Goal: Task Accomplishment & Management: Complete application form

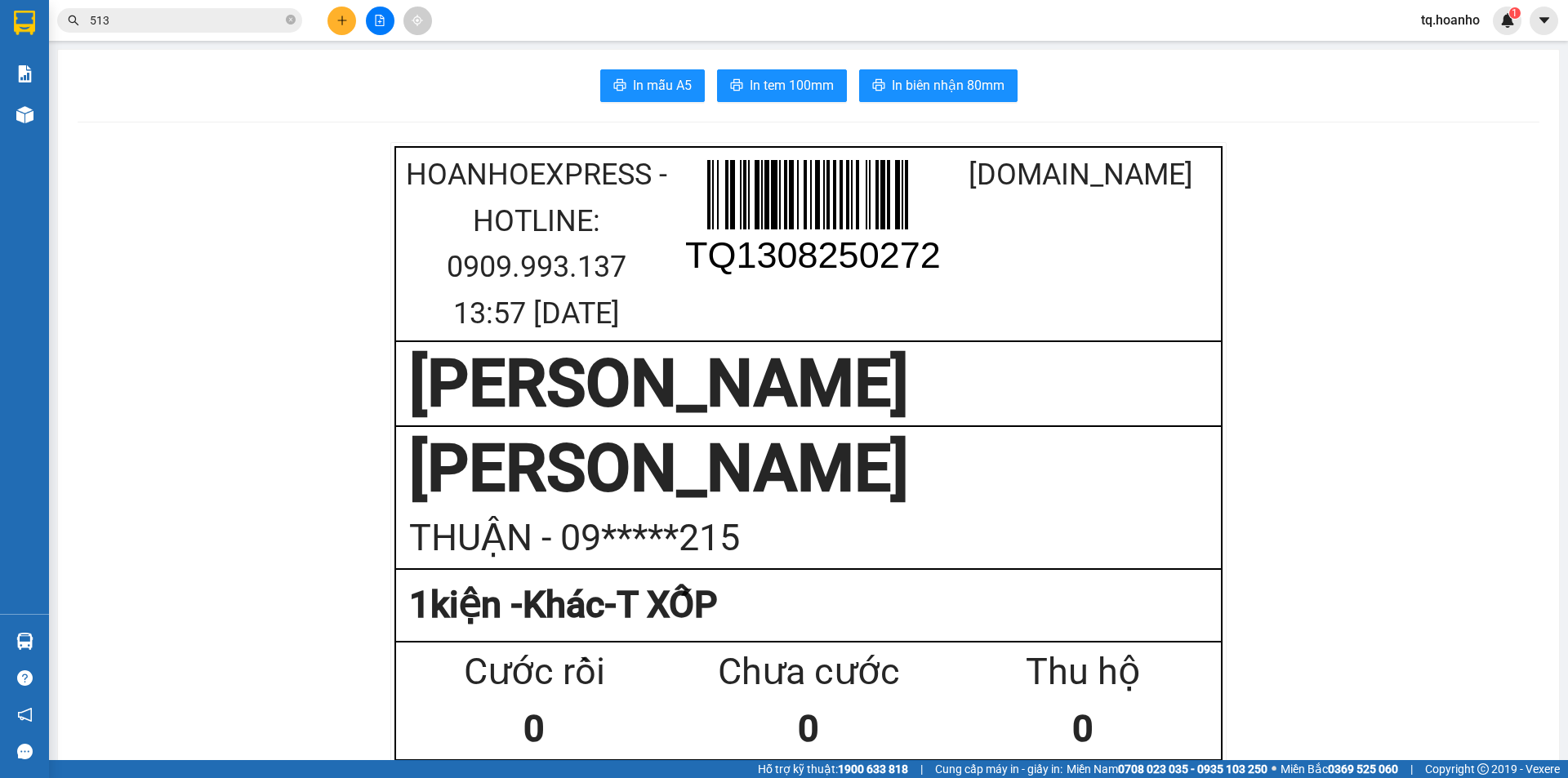
click at [327, 19] on button at bounding box center [341, 21] width 29 height 29
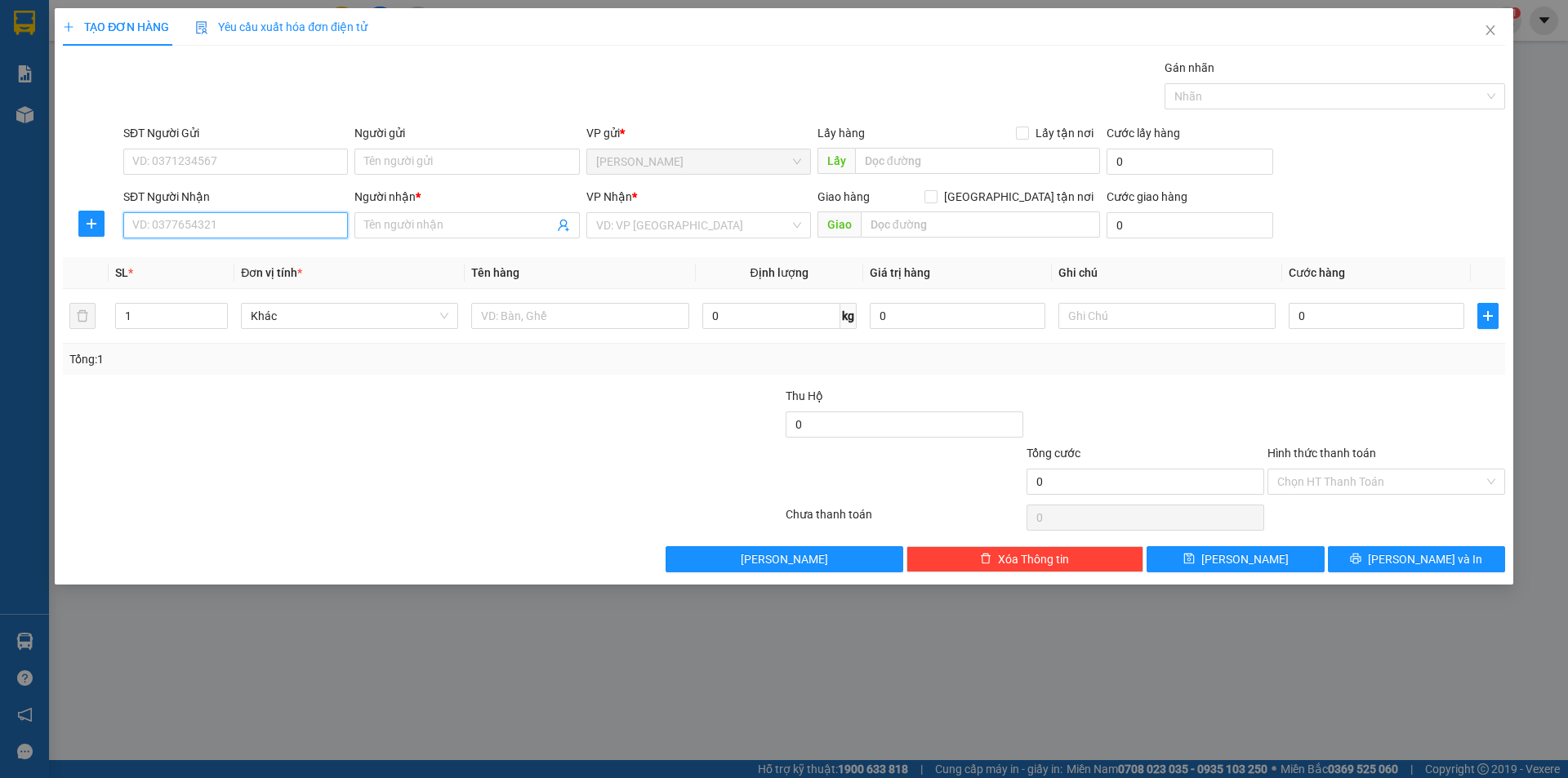
click at [325, 225] on input "SĐT Người Nhận" at bounding box center [235, 226] width 225 height 26
click at [276, 258] on div "0978348400 - XUYÊN" at bounding box center [235, 258] width 205 height 18
type input "0978348400"
type input "XUYÊN"
type input "0978348400"
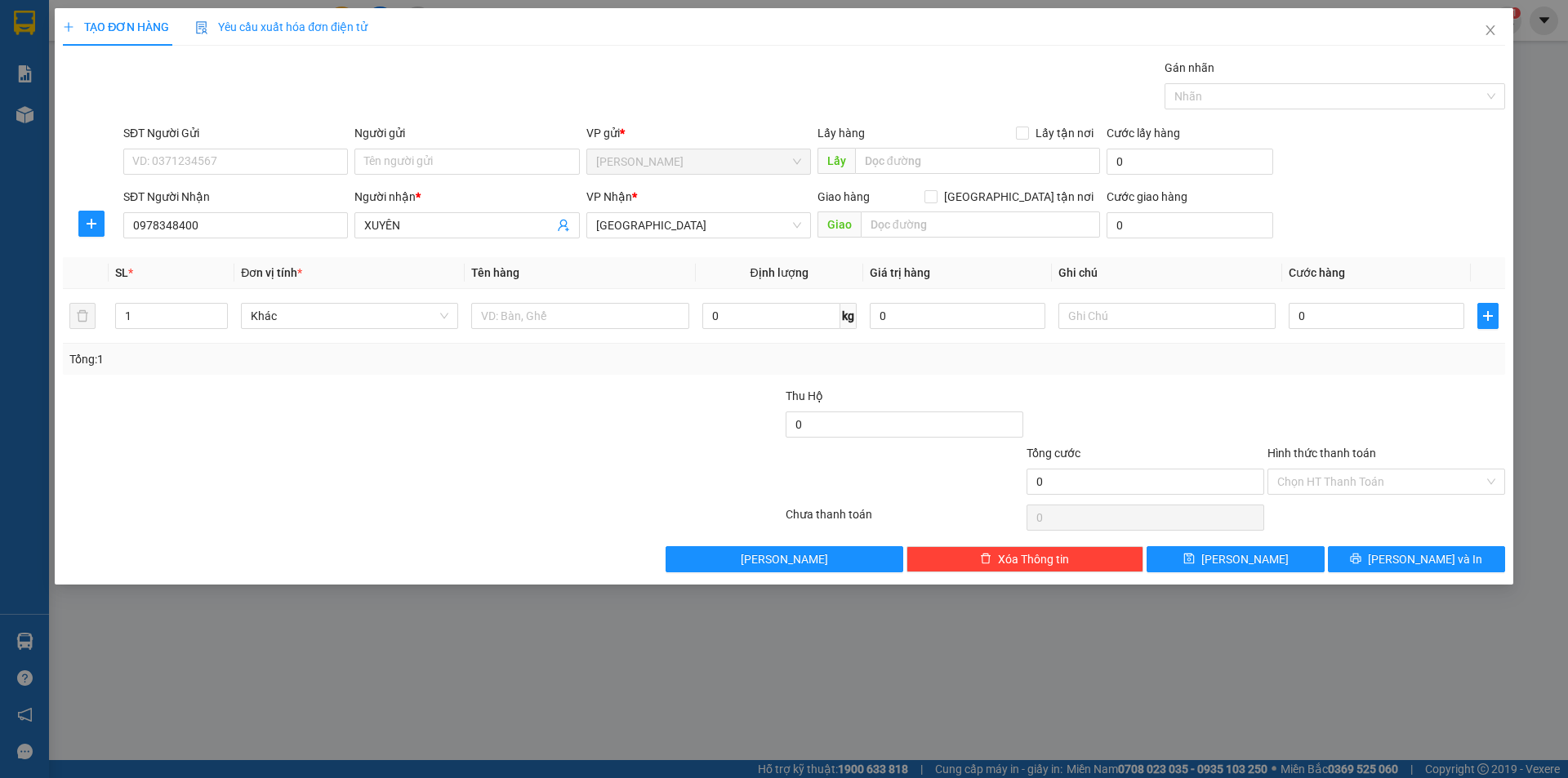
click at [456, 178] on div "Người gửi Tên người gửi" at bounding box center [466, 153] width 225 height 57
click at [456, 170] on input "Người gửi" at bounding box center [466, 161] width 225 height 26
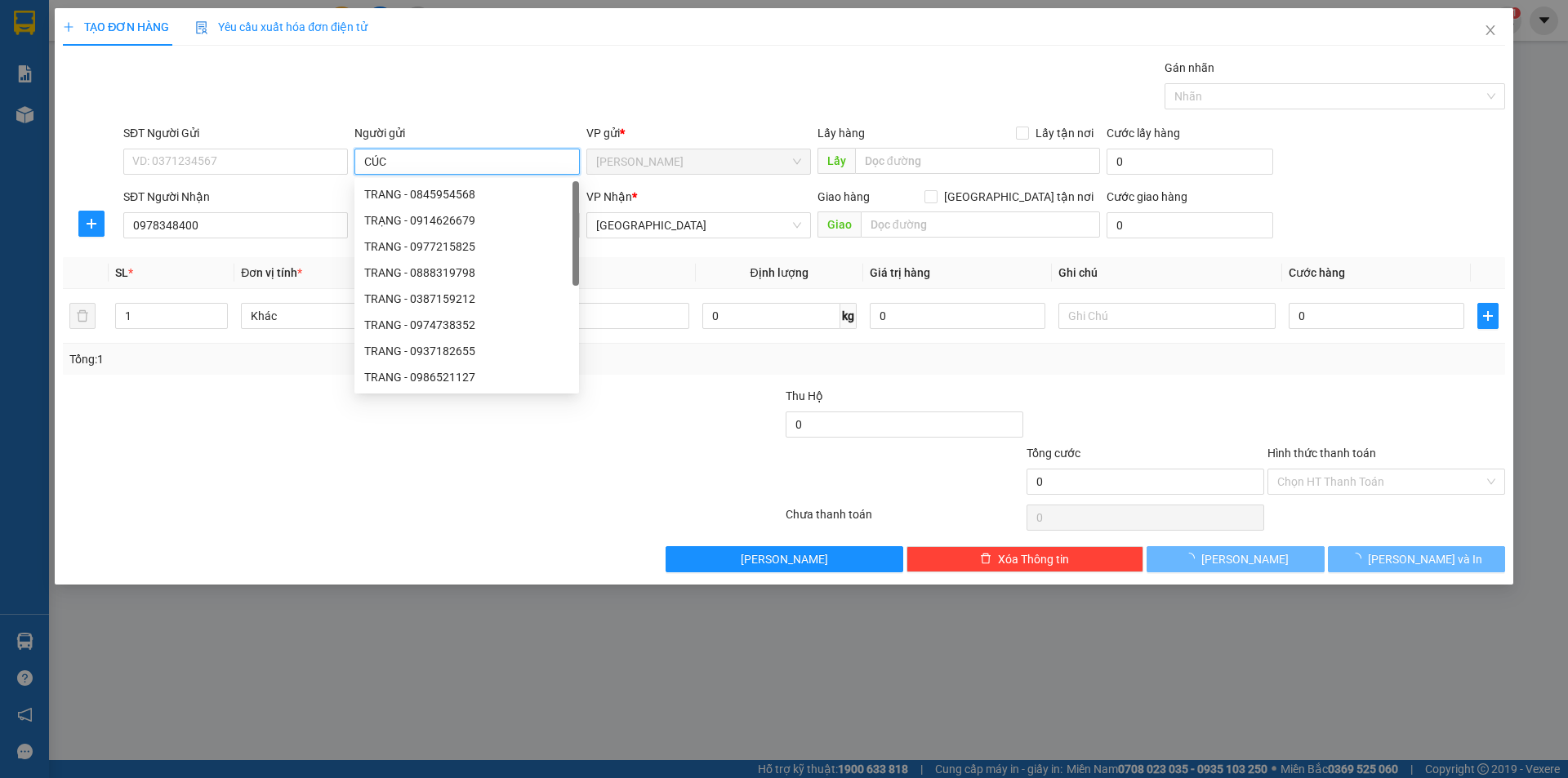
type input "CÚC"
drag, startPoint x: 230, startPoint y: 579, endPoint x: 463, endPoint y: 216, distance: 431.3
click at [255, 514] on div "TẠO ĐƠN HÀNG Yêu cầu xuất hóa đơn điện tử Transit Pickup Surcharge Ids Transit …" at bounding box center [784, 296] width 1459 height 576
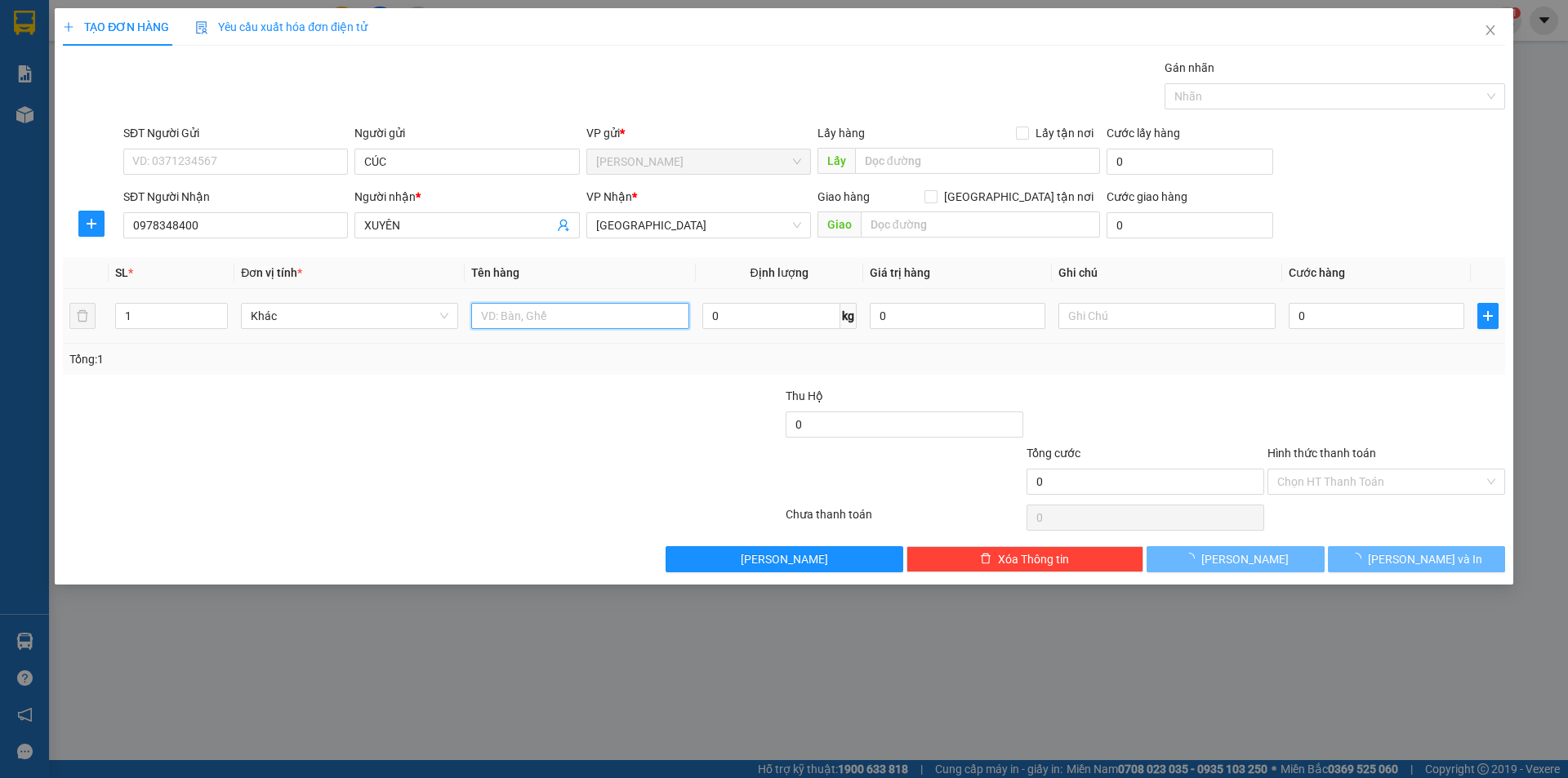
click at [576, 311] on input "text" at bounding box center [580, 316] width 217 height 26
type input "T XỐP"
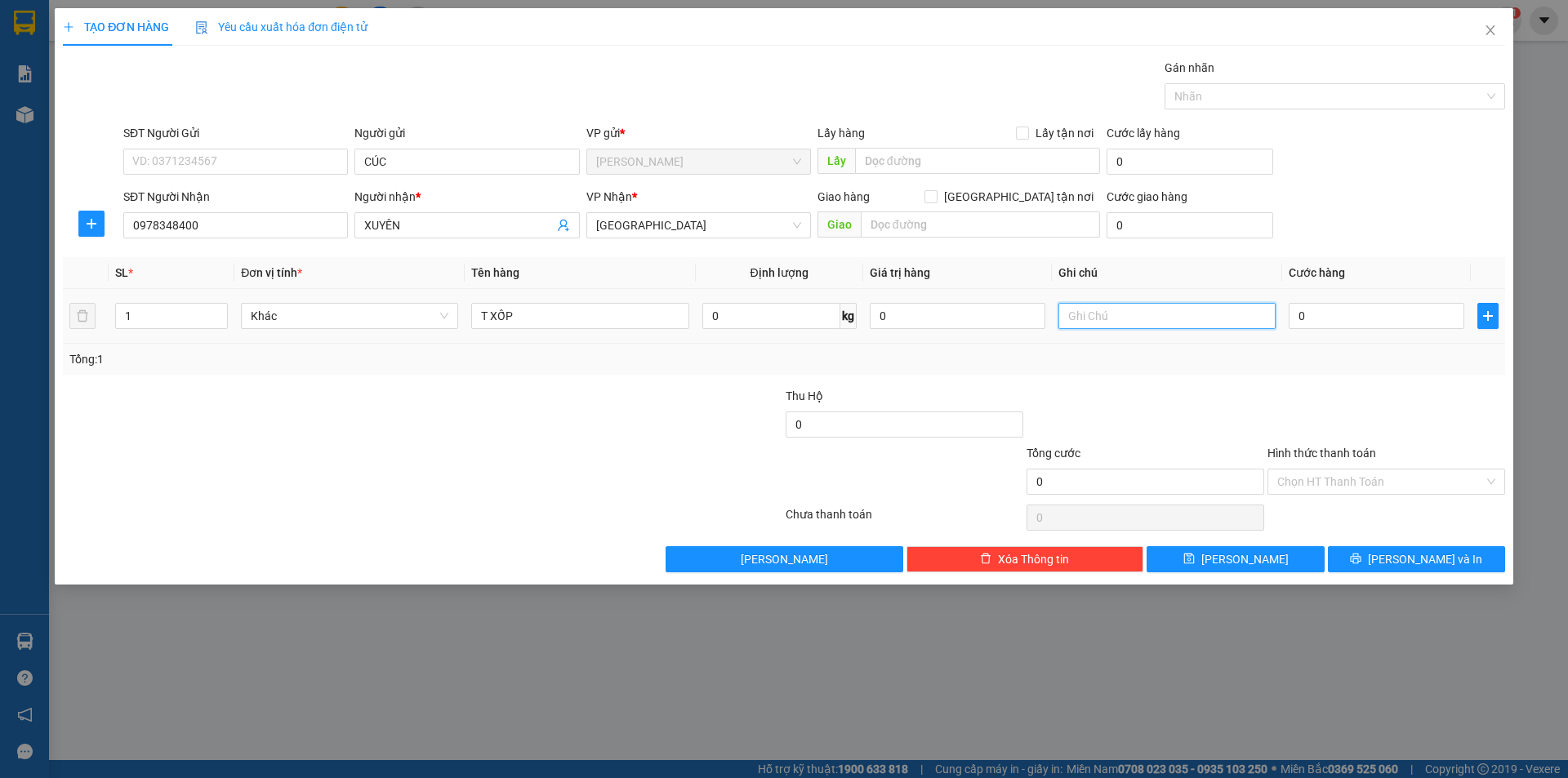
click at [1093, 321] on input "text" at bounding box center [1167, 316] width 217 height 26
type input "R/50 GIAO"
click at [1301, 480] on input "Hình thức thanh toán" at bounding box center [1381, 481] width 207 height 24
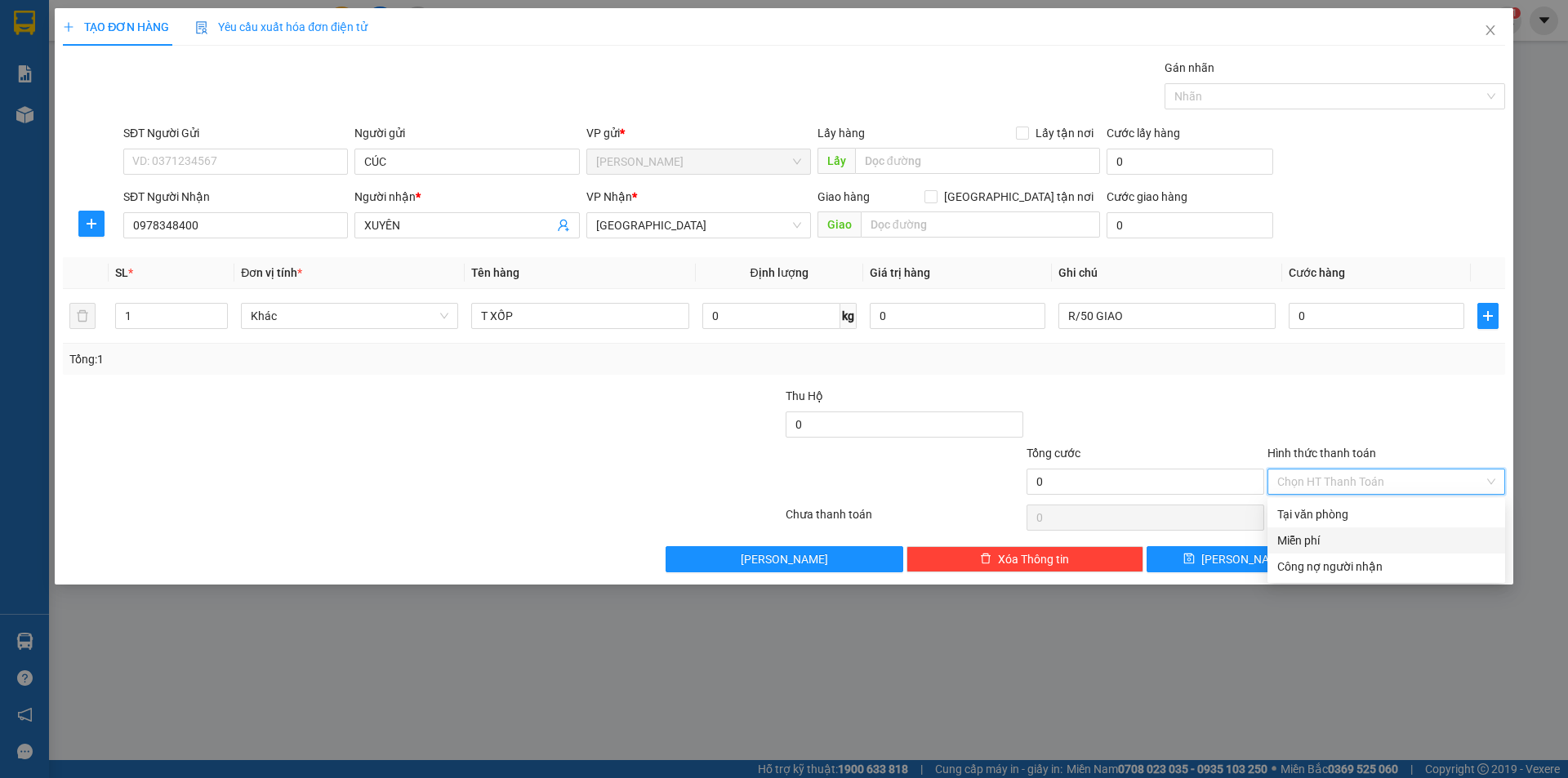
drag, startPoint x: 1333, startPoint y: 535, endPoint x: 1355, endPoint y: 546, distance: 24.6
click at [1335, 536] on div "Miễn phí" at bounding box center [1386, 540] width 218 height 18
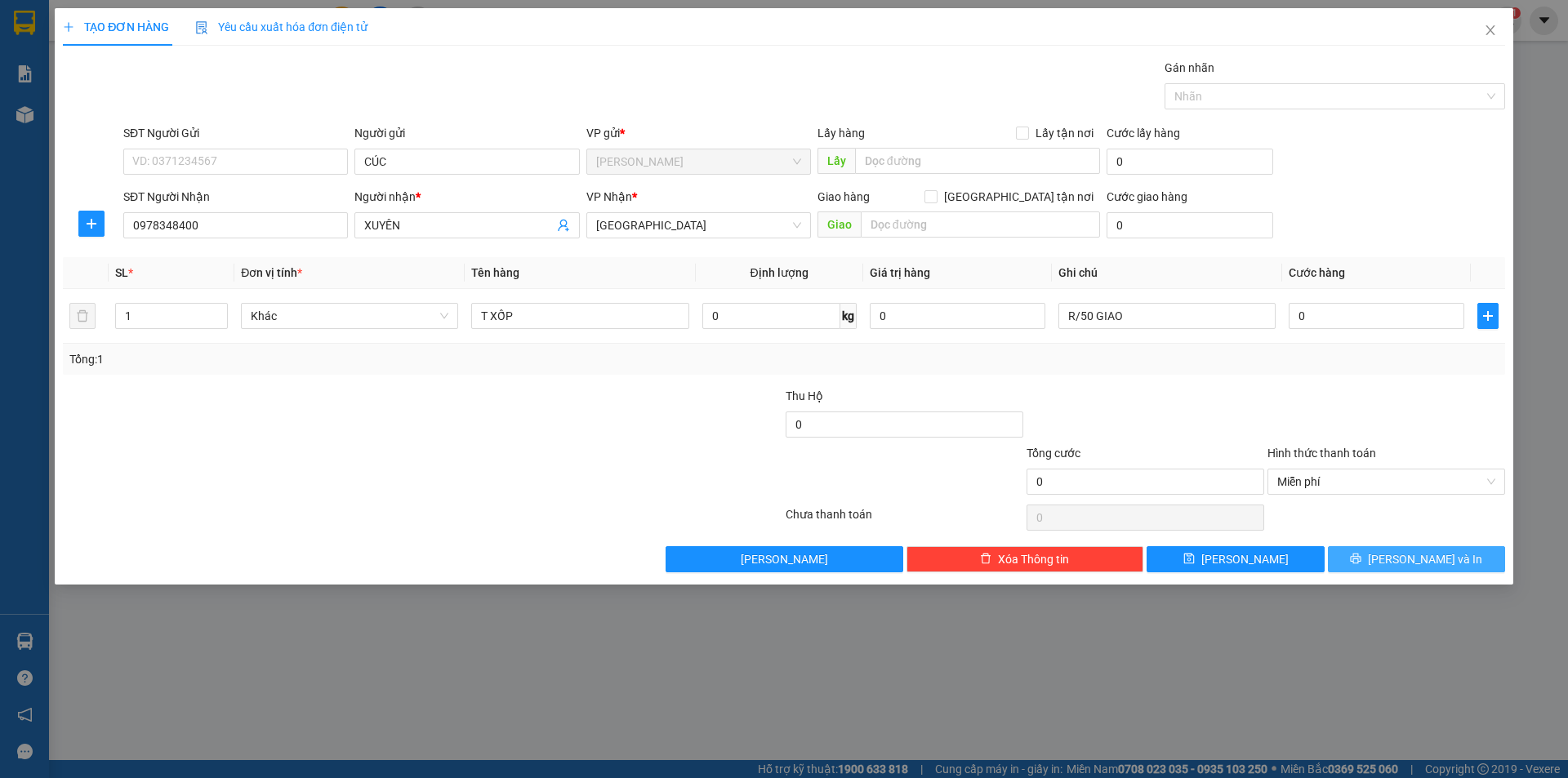
click at [1371, 560] on button "[PERSON_NAME] và In" at bounding box center [1416, 559] width 177 height 26
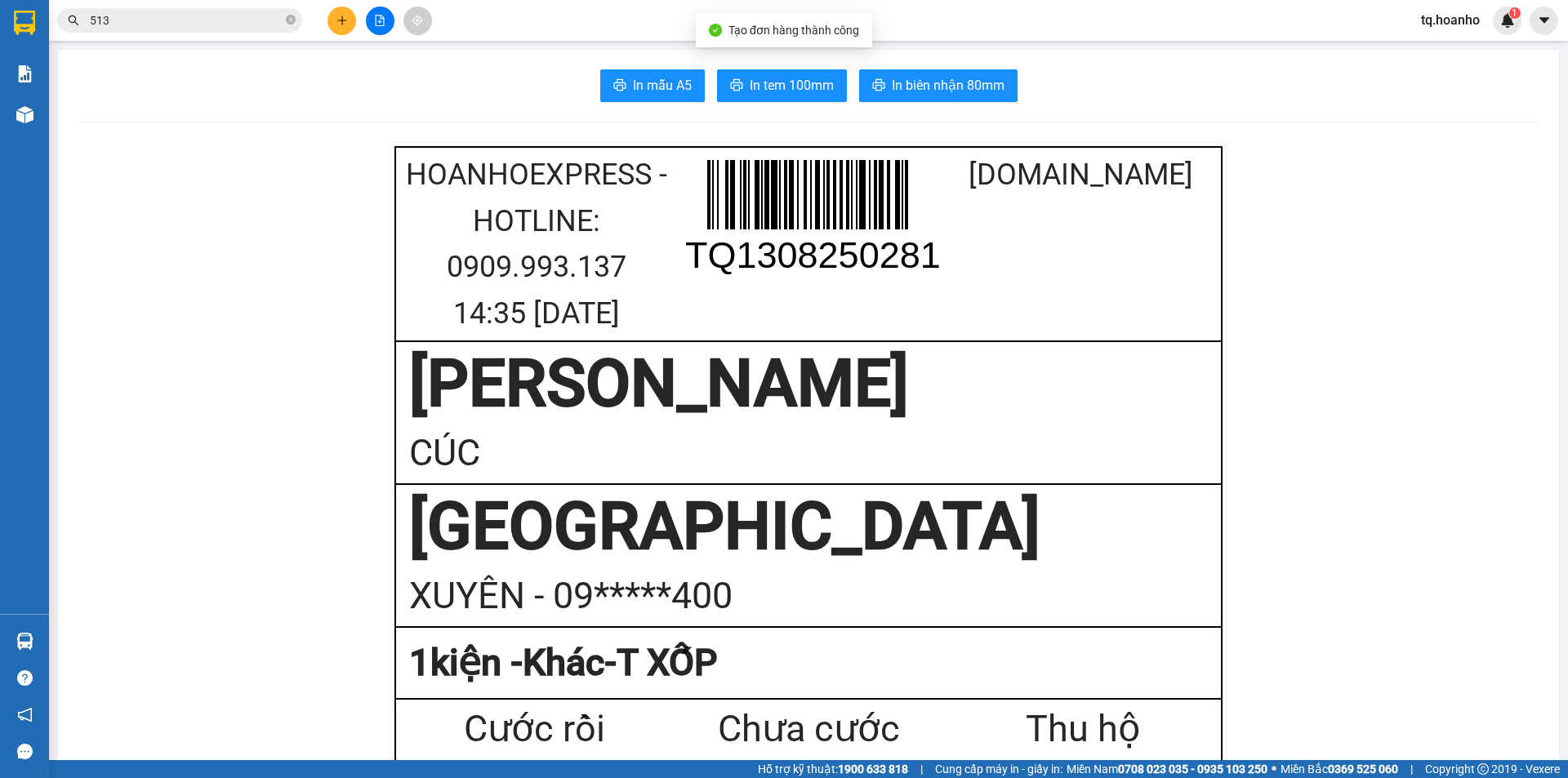
click at [813, 88] on span "In tem 100mm" at bounding box center [791, 86] width 84 height 21
click at [330, 26] on button at bounding box center [341, 21] width 29 height 29
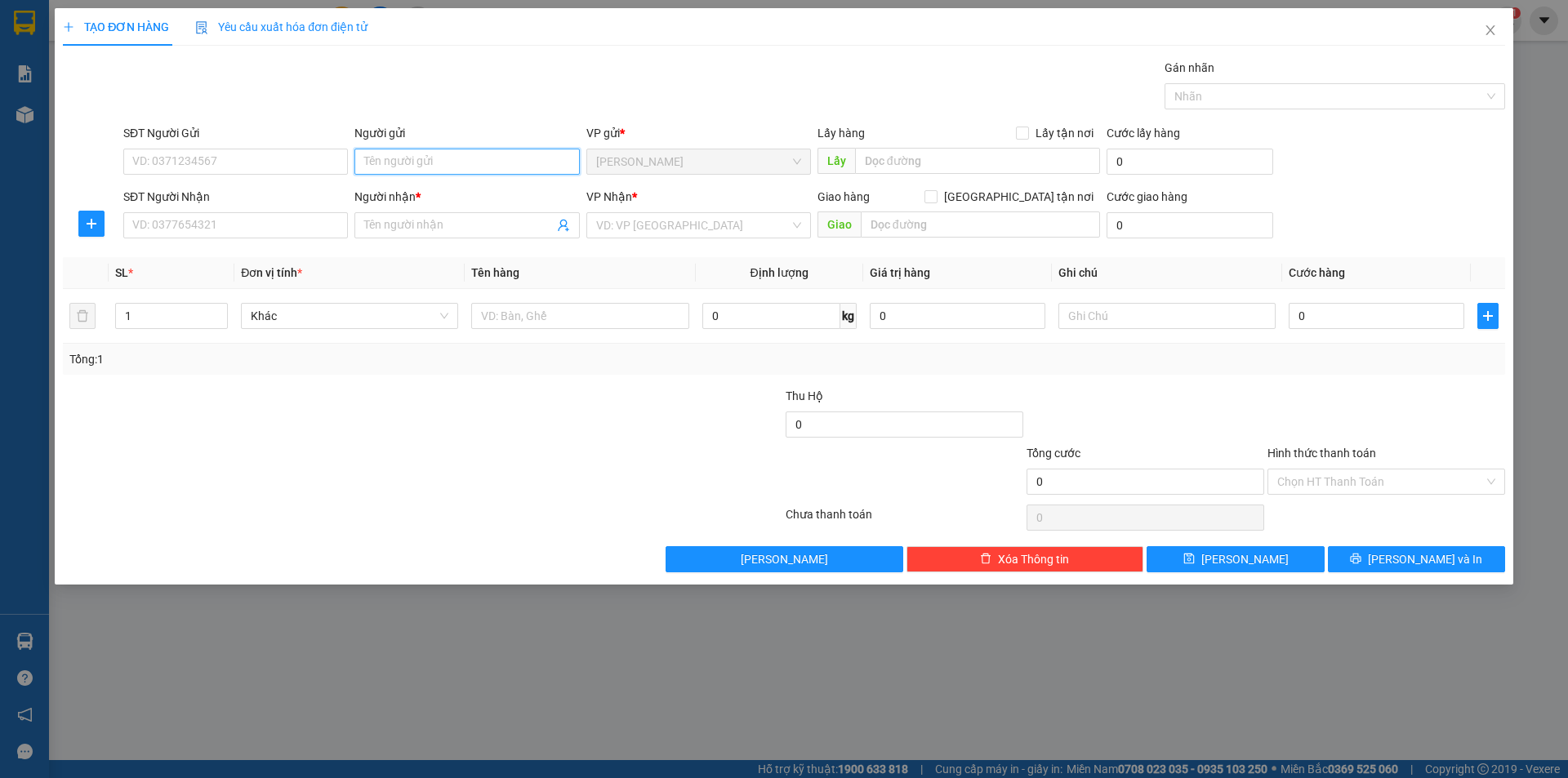
click at [450, 154] on input "Người gửi" at bounding box center [466, 161] width 225 height 26
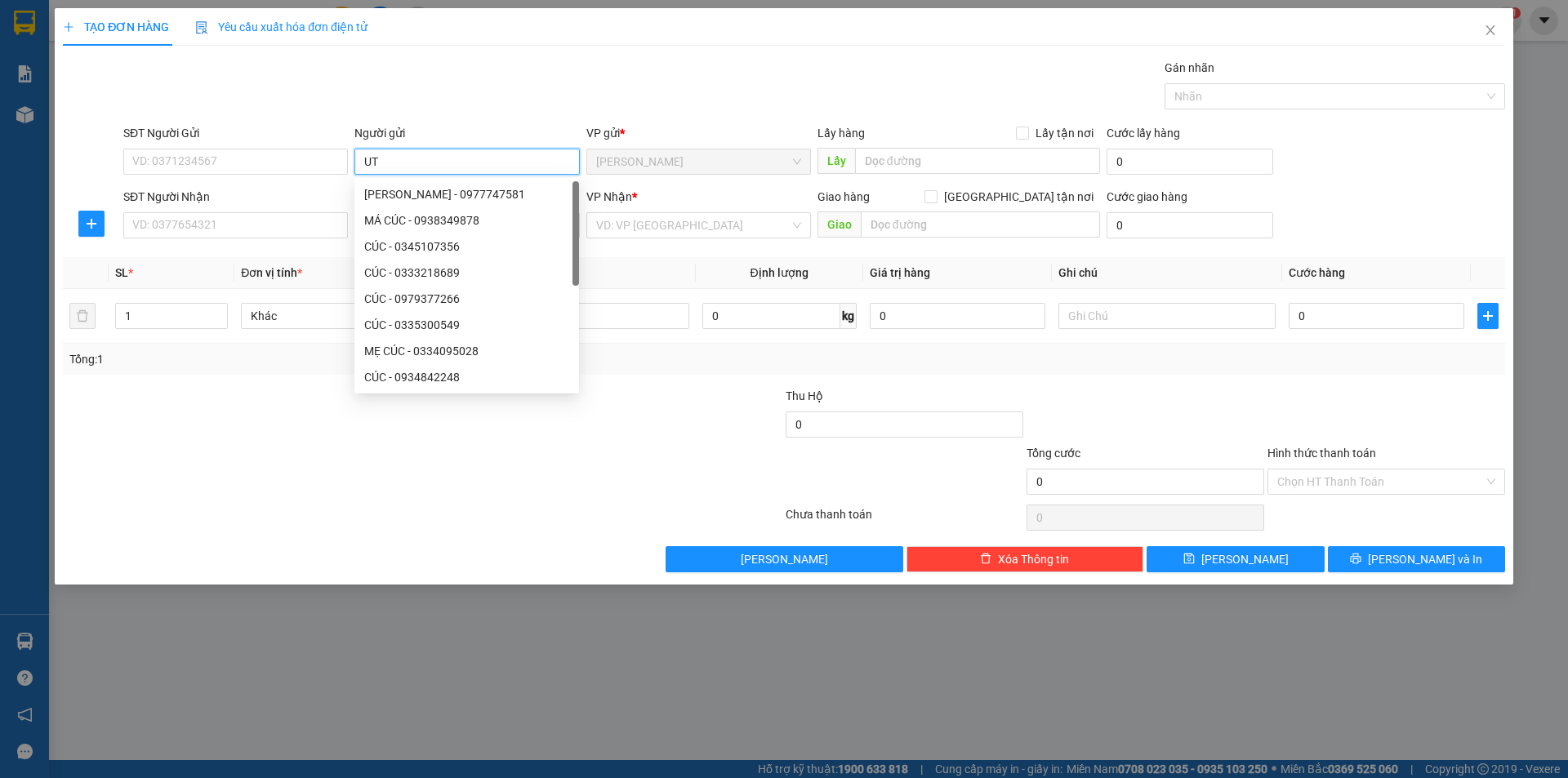
type input "U"
type input "ÚT"
click at [218, 232] on input "SĐT Người Nhận" at bounding box center [235, 226] width 225 height 26
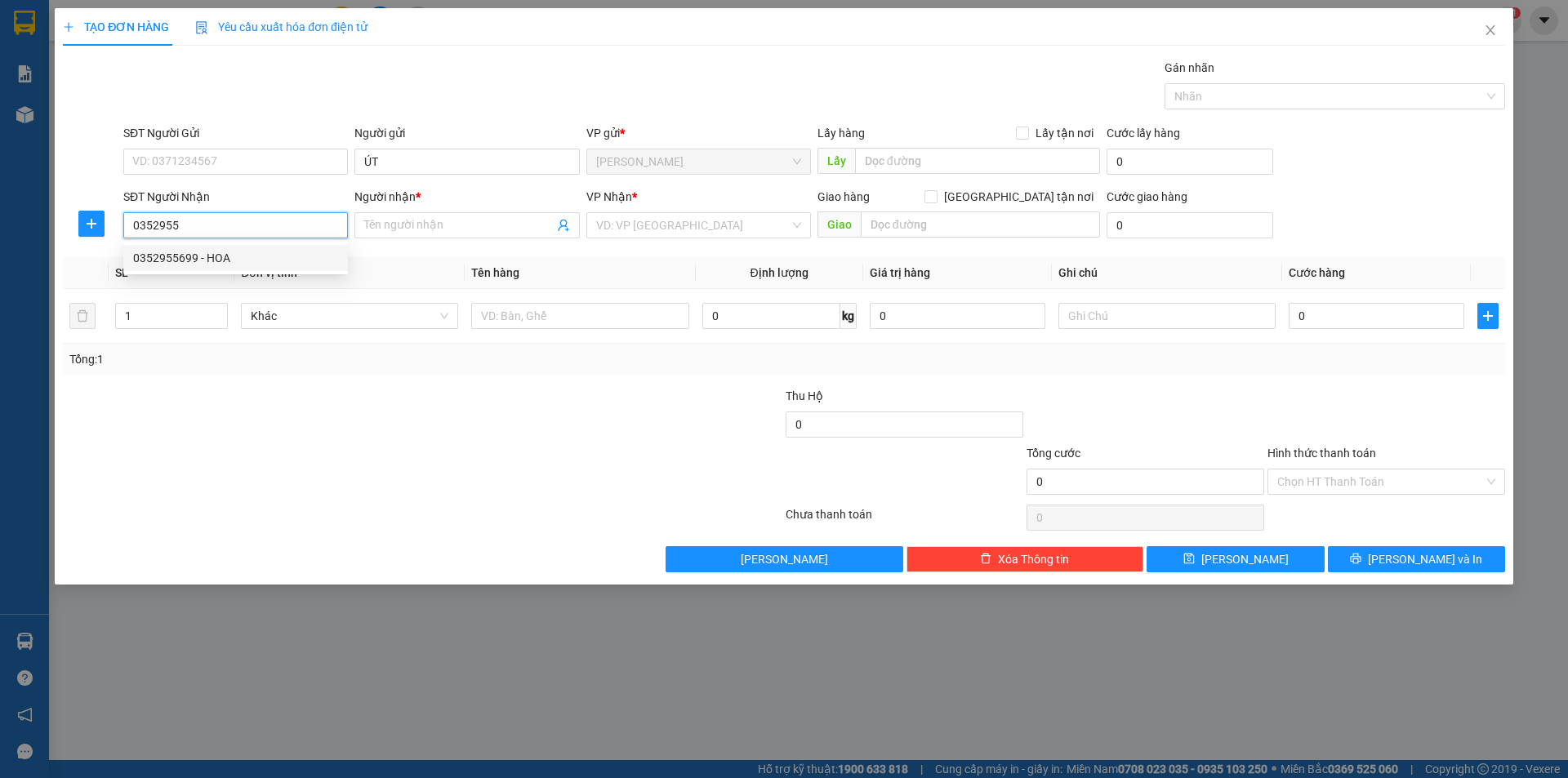
click at [214, 253] on div "0352955699 - HOA" at bounding box center [235, 258] width 205 height 18
type input "0352955699"
type input "HOA"
type input "0352955699"
drag, startPoint x: 148, startPoint y: 426, endPoint x: 513, endPoint y: 353, distance: 372.2
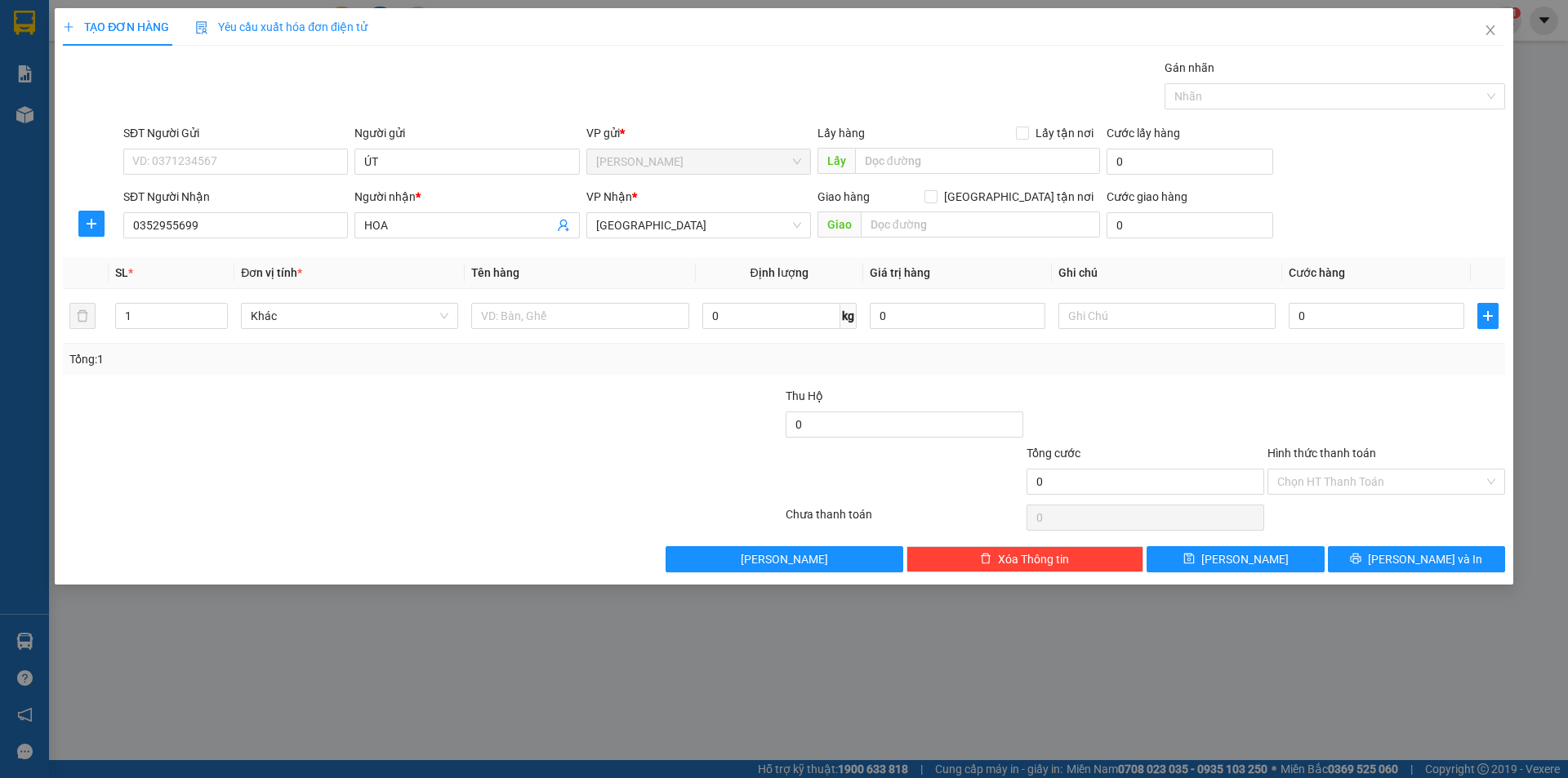
click at [169, 420] on div at bounding box center [302, 415] width 482 height 57
click at [558, 310] on input "text" at bounding box center [580, 316] width 217 height 26
type input "T XỐP"
click at [1090, 322] on input "text" at bounding box center [1167, 316] width 217 height 26
click at [1125, 317] on input "R" at bounding box center [1167, 316] width 217 height 26
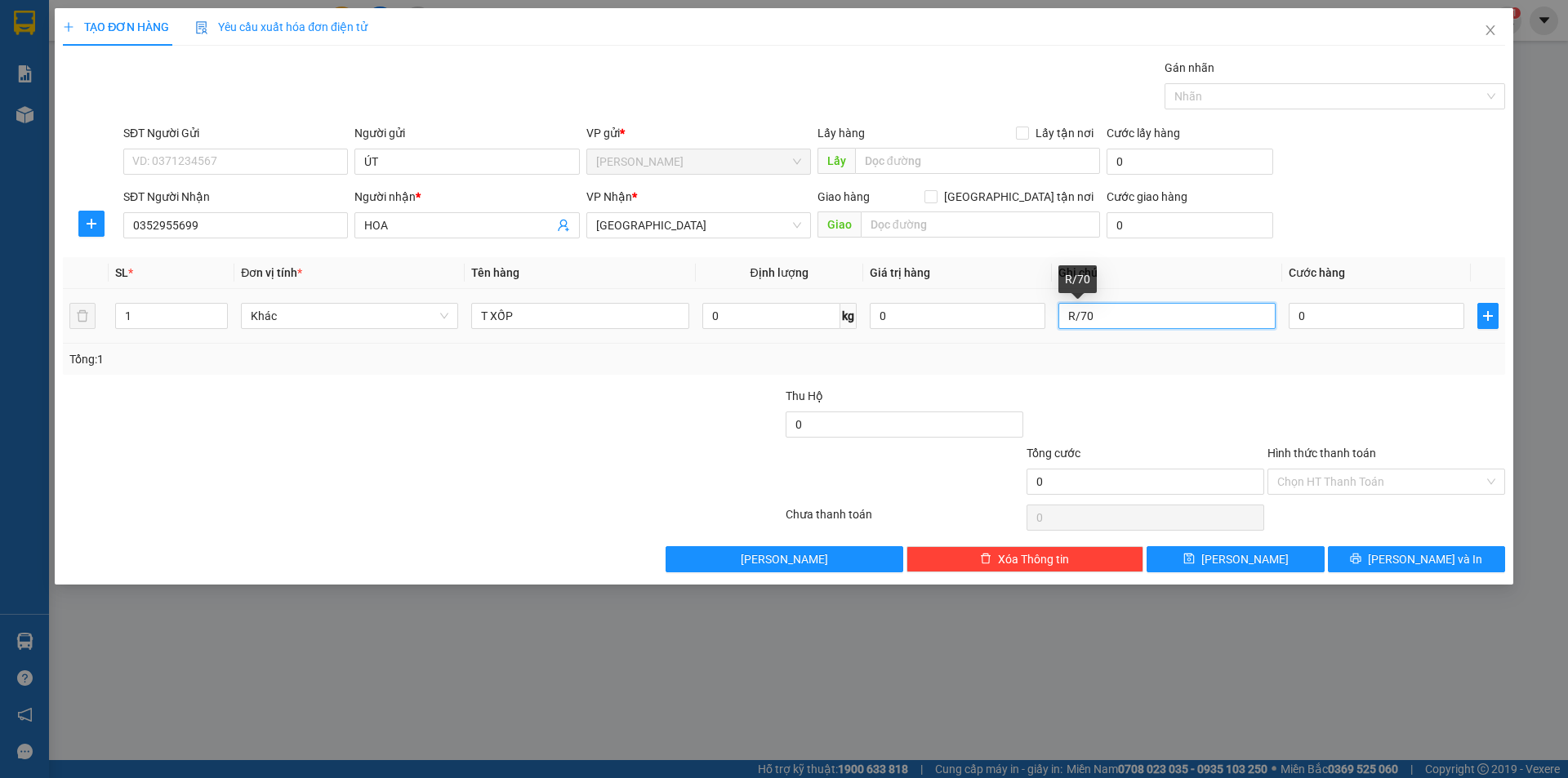
click at [1134, 322] on input "R/70" at bounding box center [1167, 316] width 217 height 26
click at [1175, 323] on input "R/70 Q12+" at bounding box center [1167, 316] width 217 height 26
type input "R/70 Q12+120K GIAO"
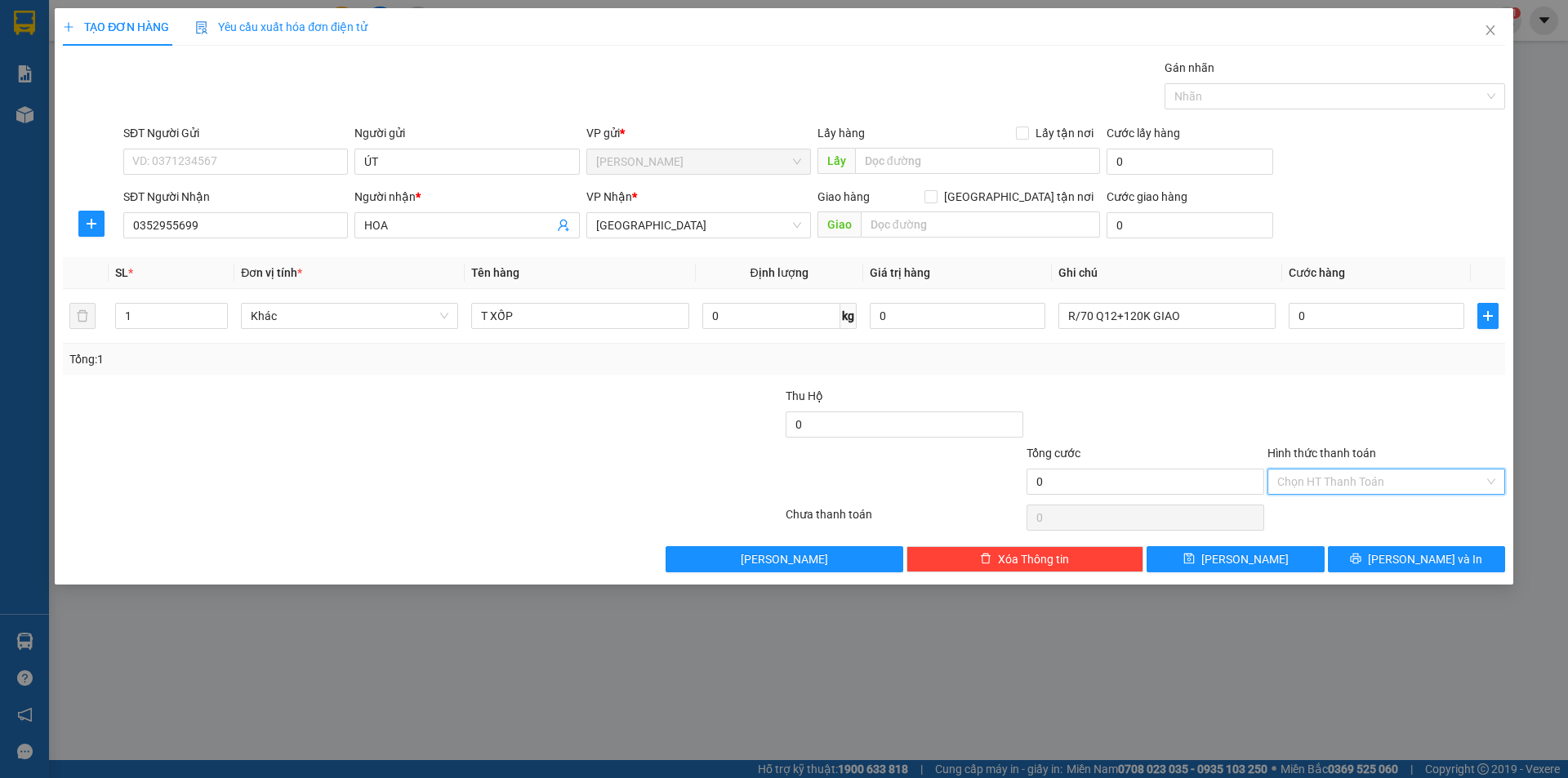
click at [1349, 488] on input "Hình thức thanh toán" at bounding box center [1381, 481] width 207 height 24
click at [1336, 534] on div "Miễn phí" at bounding box center [1386, 540] width 218 height 18
click at [1378, 554] on button "[PERSON_NAME] và In" at bounding box center [1416, 559] width 177 height 26
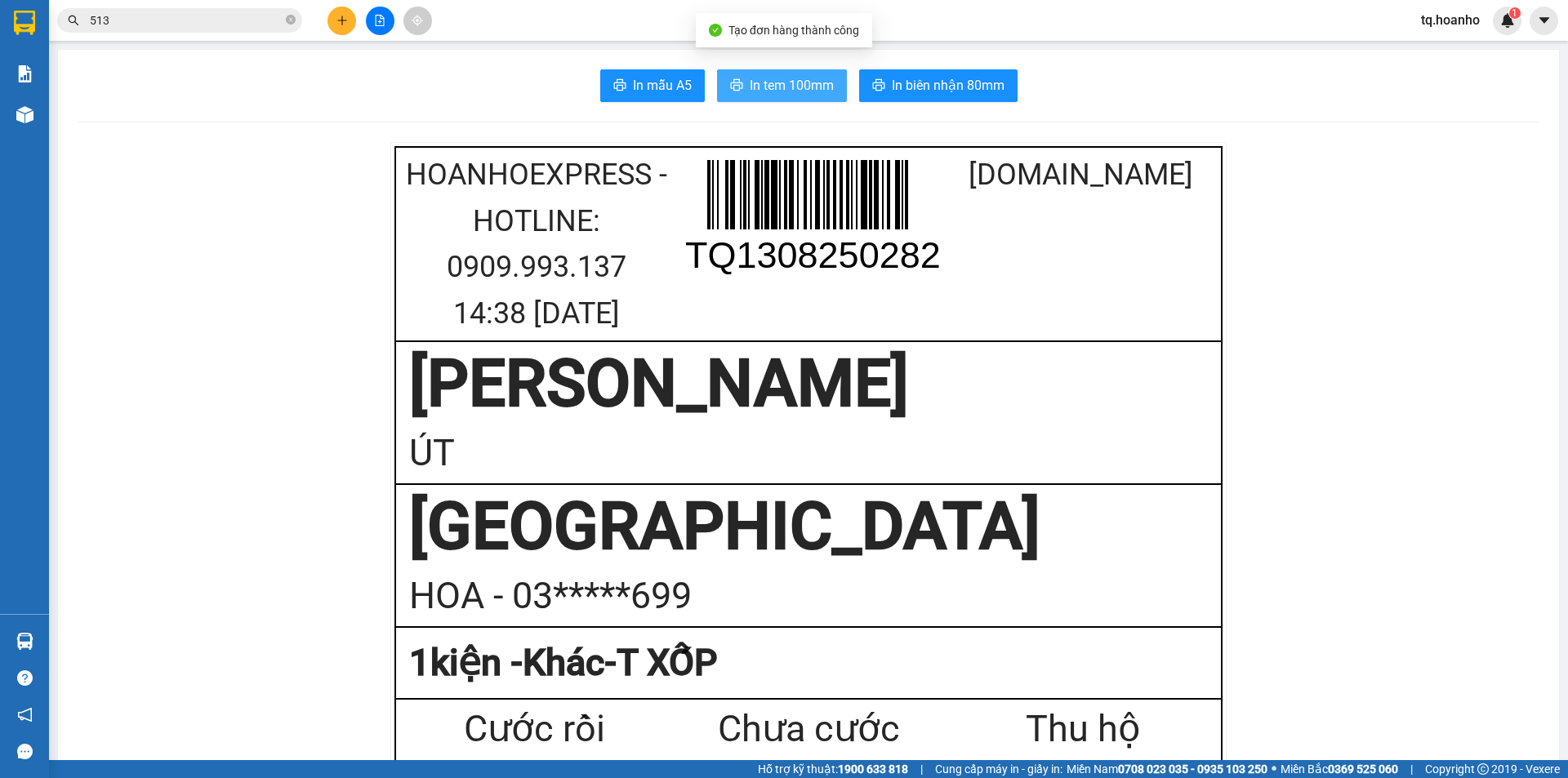
click at [782, 90] on span "In tem 100mm" at bounding box center [791, 86] width 84 height 21
drag, startPoint x: 353, startPoint y: 33, endPoint x: 343, endPoint y: 7, distance: 27.9
click at [345, 16] on div at bounding box center [379, 21] width 122 height 29
click at [343, 7] on button at bounding box center [341, 21] width 29 height 29
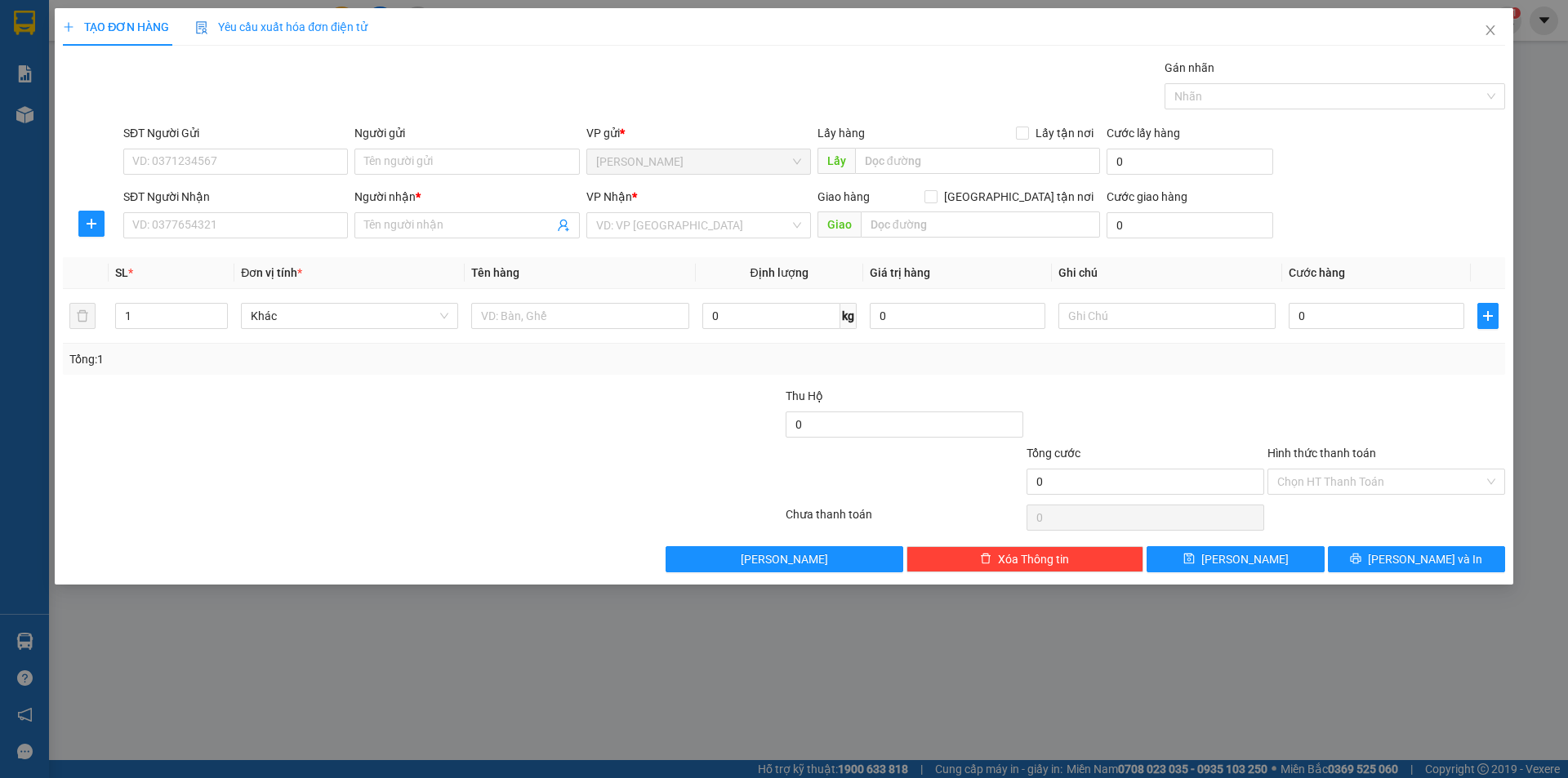
click at [215, 209] on div "SĐT Người Nhận" at bounding box center [235, 199] width 225 height 24
click at [235, 219] on input "SĐT Người Nhận" at bounding box center [235, 226] width 225 height 26
click at [278, 261] on div "0357476057 - HẠNH OANH" at bounding box center [235, 258] width 205 height 18
type input "0357476057"
type input "HẠNH OANH"
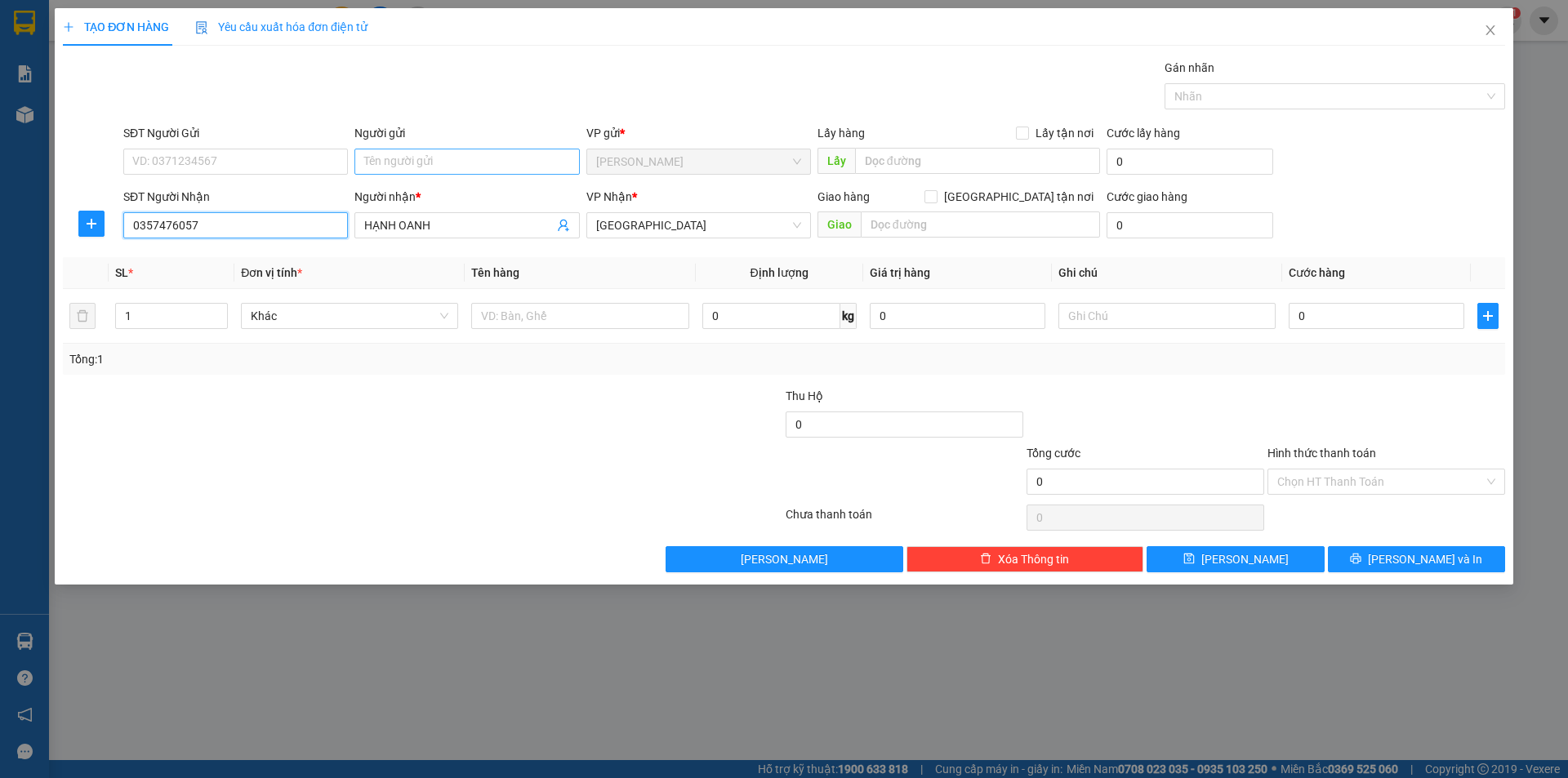
type input "0357476057"
click at [463, 163] on input "Người gửi" at bounding box center [466, 161] width 225 height 26
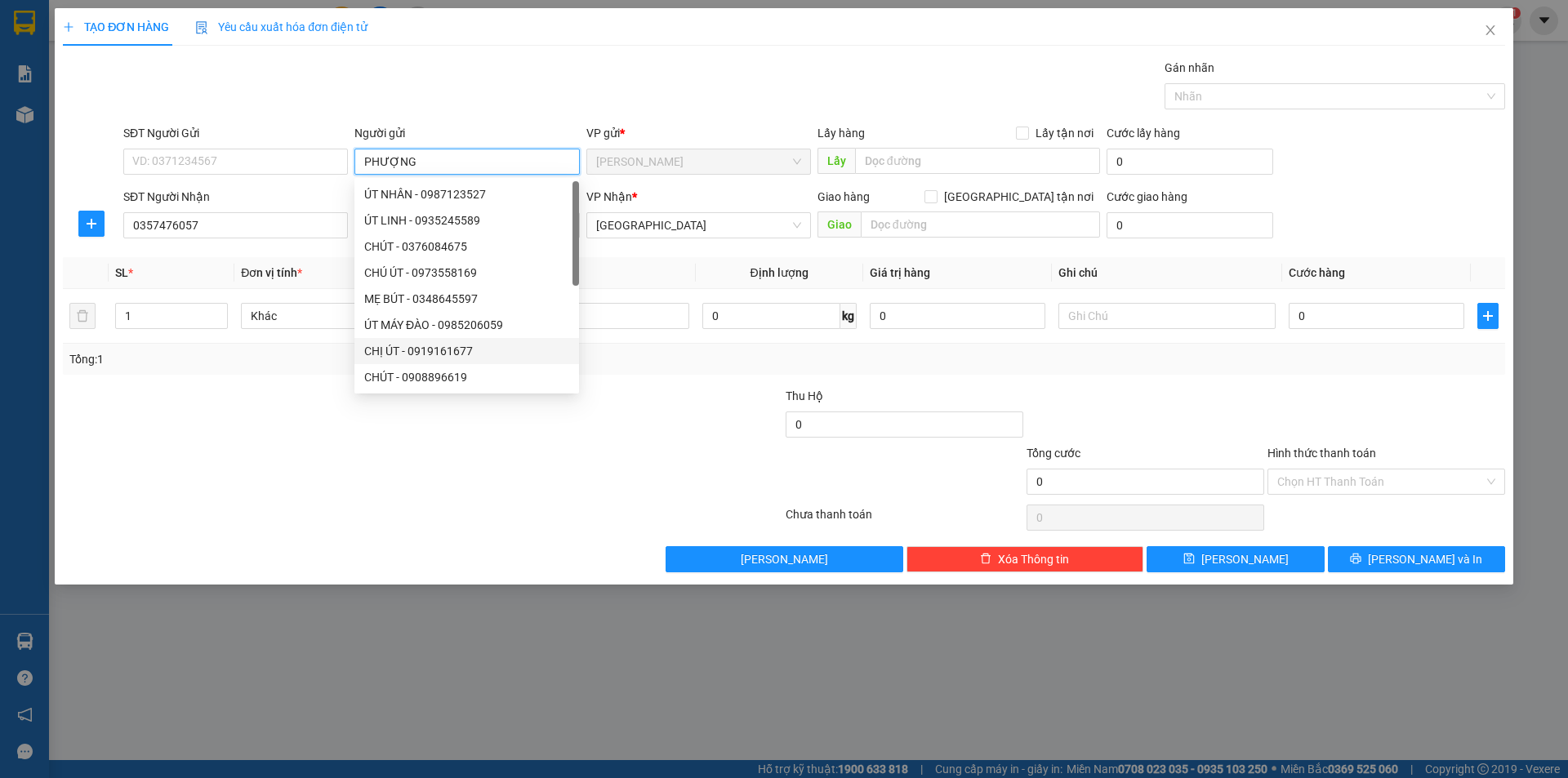
type input "PHƯỢNG"
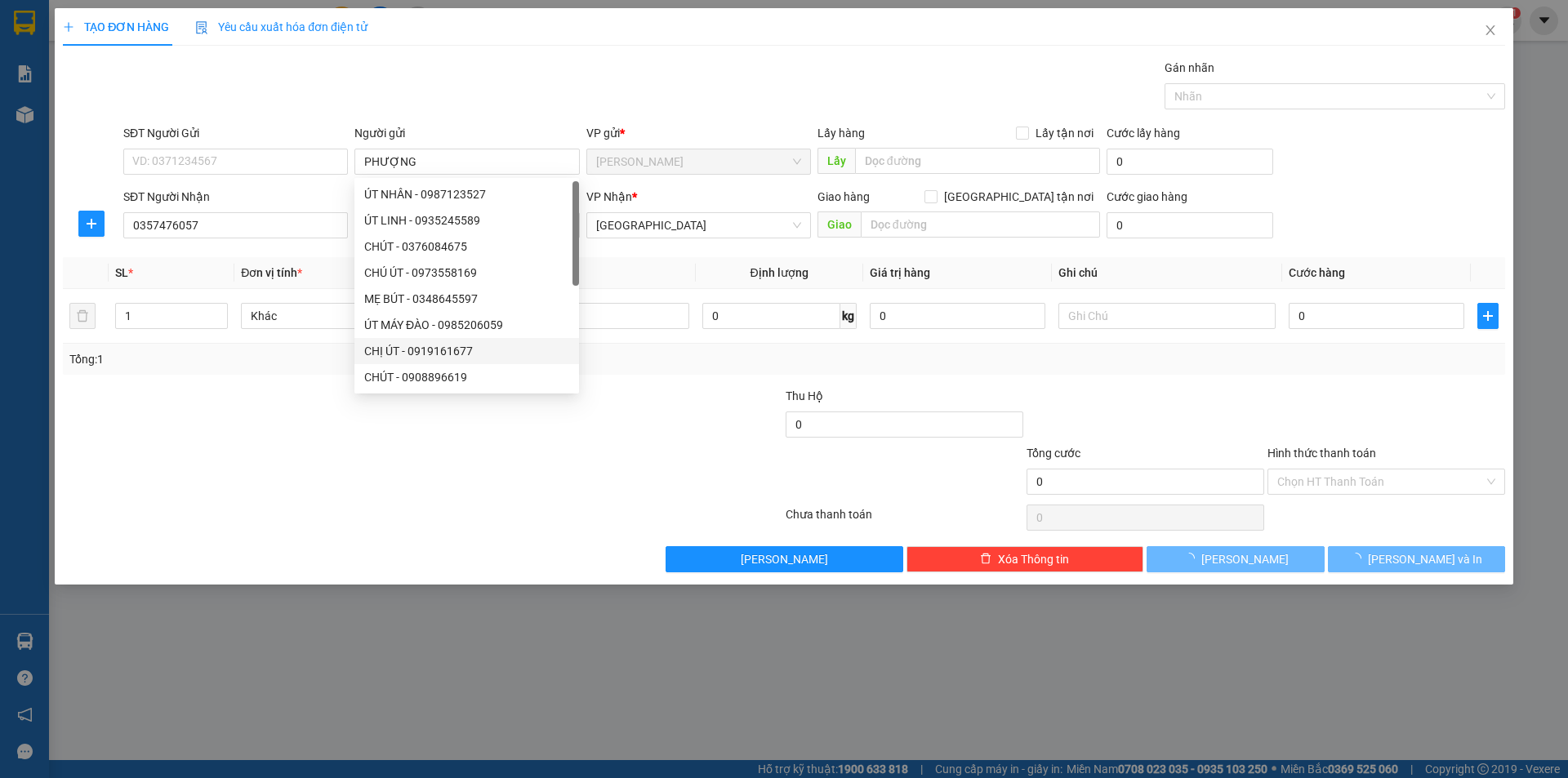
drag, startPoint x: 198, startPoint y: 547, endPoint x: 540, endPoint y: 275, distance: 437.0
click at [228, 523] on div "Transit Pickup Surcharge Ids Transit Deliver Surcharge Ids Transit Deliver Surc…" at bounding box center [784, 316] width 1442 height 513
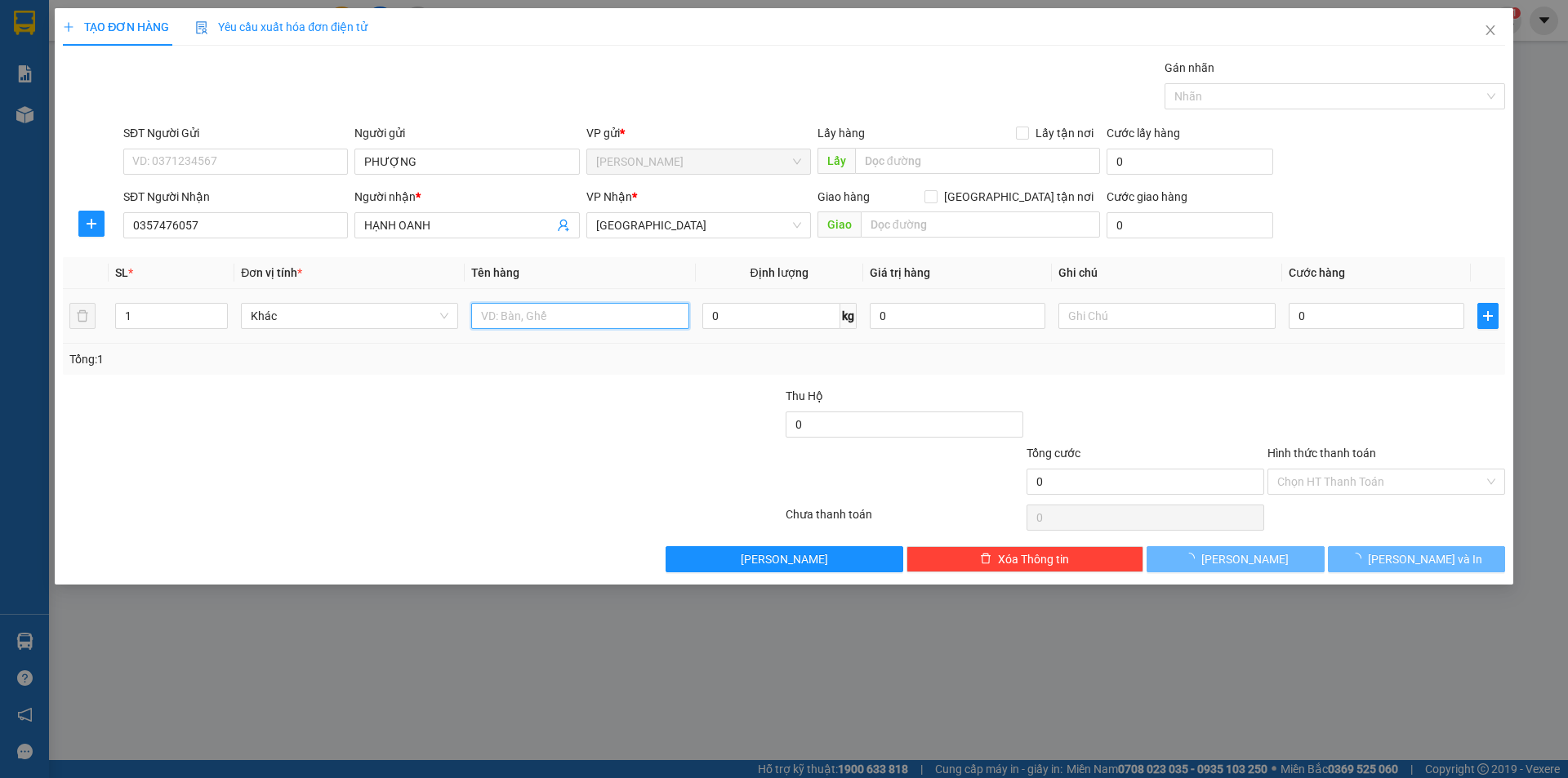
click at [596, 310] on input "text" at bounding box center [580, 316] width 217 height 26
type input "T XỐP"
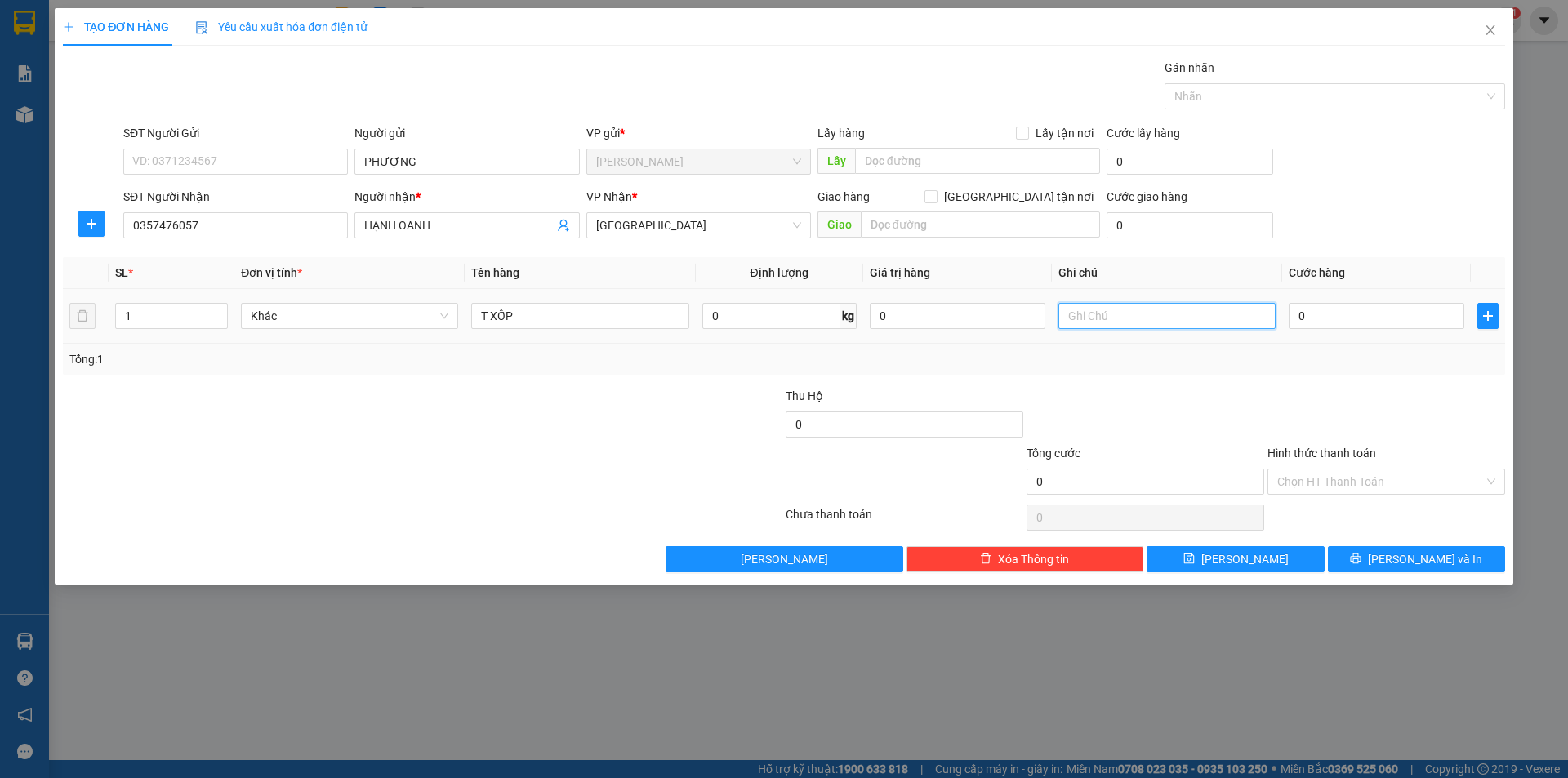
click at [1224, 321] on input "text" at bounding box center [1167, 316] width 217 height 26
type input "R/70"
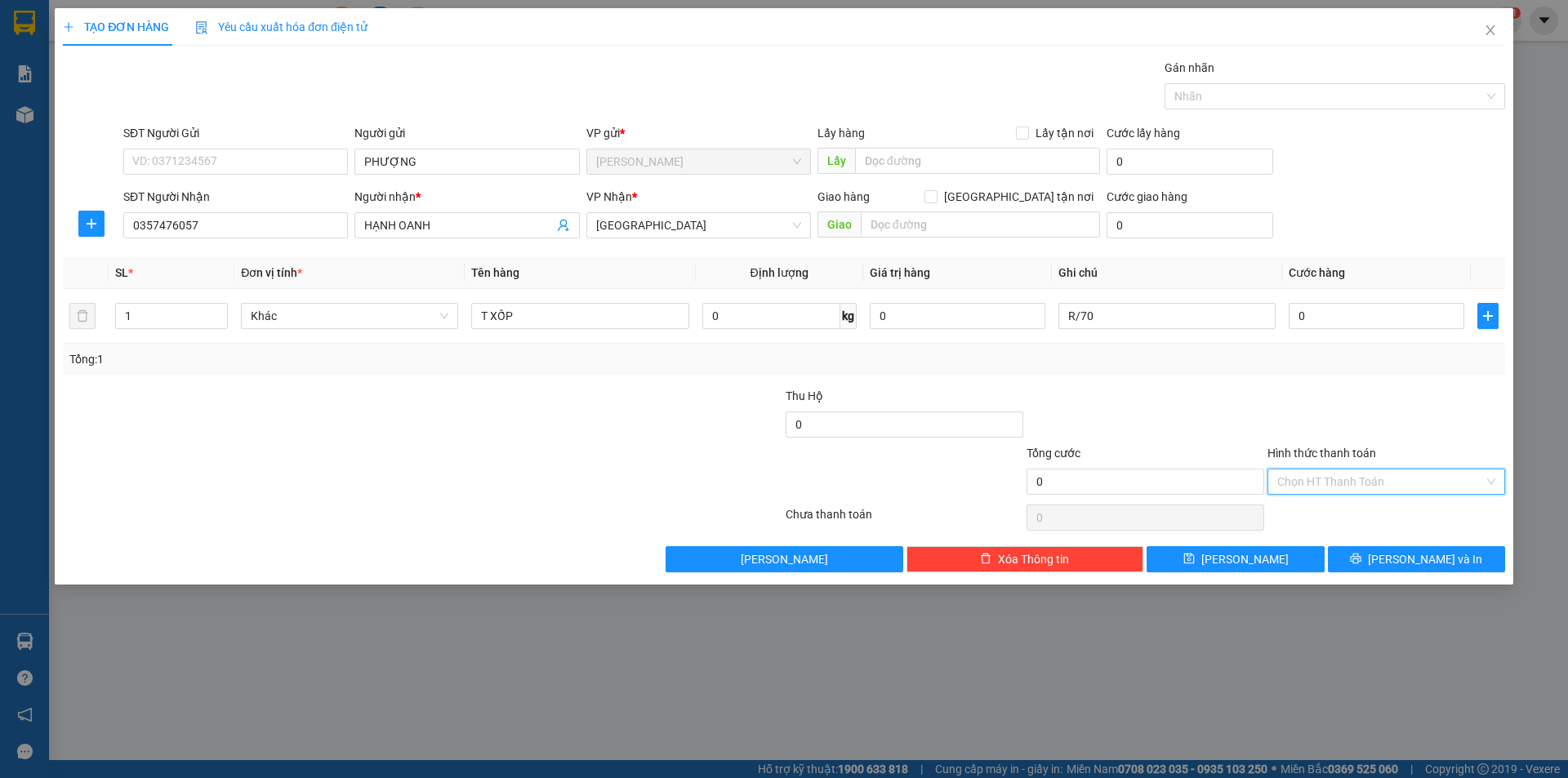
click at [1309, 474] on input "Hình thức thanh toán" at bounding box center [1381, 481] width 207 height 24
click at [1307, 532] on div "Miễn phí" at bounding box center [1386, 540] width 218 height 18
click at [1349, 545] on div "Transit Pickup Surcharge Ids Transit Deliver Surcharge Ids Transit Deliver Surc…" at bounding box center [784, 316] width 1442 height 513
click at [1345, 560] on button "[PERSON_NAME] và In" at bounding box center [1416, 559] width 177 height 26
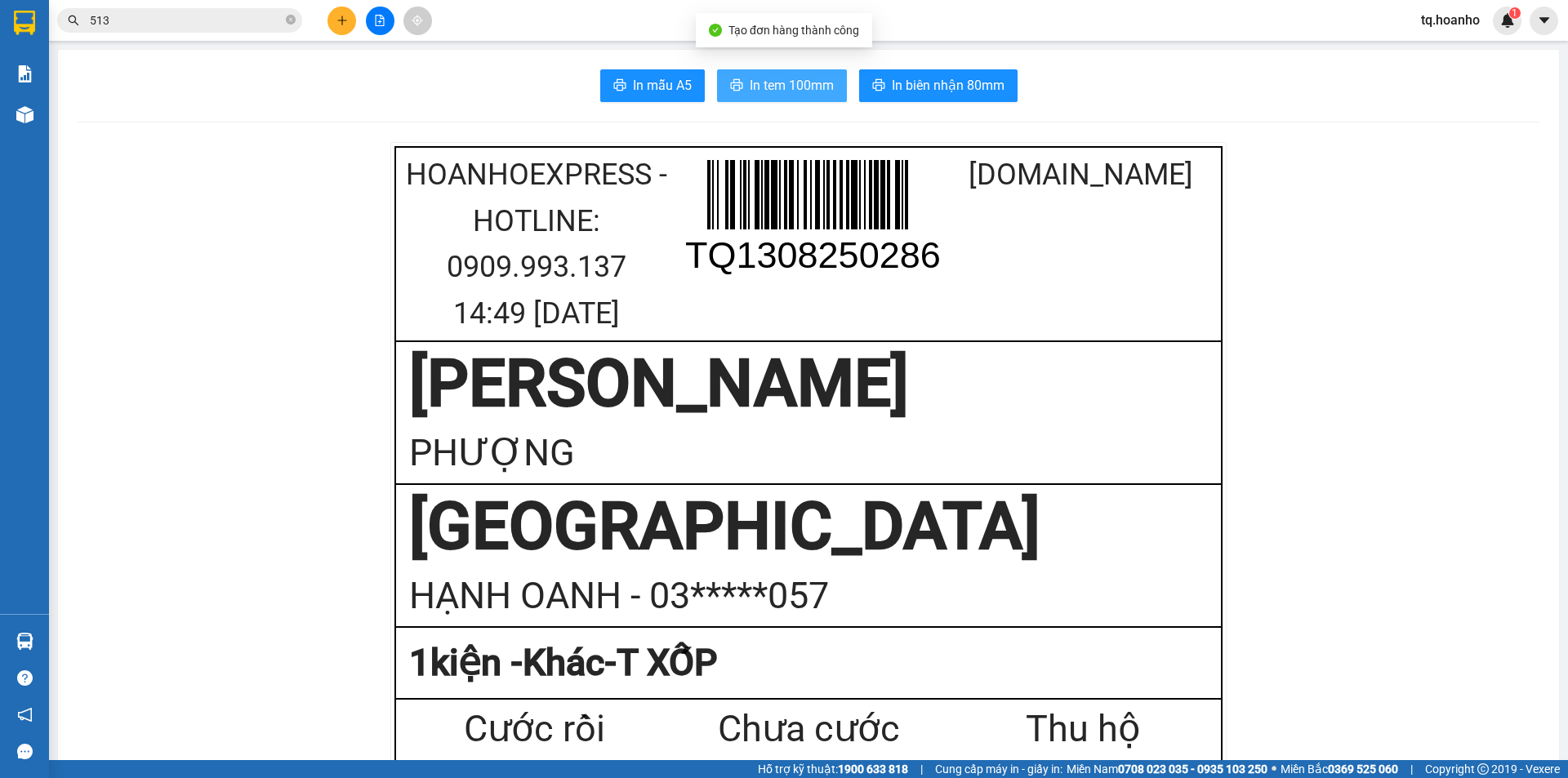
click at [772, 71] on button "In tem 100mm" at bounding box center [782, 86] width 130 height 33
click at [332, 9] on button at bounding box center [341, 21] width 29 height 29
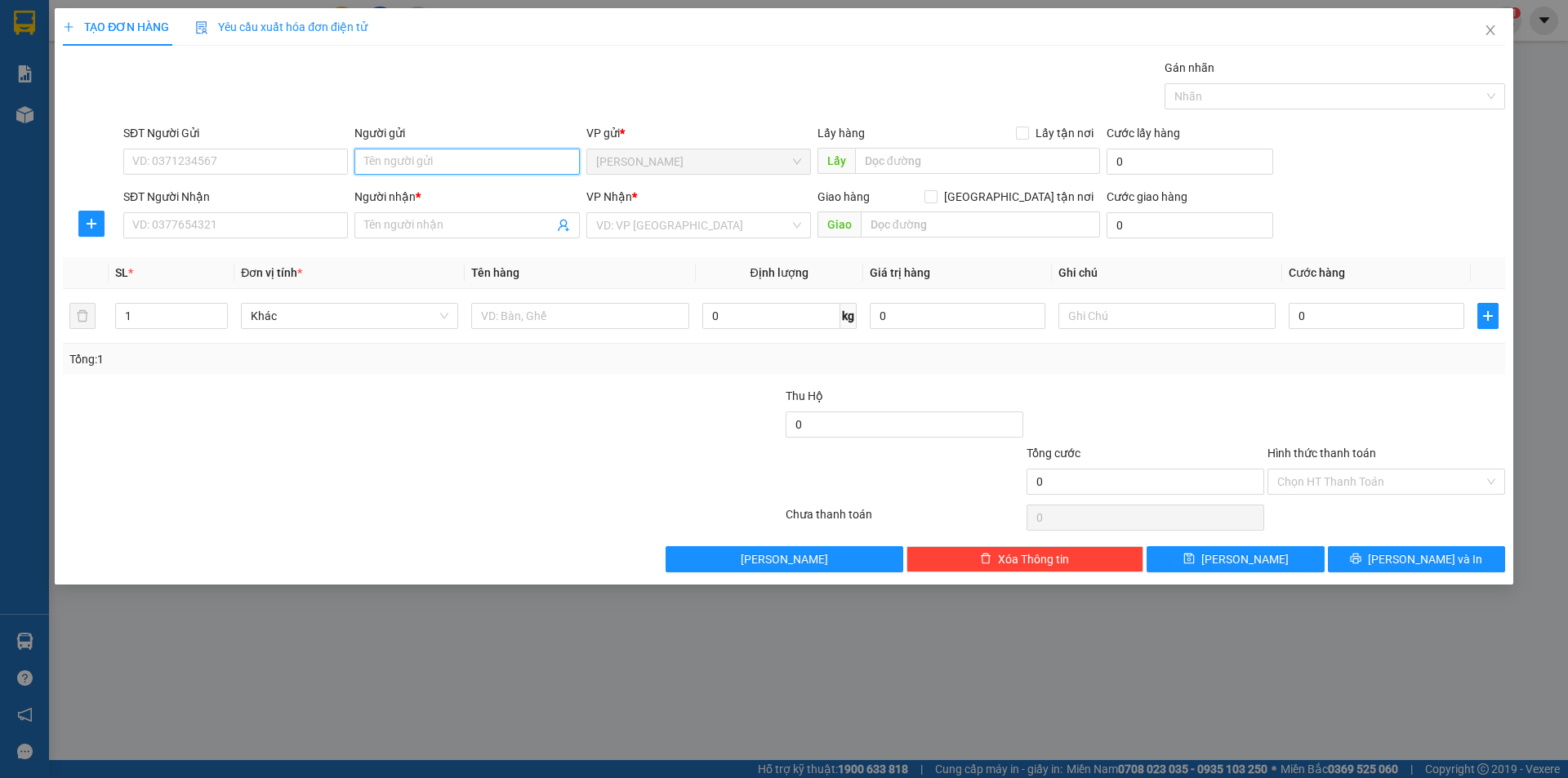
click at [412, 160] on input "Người gửi" at bounding box center [466, 161] width 225 height 26
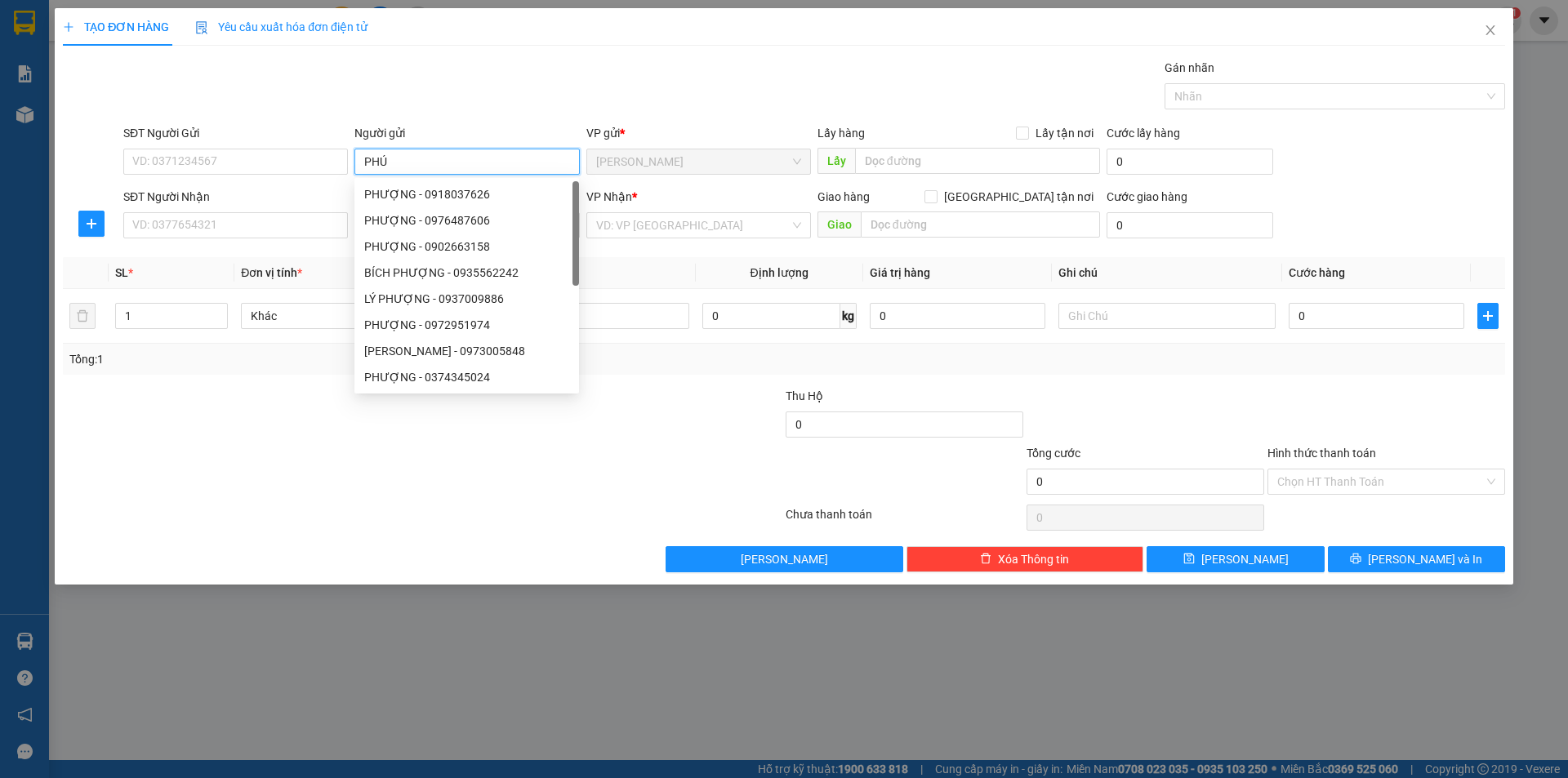
type input "PHÚ"
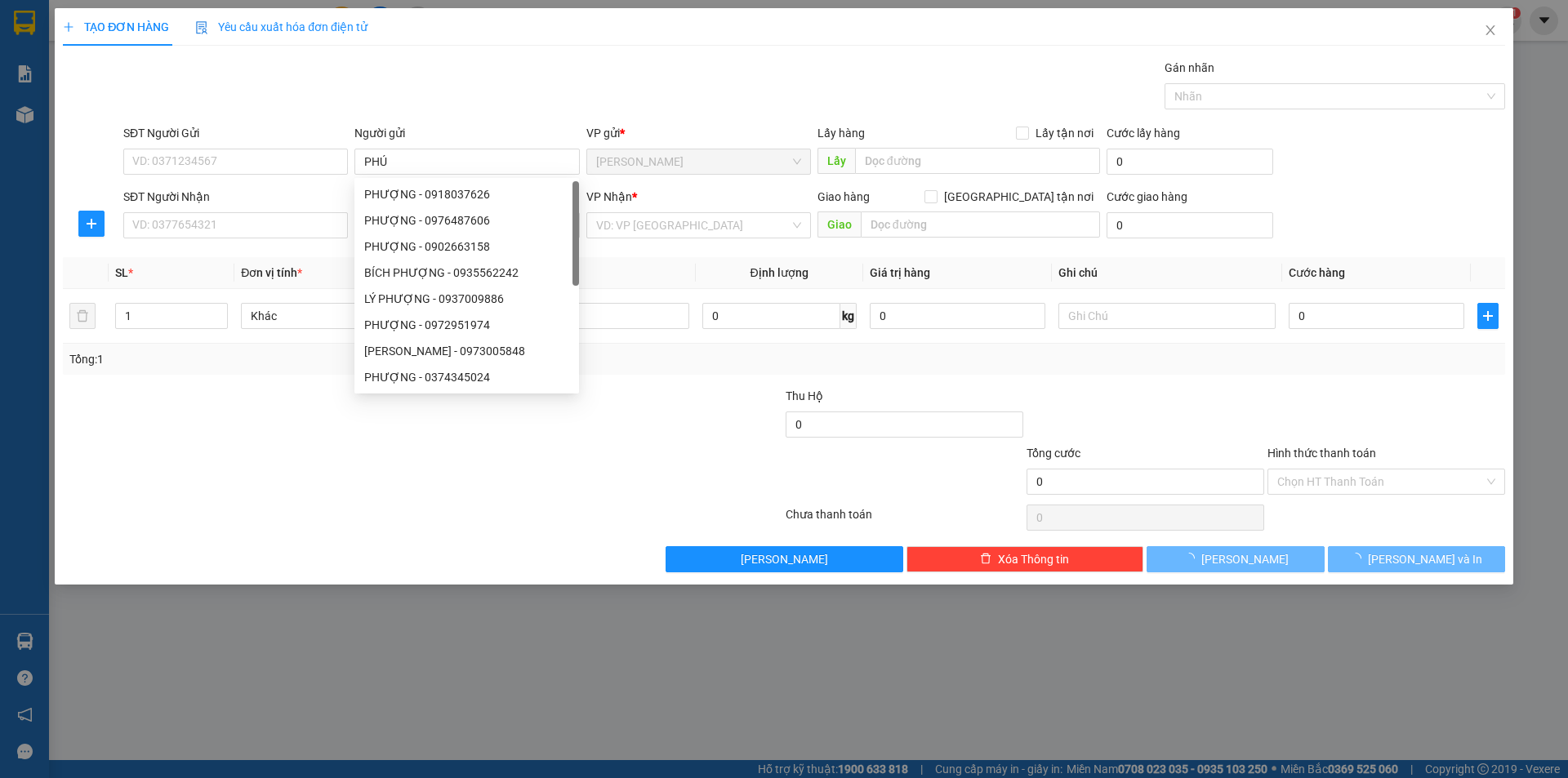
drag, startPoint x: 125, startPoint y: 467, endPoint x: 309, endPoint y: 214, distance: 312.8
click at [137, 453] on div at bounding box center [302, 473] width 482 height 57
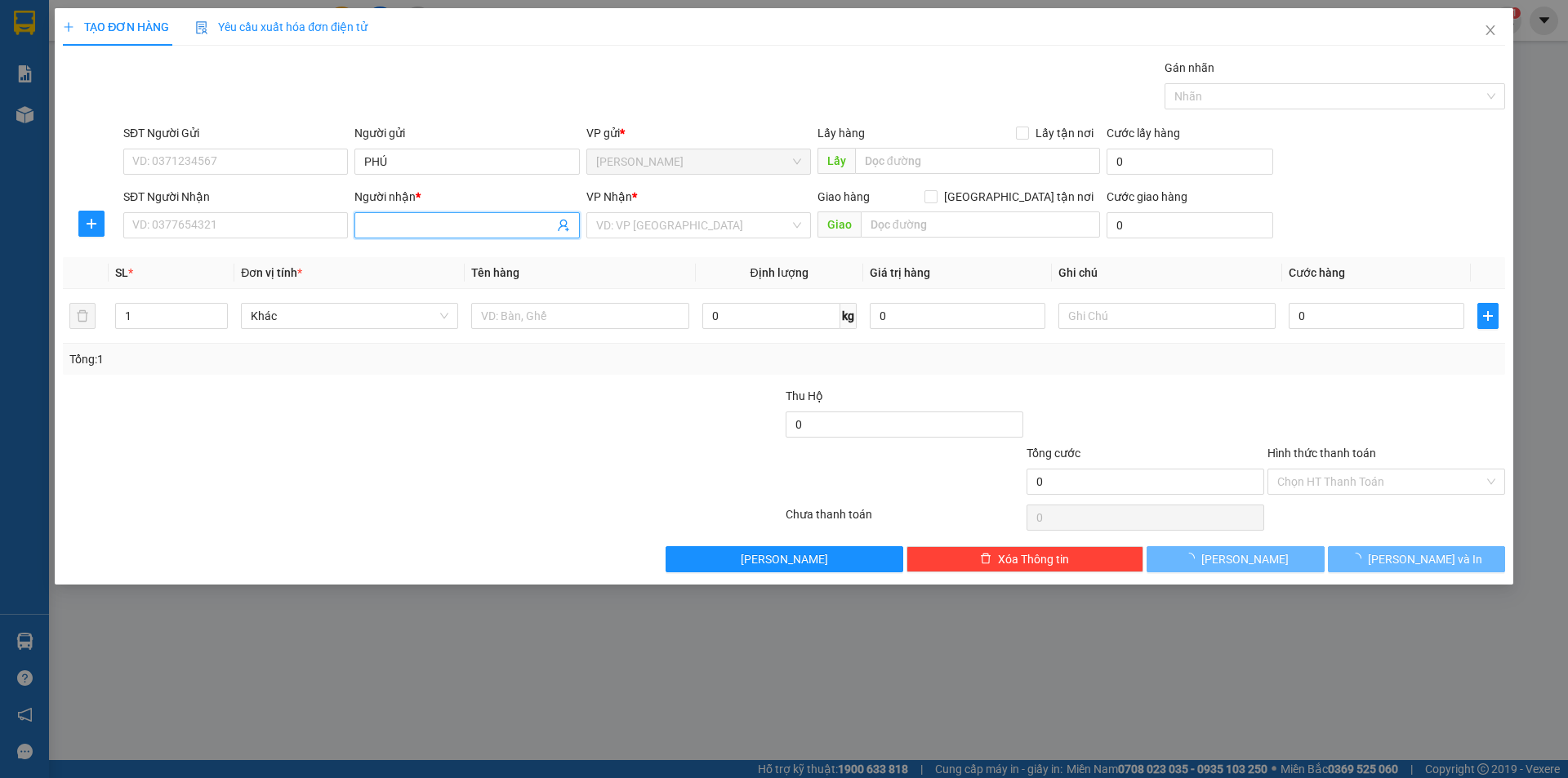
click at [366, 227] on input "Người nhận *" at bounding box center [458, 225] width 188 height 18
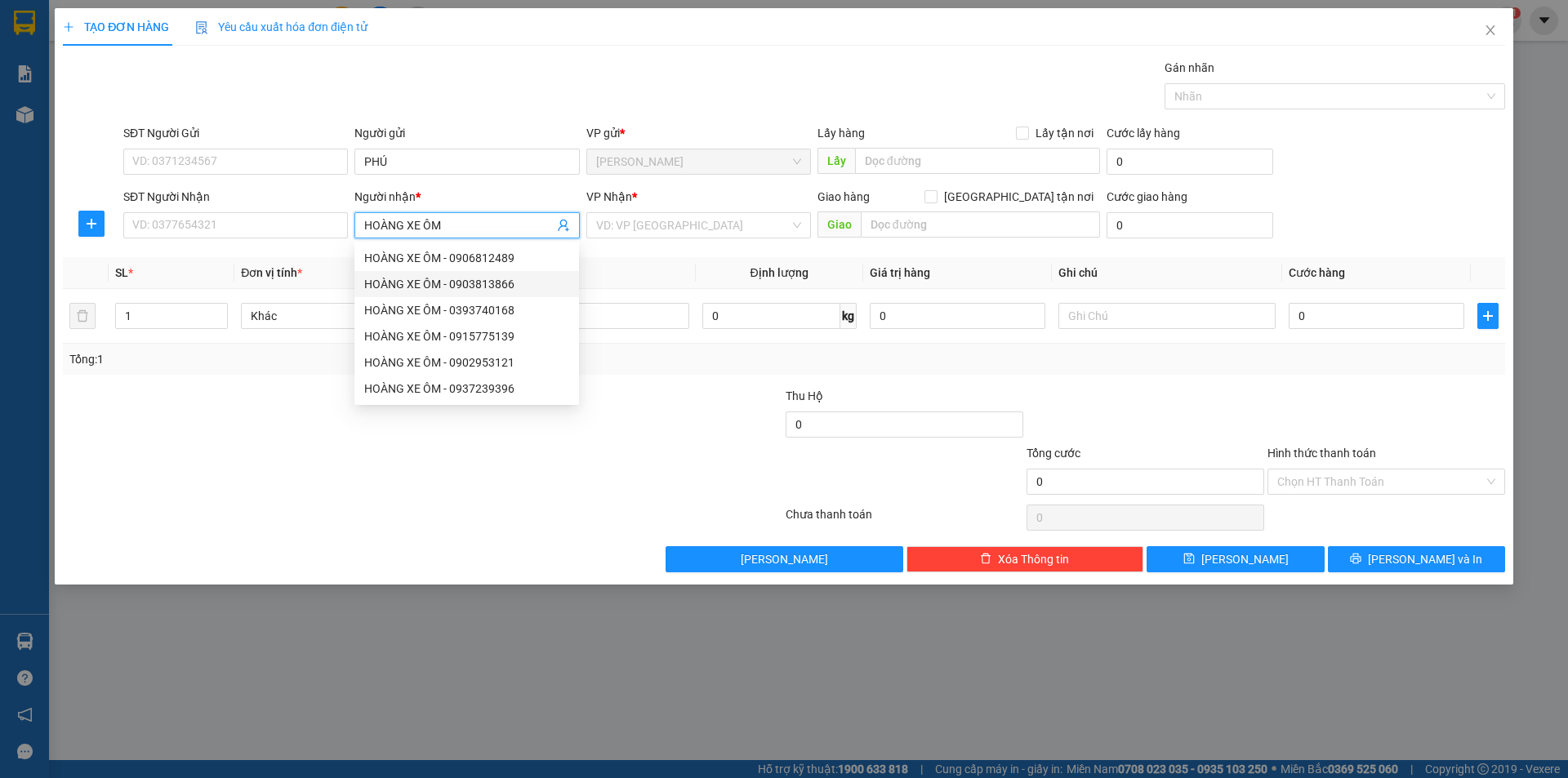
type input "HOÀNG XE ÔM"
click at [609, 242] on div "VP Nhận * VD: VP [GEOGRAPHIC_DATA]" at bounding box center [699, 216] width 225 height 57
click at [609, 234] on input "search" at bounding box center [692, 226] width 194 height 24
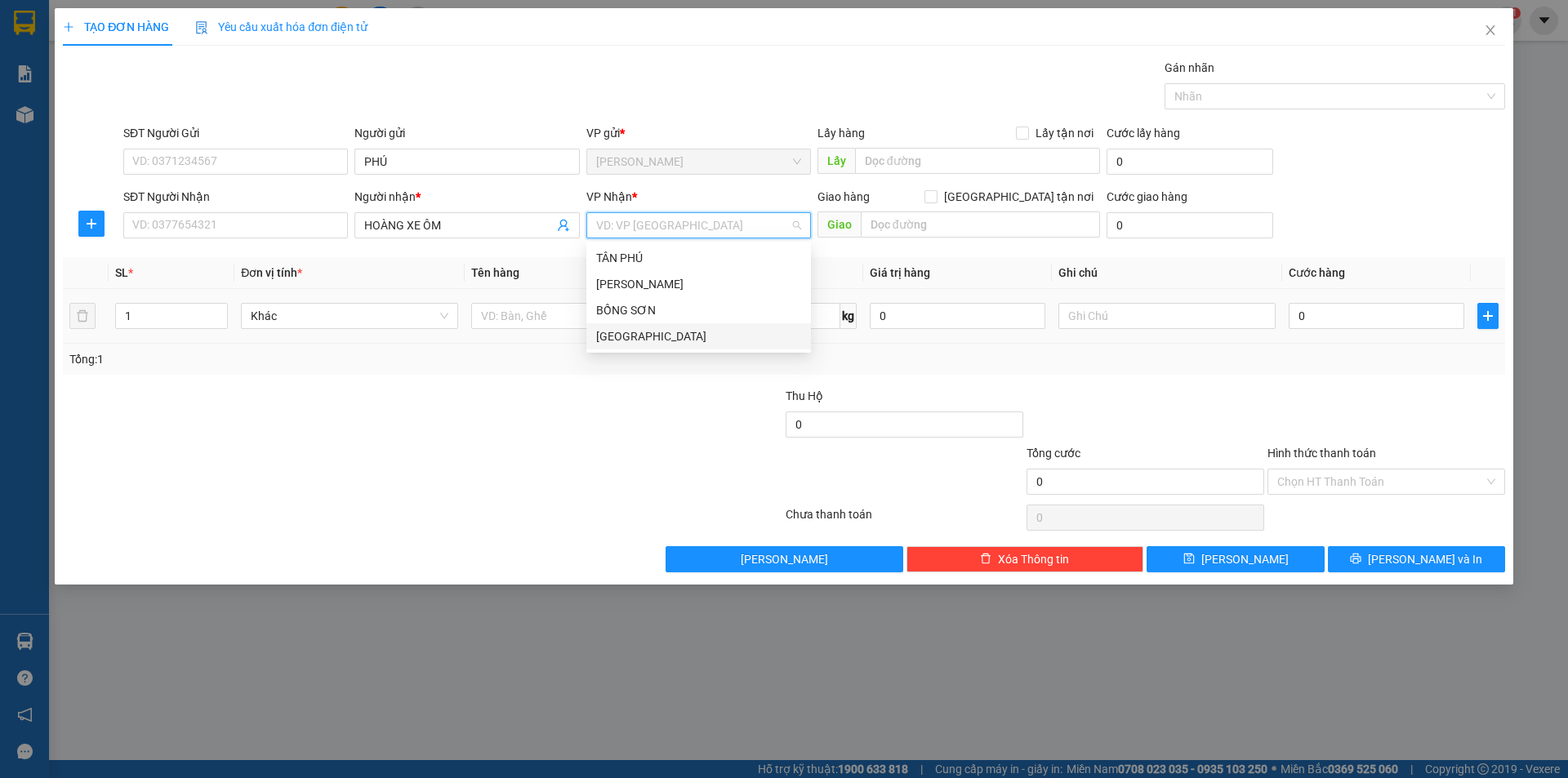
drag, startPoint x: 616, startPoint y: 331, endPoint x: 554, endPoint y: 337, distance: 62.3
click at [598, 337] on div "[GEOGRAPHIC_DATA]" at bounding box center [699, 336] width 205 height 18
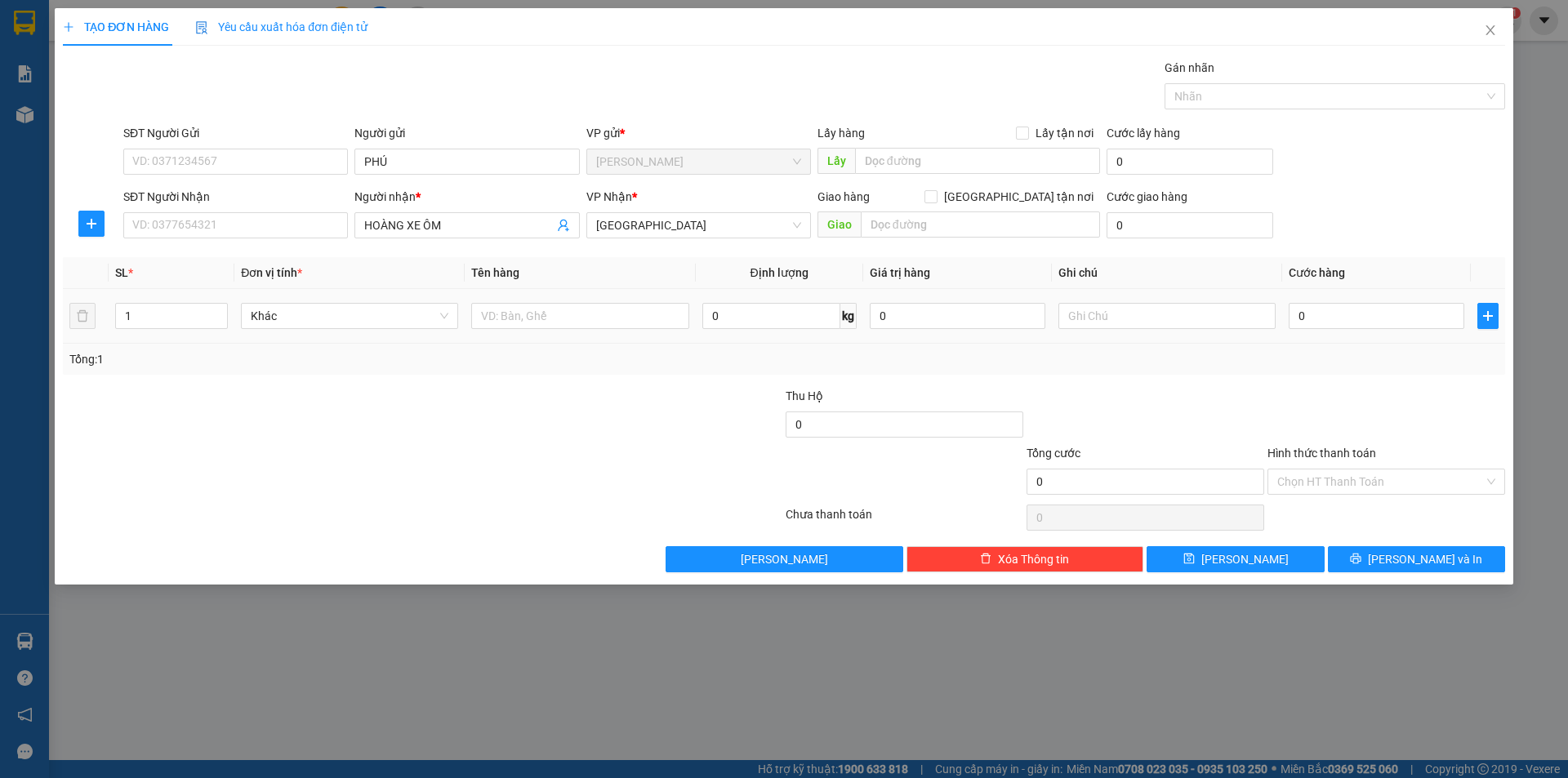
click at [554, 337] on td at bounding box center [579, 316] width 230 height 55
click at [546, 320] on input "text" at bounding box center [580, 316] width 217 height 26
type input "T XỐP"
click at [1151, 313] on input "text" at bounding box center [1167, 316] width 217 height 26
type input "R/50"
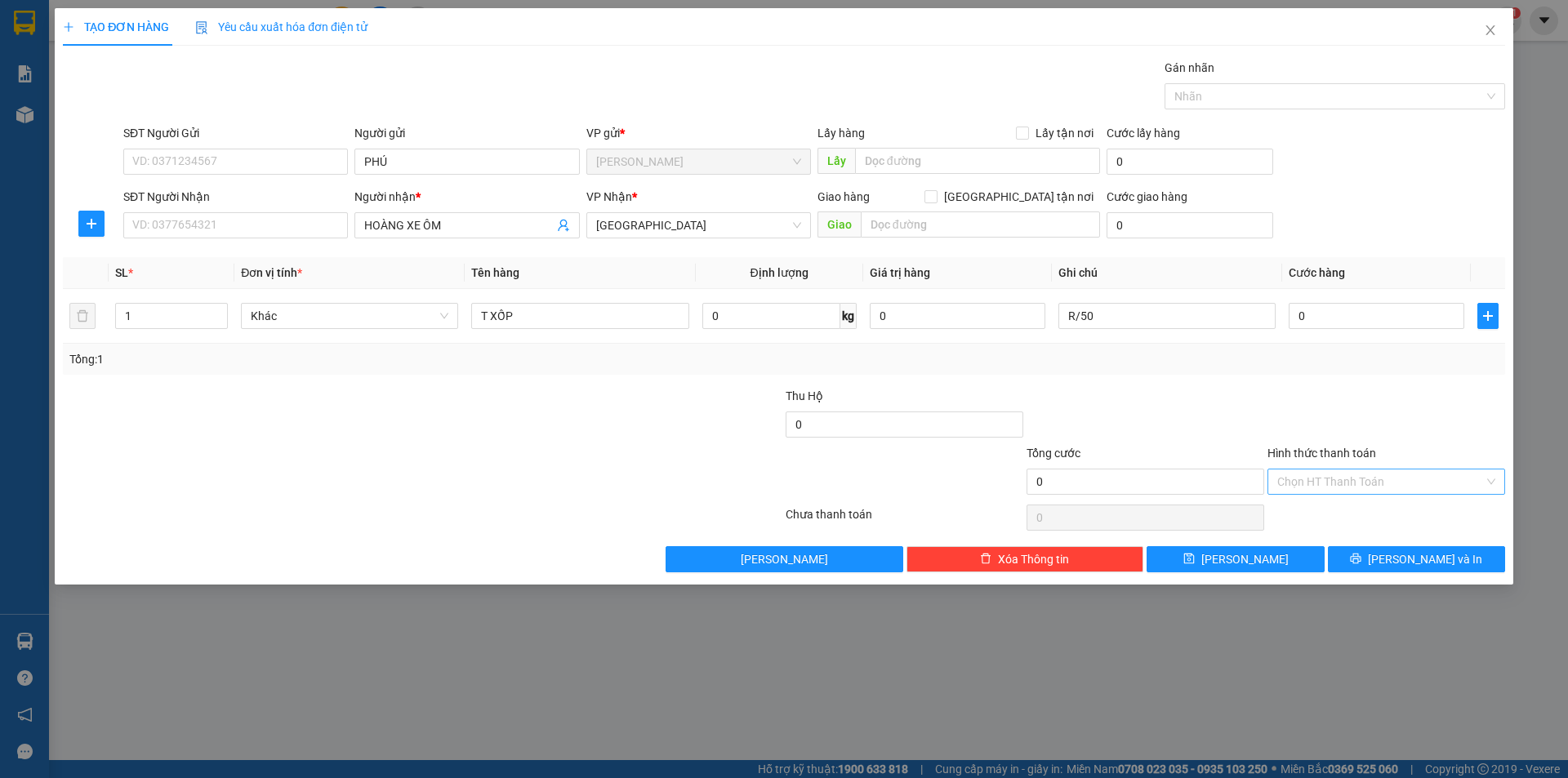
click at [1416, 478] on input "Hình thức thanh toán" at bounding box center [1381, 481] width 207 height 24
drag, startPoint x: 1263, startPoint y: 555, endPoint x: 1280, endPoint y: 542, distance: 21.4
click at [1269, 552] on button "[PERSON_NAME]" at bounding box center [1235, 559] width 177 height 26
click at [1328, 488] on input "Hình thức thanh toán" at bounding box center [1381, 481] width 207 height 24
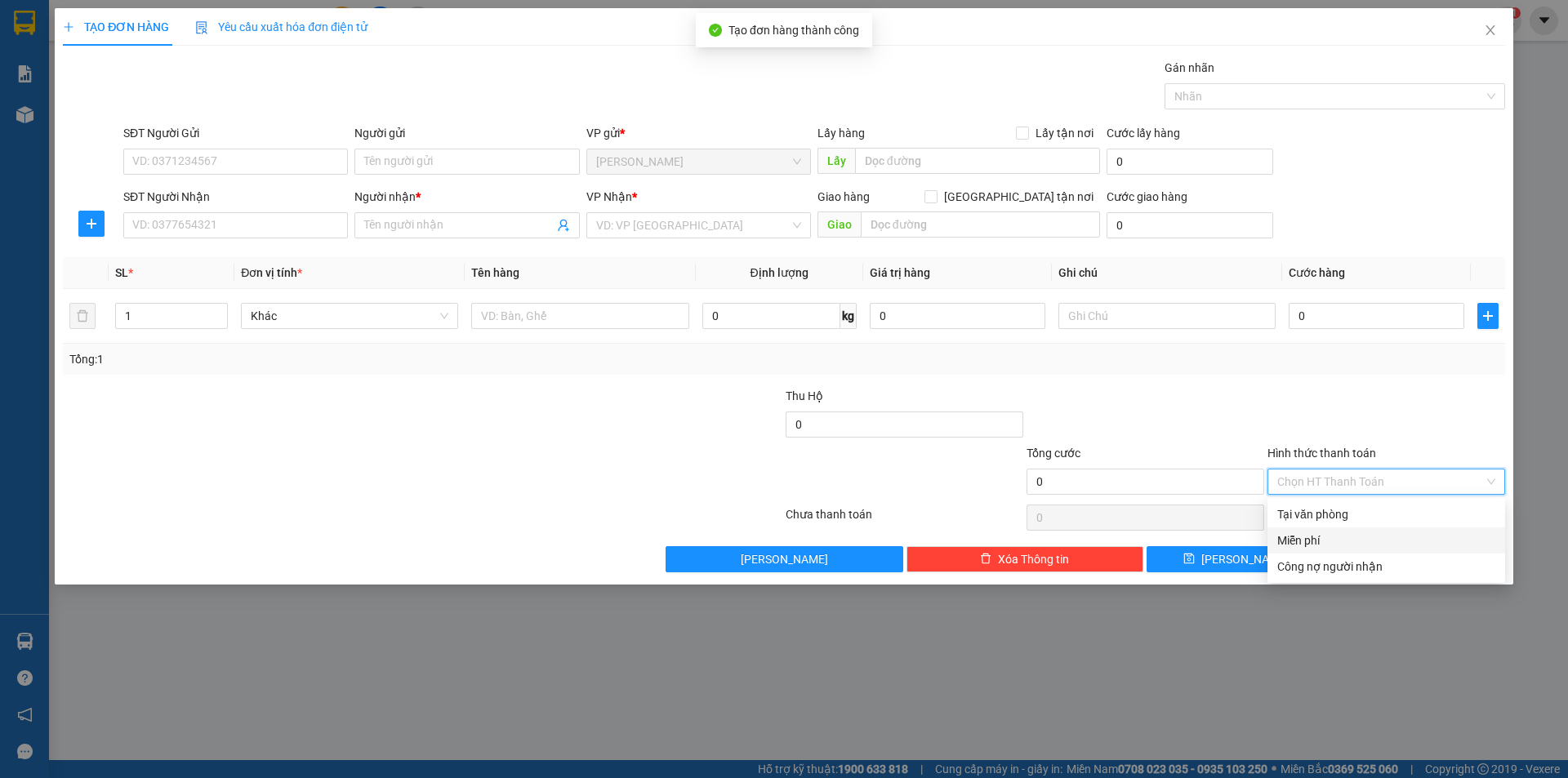
click at [1315, 534] on div "Miễn phí" at bounding box center [1386, 540] width 218 height 18
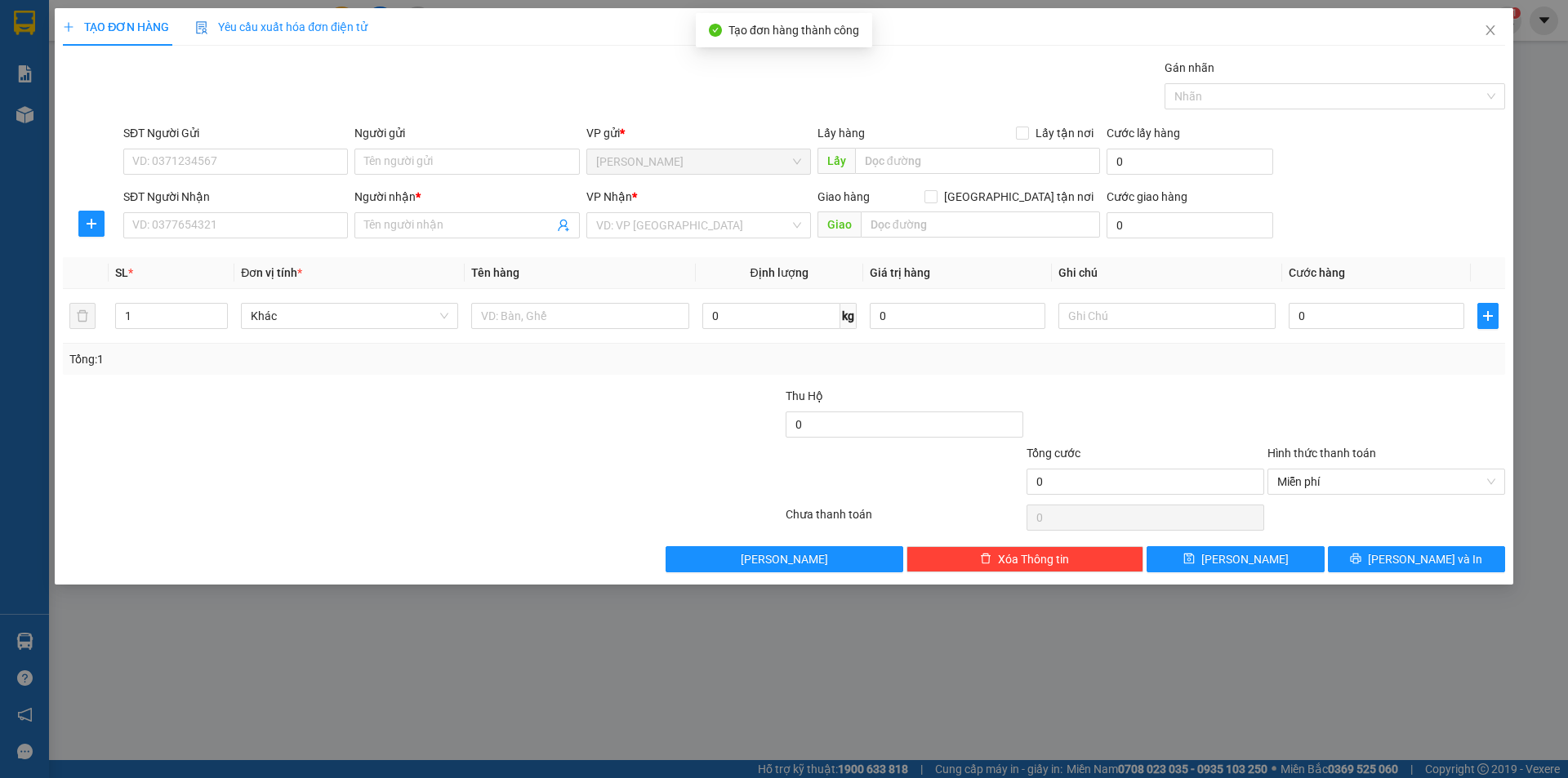
click at [1372, 574] on div "TẠO ĐƠN HÀNG Yêu cầu xuất hóa đơn điện tử Transit Pickup Surcharge Ids Transit …" at bounding box center [784, 296] width 1459 height 576
click at [1376, 566] on button "[PERSON_NAME] và In" at bounding box center [1416, 559] width 177 height 26
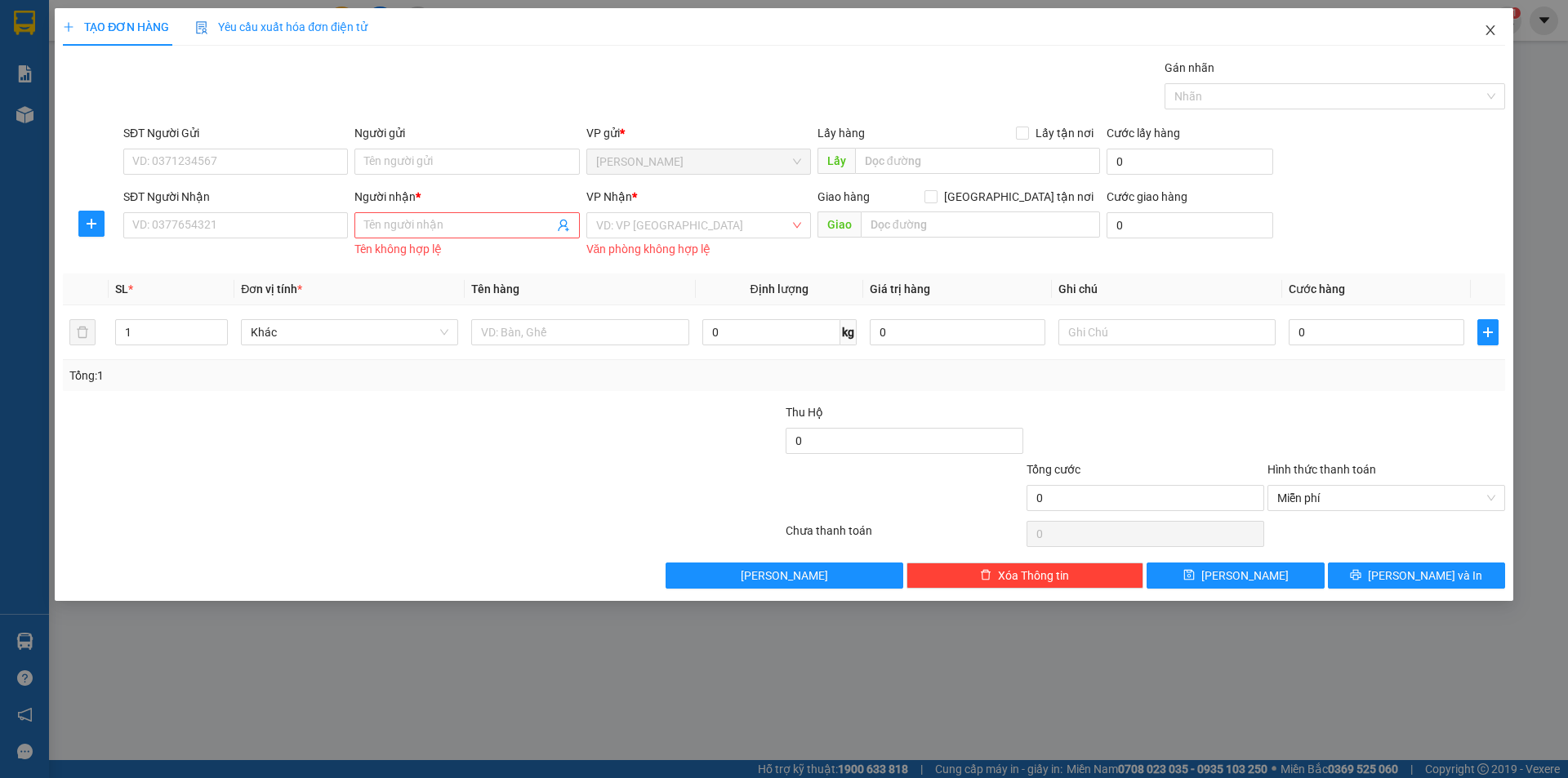
click at [1489, 37] on span "Close" at bounding box center [1490, 30] width 46 height 46
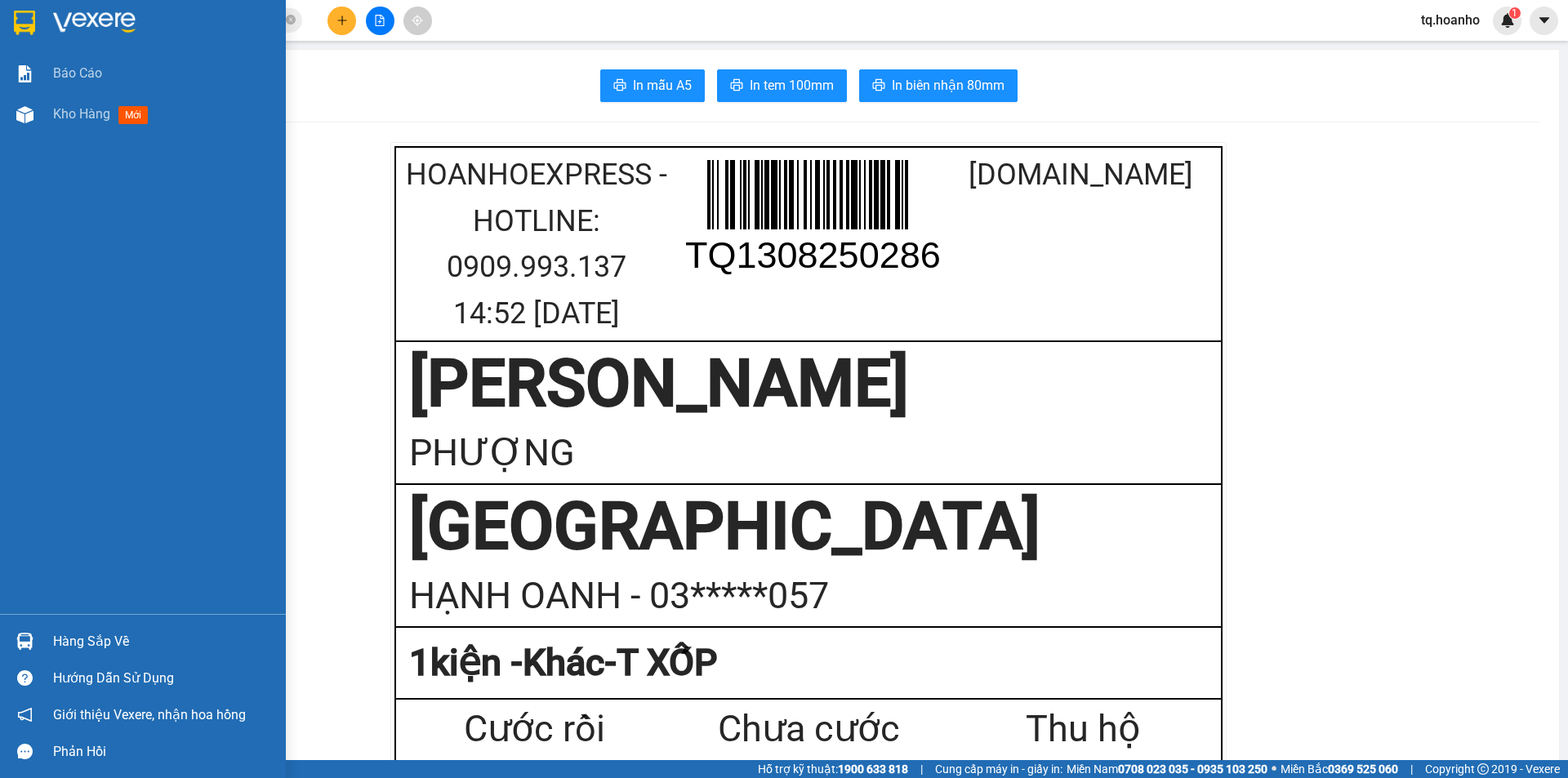
click at [83, 3] on div at bounding box center [142, 26] width 285 height 53
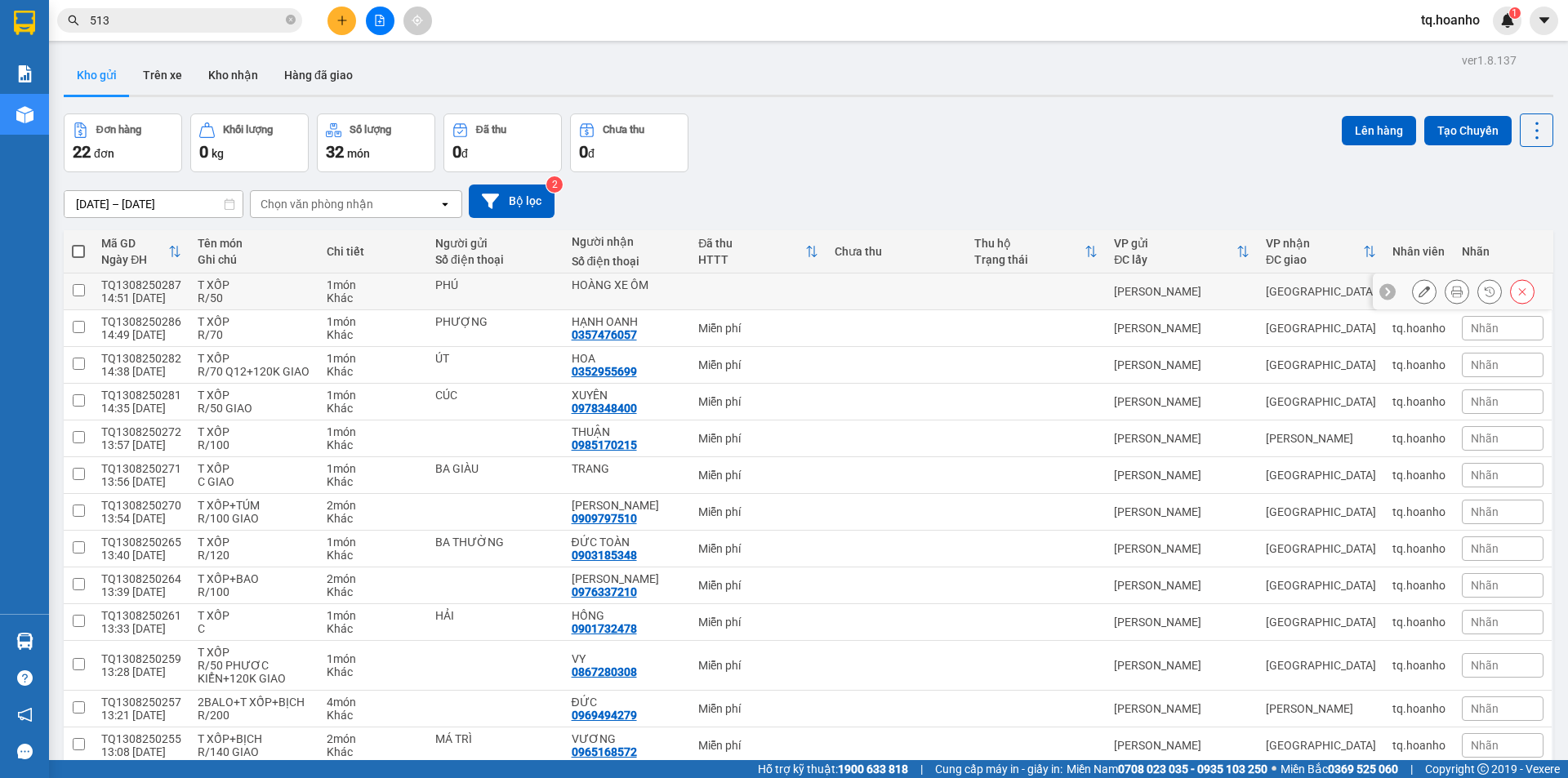
click at [745, 283] on td at bounding box center [758, 291] width 135 height 36
checkbox input "true"
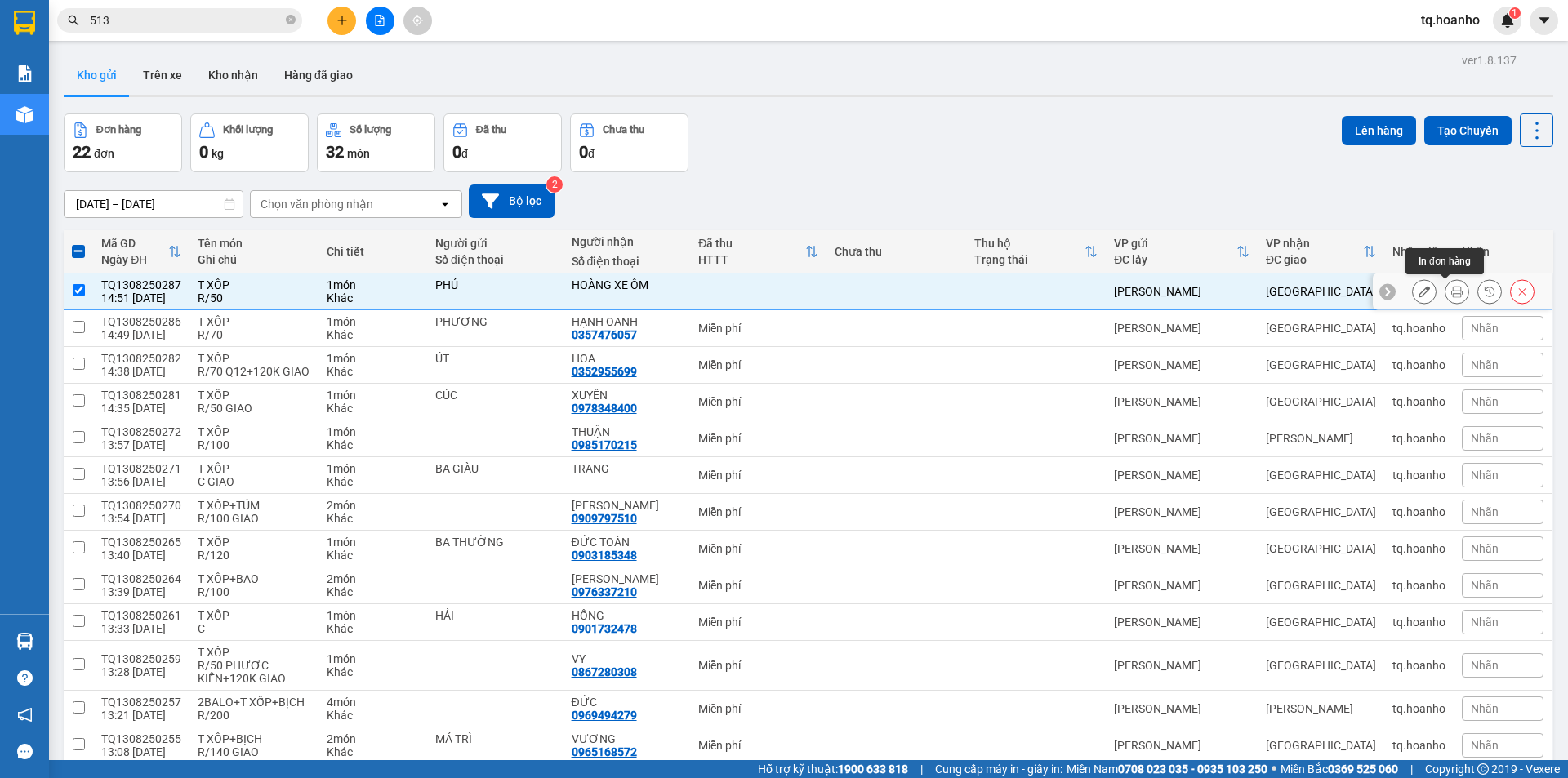
click at [1446, 297] on button at bounding box center [1457, 291] width 23 height 29
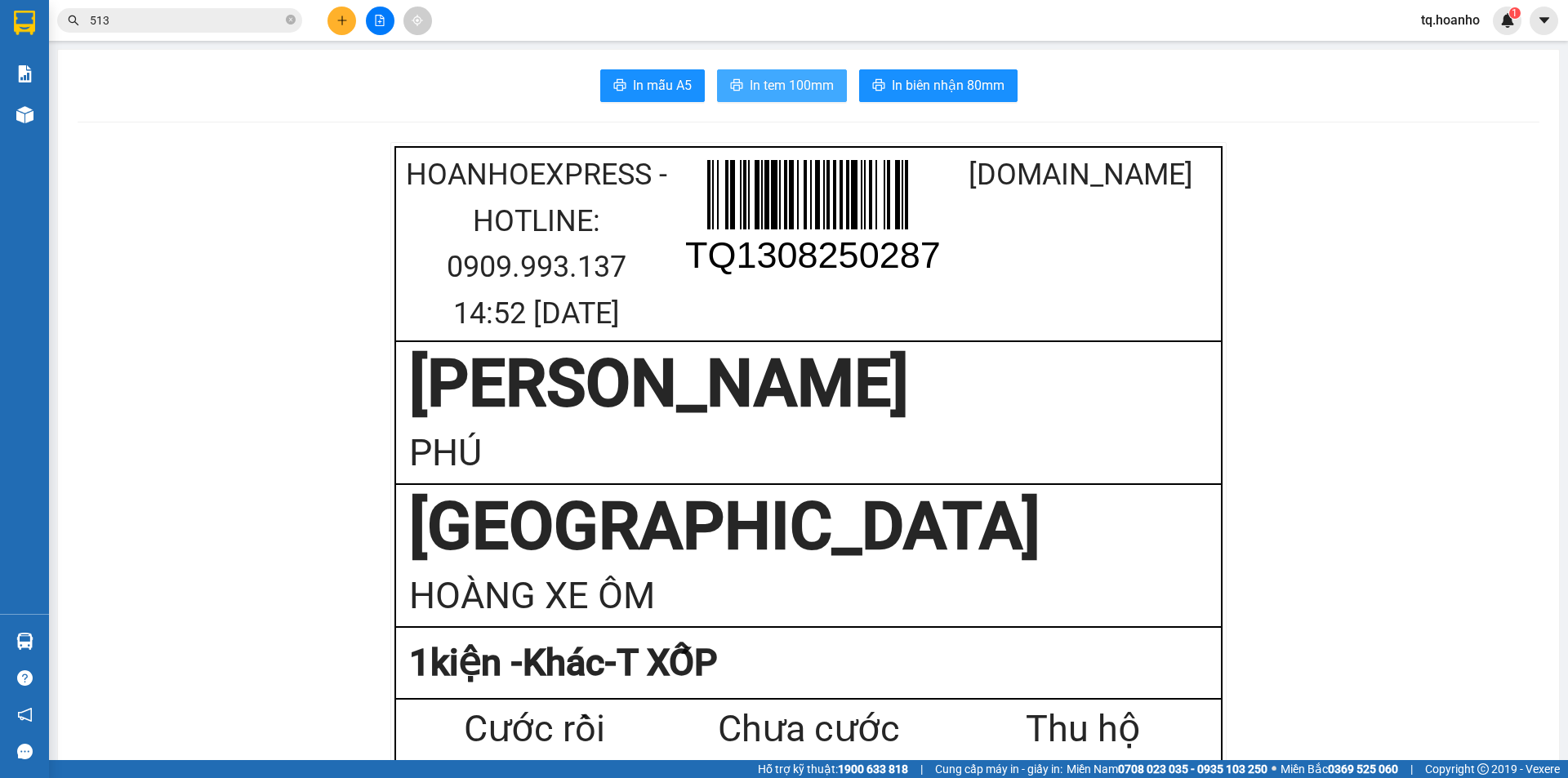
click at [742, 87] on button "In tem 100mm" at bounding box center [782, 86] width 130 height 33
click at [348, 11] on button at bounding box center [341, 21] width 29 height 29
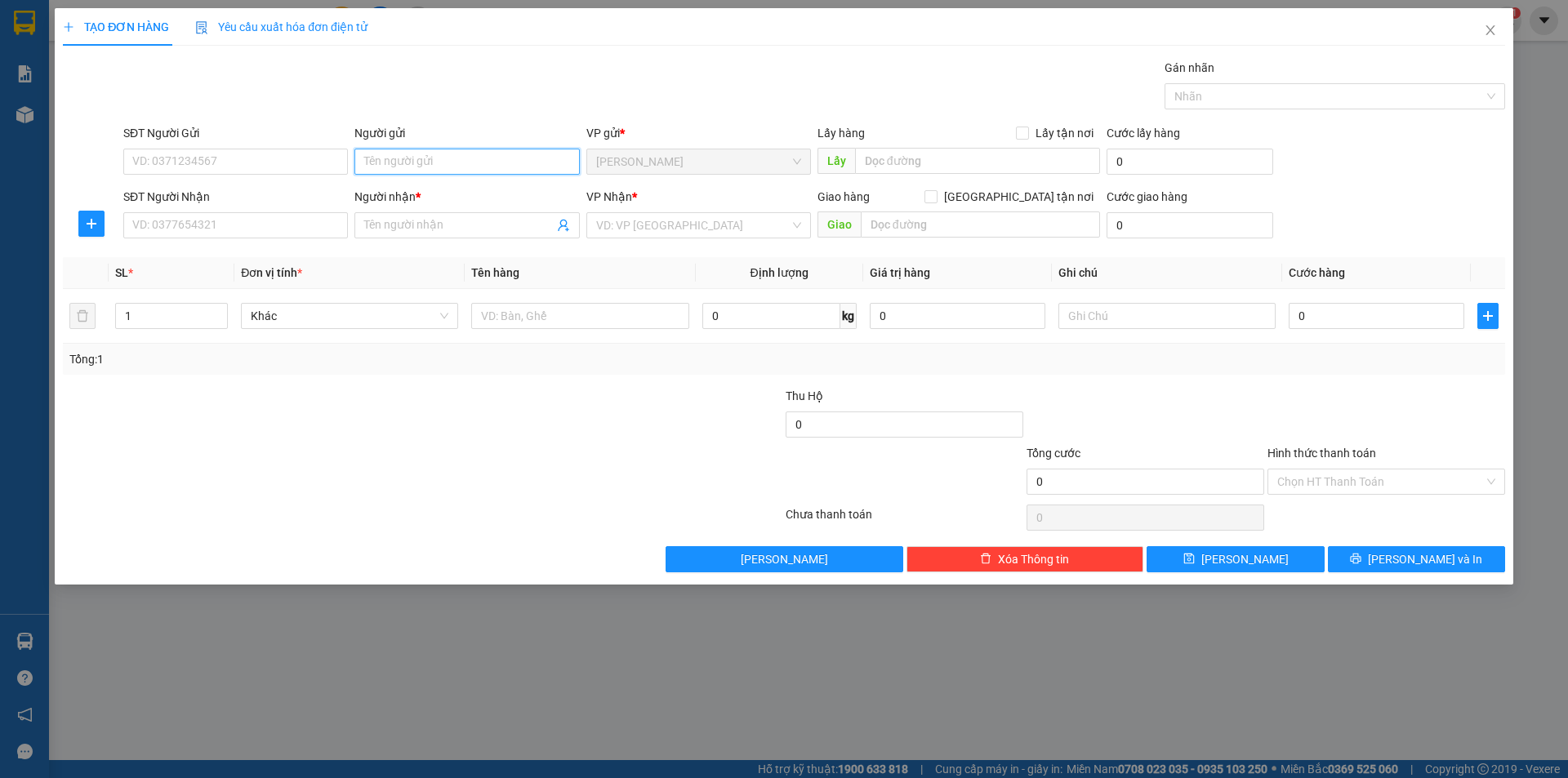
click at [436, 157] on input "Người gửi" at bounding box center [466, 161] width 225 height 26
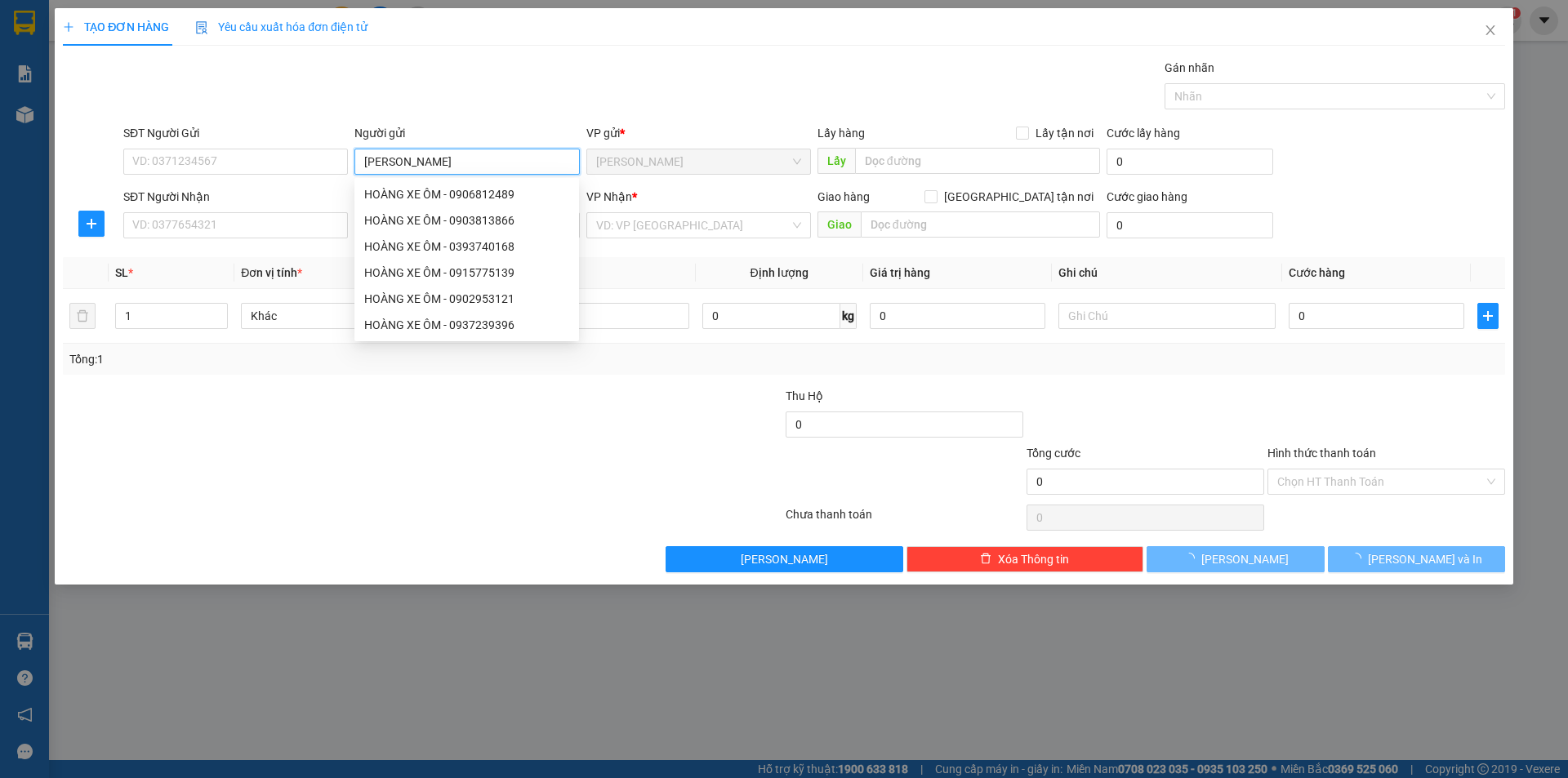
type input "[PERSON_NAME]"
click at [90, 395] on div at bounding box center [302, 415] width 482 height 57
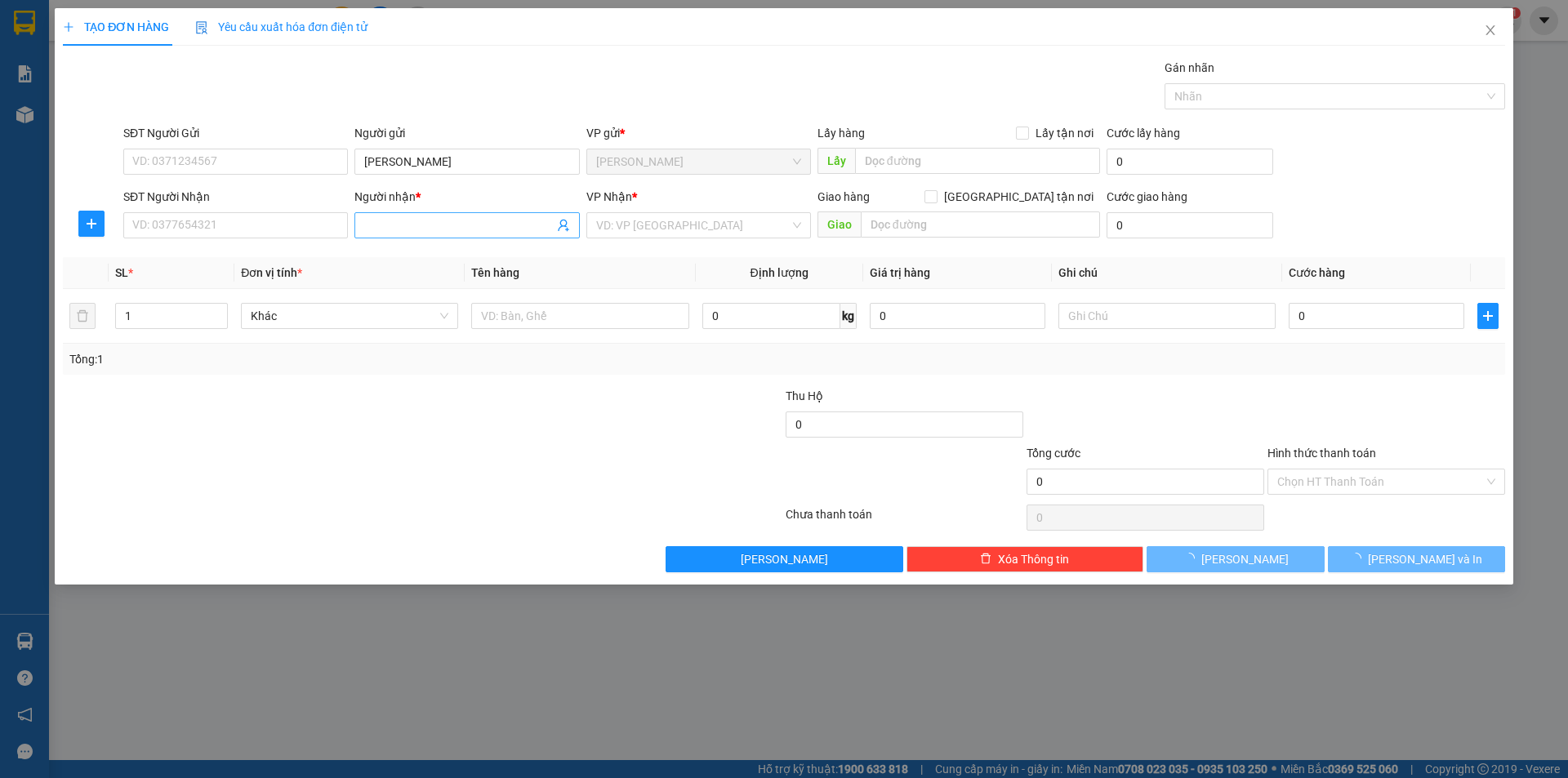
click at [506, 223] on input "Người nhận *" at bounding box center [458, 225] width 188 height 18
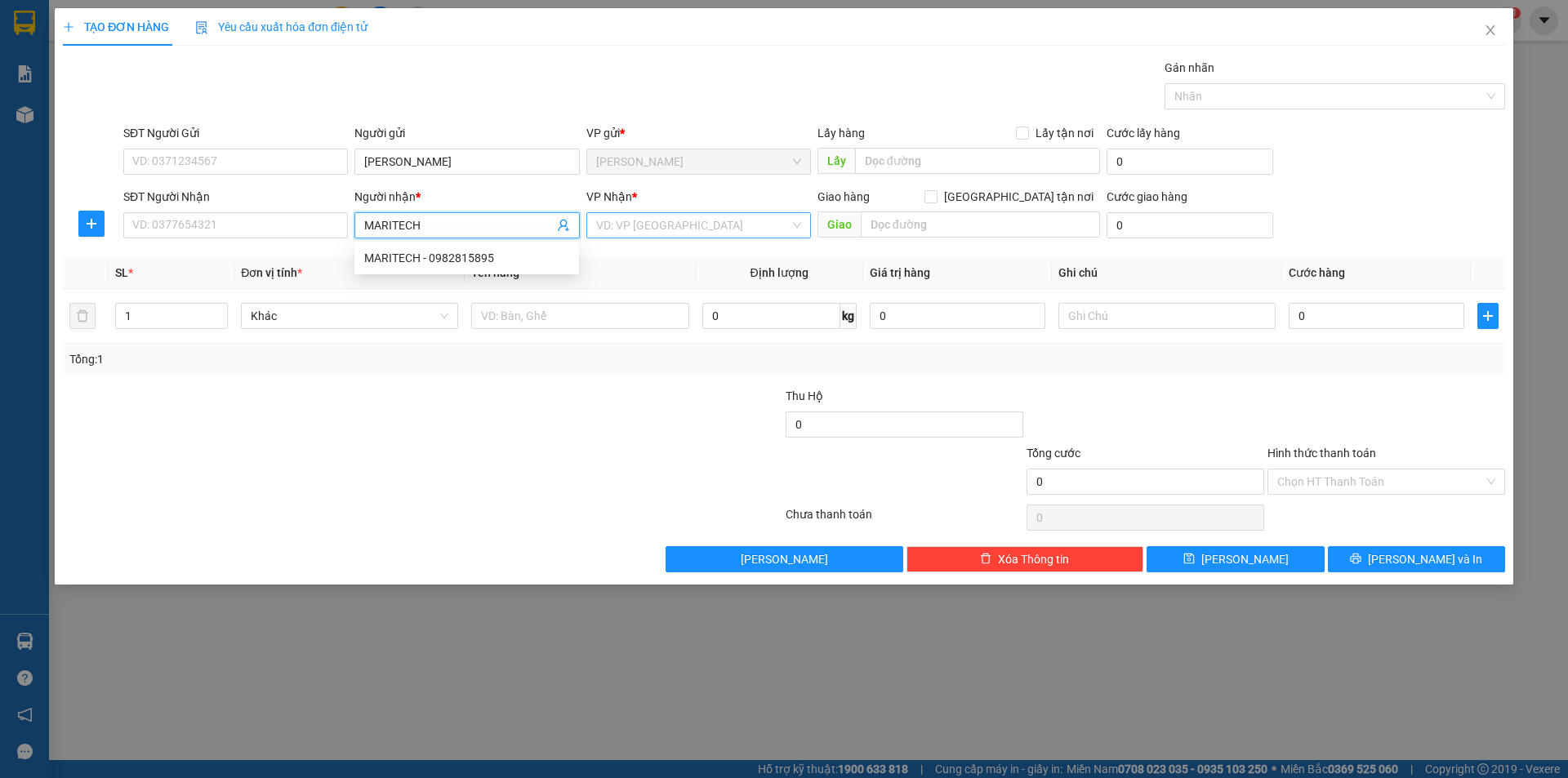
type input "MARITECH"
click at [691, 227] on input "search" at bounding box center [692, 226] width 194 height 24
click at [478, 216] on input "MARITECH" at bounding box center [458, 225] width 188 height 18
click at [466, 261] on div "MARITECH - 0982815895" at bounding box center [467, 258] width 205 height 18
type input "0982815895"
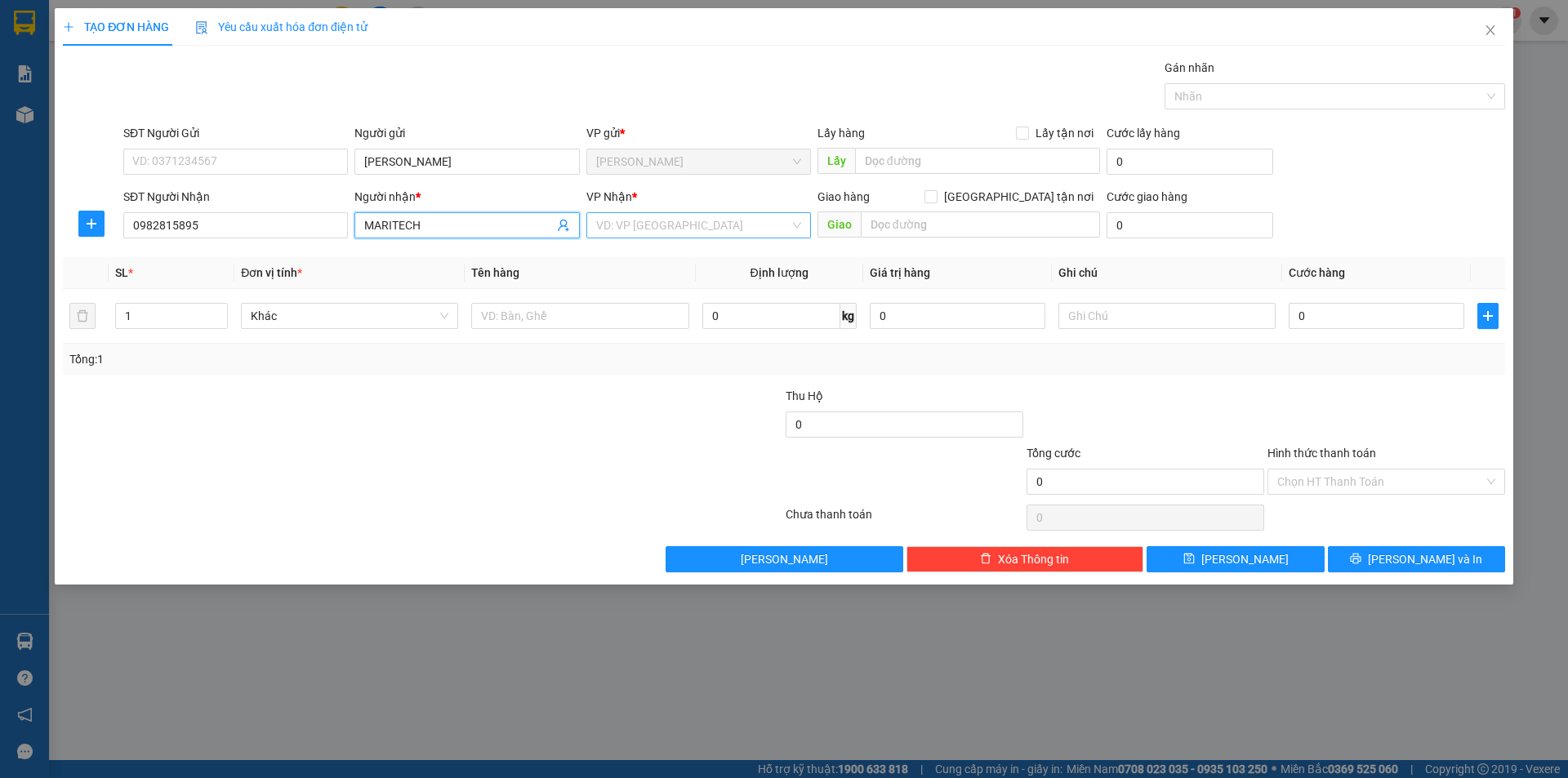
drag, startPoint x: 625, startPoint y: 253, endPoint x: 630, endPoint y: 233, distance: 20.6
click at [626, 246] on div "Transit Pickup Surcharge Ids Transit Deliver Surcharge Ids Transit Deliver Surc…" at bounding box center [784, 316] width 1442 height 513
click at [630, 233] on input "search" at bounding box center [692, 226] width 194 height 24
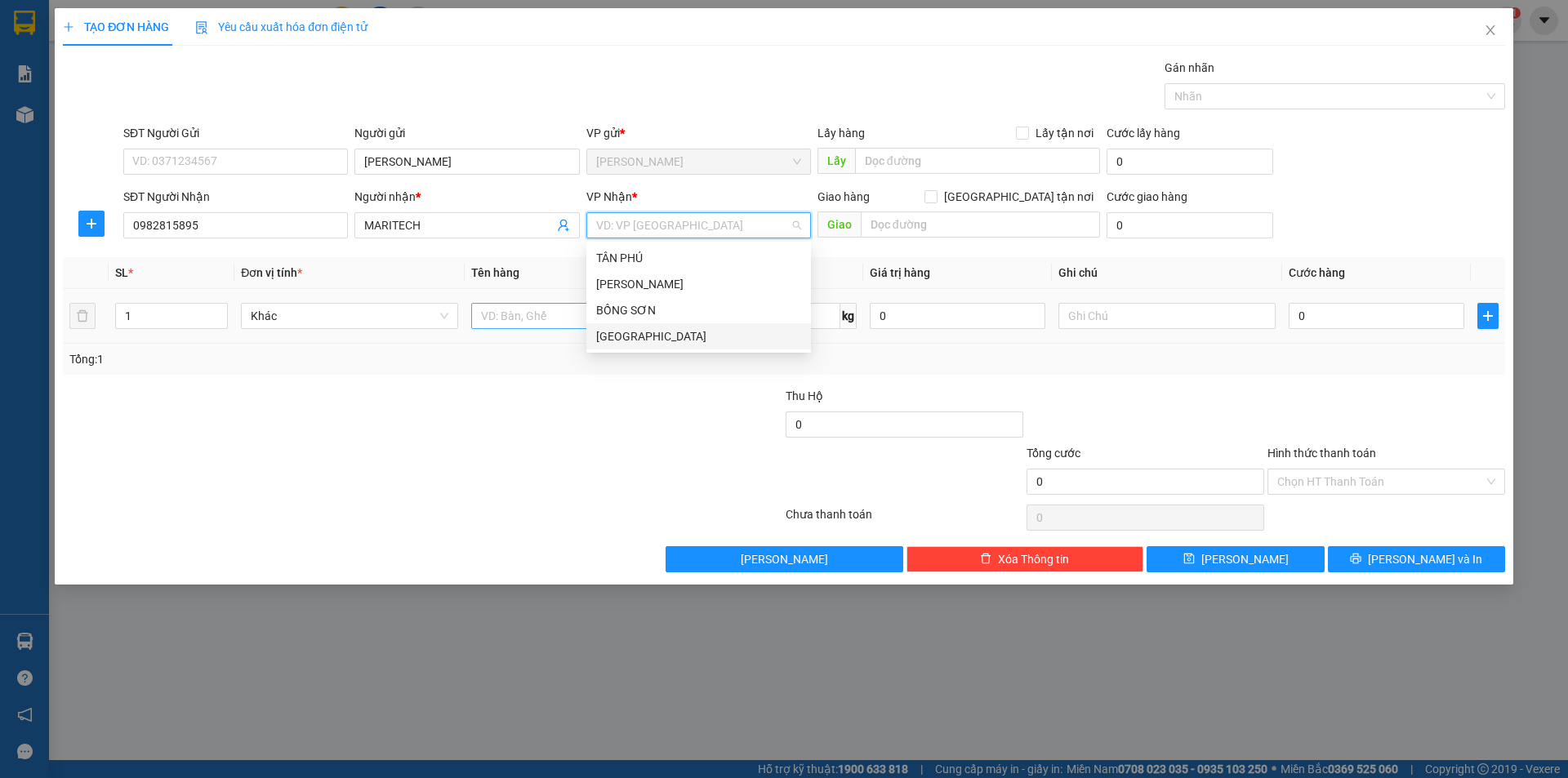
drag, startPoint x: 613, startPoint y: 343, endPoint x: 566, endPoint y: 325, distance: 50.3
click at [603, 339] on div "[GEOGRAPHIC_DATA]" at bounding box center [699, 336] width 205 height 18
click at [533, 294] on td at bounding box center [579, 316] width 230 height 55
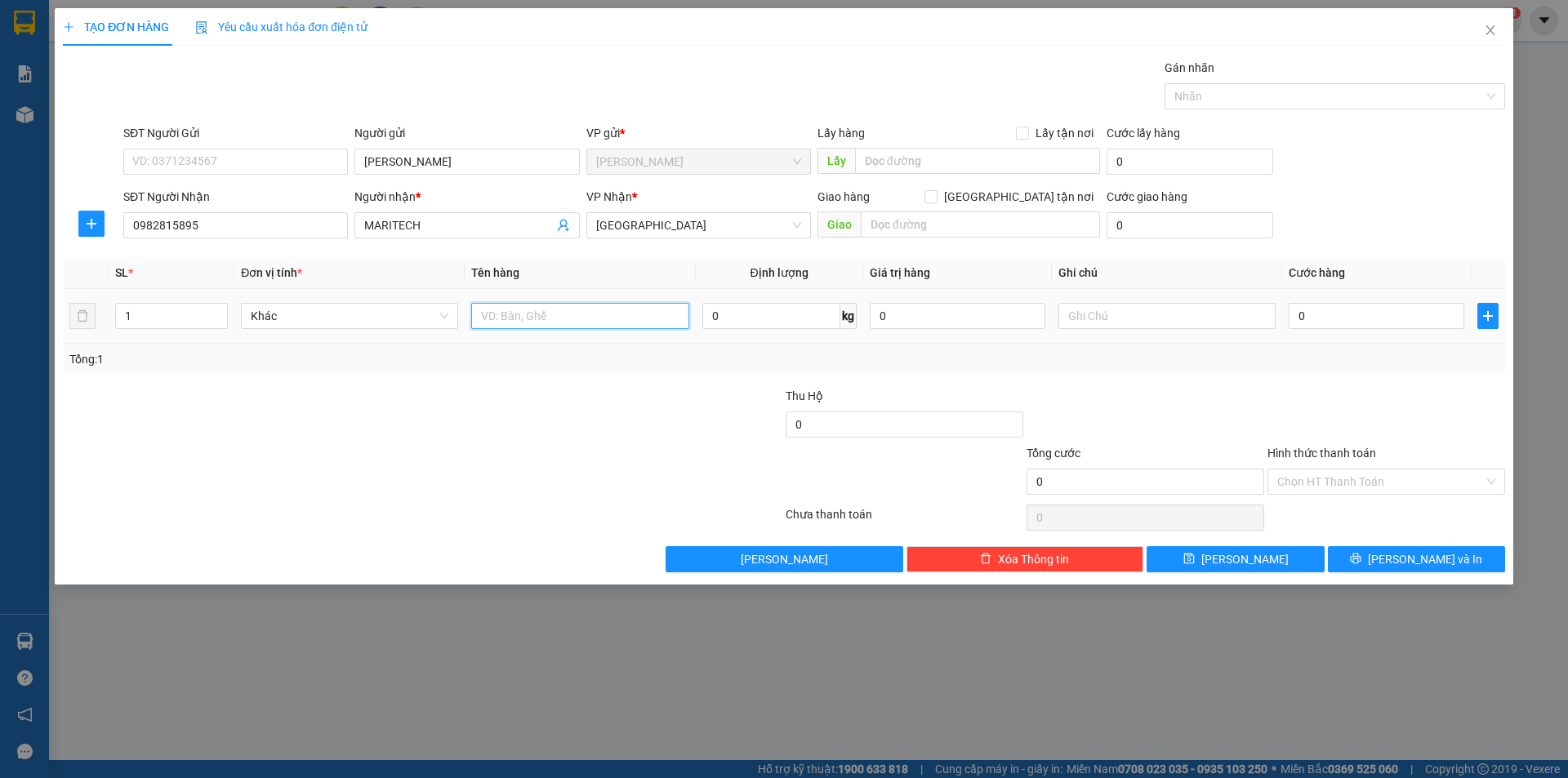
click at [549, 323] on input "text" at bounding box center [580, 316] width 217 height 26
type input "HỘP"
click at [1092, 321] on input "text" at bounding box center [1167, 316] width 217 height 26
type input "C"
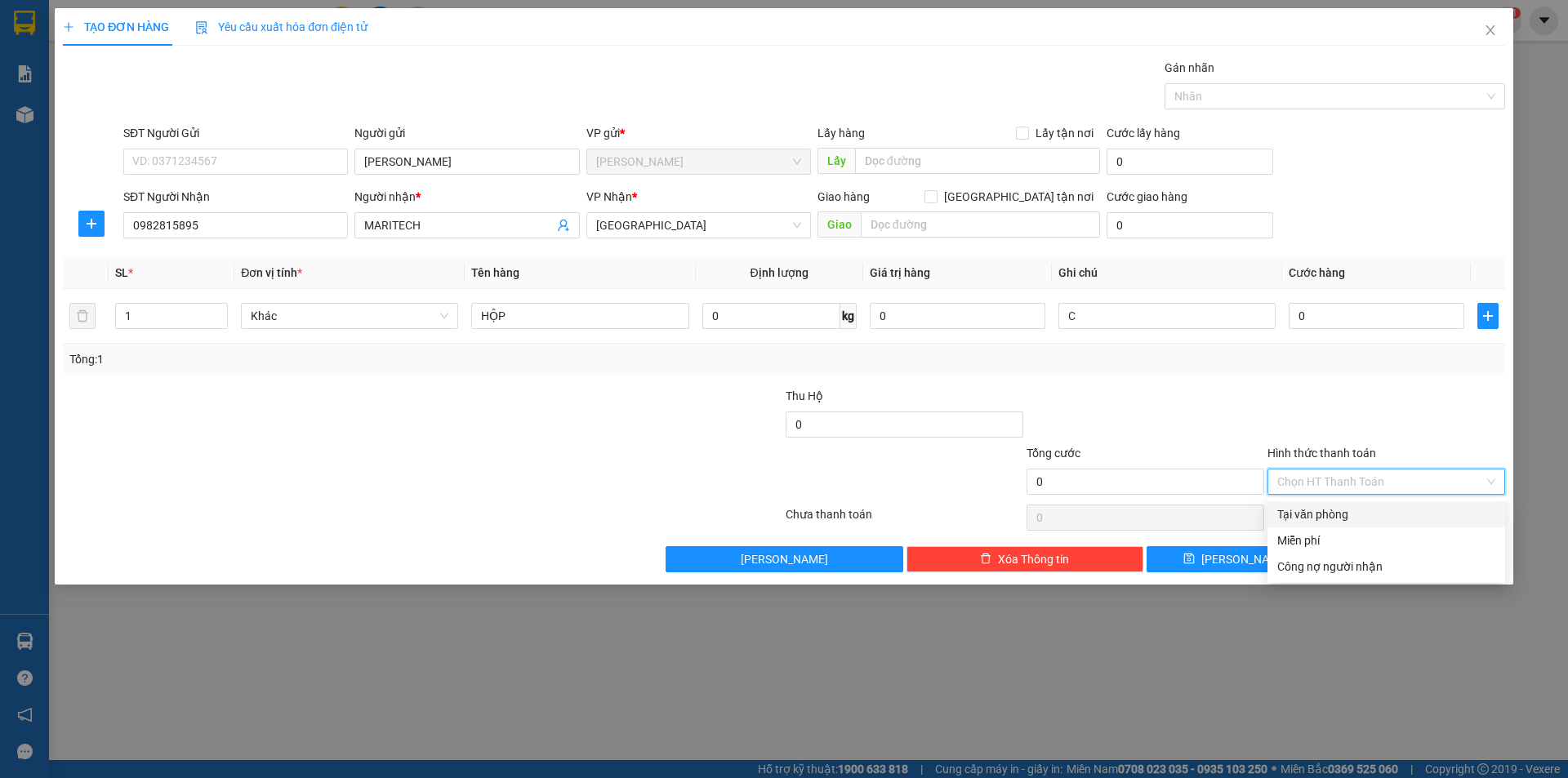
click at [1303, 474] on input "Hình thức thanh toán" at bounding box center [1381, 481] width 207 height 24
click at [1293, 531] on div "Miễn phí" at bounding box center [1386, 540] width 238 height 26
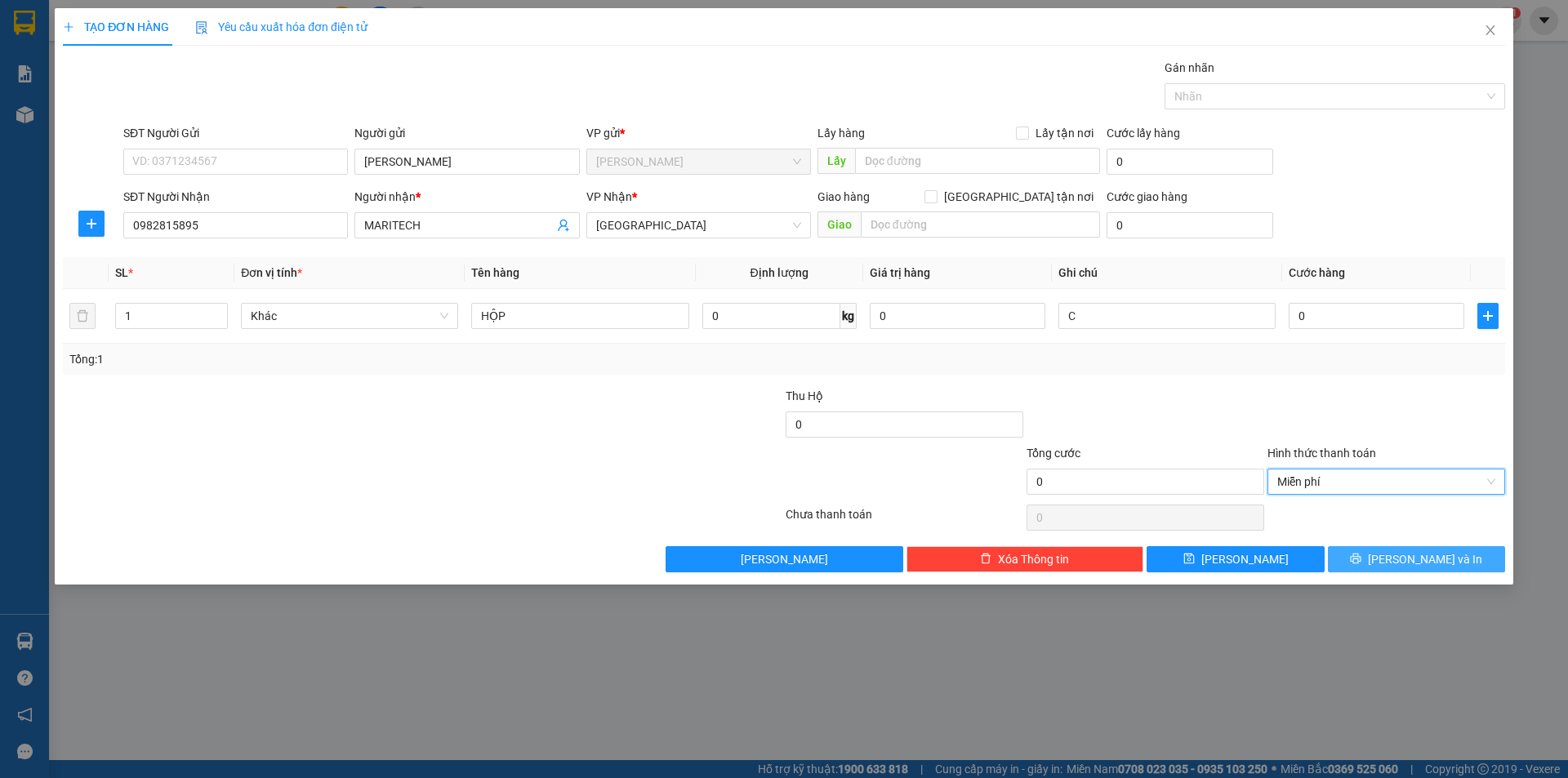
click at [1338, 554] on button "[PERSON_NAME] và In" at bounding box center [1416, 559] width 177 height 26
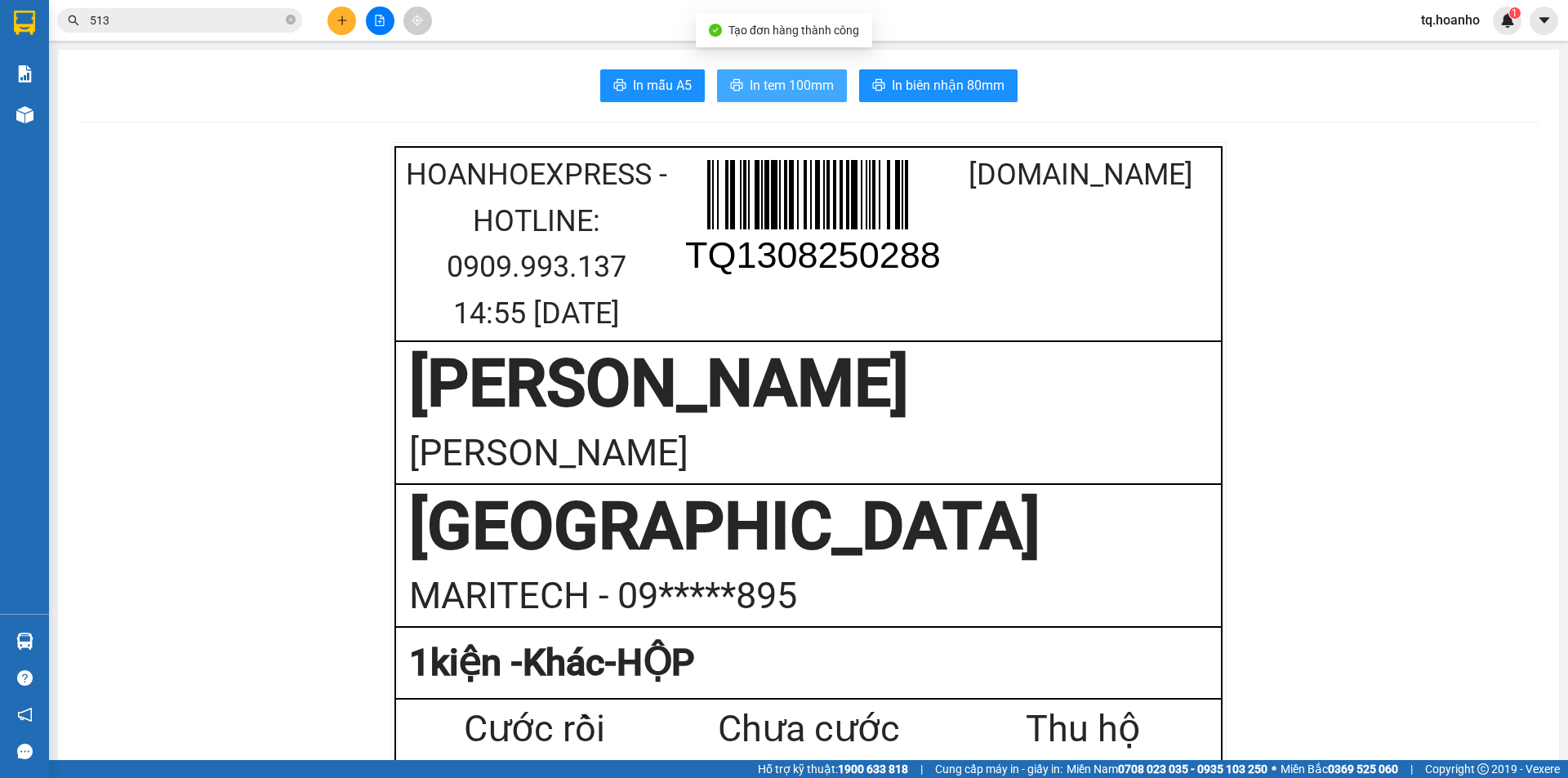
click at [802, 91] on span "In tem 100mm" at bounding box center [791, 86] width 84 height 21
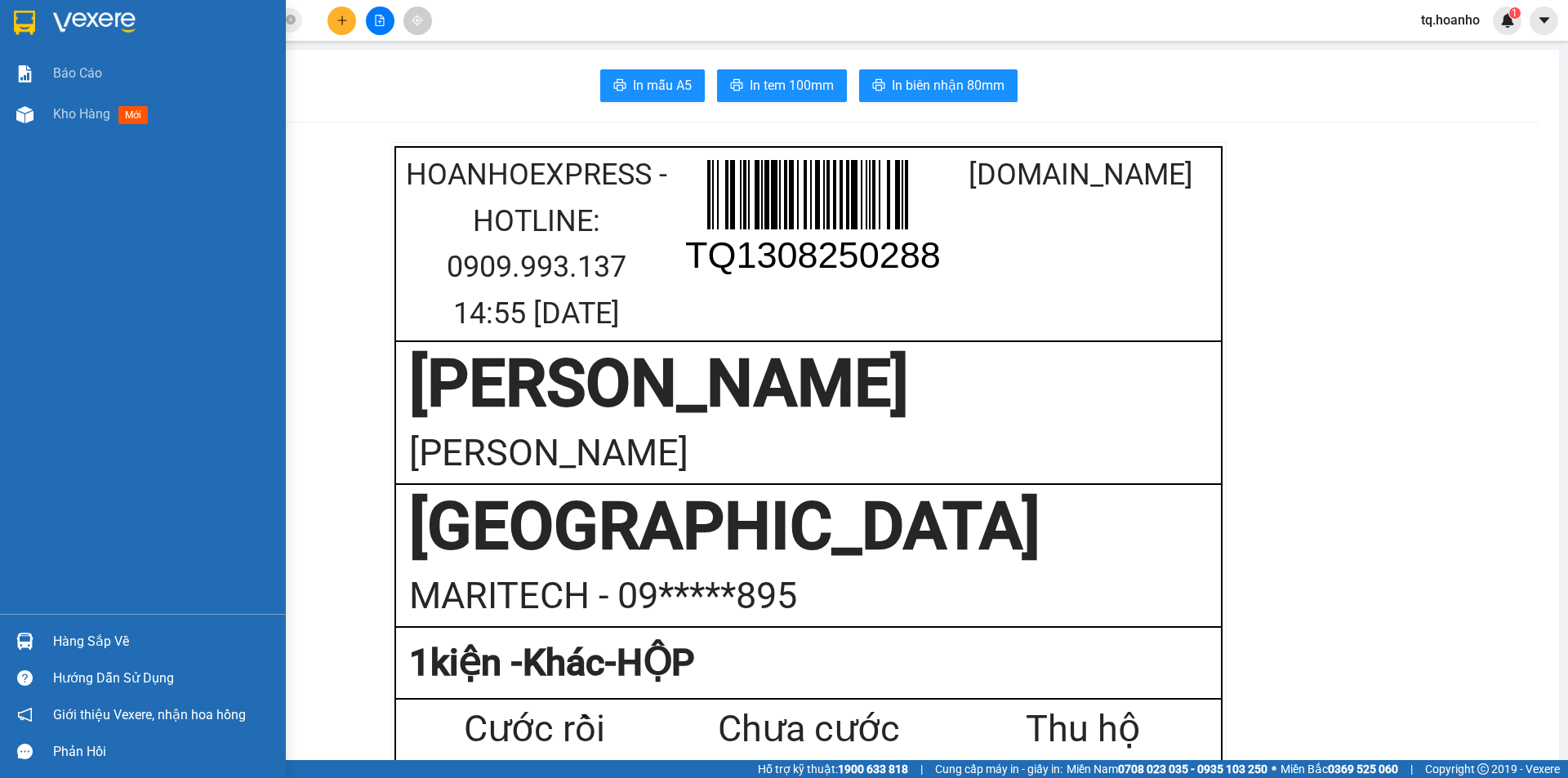
click at [81, 20] on img at bounding box center [94, 23] width 82 height 24
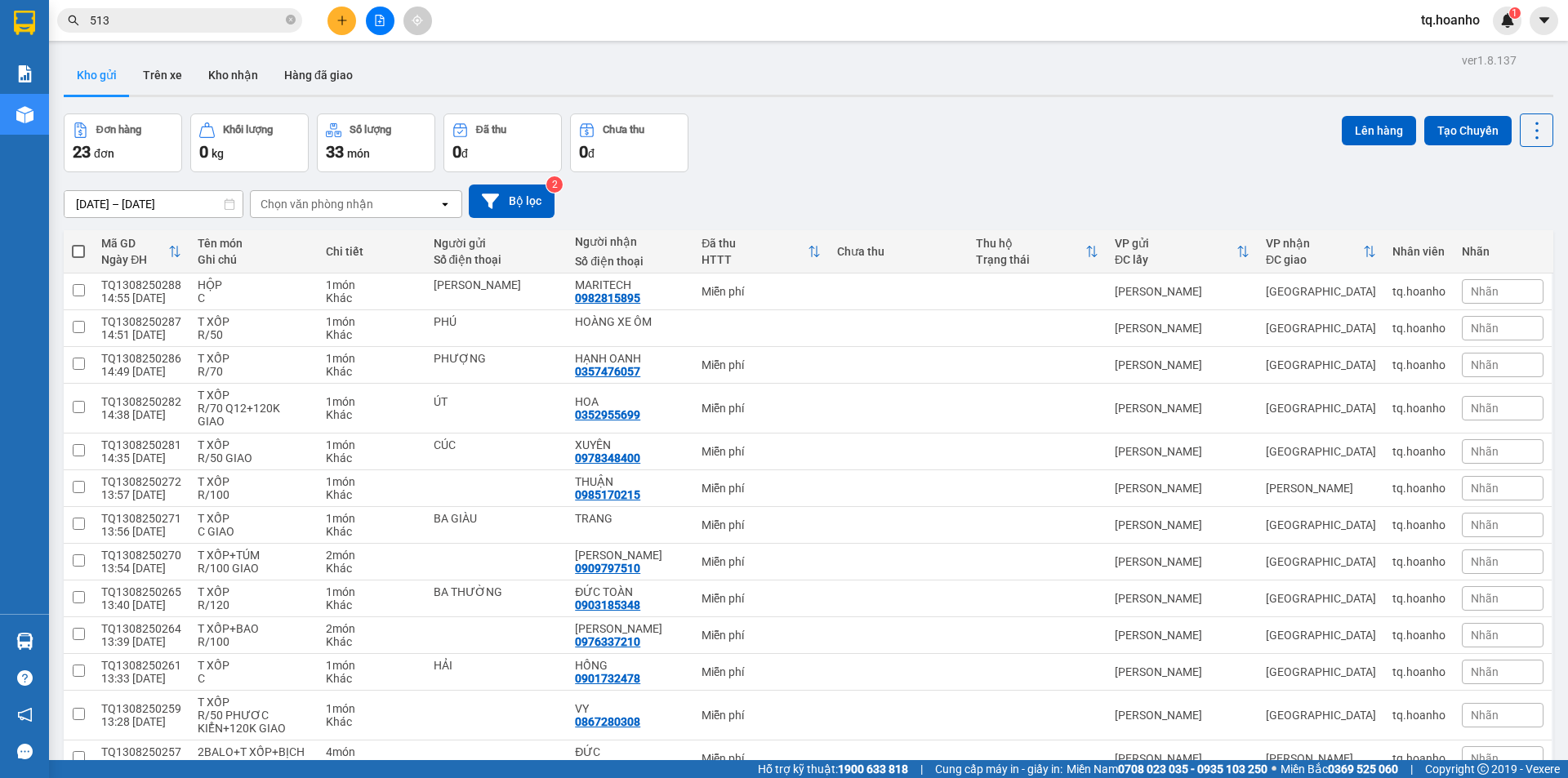
click at [352, 18] on button at bounding box center [341, 21] width 29 height 29
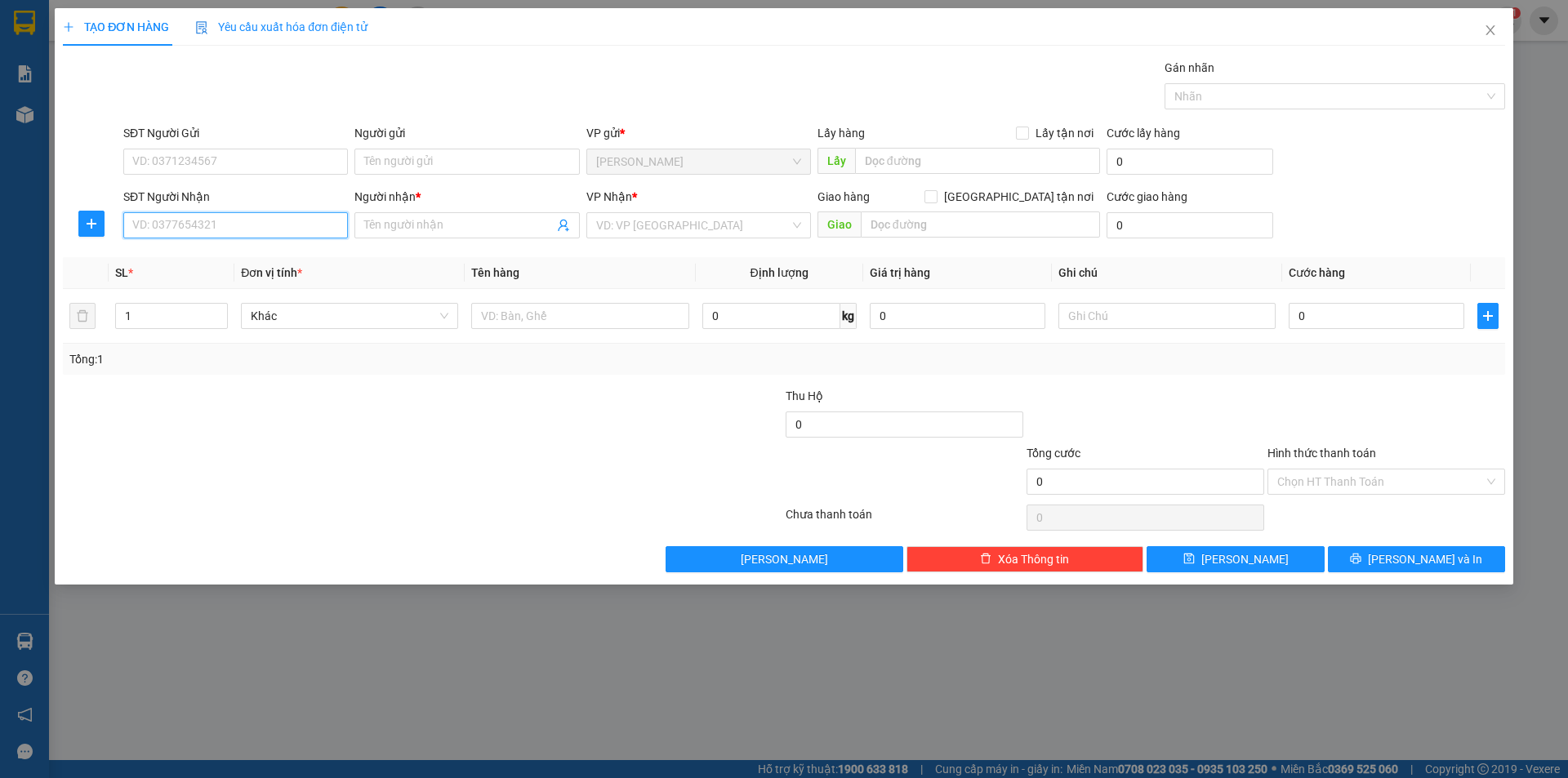
click at [324, 224] on input "SĐT Người Nhận" at bounding box center [235, 226] width 225 height 26
click at [253, 252] on div "0909000304 - [PERSON_NAME]" at bounding box center [235, 258] width 205 height 18
type input "0909000304"
type input "[PERSON_NAME]"
type input "0909000304"
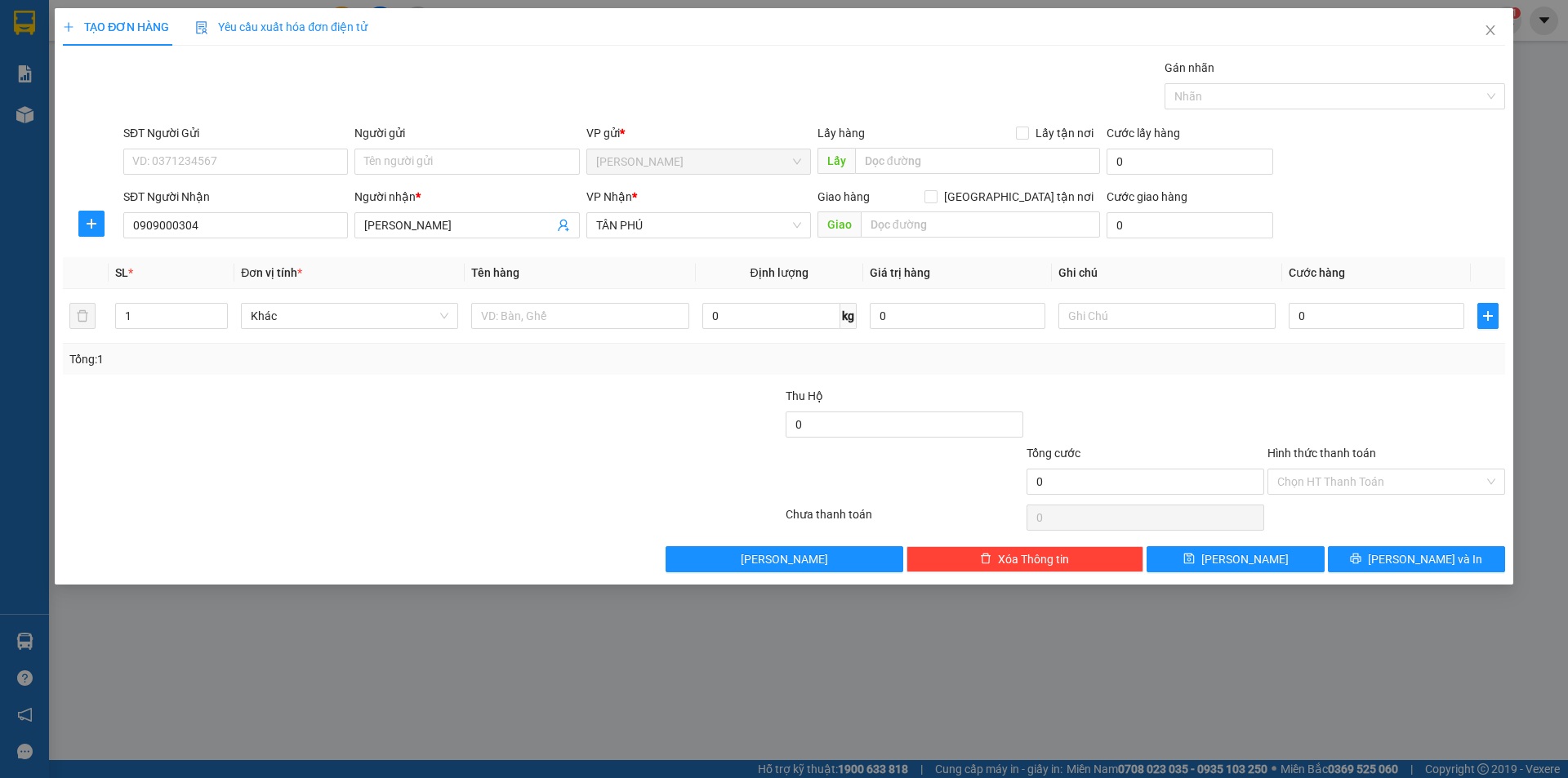
drag, startPoint x: 403, startPoint y: 396, endPoint x: 488, endPoint y: 366, distance: 90.1
click at [458, 377] on div "Transit Pickup Surcharge Ids Transit Deliver Surcharge Ids Transit Deliver Surc…" at bounding box center [784, 316] width 1442 height 513
click at [509, 326] on input "text" at bounding box center [580, 316] width 217 height 26
type input "T"
click at [1085, 322] on input "text" at bounding box center [1167, 316] width 217 height 26
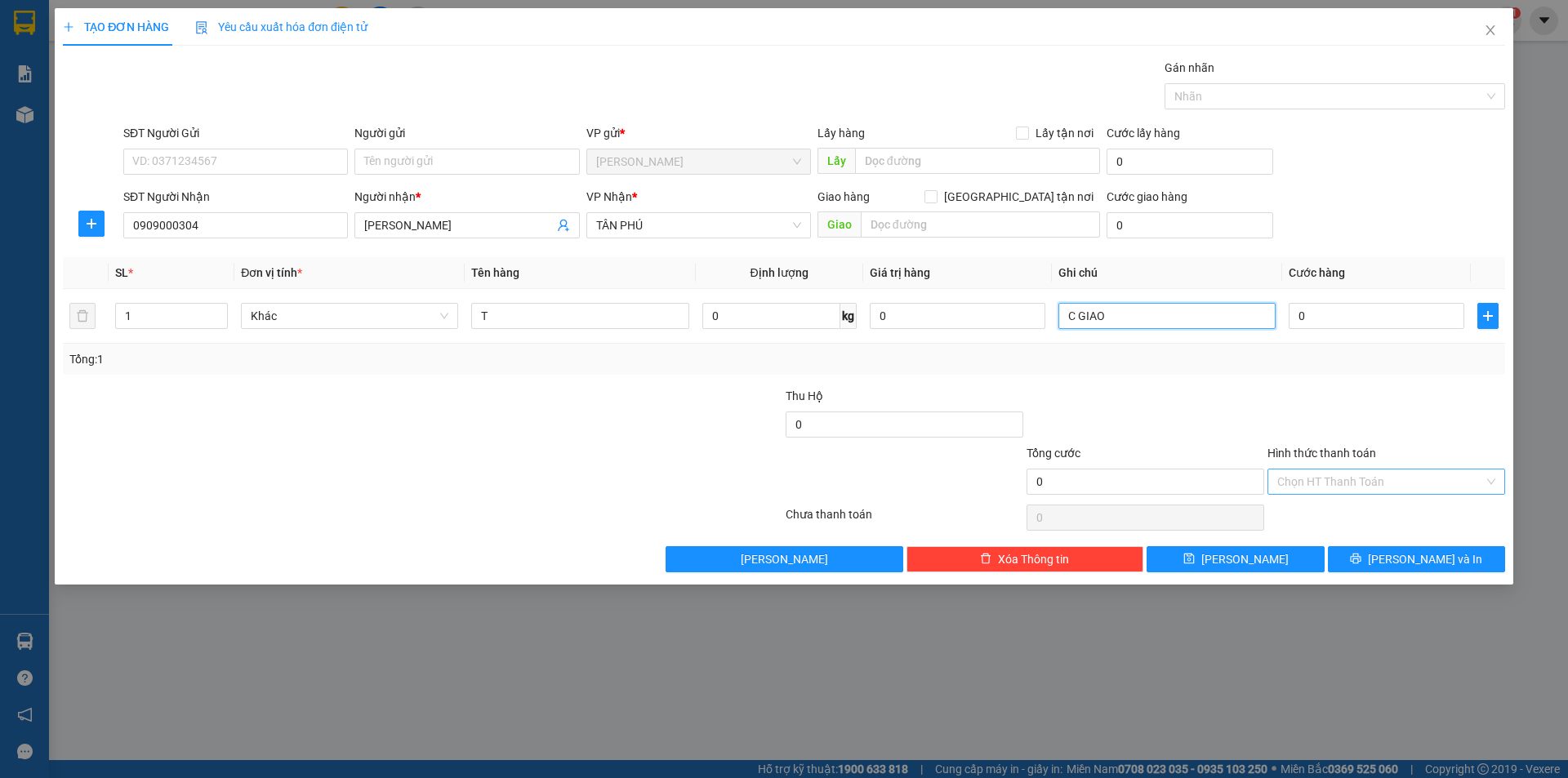
type input "C GIAO"
drag, startPoint x: 1281, startPoint y: 476, endPoint x: 1312, endPoint y: 519, distance: 53.0
click at [1283, 476] on input "Hình thức thanh toán" at bounding box center [1381, 481] width 207 height 24
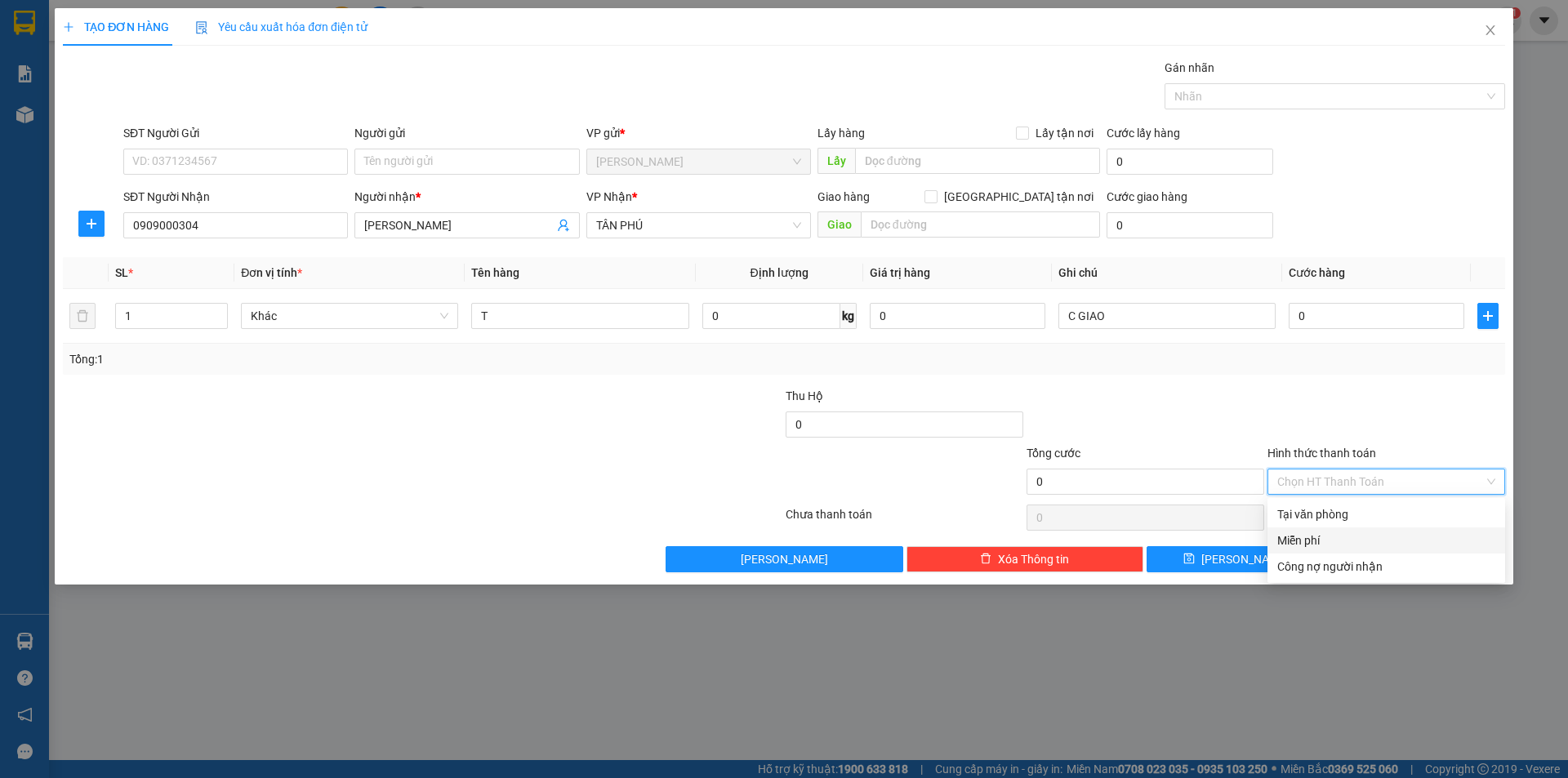
click at [1318, 541] on div "Miễn phí" at bounding box center [1386, 540] width 218 height 18
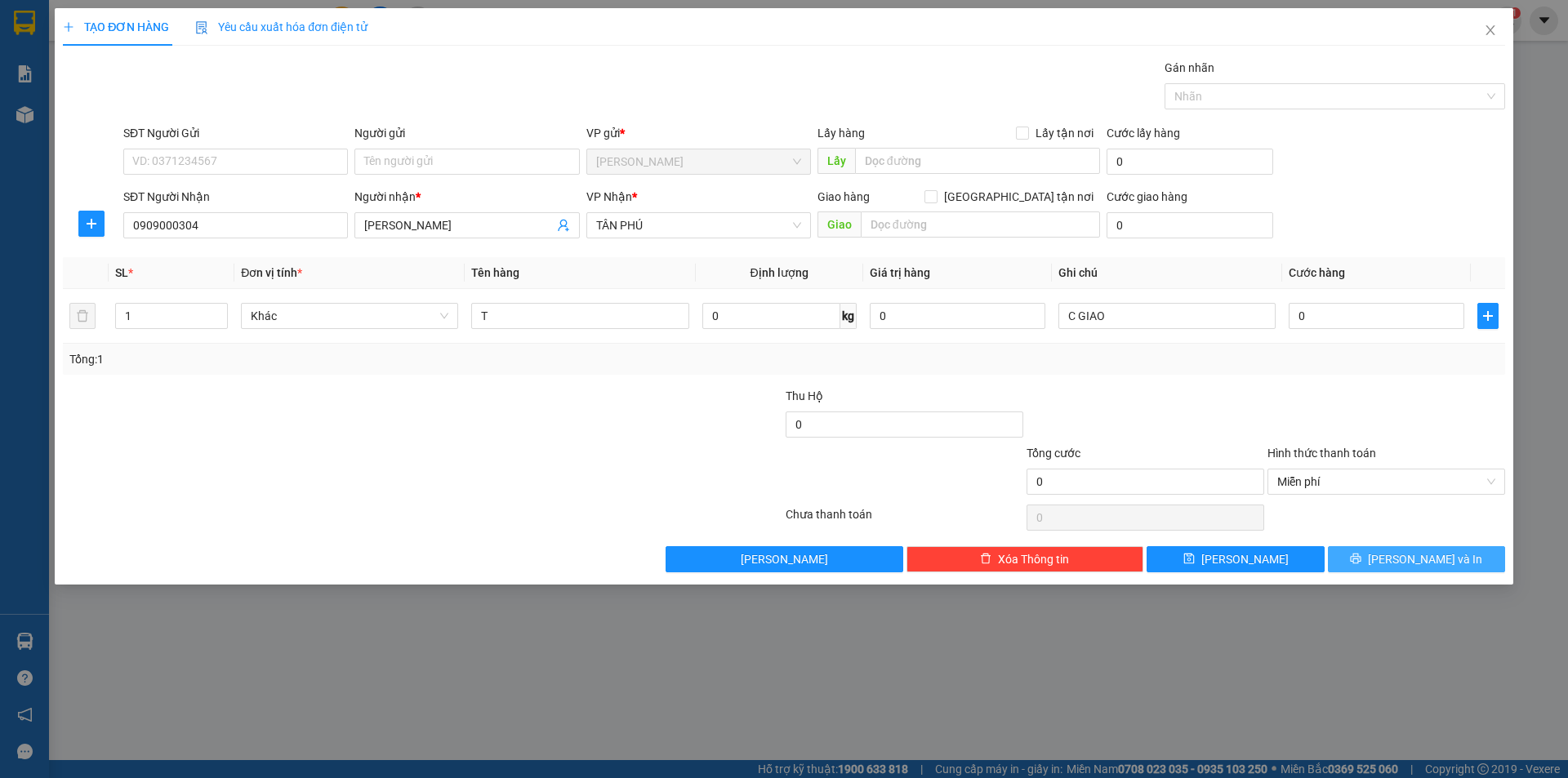
click at [1363, 560] on button "[PERSON_NAME] và In" at bounding box center [1416, 559] width 177 height 26
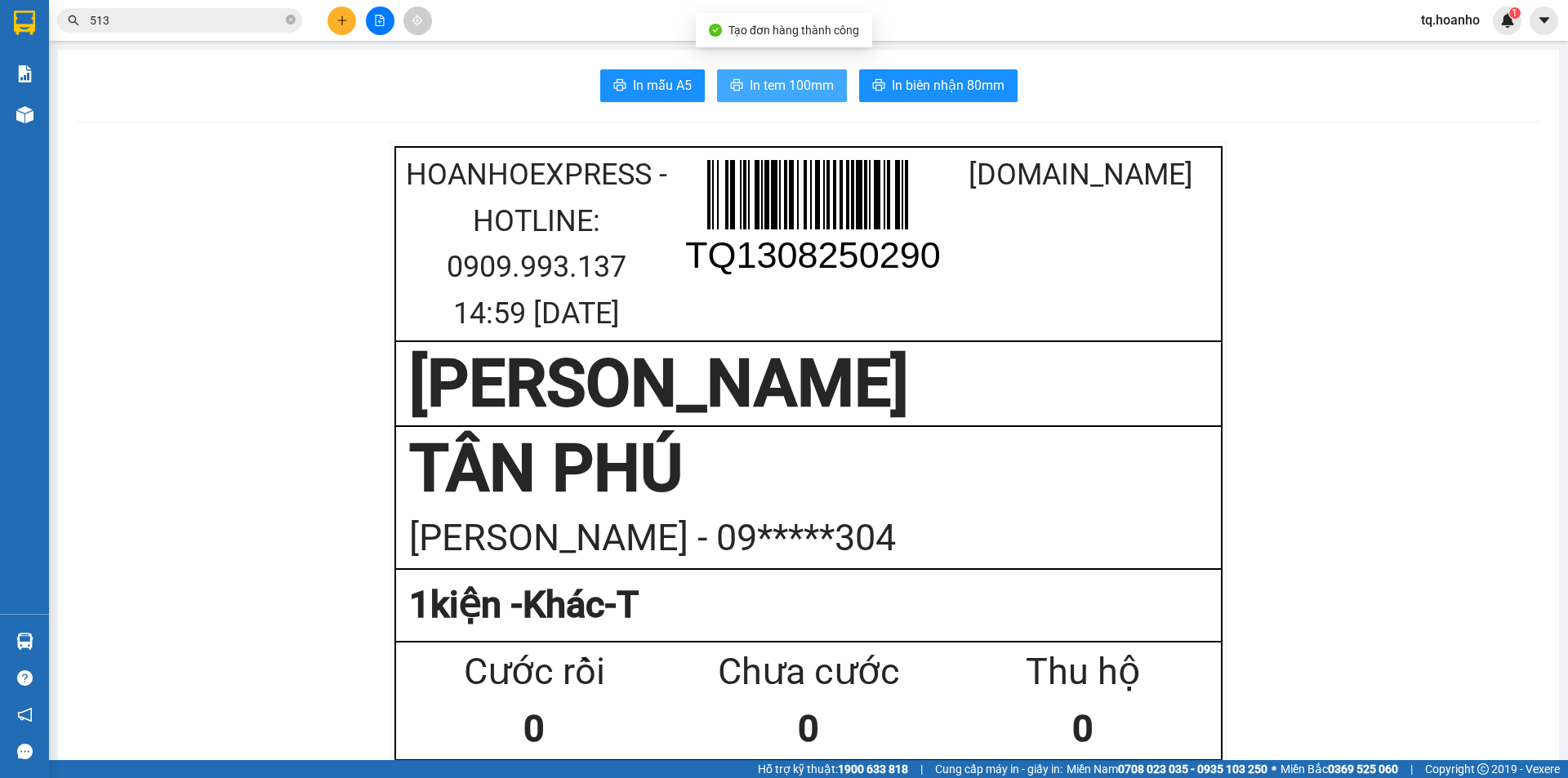
click at [814, 84] on span "In tem 100mm" at bounding box center [791, 86] width 84 height 21
click at [344, 7] on div at bounding box center [379, 21] width 122 height 29
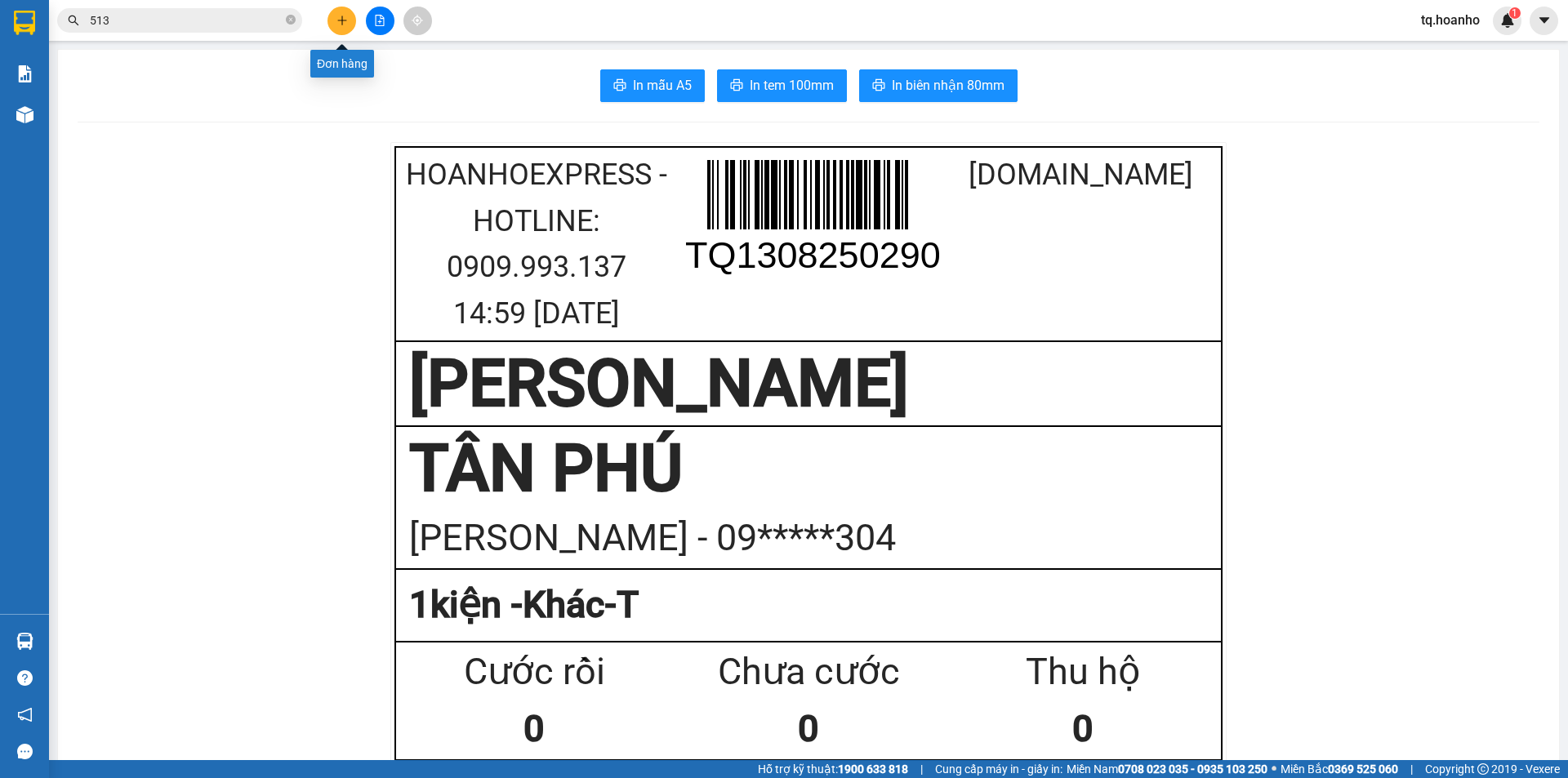
click at [352, 22] on button at bounding box center [341, 21] width 29 height 29
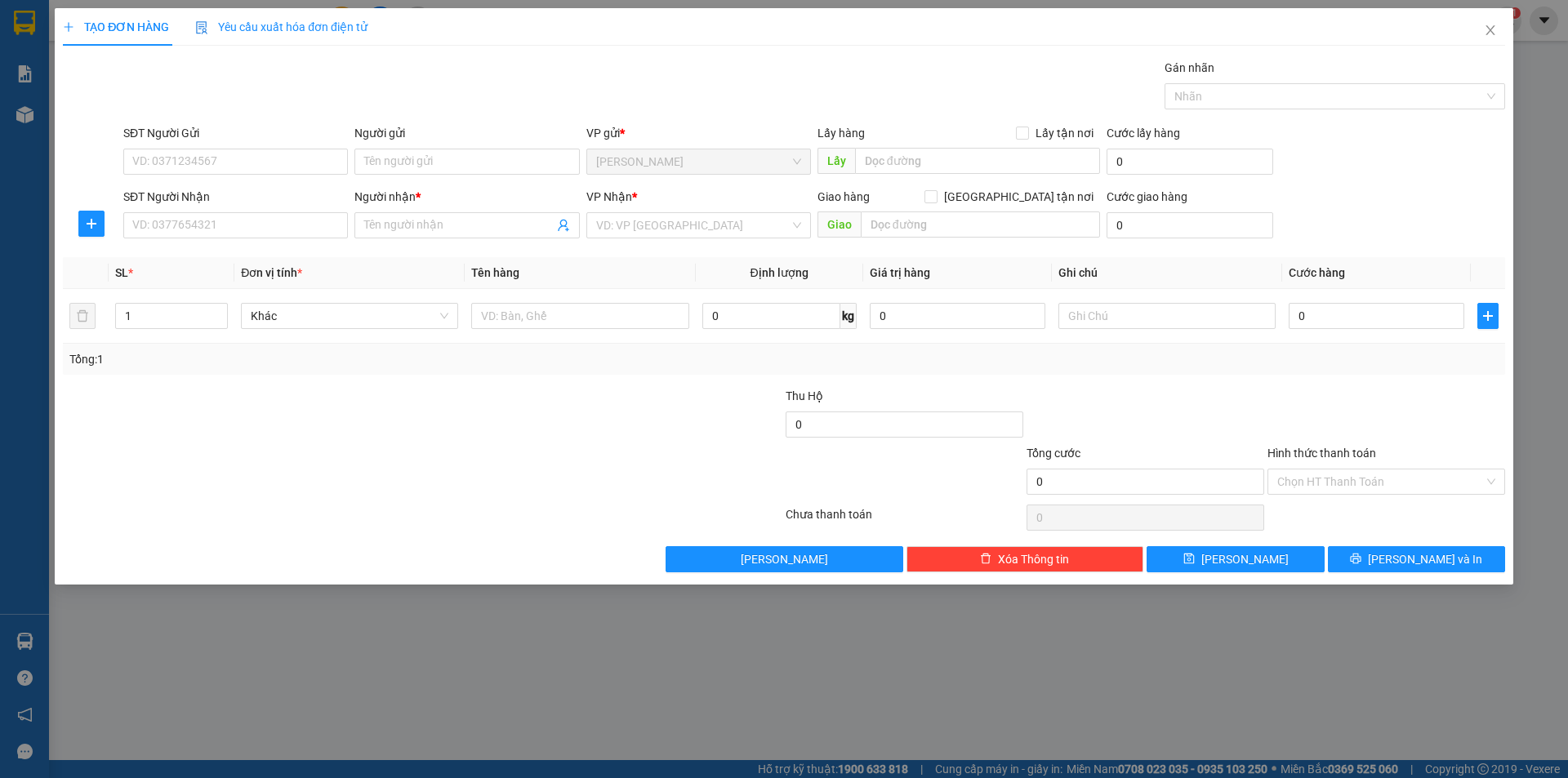
click at [507, 142] on div "Người gửi" at bounding box center [466, 136] width 225 height 24
click at [507, 154] on input "Người gửi" at bounding box center [466, 161] width 225 height 26
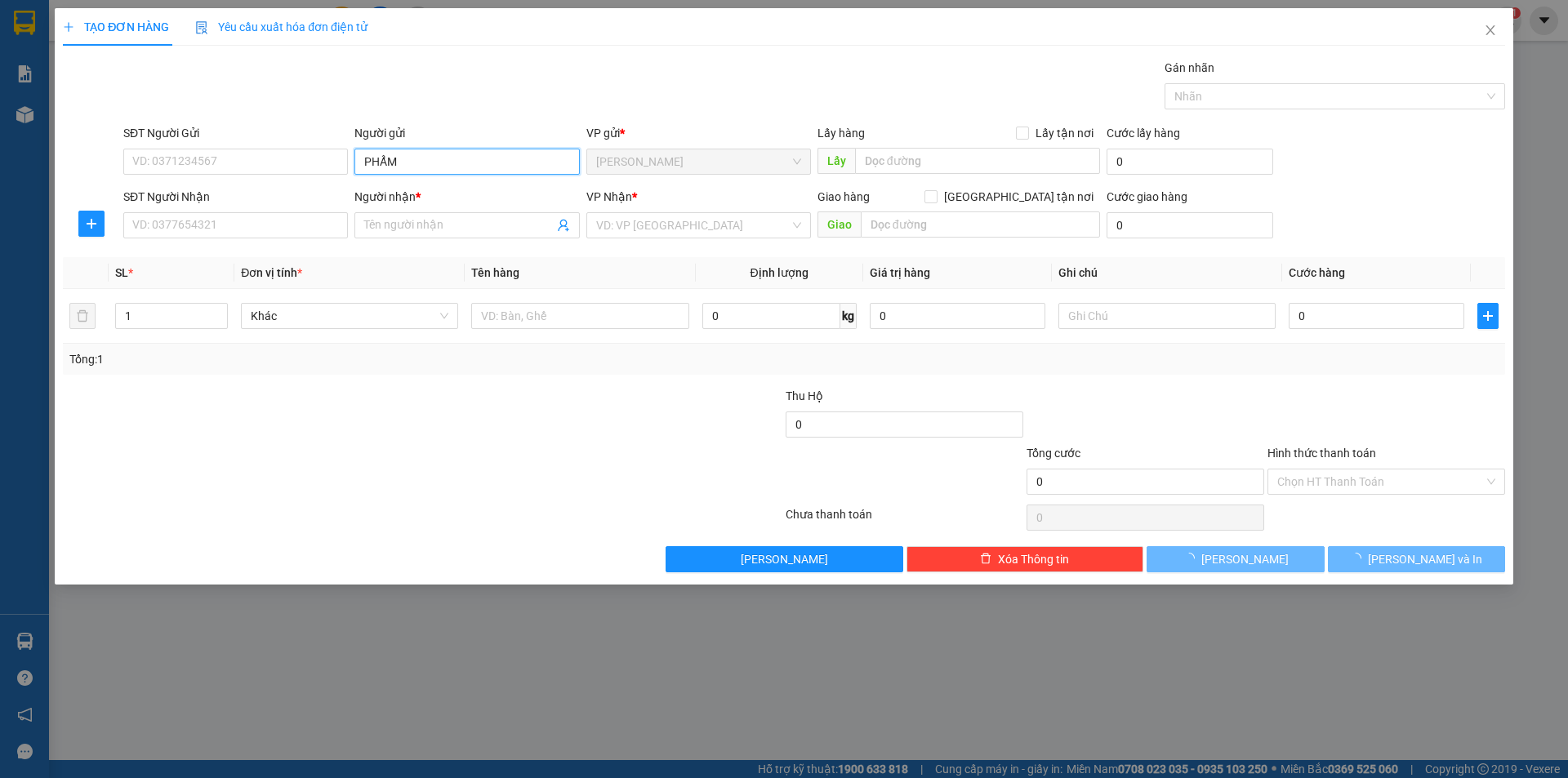
type input "PHẨM"
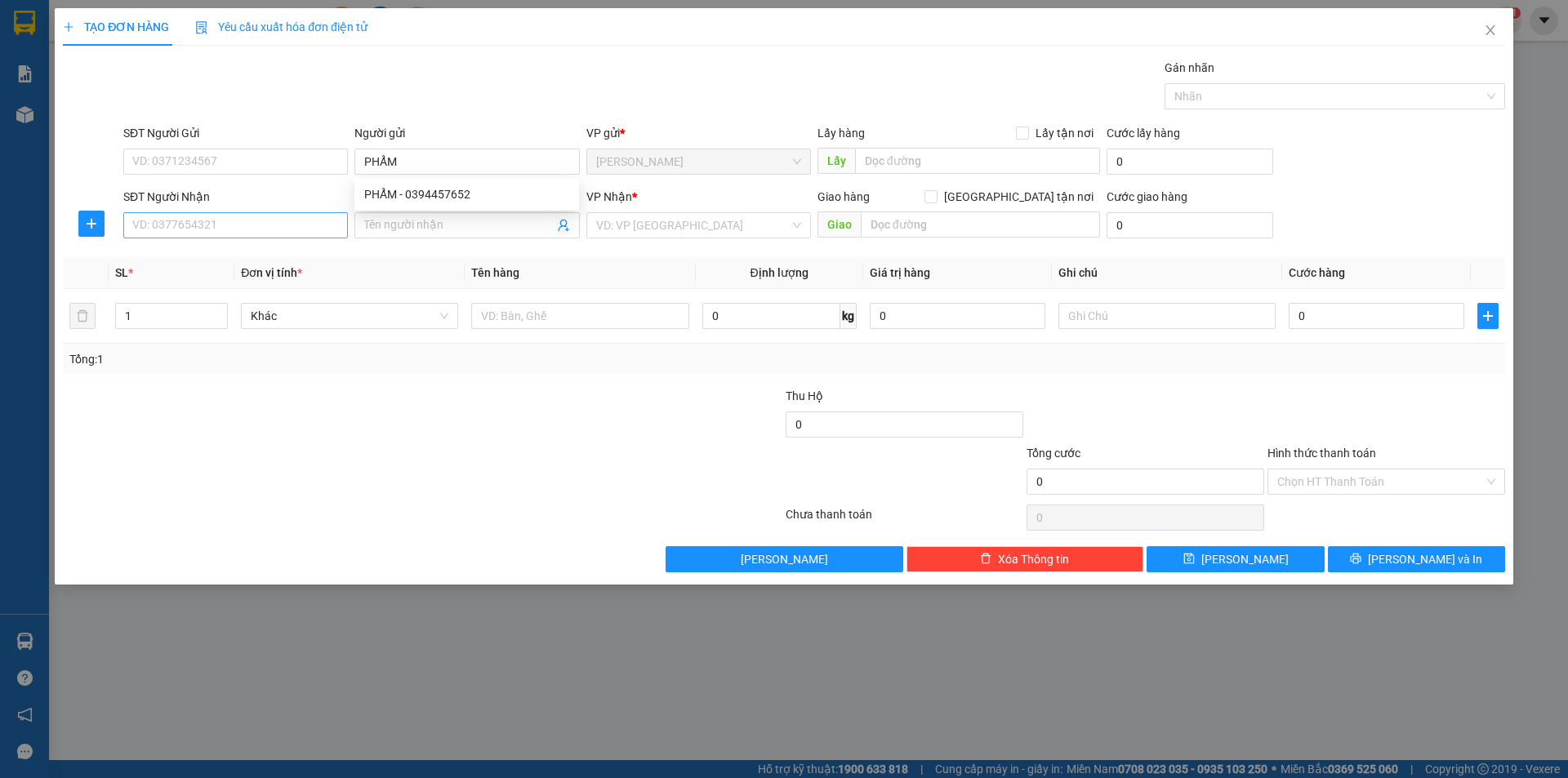
drag, startPoint x: 374, startPoint y: 484, endPoint x: 321, endPoint y: 234, distance: 255.6
click at [370, 469] on div at bounding box center [302, 473] width 482 height 57
click at [371, 230] on input "Người nhận *" at bounding box center [458, 225] width 188 height 18
type input "VỮNG"
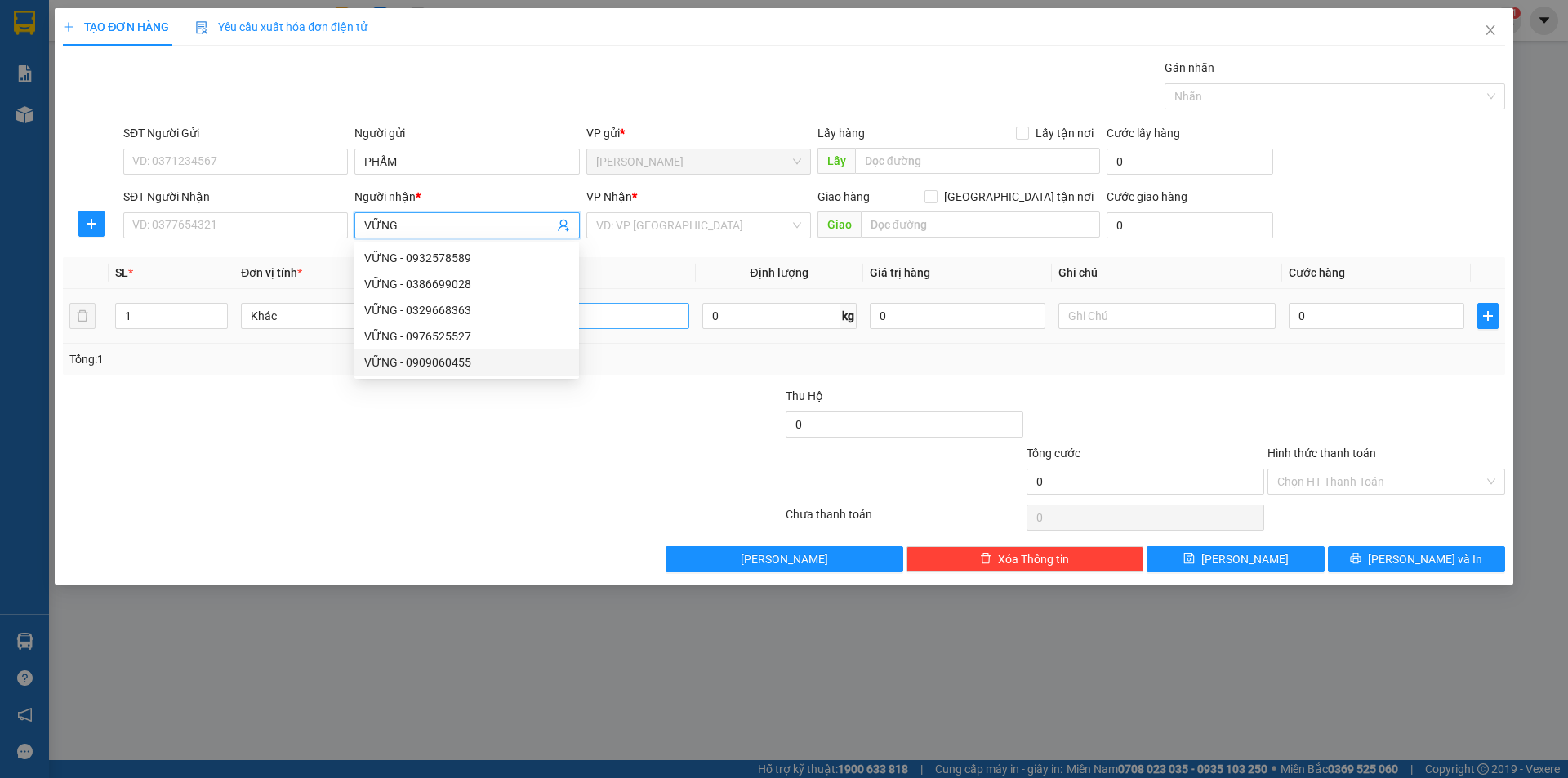
drag, startPoint x: 471, startPoint y: 363, endPoint x: 593, endPoint y: 328, distance: 126.9
click at [483, 357] on div "VỮNG - 0909060455" at bounding box center [467, 362] width 205 height 18
type input "0909060455"
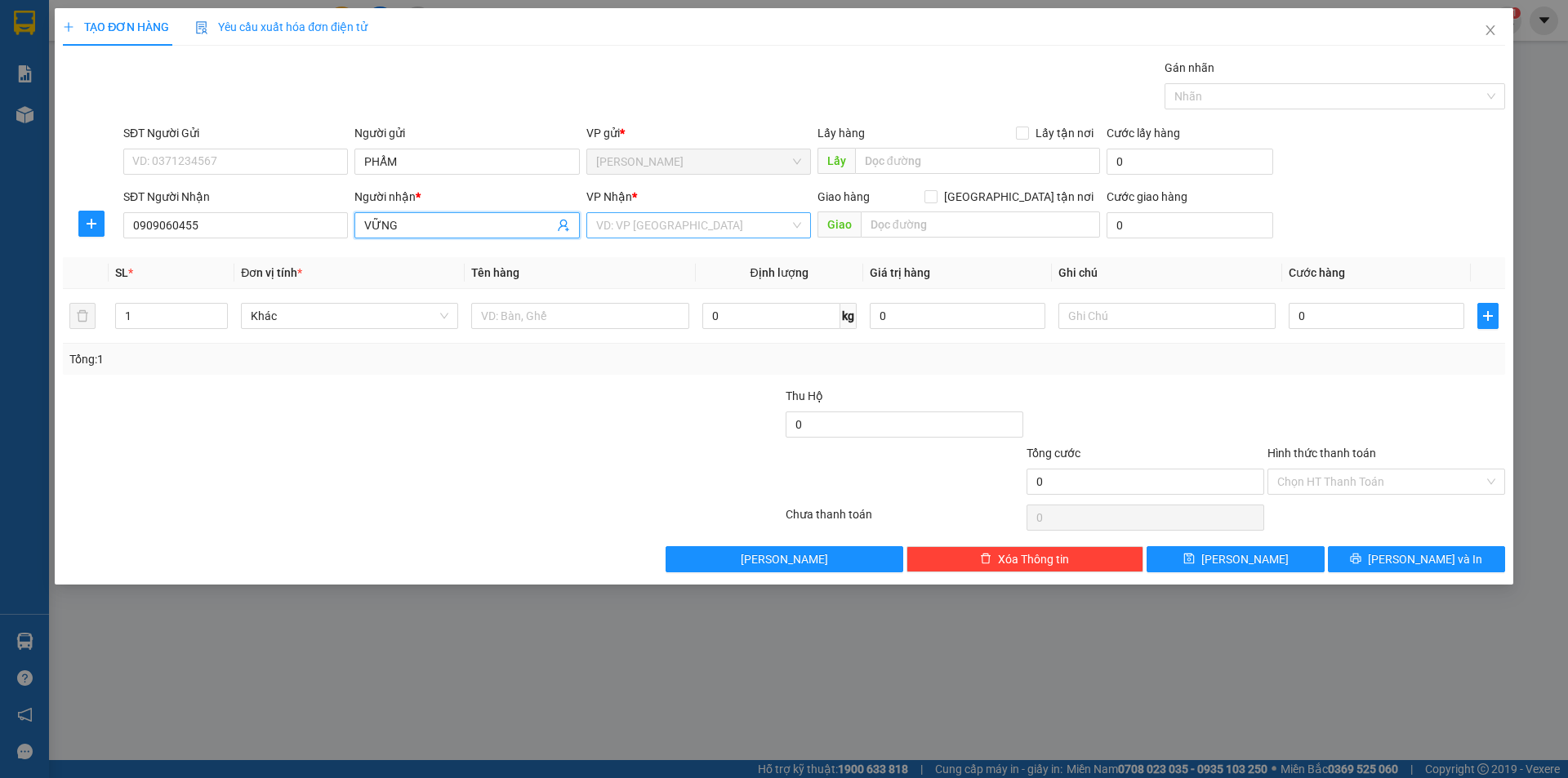
type input "VỮNG"
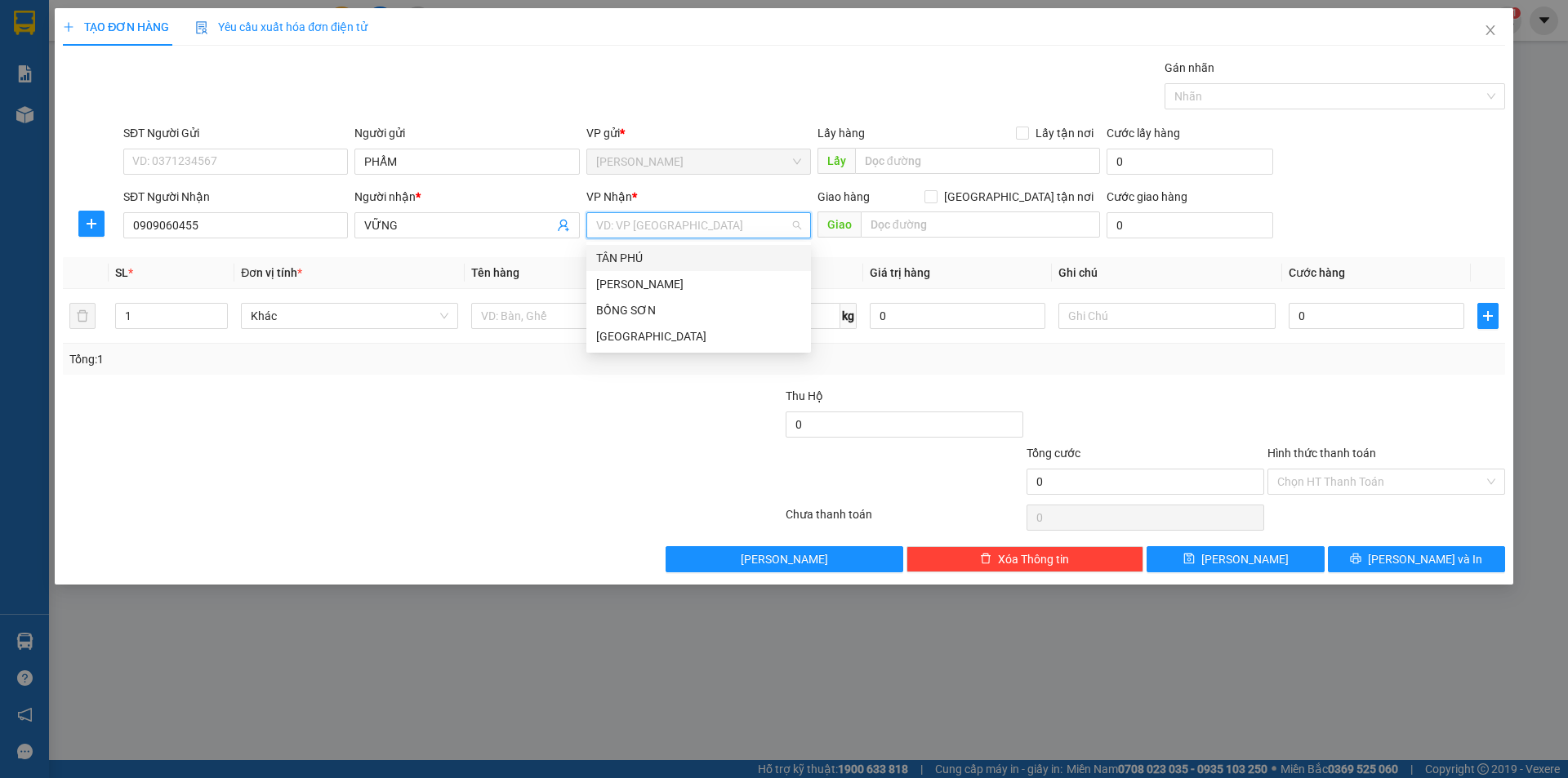
click at [633, 219] on input "search" at bounding box center [692, 226] width 194 height 24
drag, startPoint x: 621, startPoint y: 322, endPoint x: 592, endPoint y: 320, distance: 29.1
click at [620, 322] on div "BỒNG SƠN" at bounding box center [699, 311] width 225 height 26
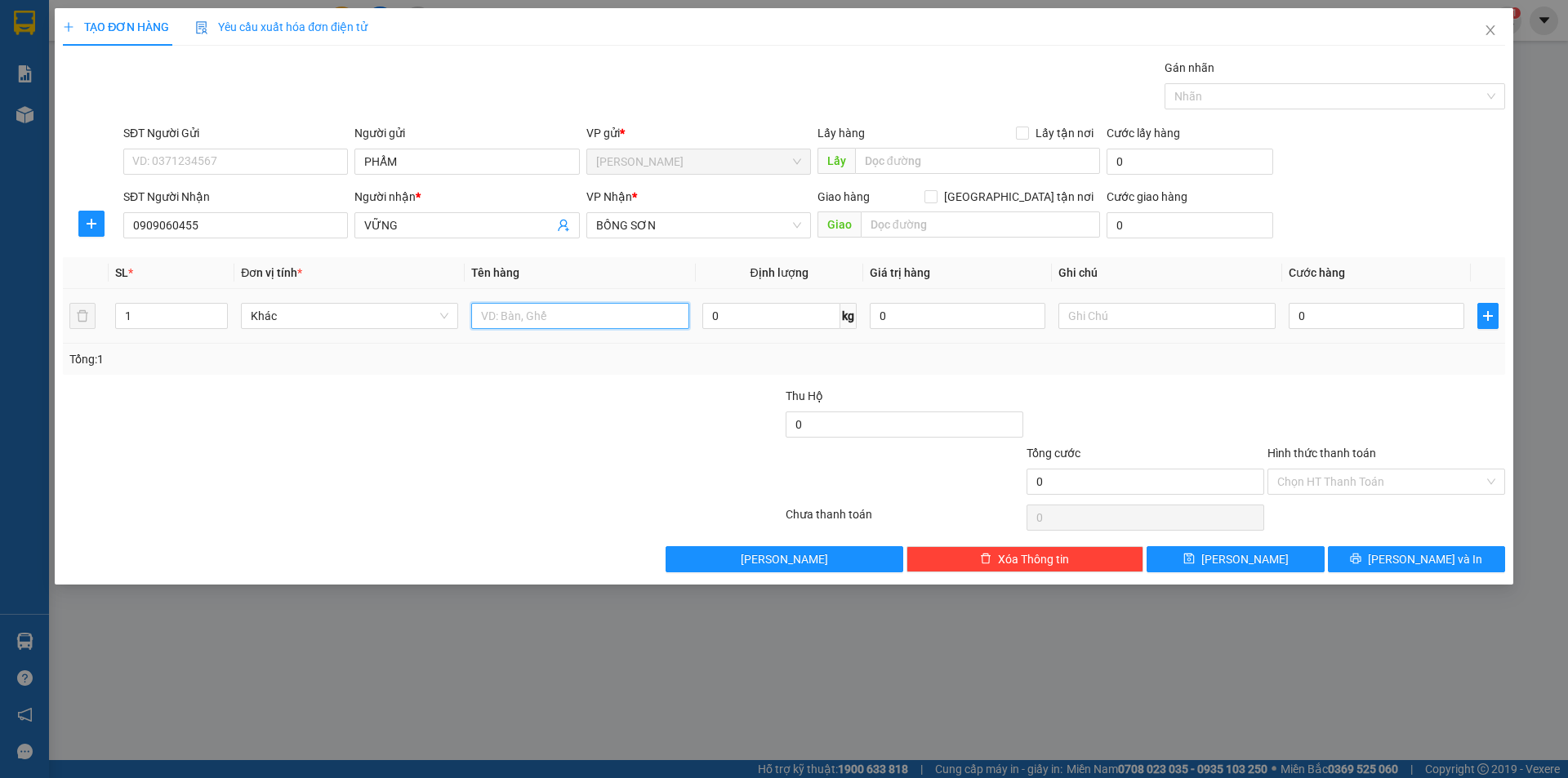
click at [571, 319] on input "text" at bounding box center [580, 316] width 217 height 26
type input "T XỐP"
click at [1090, 308] on input "text" at bounding box center [1167, 316] width 217 height 26
type input "R/70"
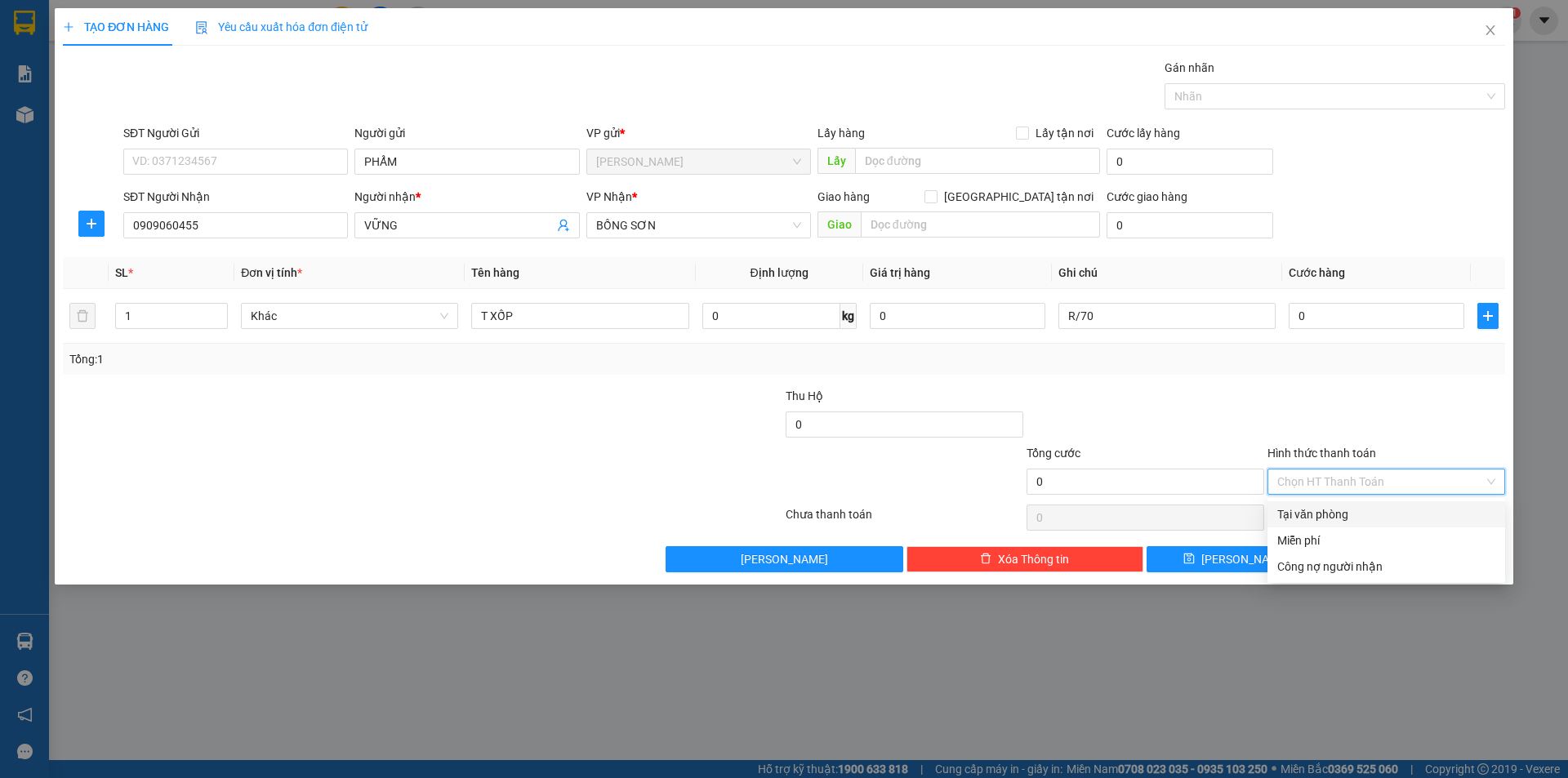
click at [1299, 487] on input "Hình thức thanh toán" at bounding box center [1381, 481] width 207 height 24
click at [1300, 526] on div "Tại văn phòng" at bounding box center [1386, 514] width 238 height 26
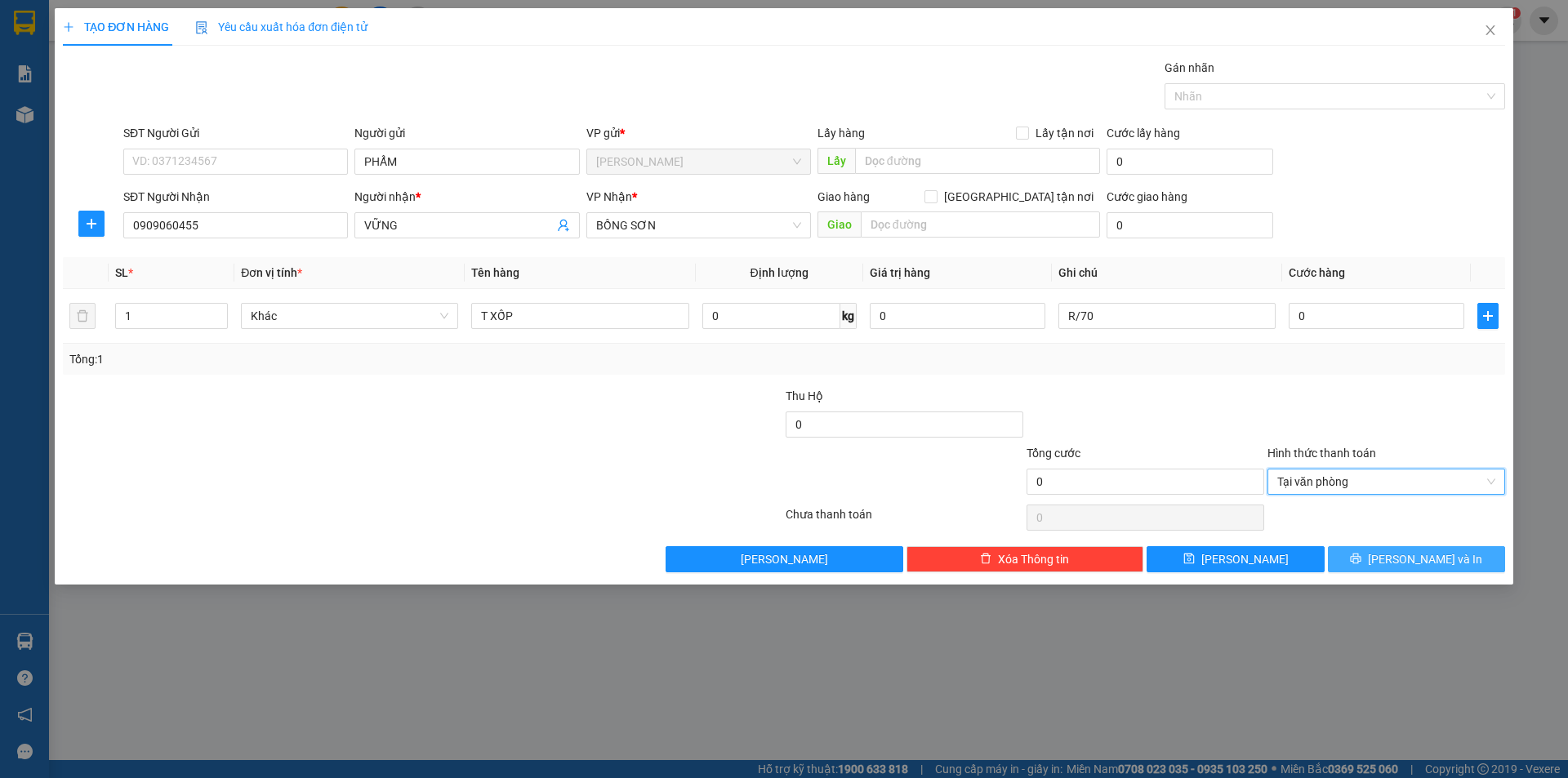
click at [1349, 555] on button "[PERSON_NAME] và In" at bounding box center [1416, 559] width 177 height 26
click at [1366, 481] on span "Tại văn phòng" at bounding box center [1386, 481] width 218 height 24
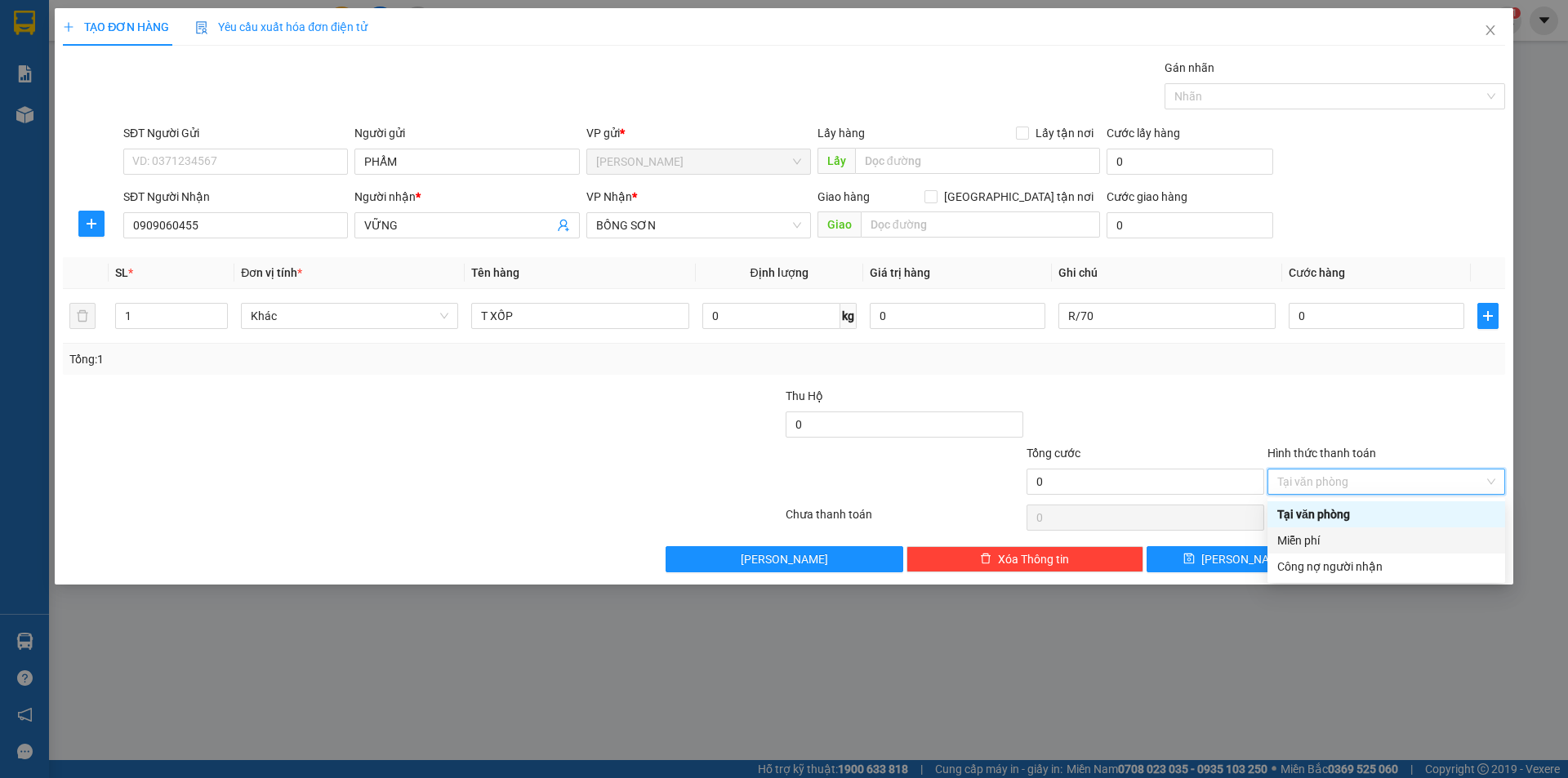
click at [1343, 542] on div "Miễn phí" at bounding box center [1386, 540] width 218 height 18
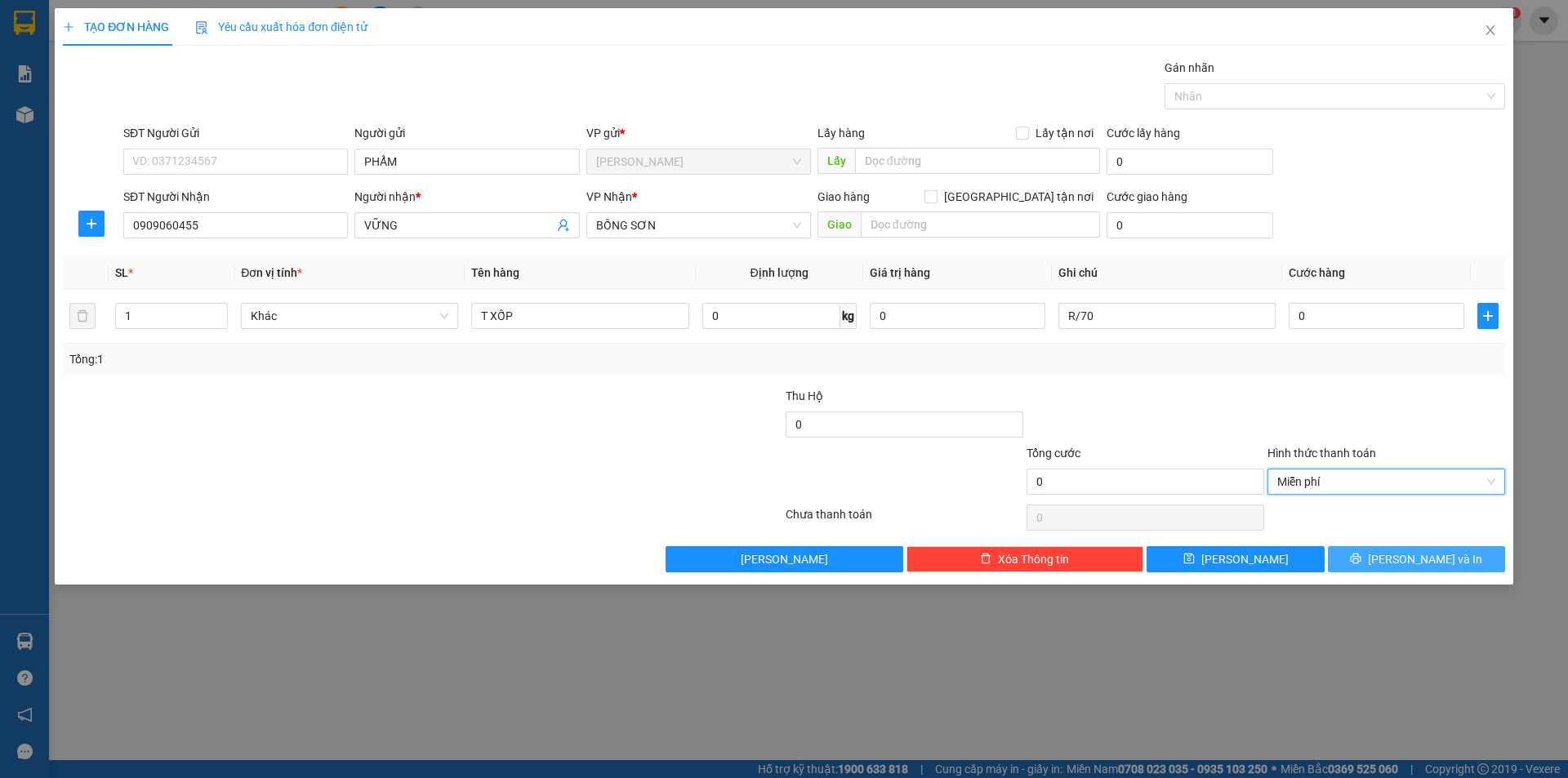
click at [1397, 550] on button "[PERSON_NAME] và In" at bounding box center [1416, 559] width 177 height 26
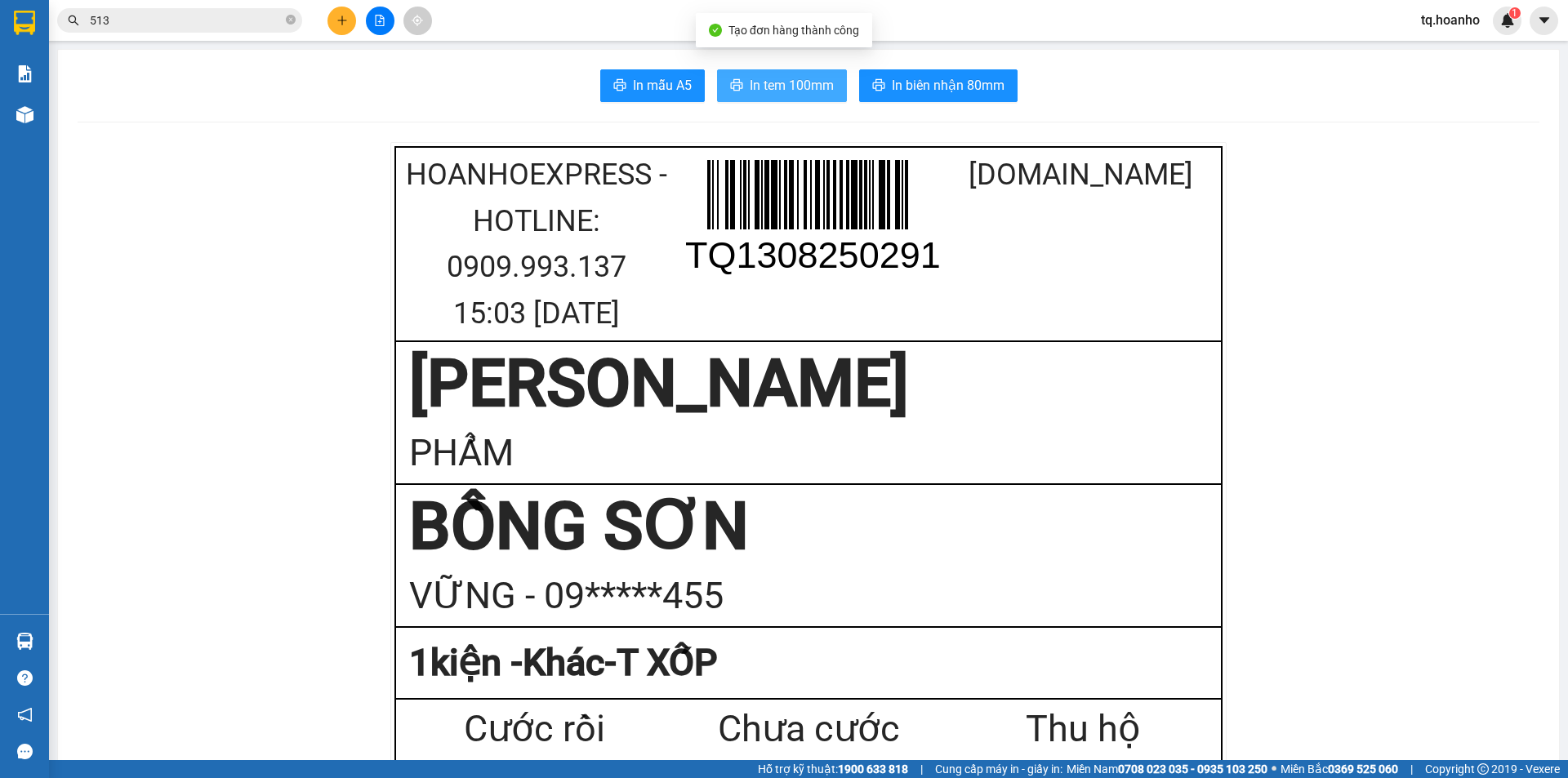
click at [772, 77] on span "In tem 100mm" at bounding box center [791, 86] width 84 height 21
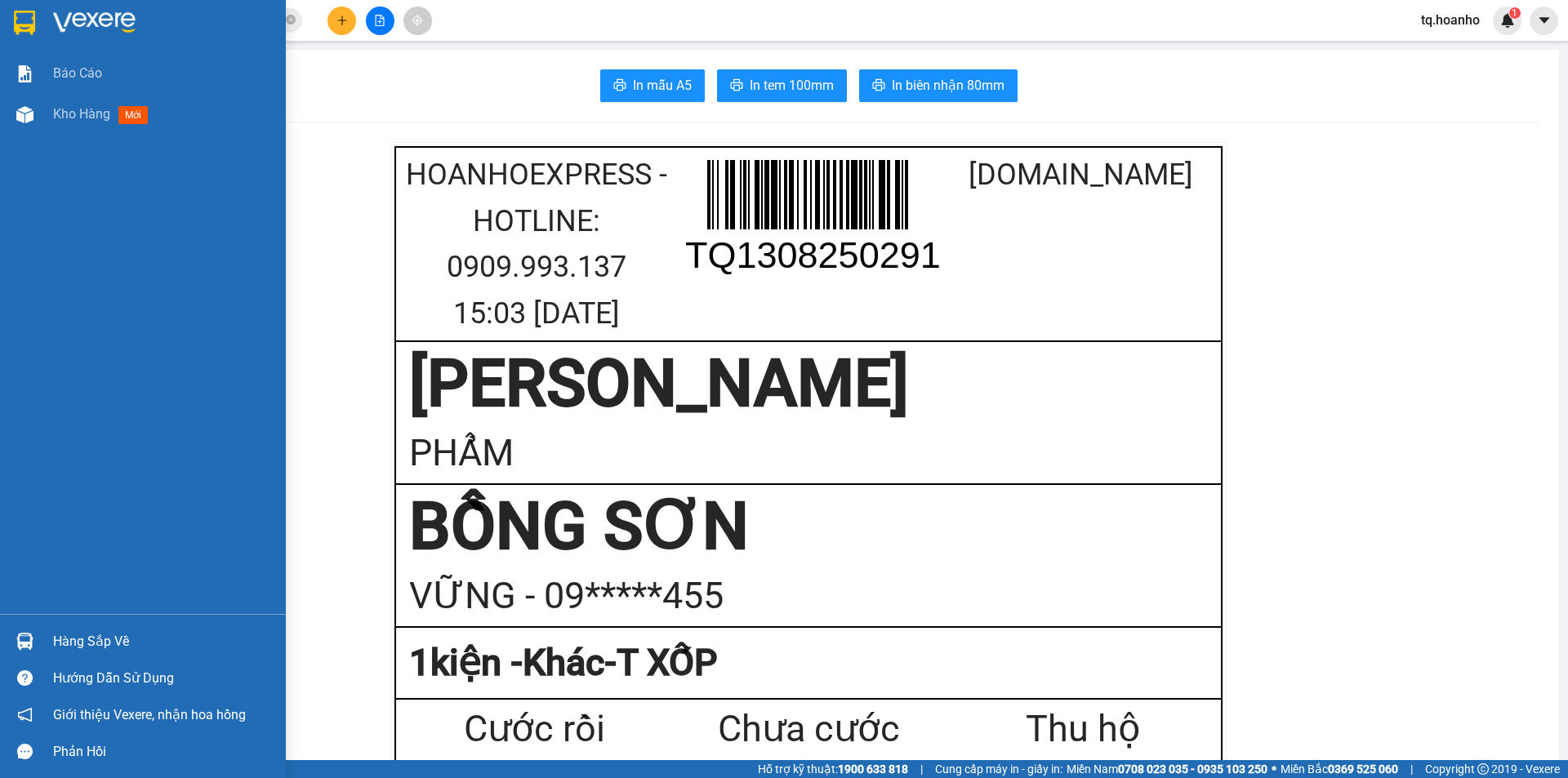
click at [120, 23] on img at bounding box center [94, 23] width 82 height 24
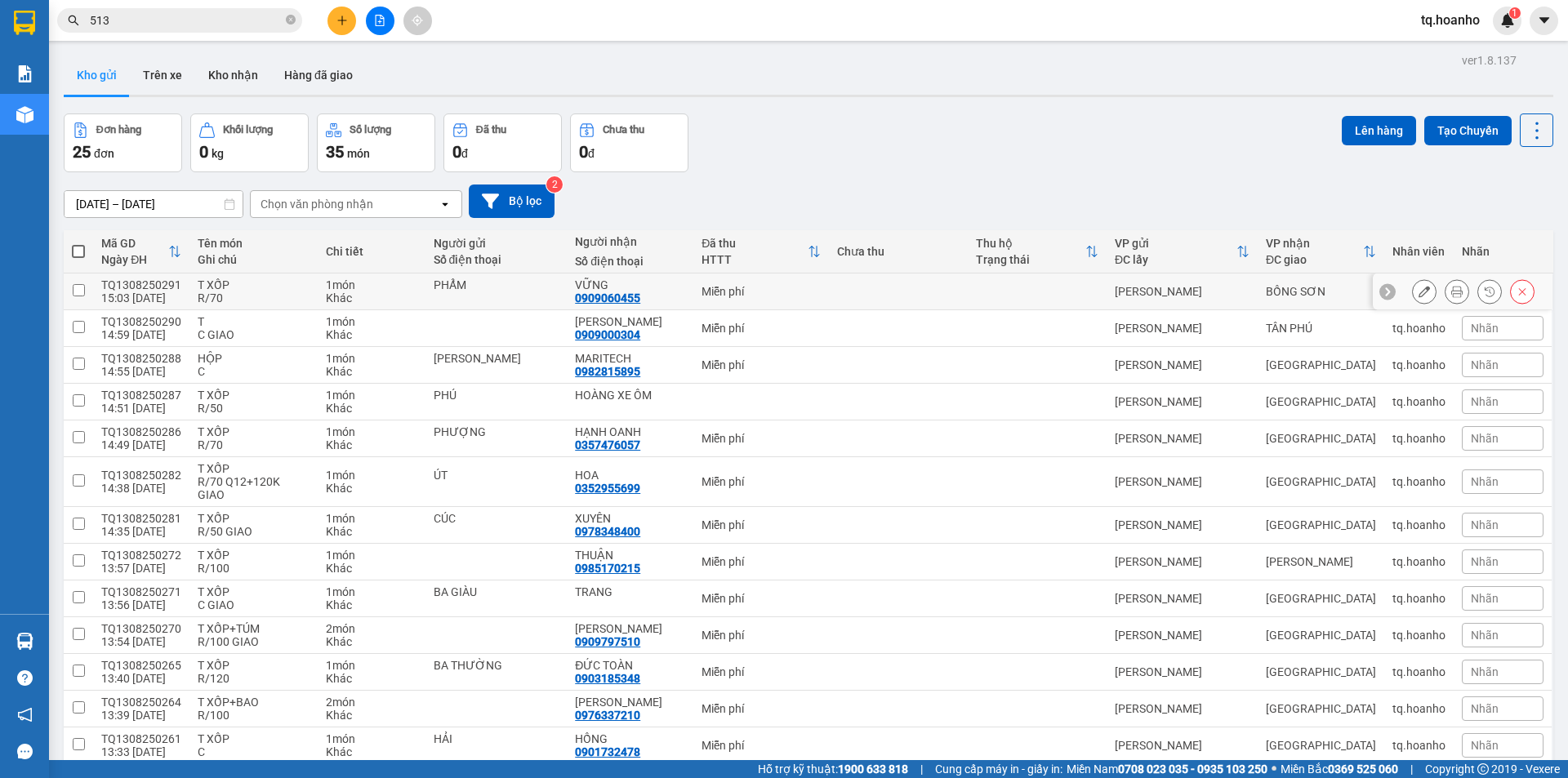
click at [842, 293] on td at bounding box center [898, 291] width 139 height 36
checkbox input "true"
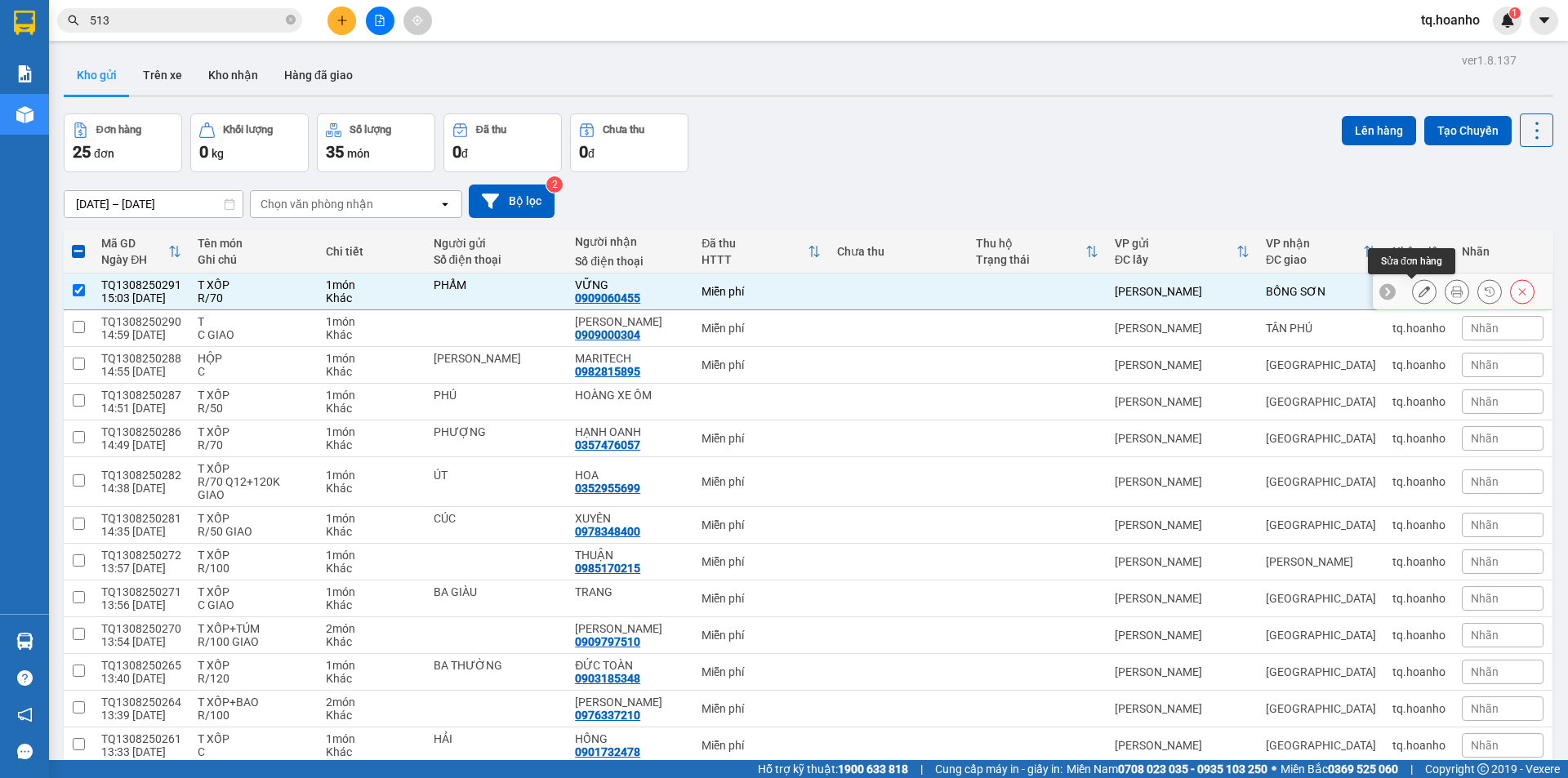
click at [1419, 297] on icon at bounding box center [1424, 291] width 11 height 11
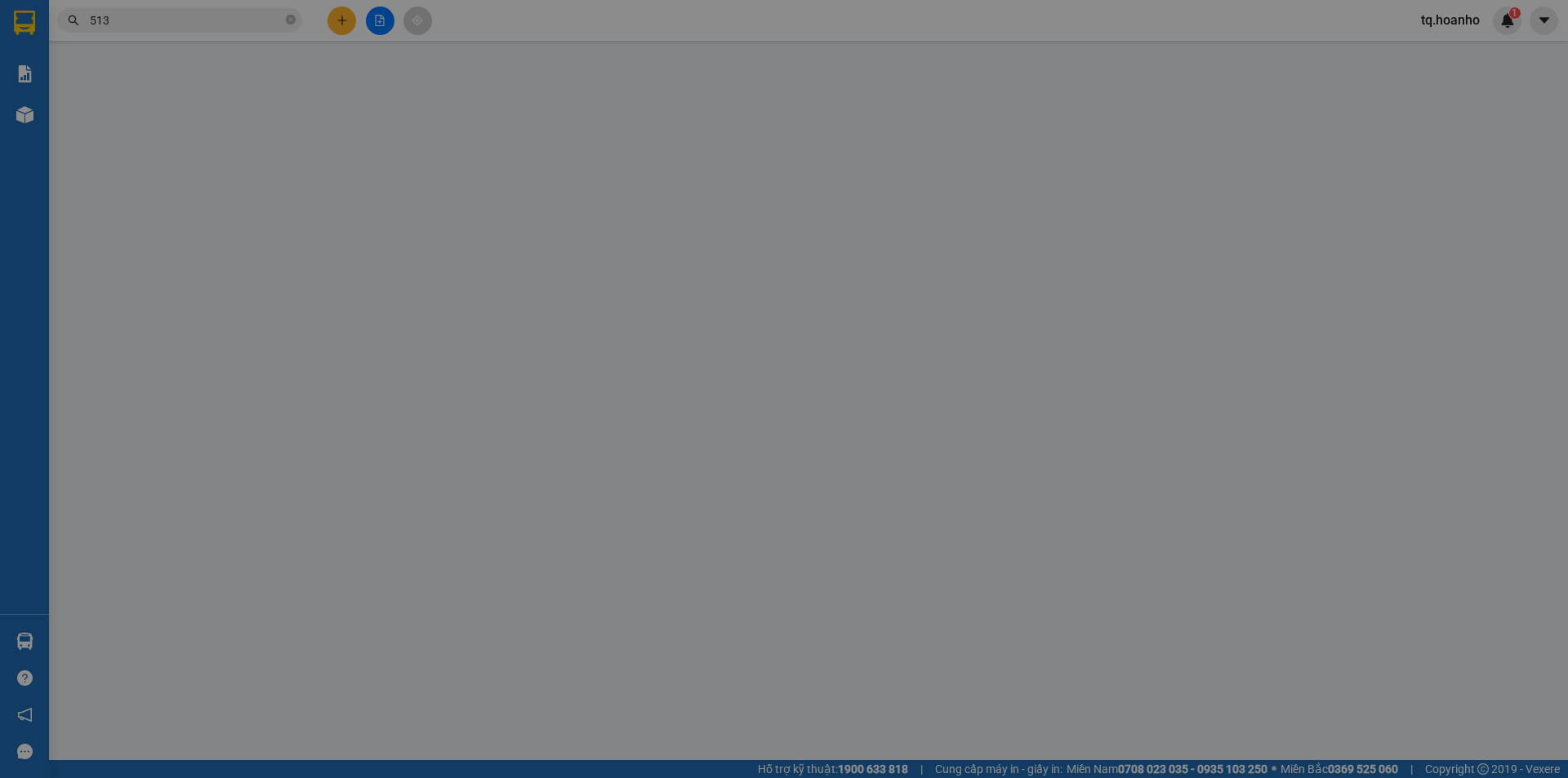
type input "PHẨM"
type input "0909060455"
type input "VỮNG"
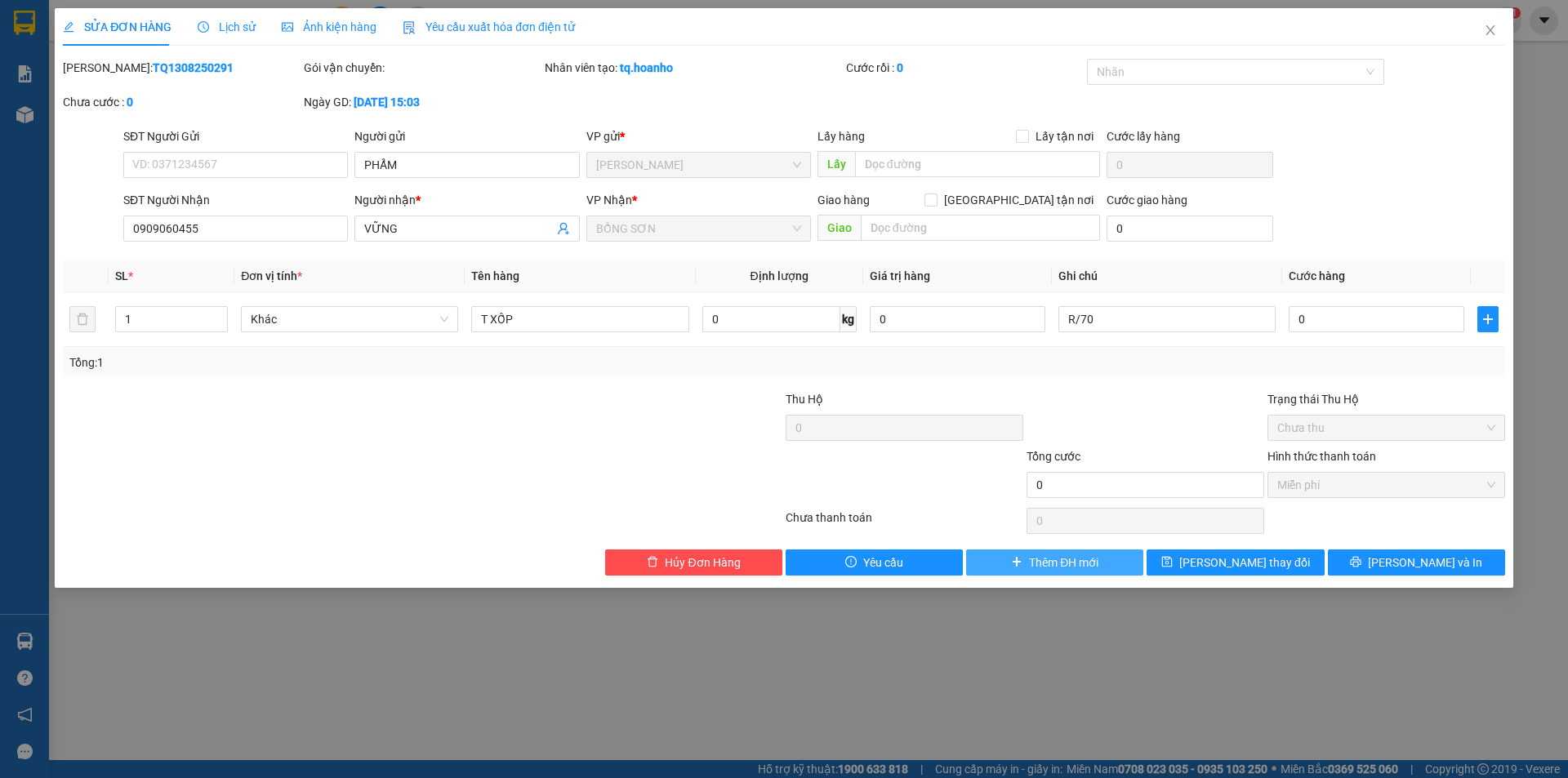
click at [1109, 555] on button "Thêm ĐH mới" at bounding box center [1054, 562] width 177 height 26
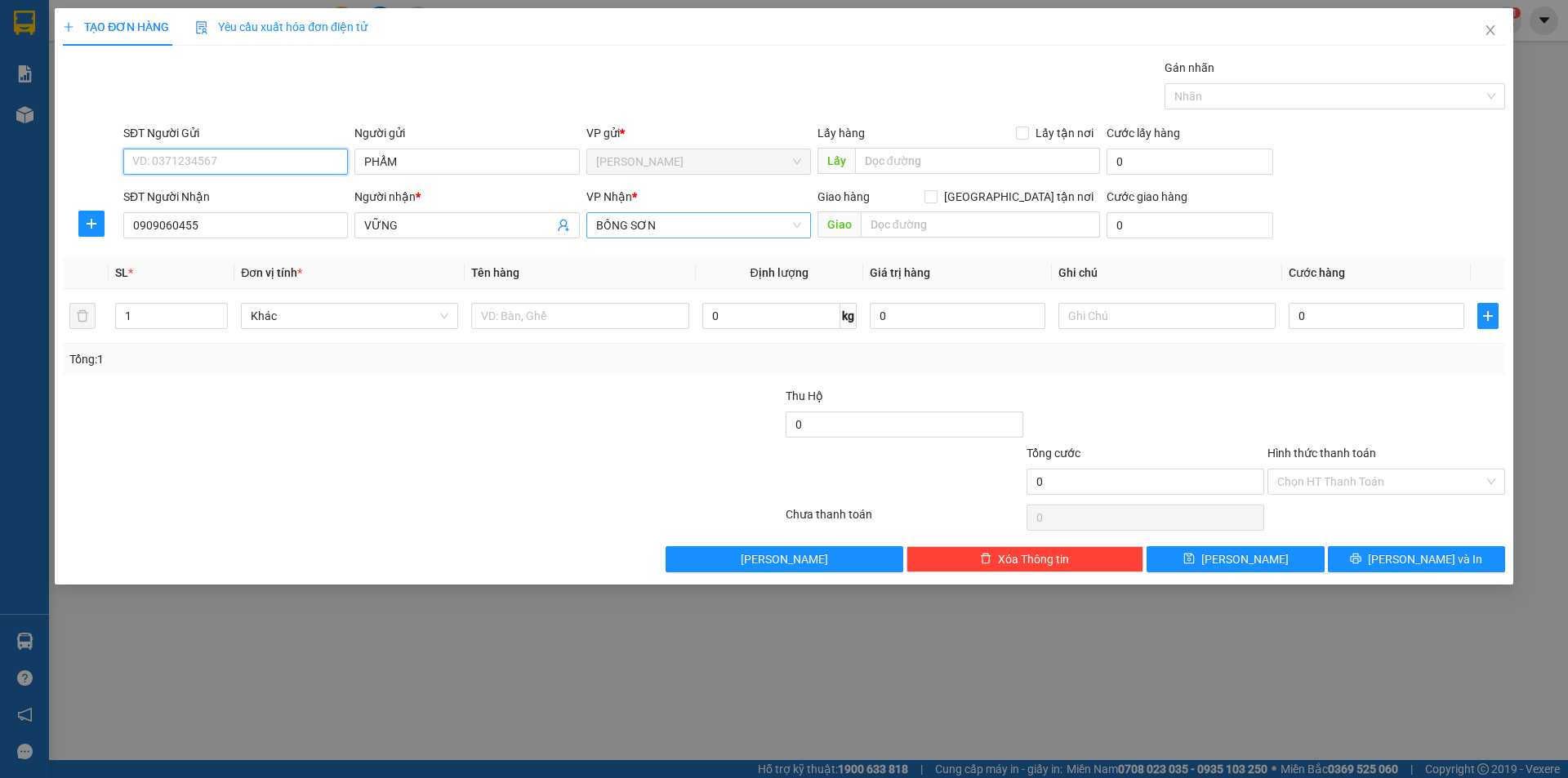
click at [636, 226] on span "BỒNG SƠN" at bounding box center [699, 226] width 205 height 24
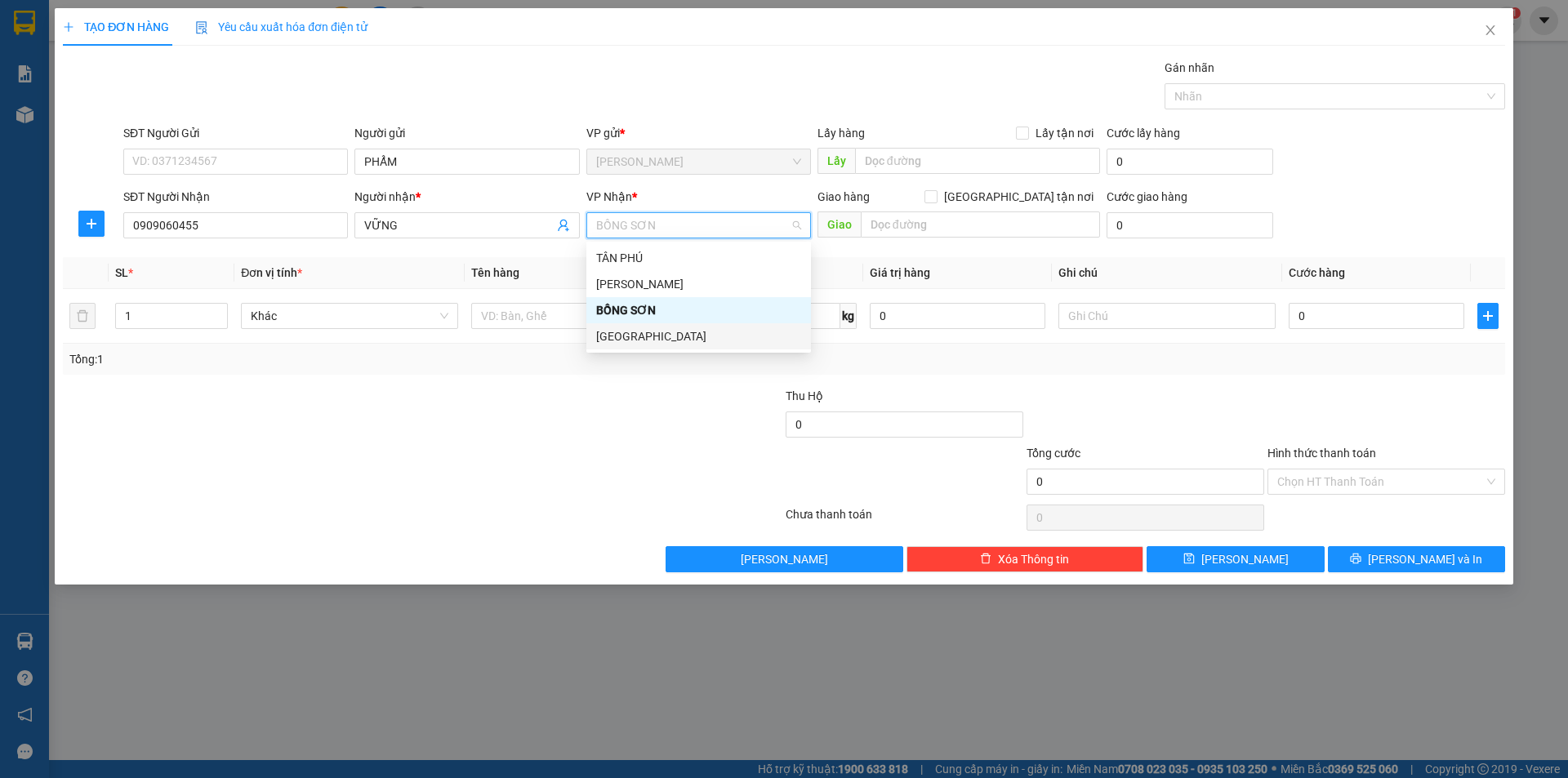
click at [595, 338] on div "[GEOGRAPHIC_DATA]" at bounding box center [699, 337] width 225 height 26
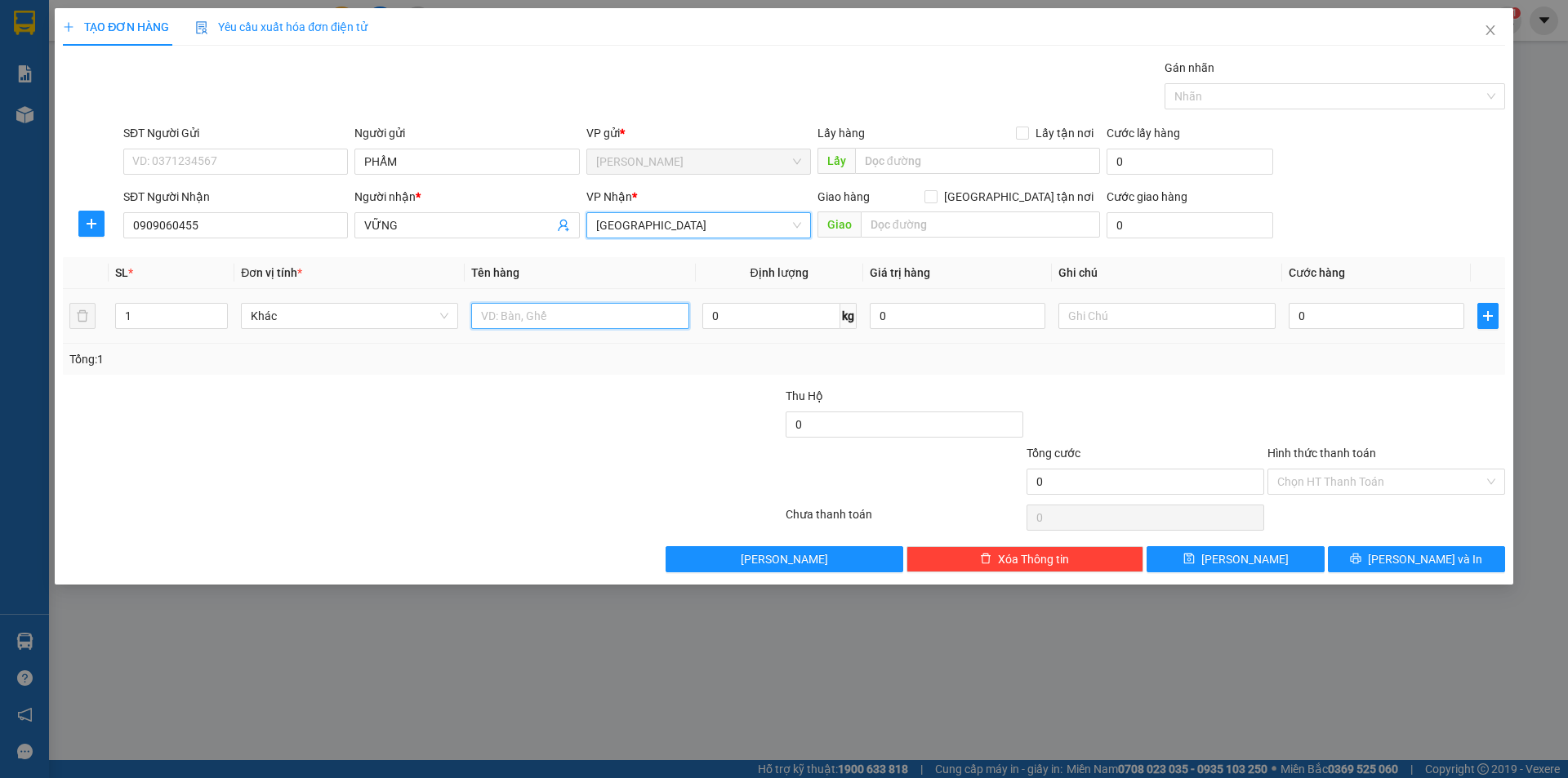
click at [547, 324] on input "text" at bounding box center [580, 316] width 217 height 26
type input "T XỐP"
click at [1093, 326] on input "text" at bounding box center [1167, 316] width 217 height 26
type input "R/70"
click at [1295, 475] on input "Hình thức thanh toán" at bounding box center [1381, 481] width 207 height 24
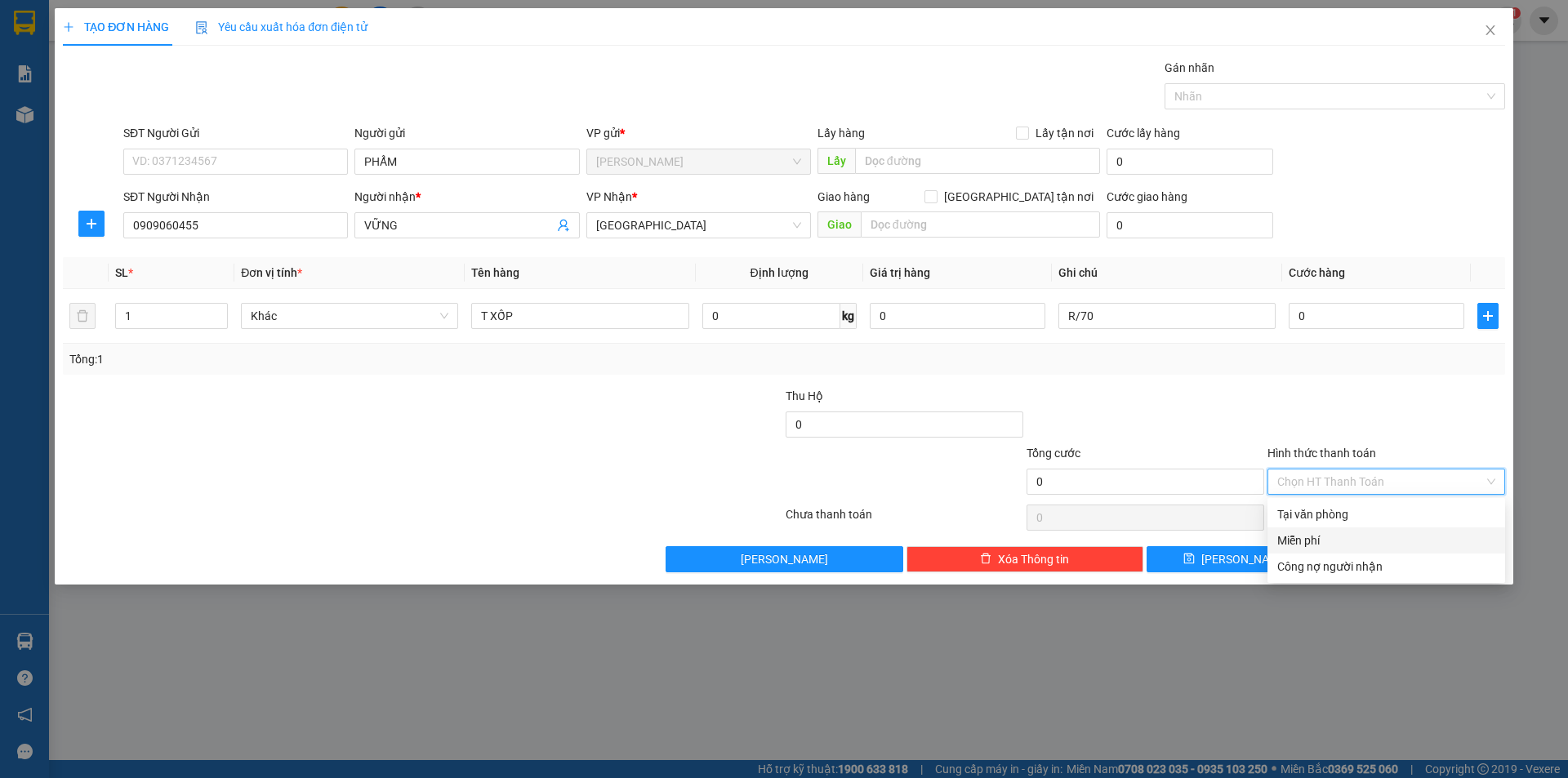
click at [1339, 530] on div "Miễn phí" at bounding box center [1386, 540] width 238 height 26
click at [1348, 545] on div "Transit Pickup Surcharge Ids Transit Deliver Surcharge Ids Transit Deliver Surc…" at bounding box center [784, 316] width 1442 height 513
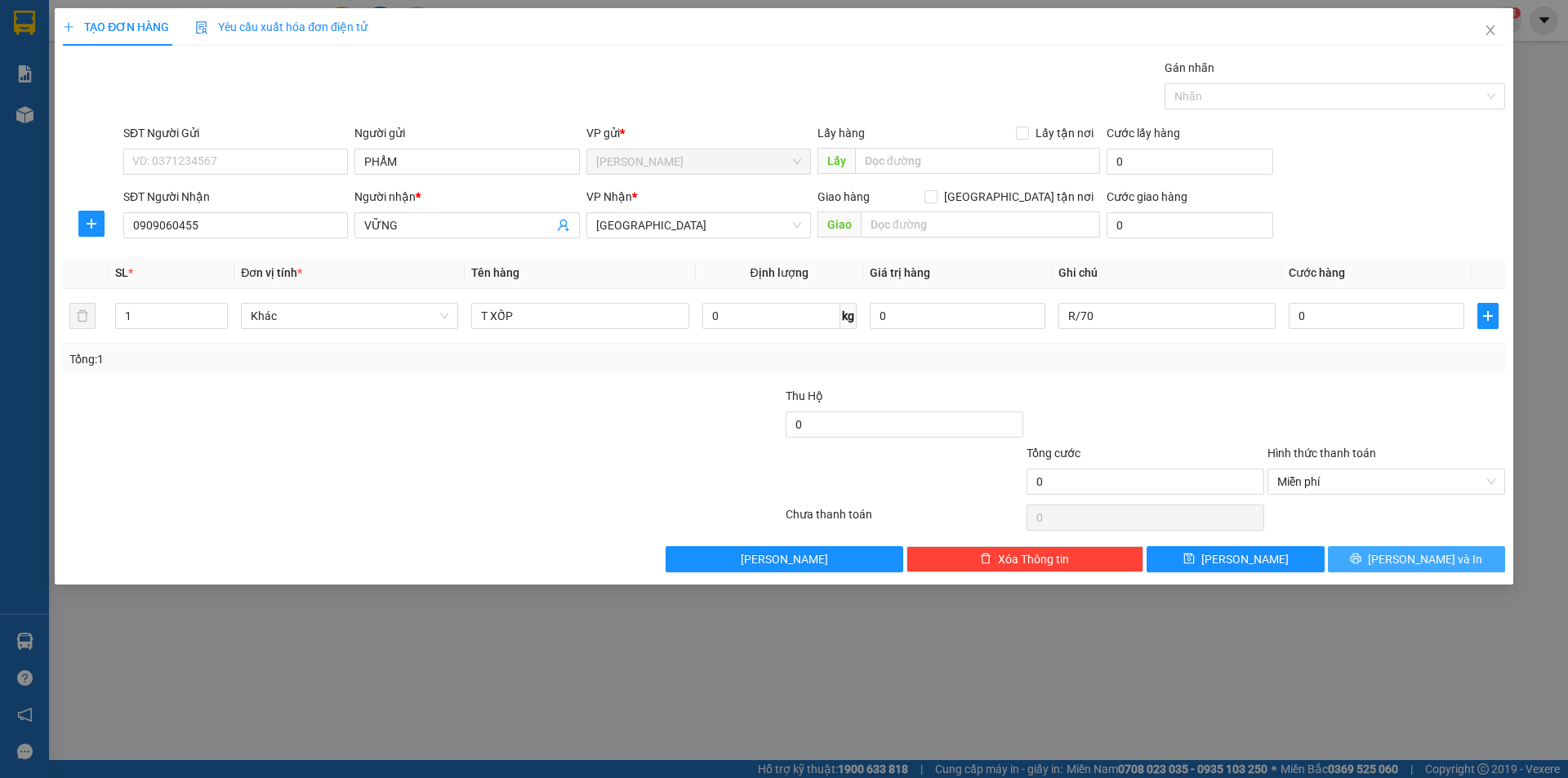
click at [1354, 566] on button "[PERSON_NAME] và In" at bounding box center [1416, 559] width 177 height 26
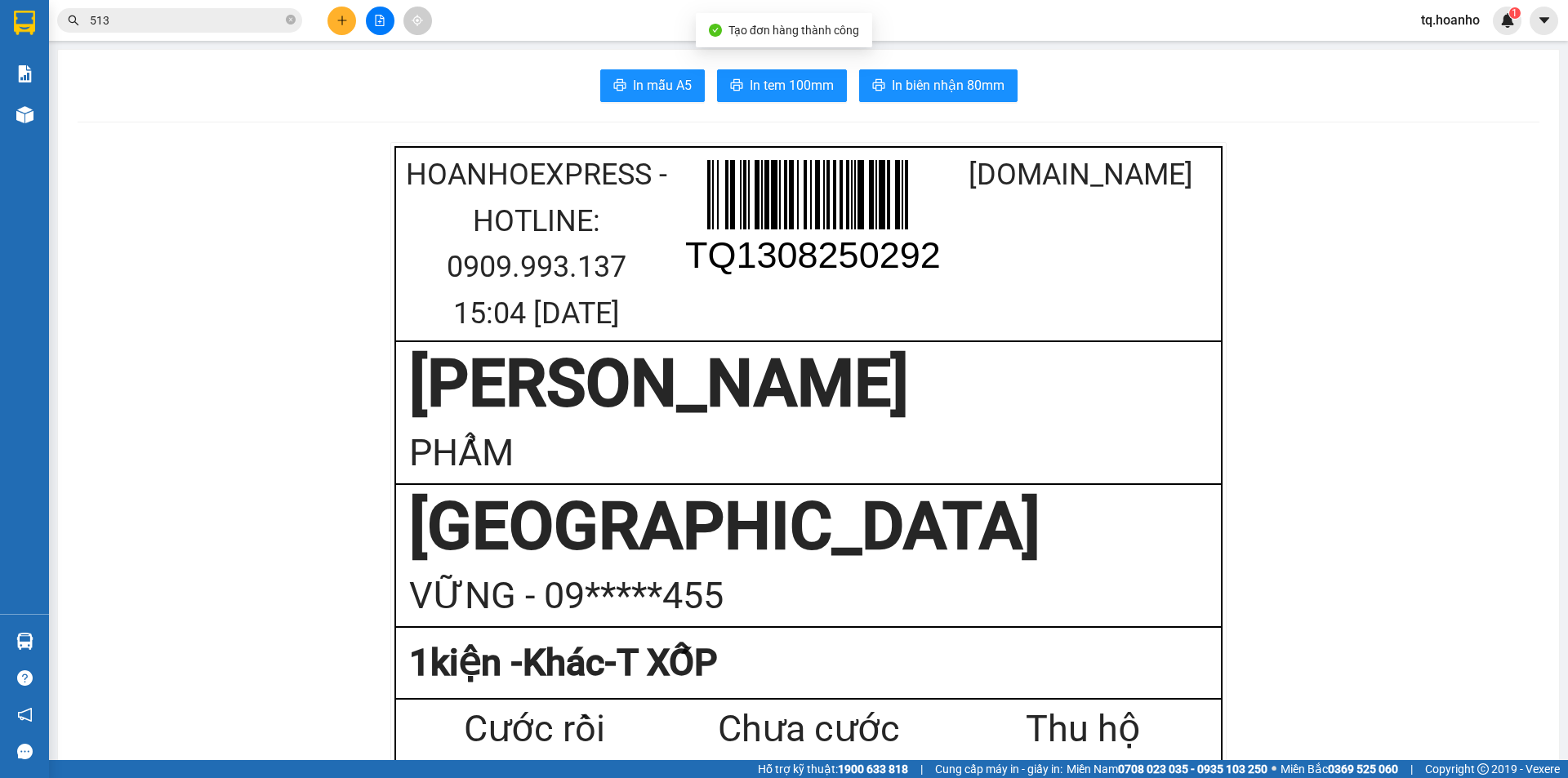
click at [784, 82] on span "In tem 100mm" at bounding box center [791, 86] width 84 height 21
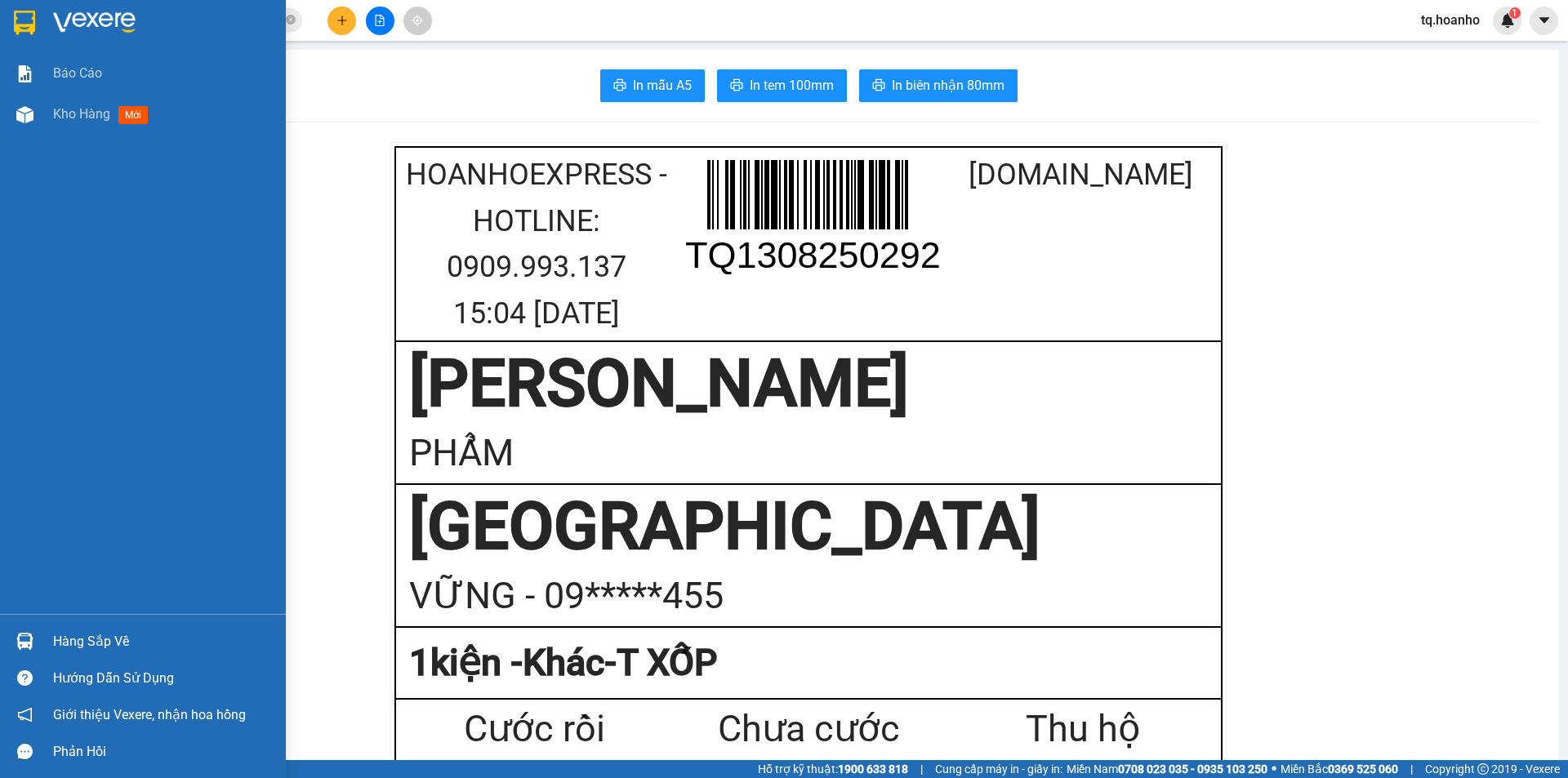
click at [69, 20] on img at bounding box center [94, 23] width 82 height 24
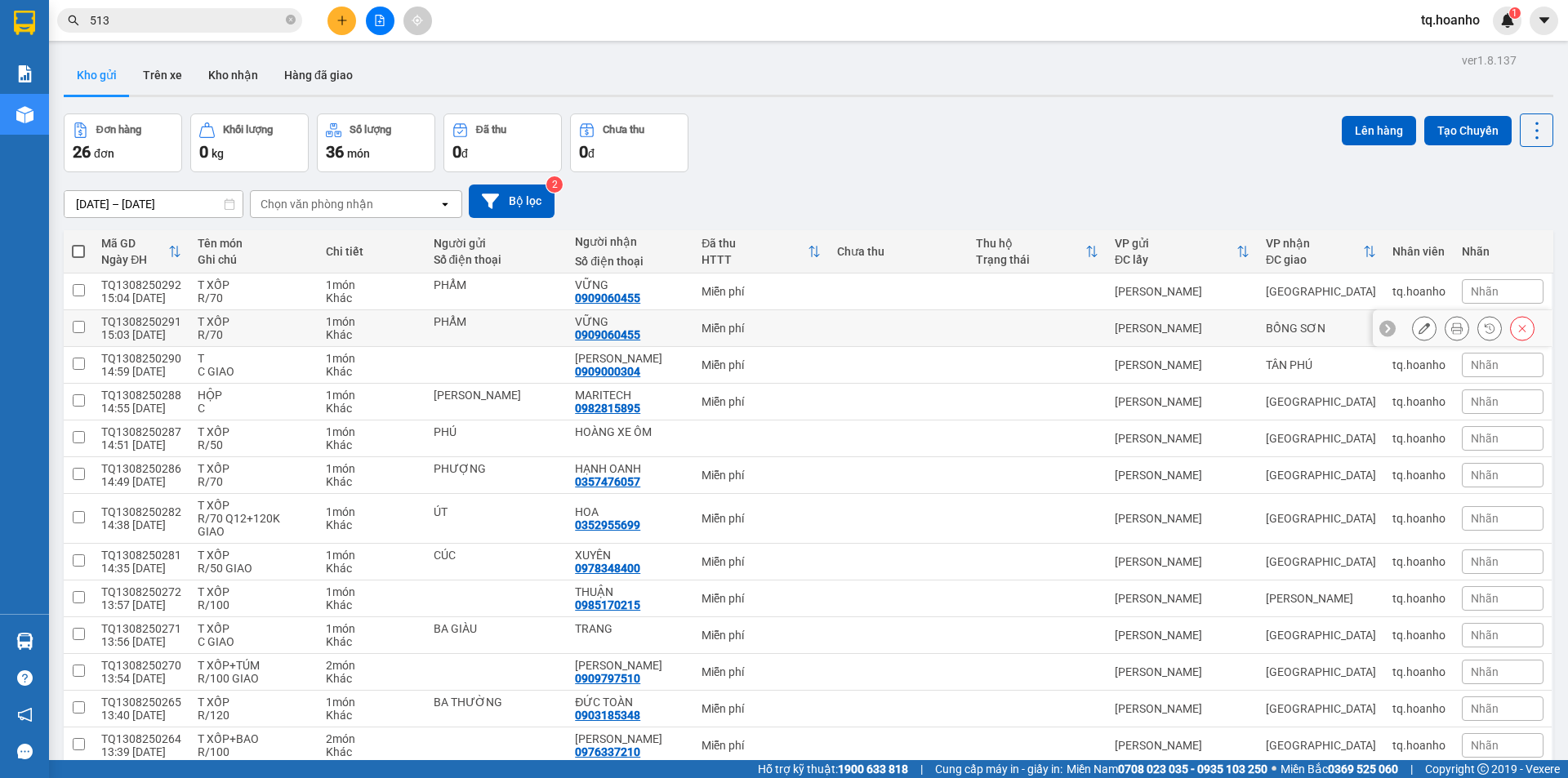
click at [646, 335] on div "VỮNG 0909060455" at bounding box center [629, 328] width 110 height 26
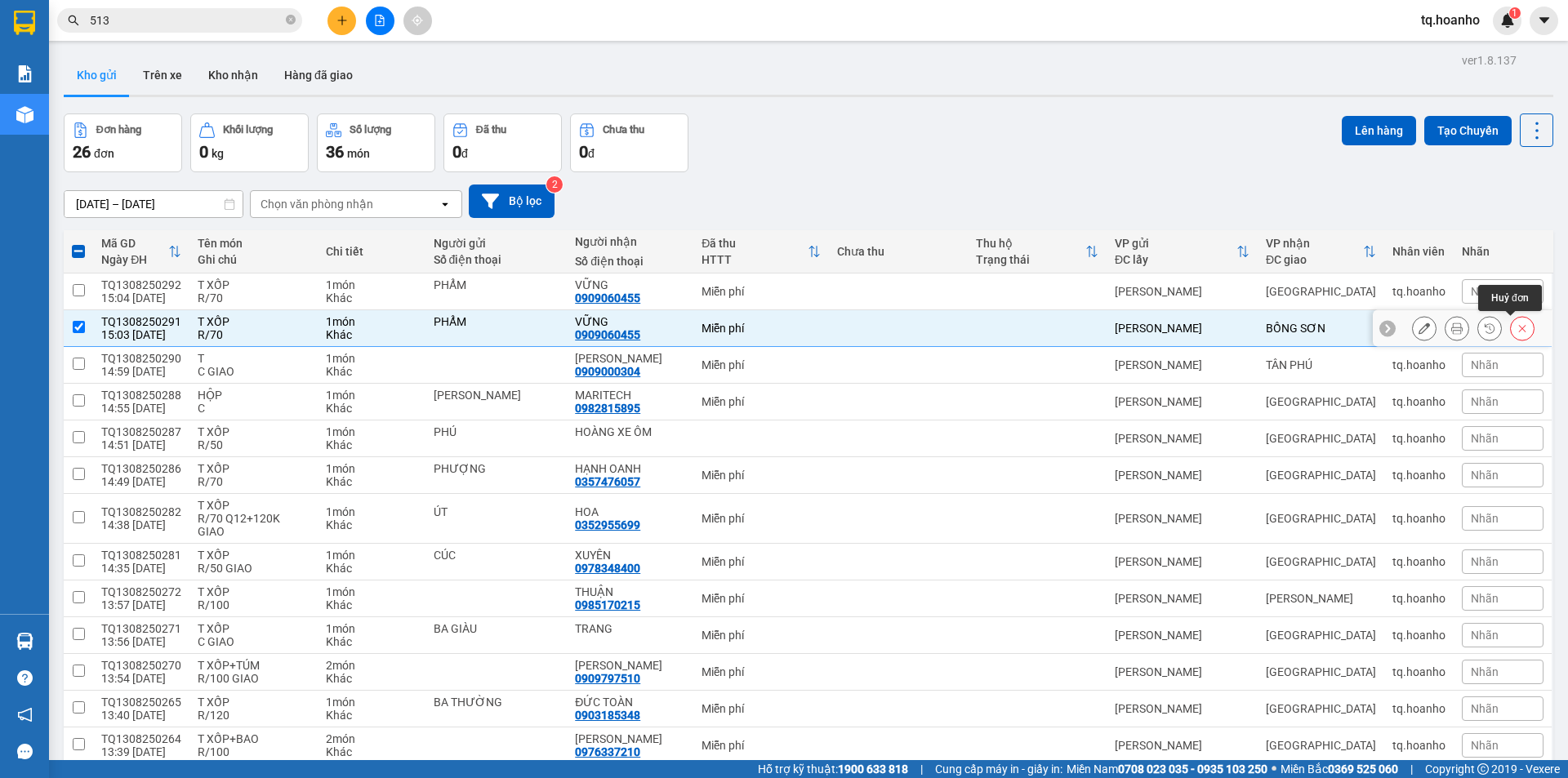
click at [1517, 328] on icon at bounding box center [1522, 328] width 11 height 11
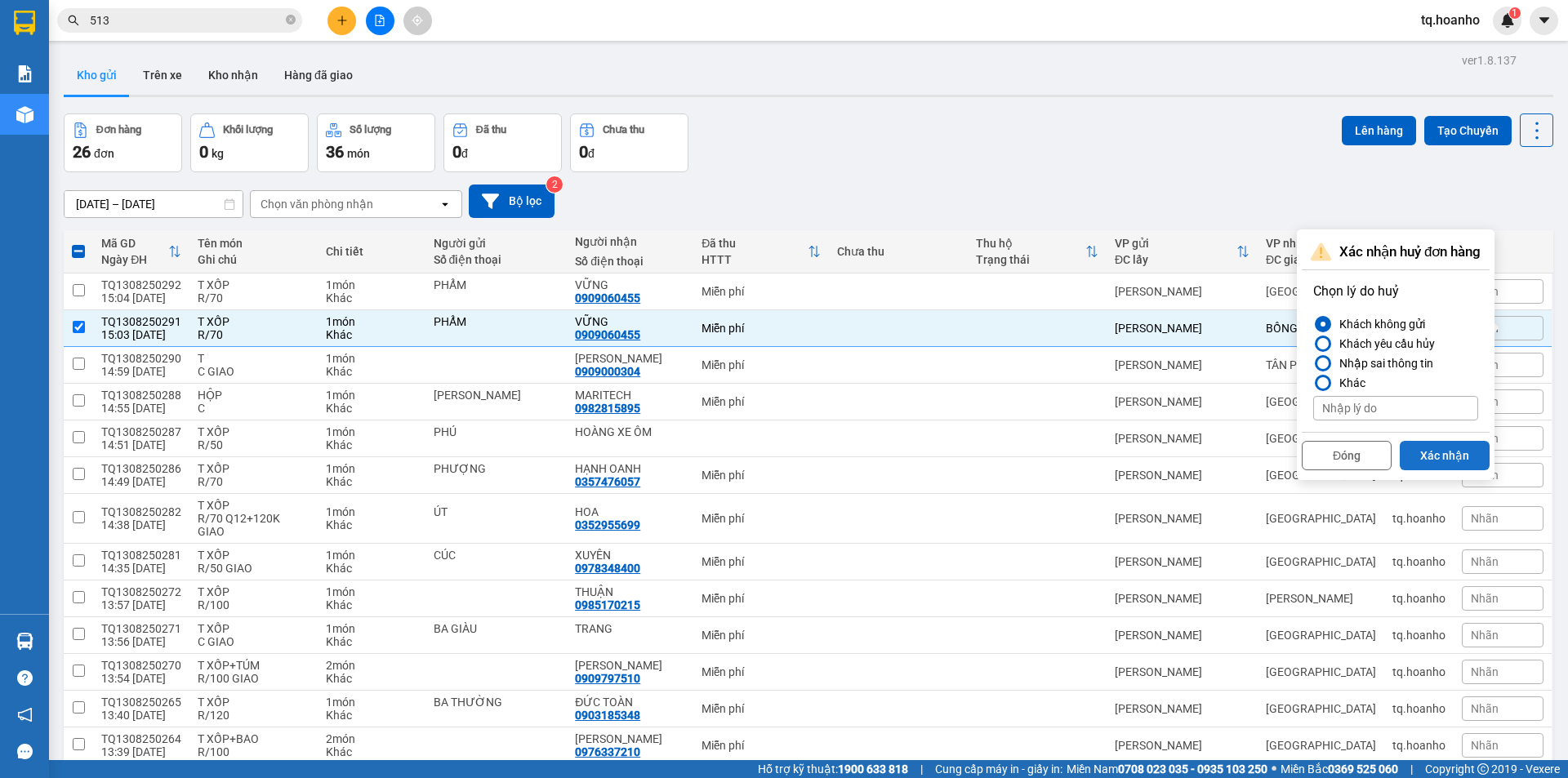
click at [1447, 446] on button "Xác nhận" at bounding box center [1445, 455] width 90 height 29
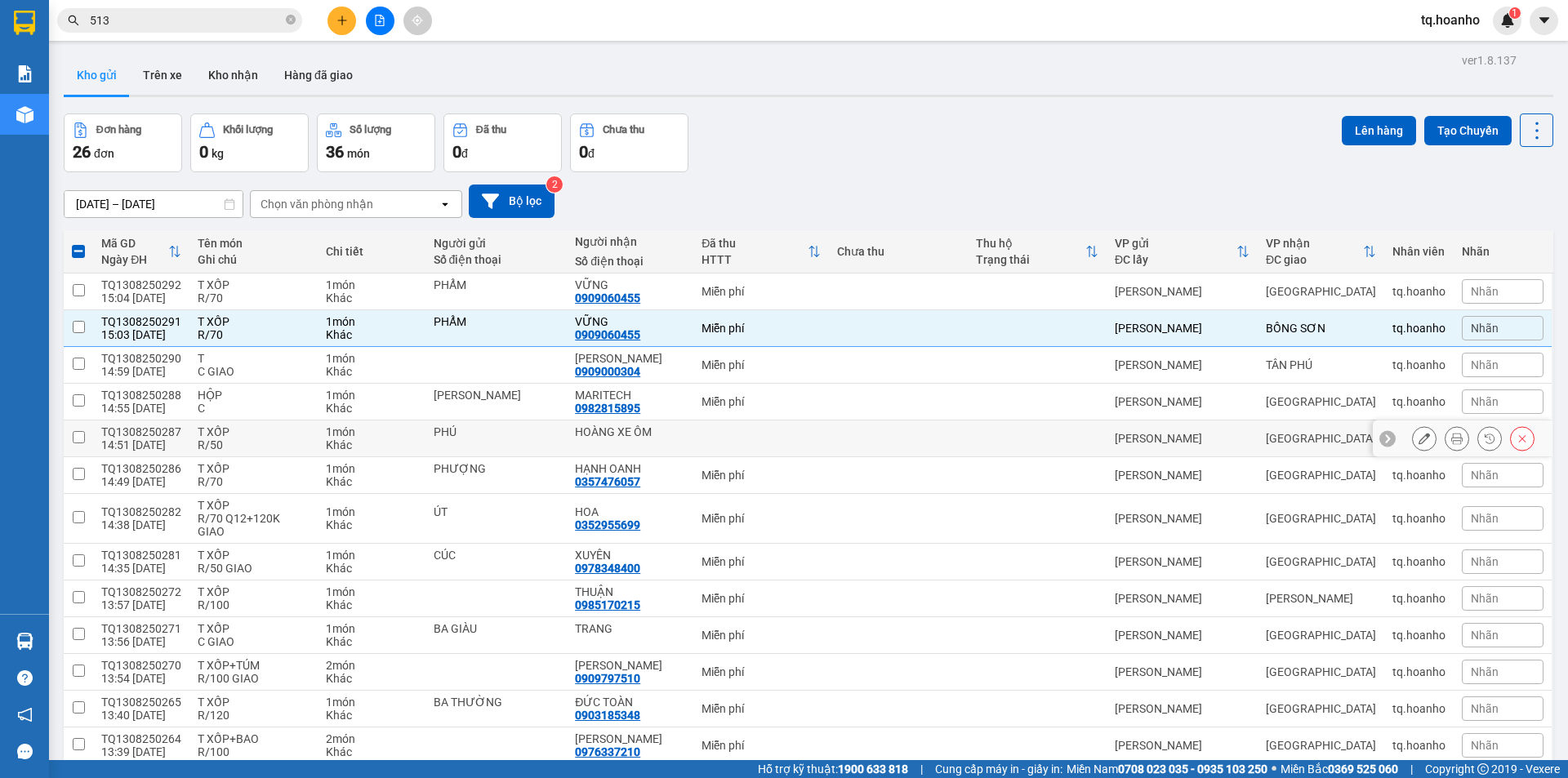
checkbox input "false"
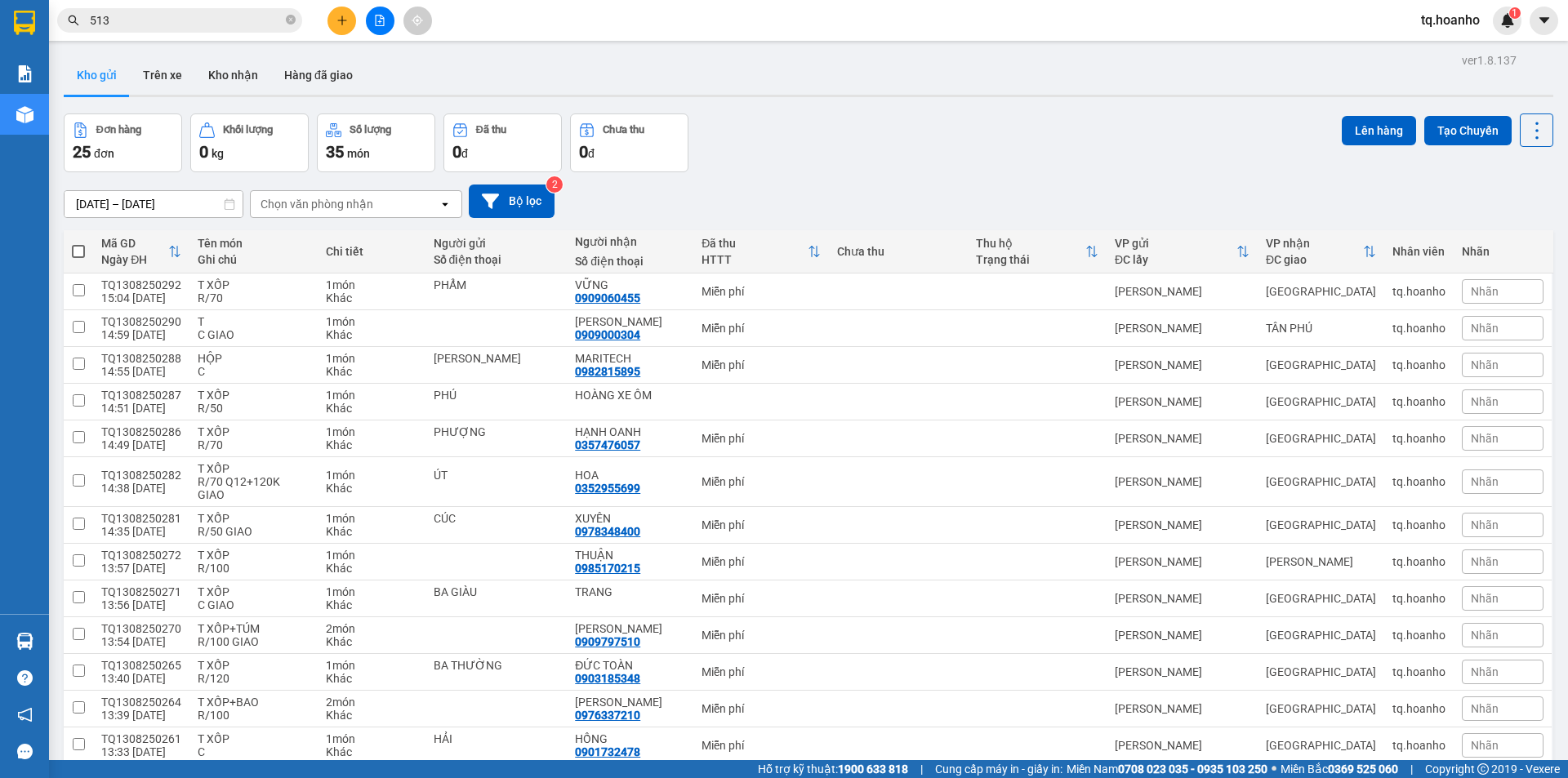
click at [339, 15] on icon "plus" at bounding box center [342, 20] width 11 height 11
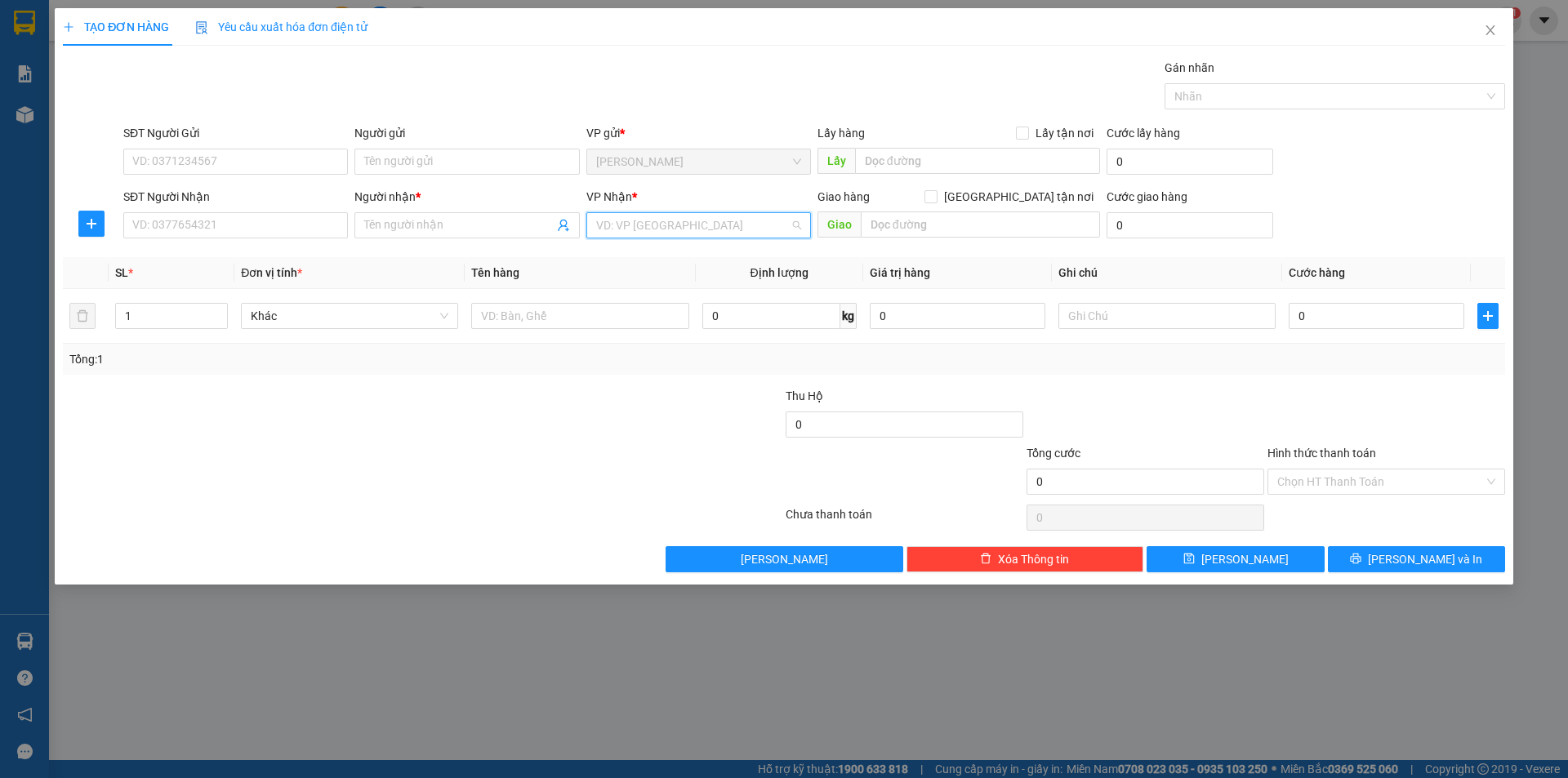
click at [641, 231] on input "search" at bounding box center [692, 226] width 194 height 24
click at [325, 231] on input "SĐT Người Nhận" at bounding box center [235, 226] width 225 height 26
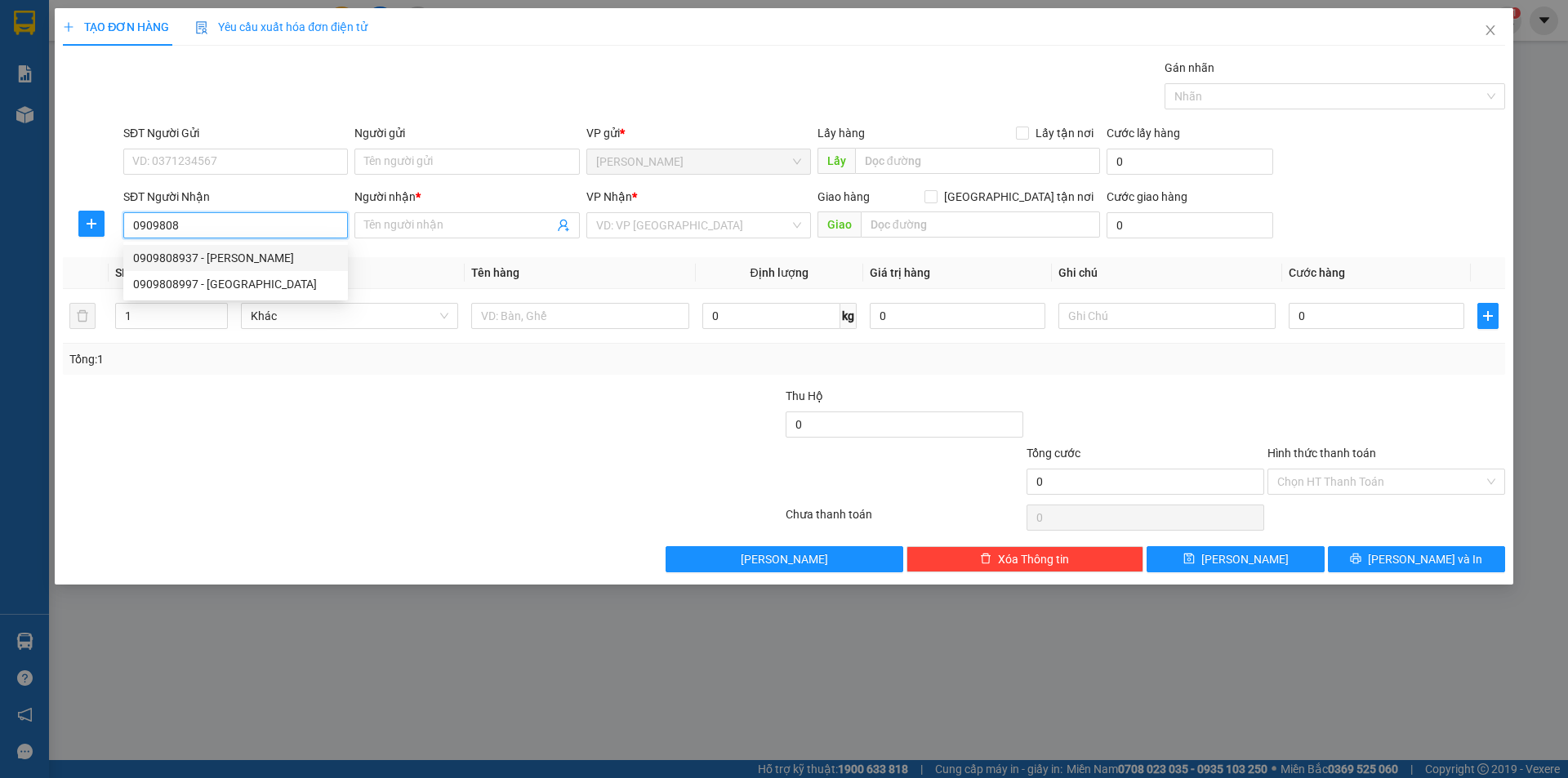
drag, startPoint x: 266, startPoint y: 261, endPoint x: 357, endPoint y: 285, distance: 94.1
click at [266, 260] on div "0909808937 - [PERSON_NAME]" at bounding box center [235, 258] width 205 height 18
type input "0909808937"
type input "VŨ"
type input "0909808937"
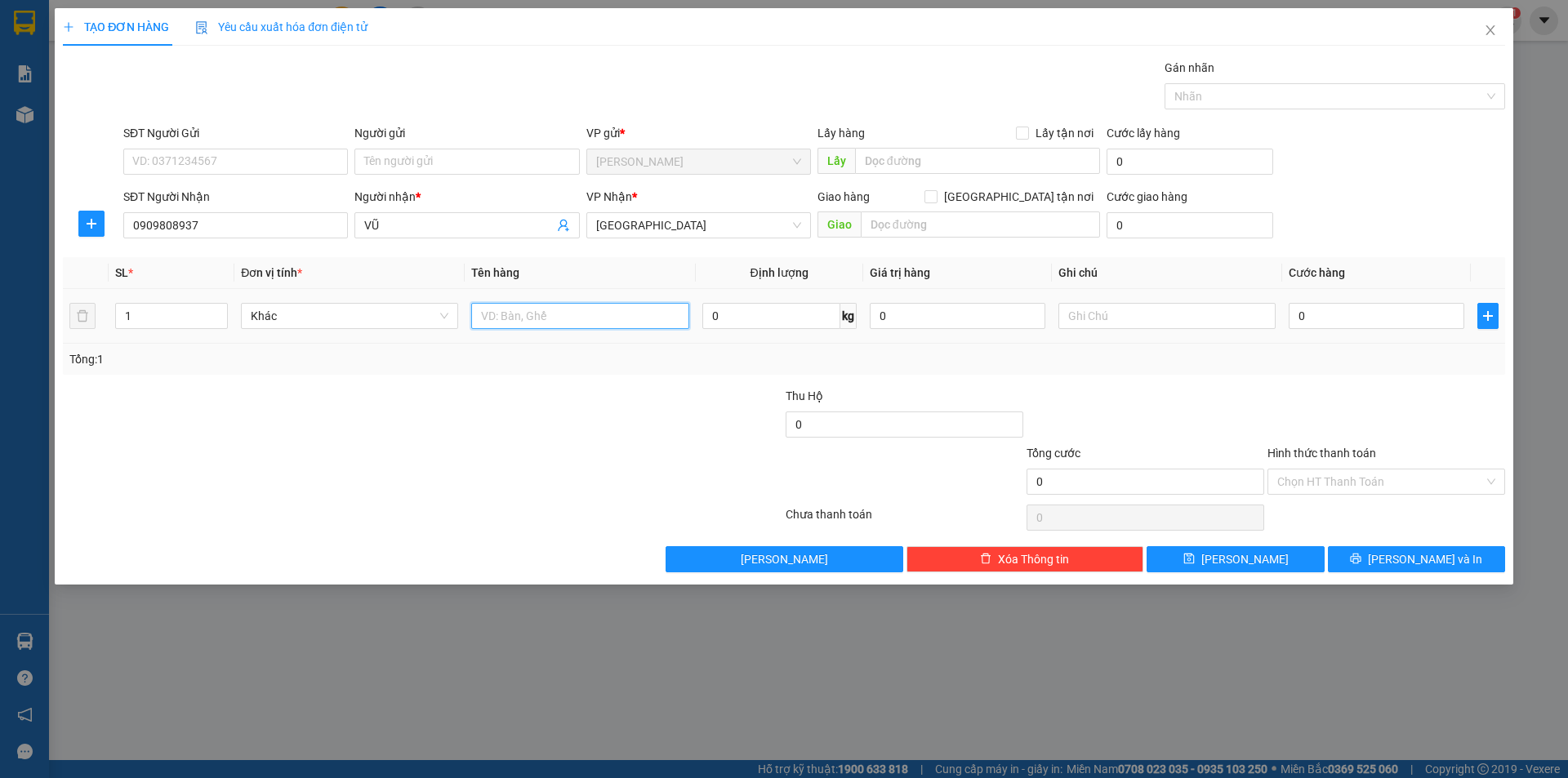
click at [488, 313] on input "text" at bounding box center [580, 316] width 217 height 26
type input "CỤC"
click at [1104, 313] on input "text" at bounding box center [1167, 316] width 217 height 26
type input "R/50"
click at [1347, 493] on input "Hình thức thanh toán" at bounding box center [1381, 481] width 207 height 24
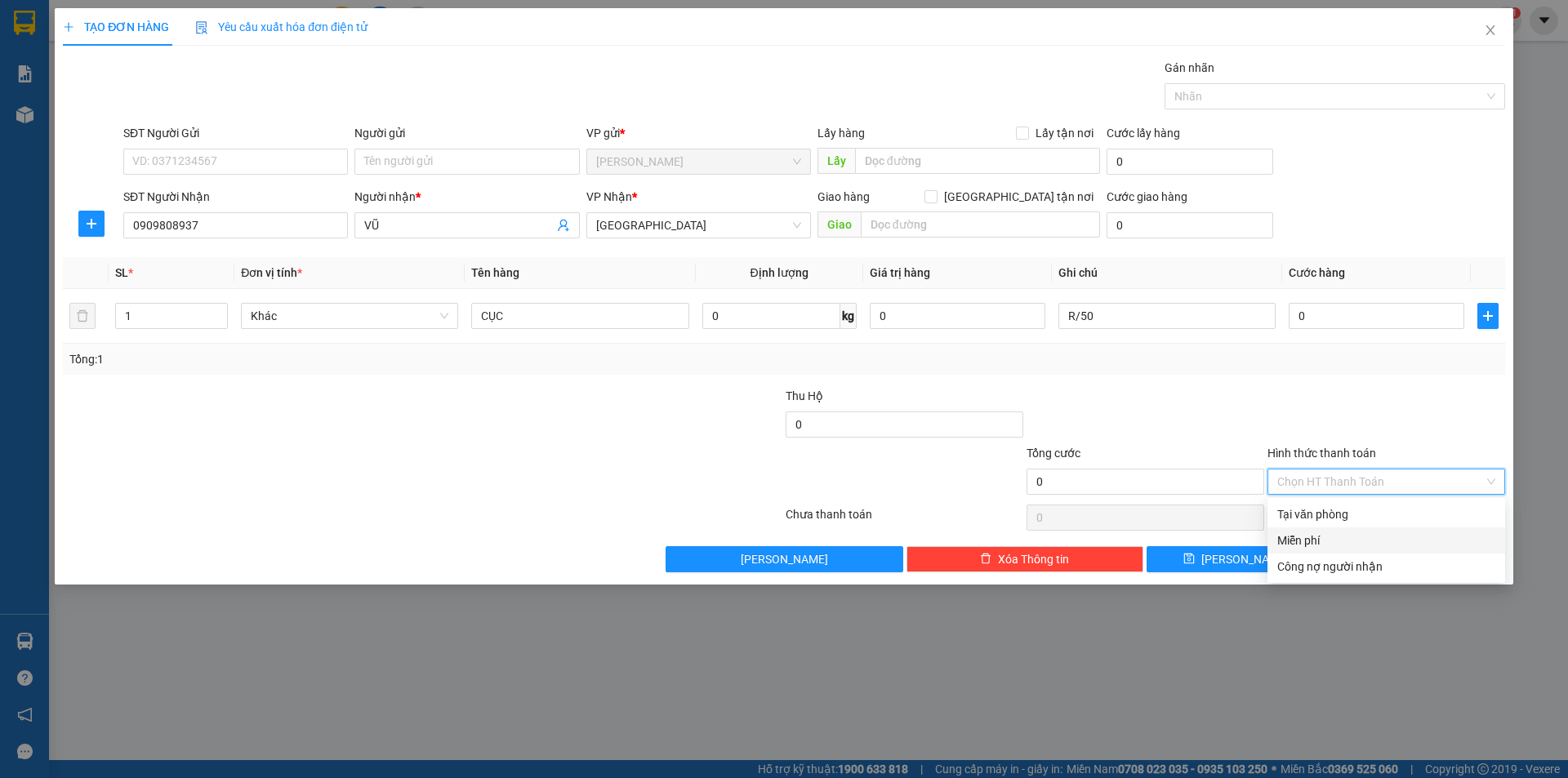
drag, startPoint x: 1335, startPoint y: 548, endPoint x: 1390, endPoint y: 539, distance: 55.7
click at [1335, 547] on div "Miễn phí" at bounding box center [1386, 540] width 218 height 18
click at [1447, 574] on div "TẠO ĐƠN HÀNG Yêu cầu xuất hóa đơn điện tử Transit Pickup Surcharge Ids Transit …" at bounding box center [784, 296] width 1459 height 576
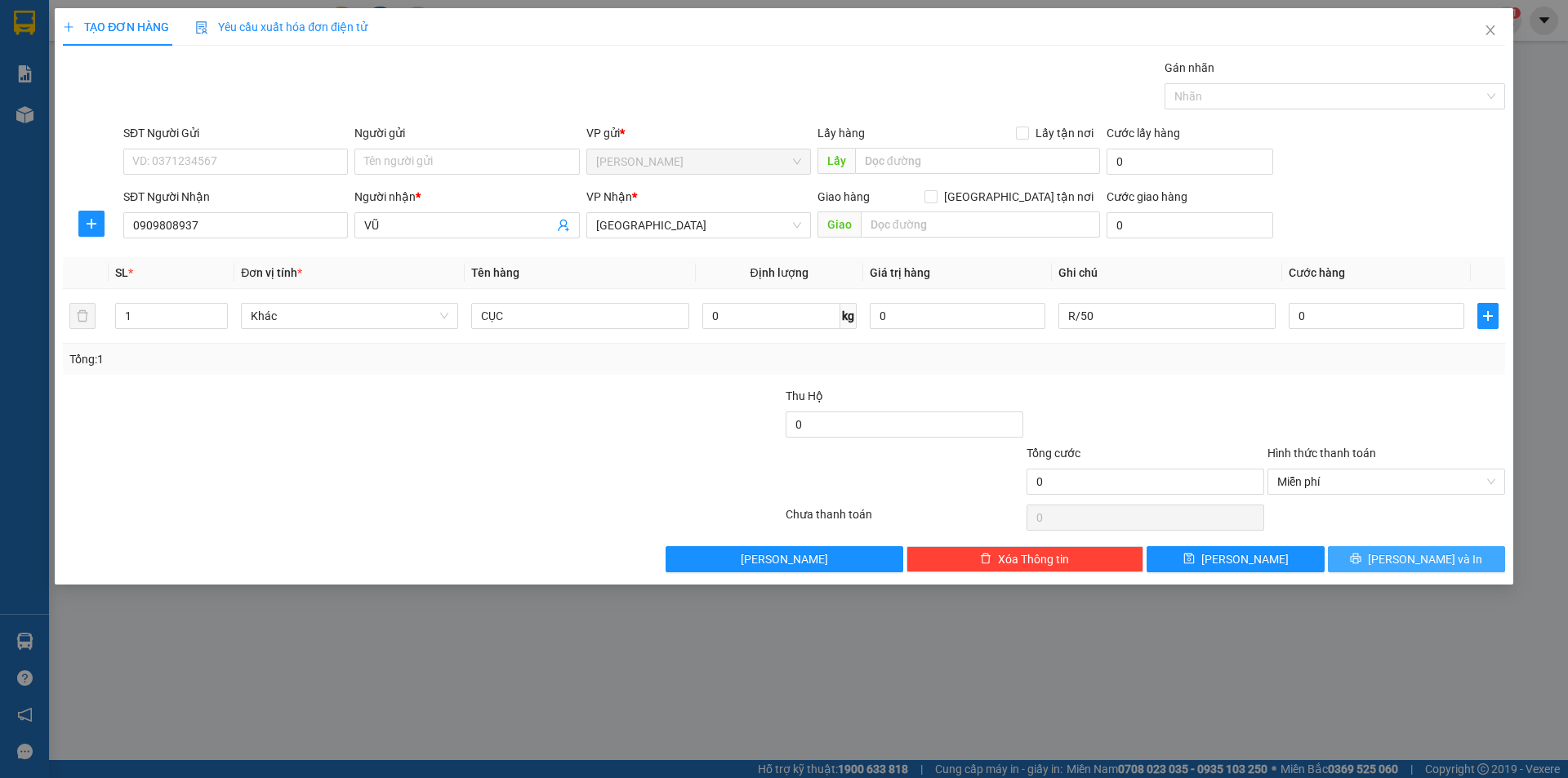
click at [1436, 560] on span "[PERSON_NAME] và In" at bounding box center [1425, 559] width 115 height 18
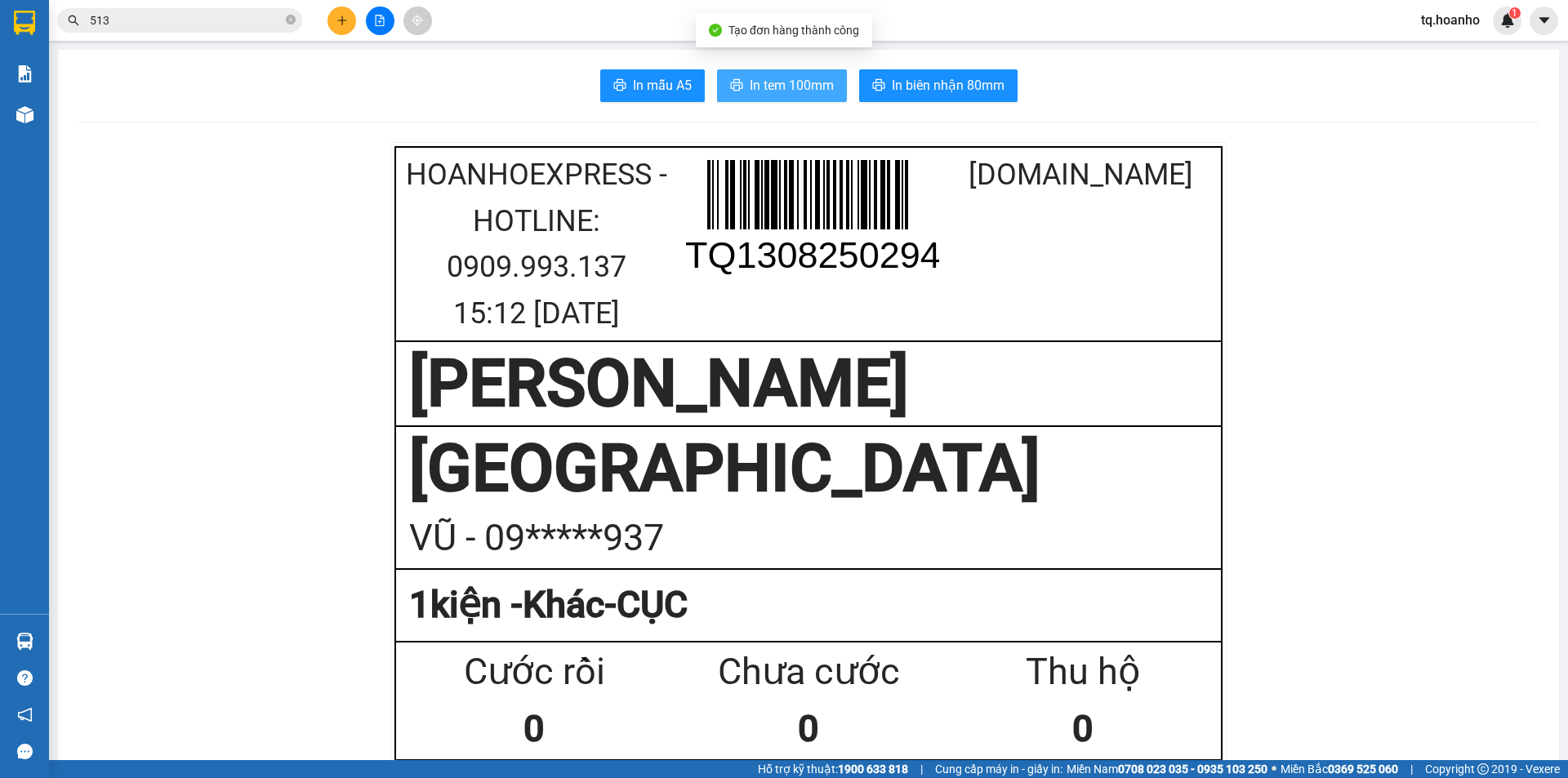
drag, startPoint x: 798, startPoint y: 83, endPoint x: 1567, endPoint y: 417, distance: 838.4
click at [856, 90] on div "In mẫu A5 In tem 100mm In biên nhận 80mm" at bounding box center [808, 86] width 1461 height 33
click at [777, 93] on span "In tem 100mm" at bounding box center [791, 86] width 84 height 21
click at [335, 18] on button at bounding box center [341, 21] width 29 height 29
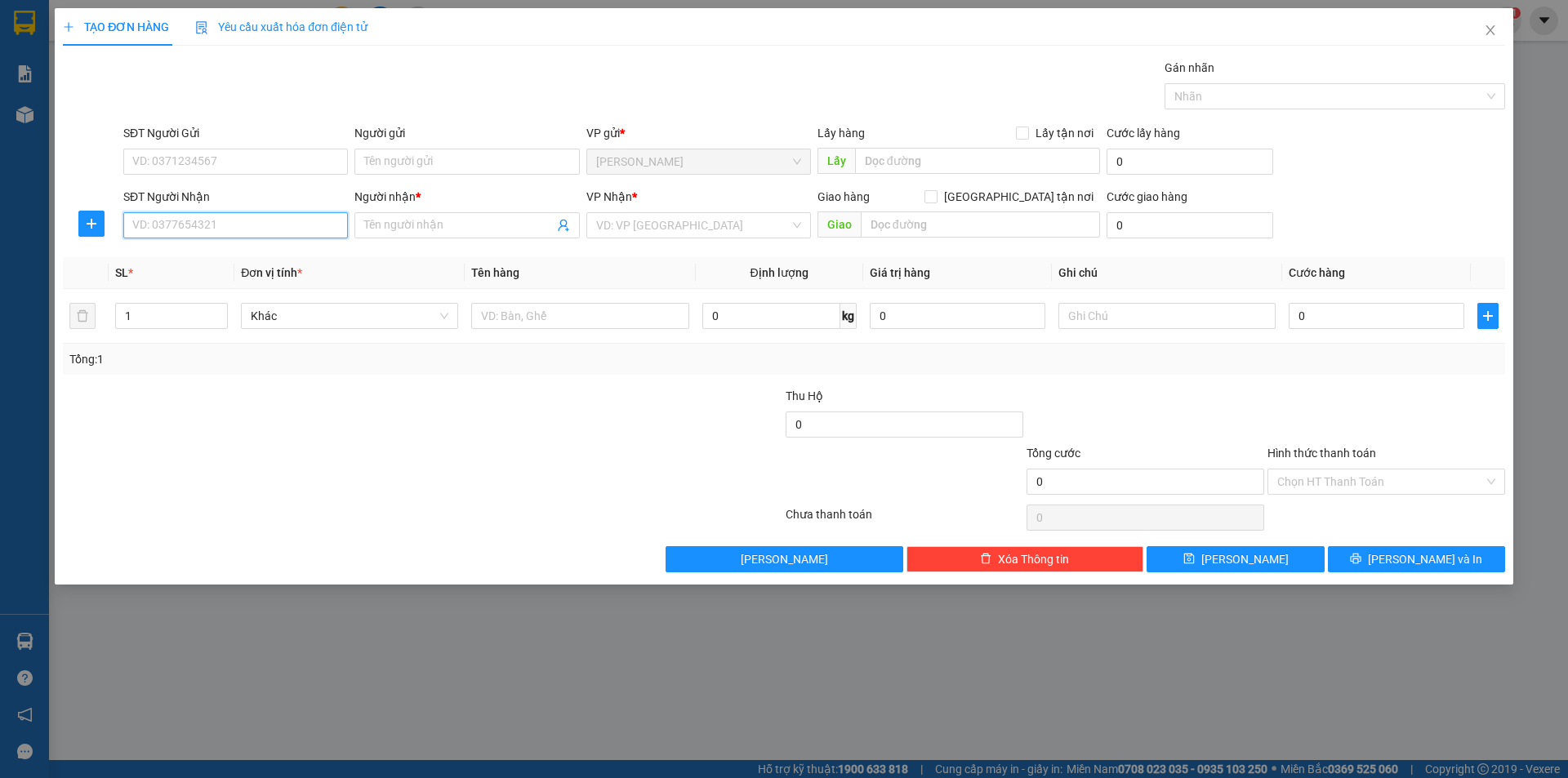
click at [301, 230] on input "SĐT Người Nhận" at bounding box center [235, 226] width 225 height 26
click at [257, 246] on div "0328937351 - DIỄM" at bounding box center [235, 258] width 225 height 26
type input "0328937351"
type input "DIỄM"
type input "0328937351"
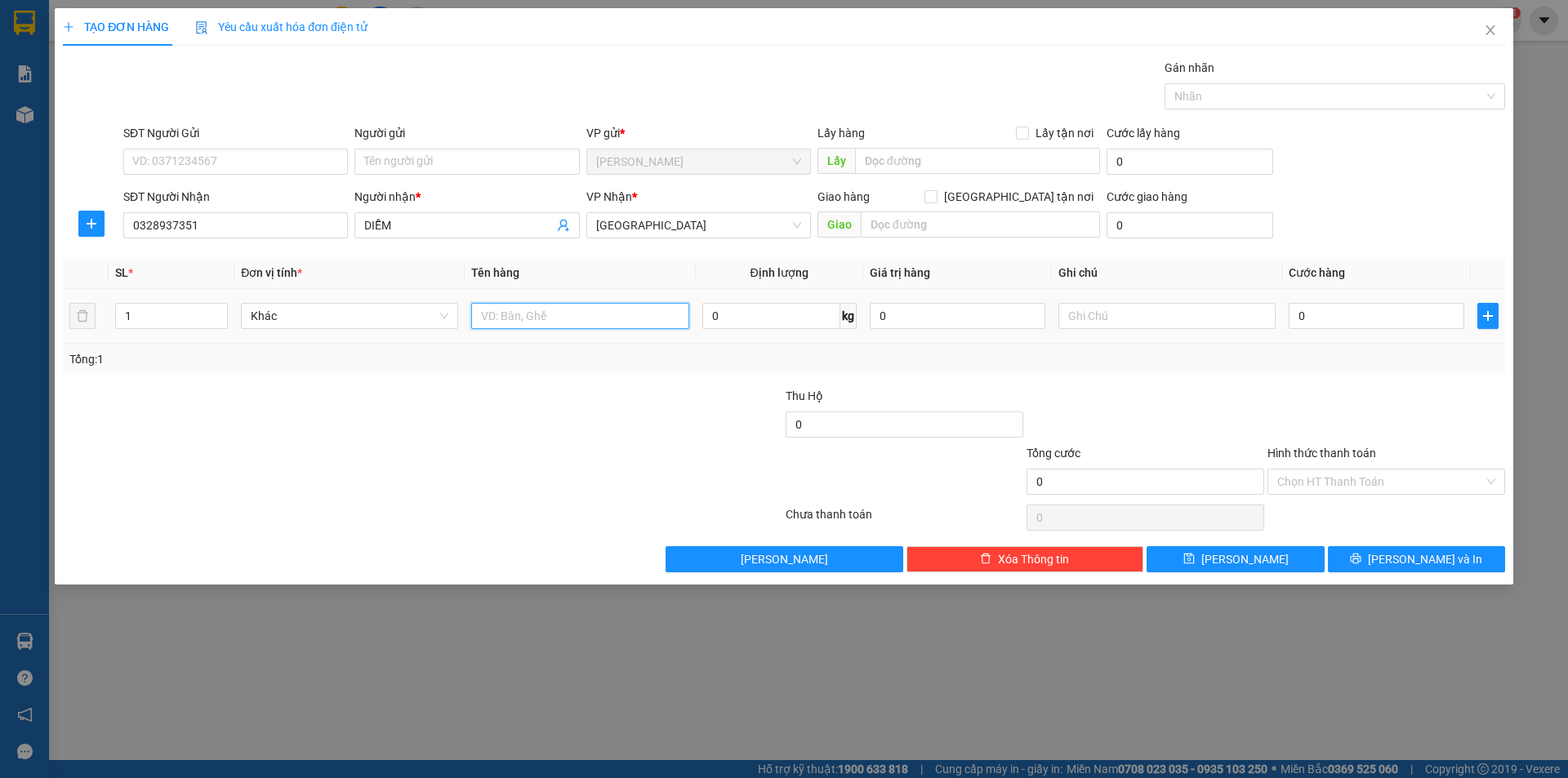
click at [504, 318] on input "text" at bounding box center [580, 316] width 217 height 26
type input "BAO"
click at [226, 312] on span "Increase Value" at bounding box center [218, 311] width 18 height 15
type input "2"
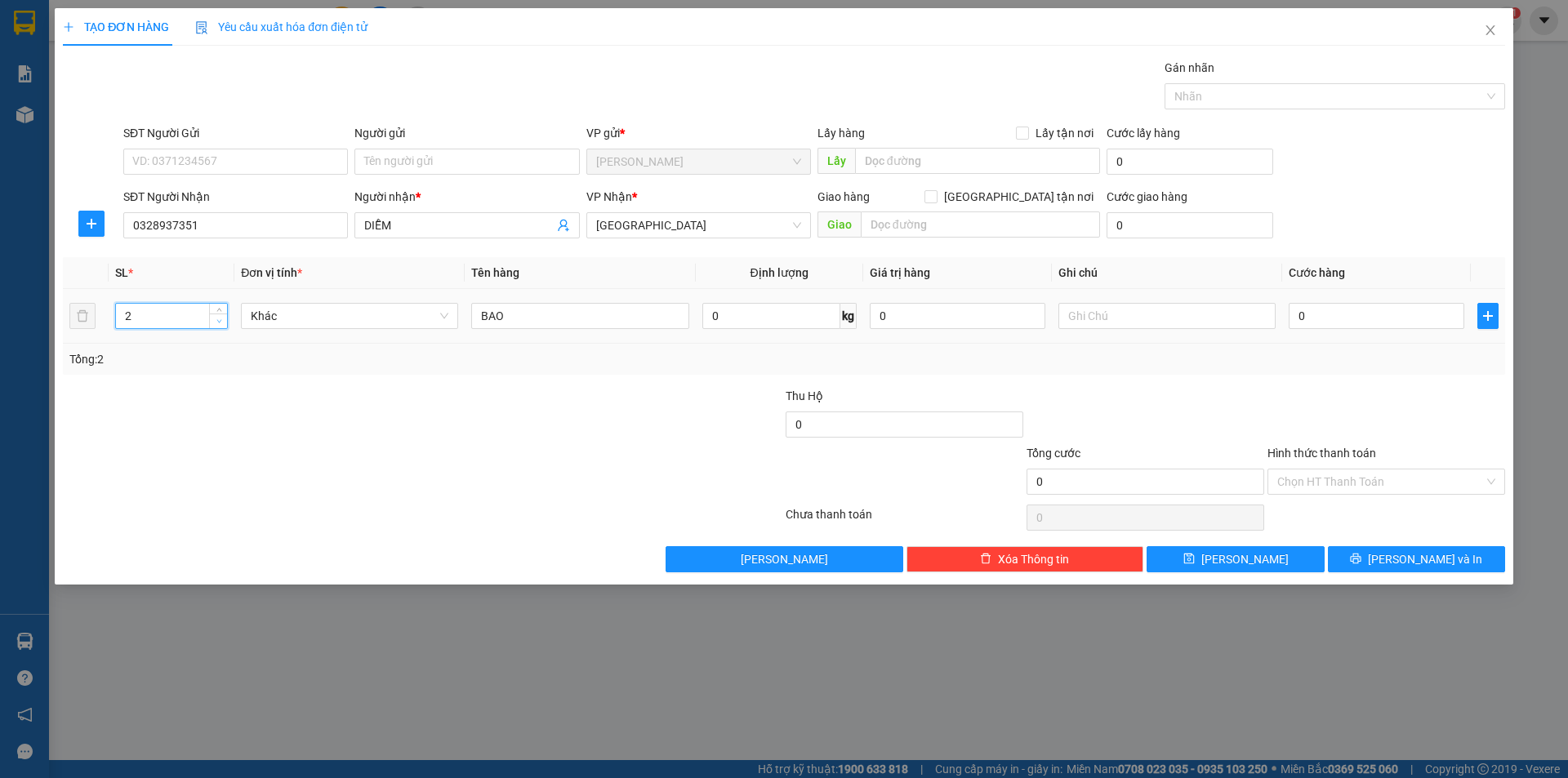
click at [217, 320] on icon "down" at bounding box center [219, 322] width 5 height 3
click at [1191, 319] on input "text" at bounding box center [1167, 316] width 217 height 26
type input "N"
type input "B"
type input "C"
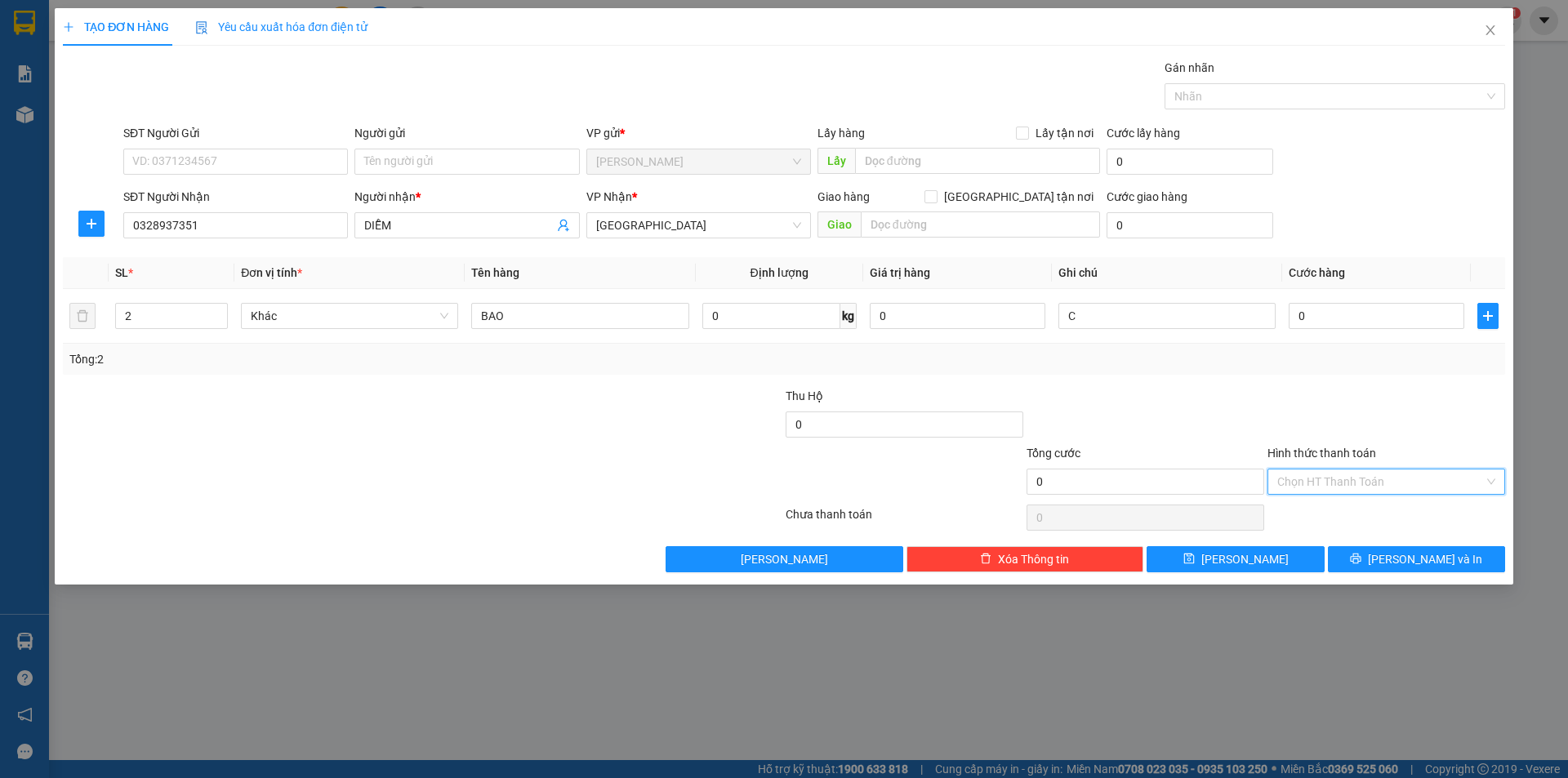
click at [1374, 476] on input "Hình thức thanh toán" at bounding box center [1381, 481] width 207 height 24
click at [1334, 532] on div "Miễn phí" at bounding box center [1386, 540] width 218 height 18
click at [1361, 552] on button "[PERSON_NAME] và In" at bounding box center [1416, 559] width 177 height 26
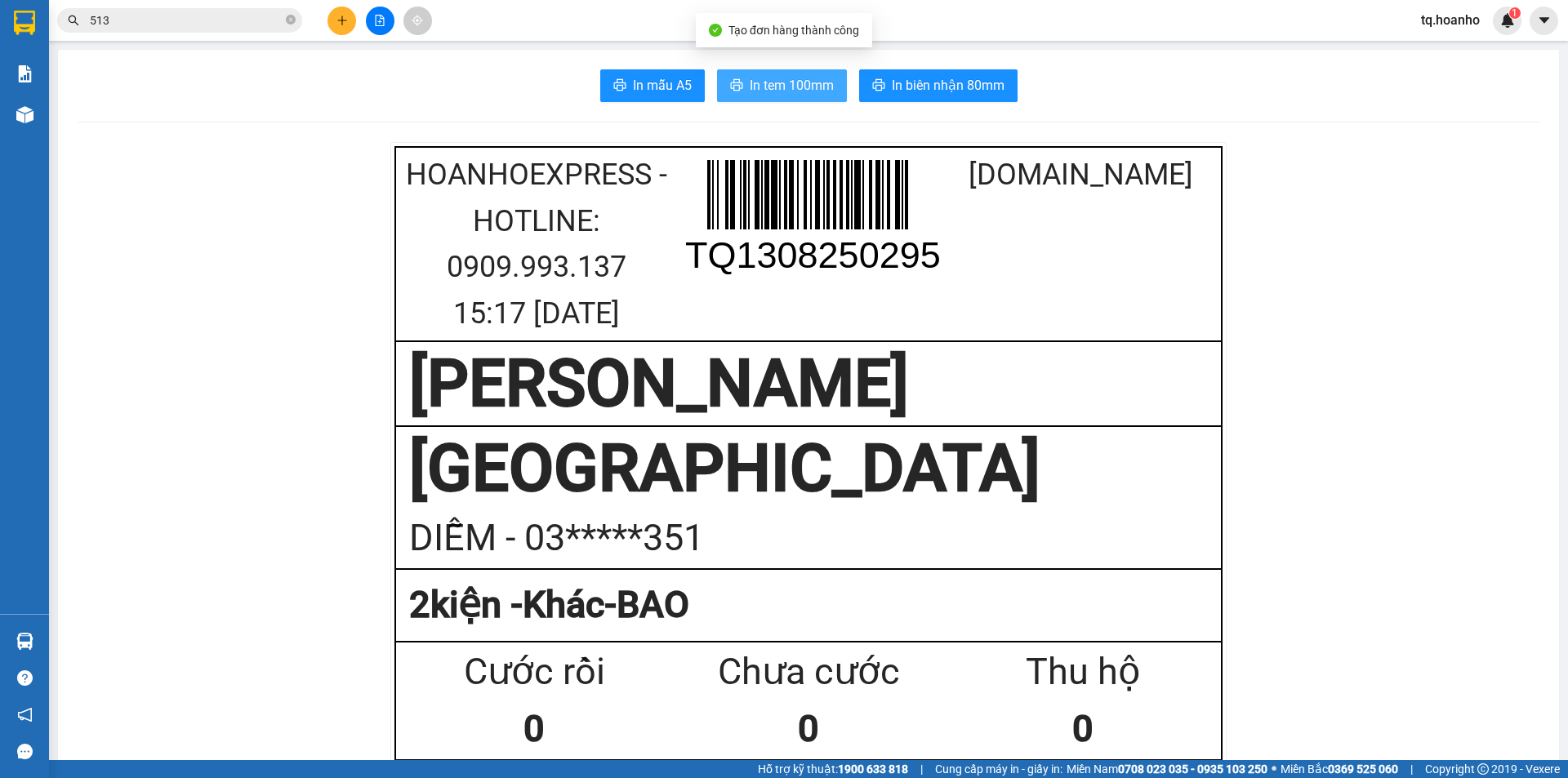
click at [827, 82] on button "In tem 100mm" at bounding box center [782, 86] width 130 height 33
click at [365, 16] on div at bounding box center [379, 21] width 122 height 29
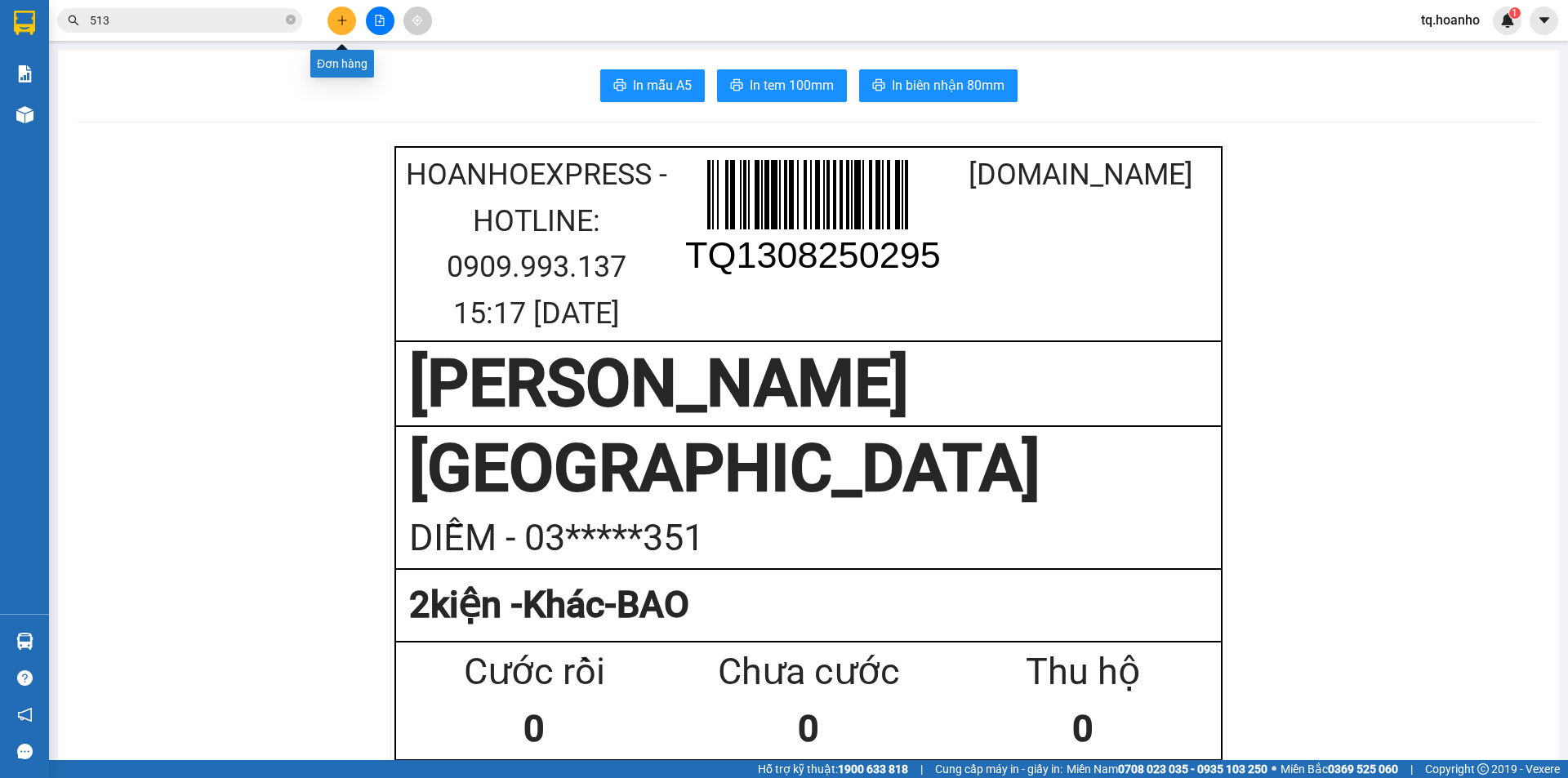
click at [348, 19] on button at bounding box center [341, 21] width 29 height 29
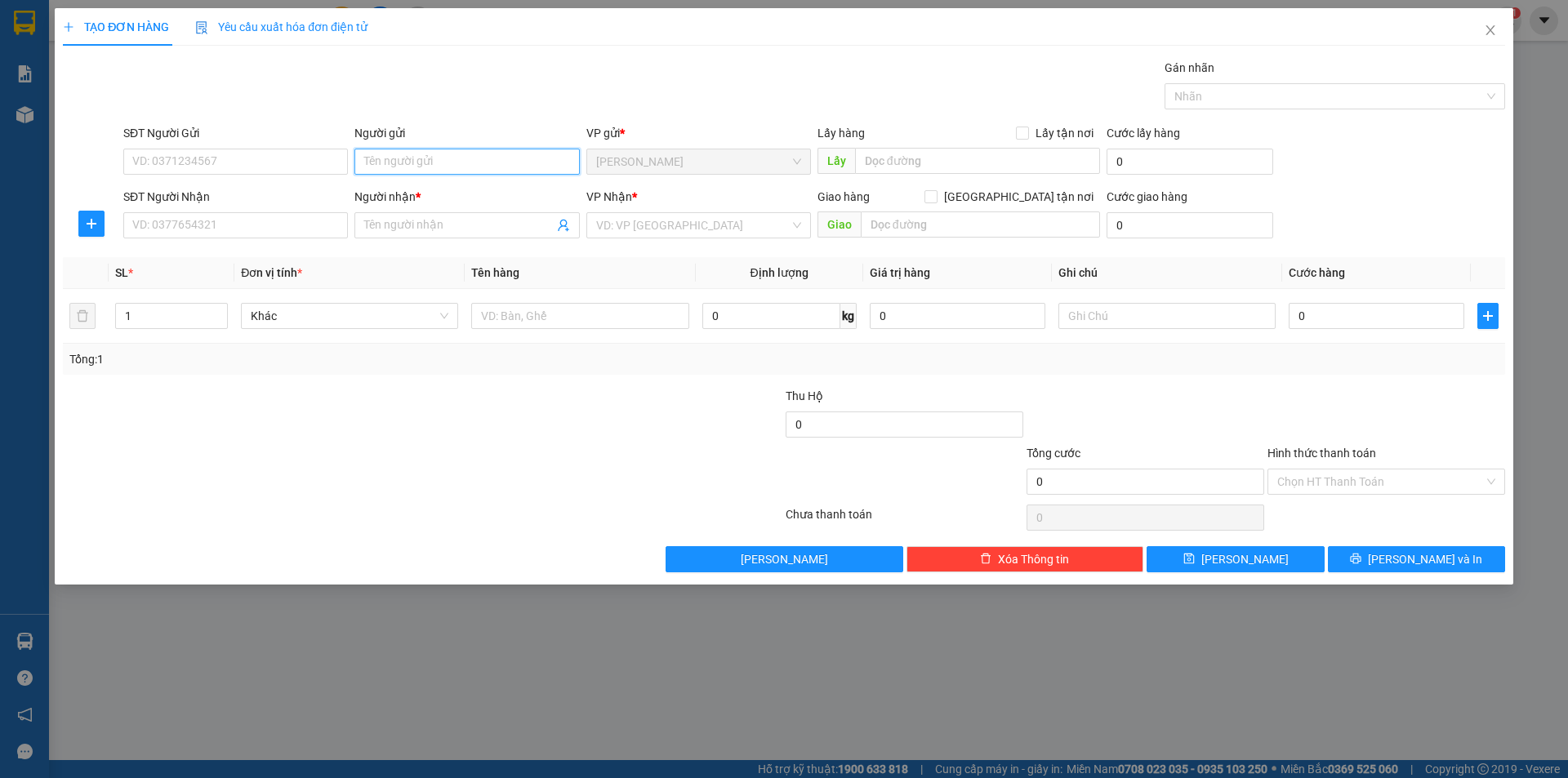
click at [390, 165] on input "Người gửi" at bounding box center [466, 161] width 225 height 26
type input "GIANG"
drag, startPoint x: 245, startPoint y: 437, endPoint x: 298, endPoint y: 181, distance: 261.4
click at [242, 405] on div at bounding box center [302, 415] width 482 height 57
click at [374, 225] on input "Người nhận *" at bounding box center [458, 225] width 188 height 18
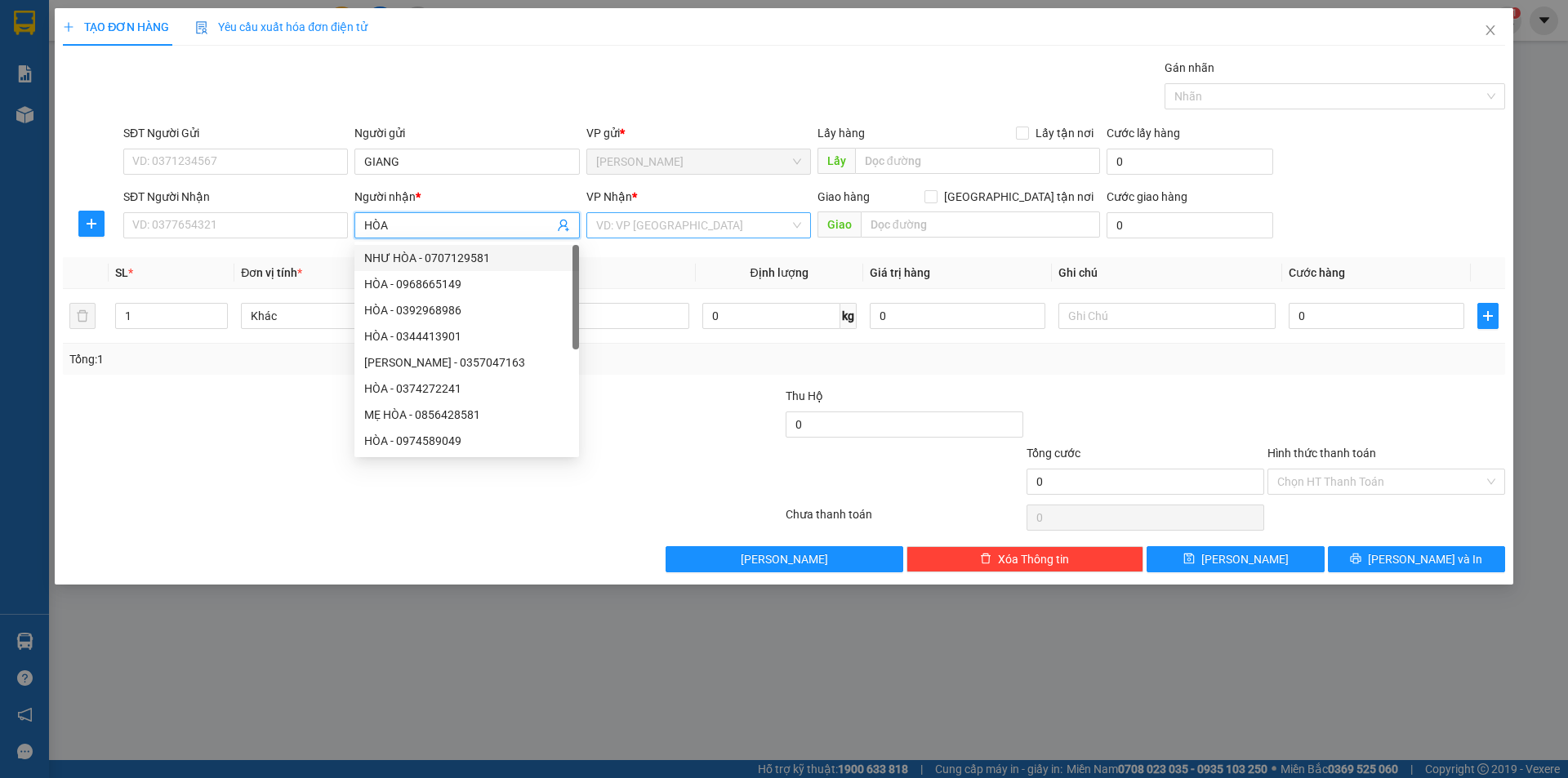
type input "HÒA"
click at [658, 226] on input "search" at bounding box center [692, 226] width 194 height 24
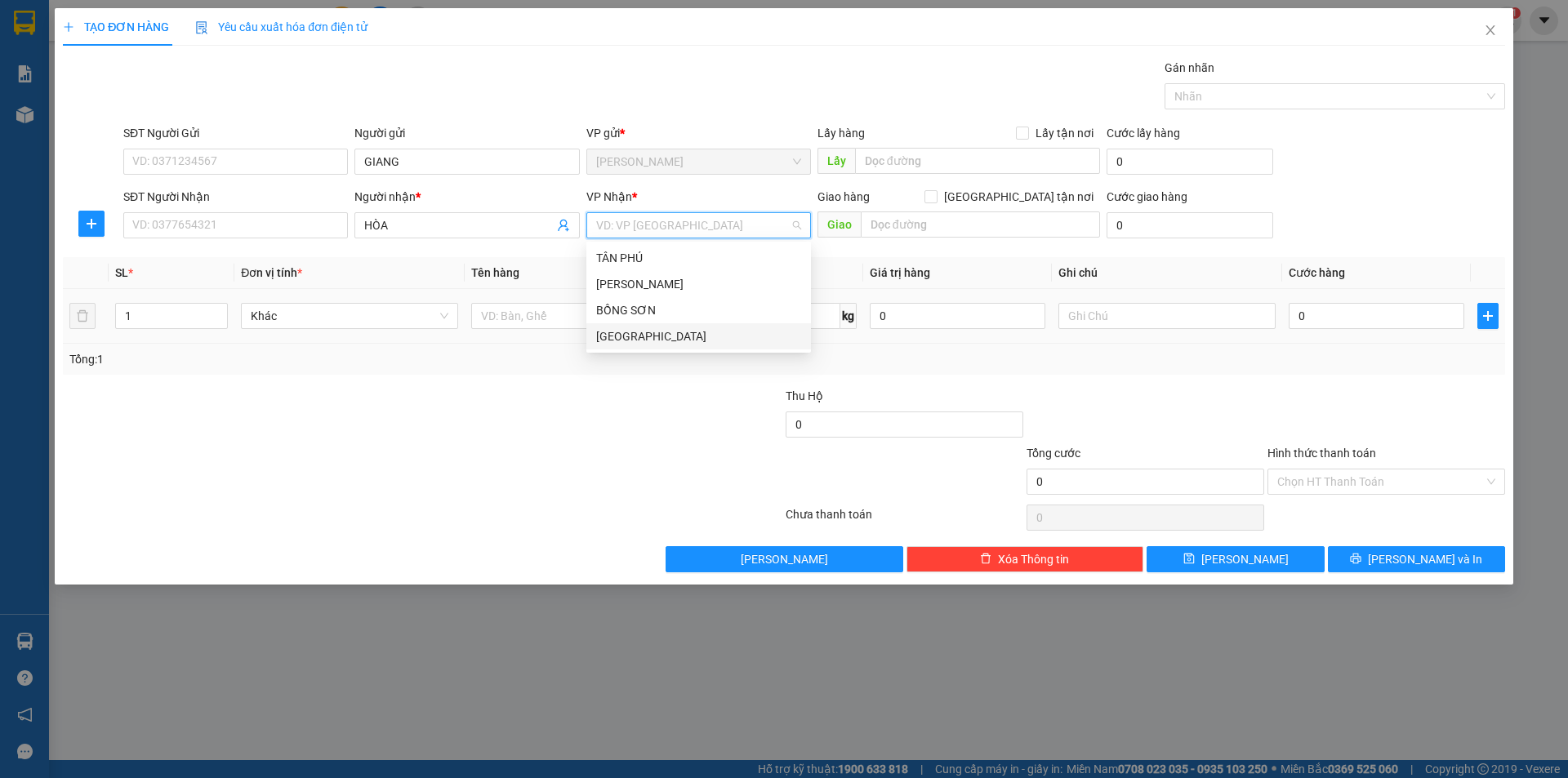
click at [640, 330] on div "[GEOGRAPHIC_DATA]" at bounding box center [699, 336] width 205 height 18
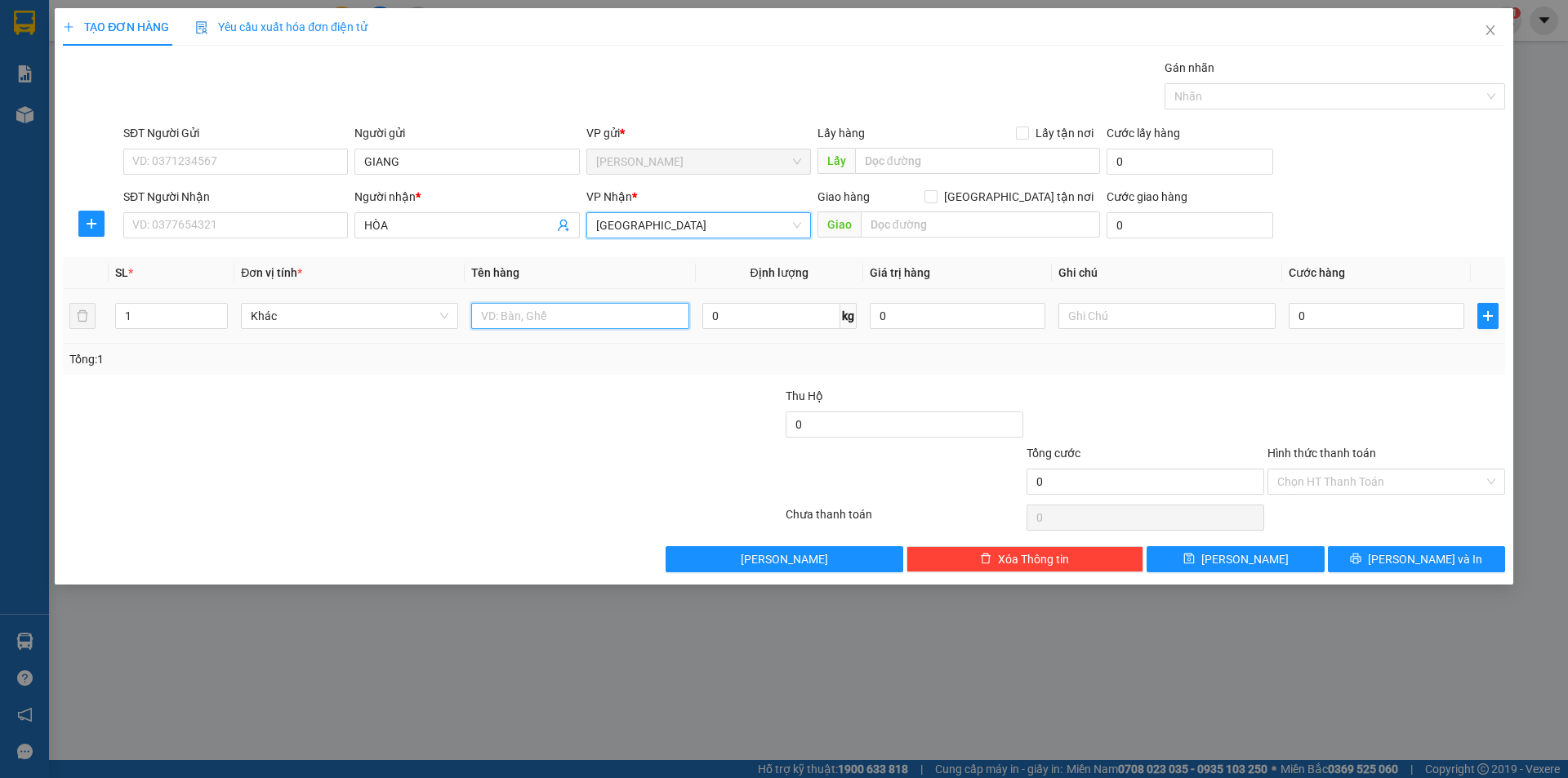
click at [505, 318] on input "text" at bounding box center [580, 316] width 217 height 26
type input "R"
type input "T"
click at [195, 300] on div "1" at bounding box center [172, 316] width 113 height 33
click at [163, 323] on input "1" at bounding box center [172, 316] width 111 height 24
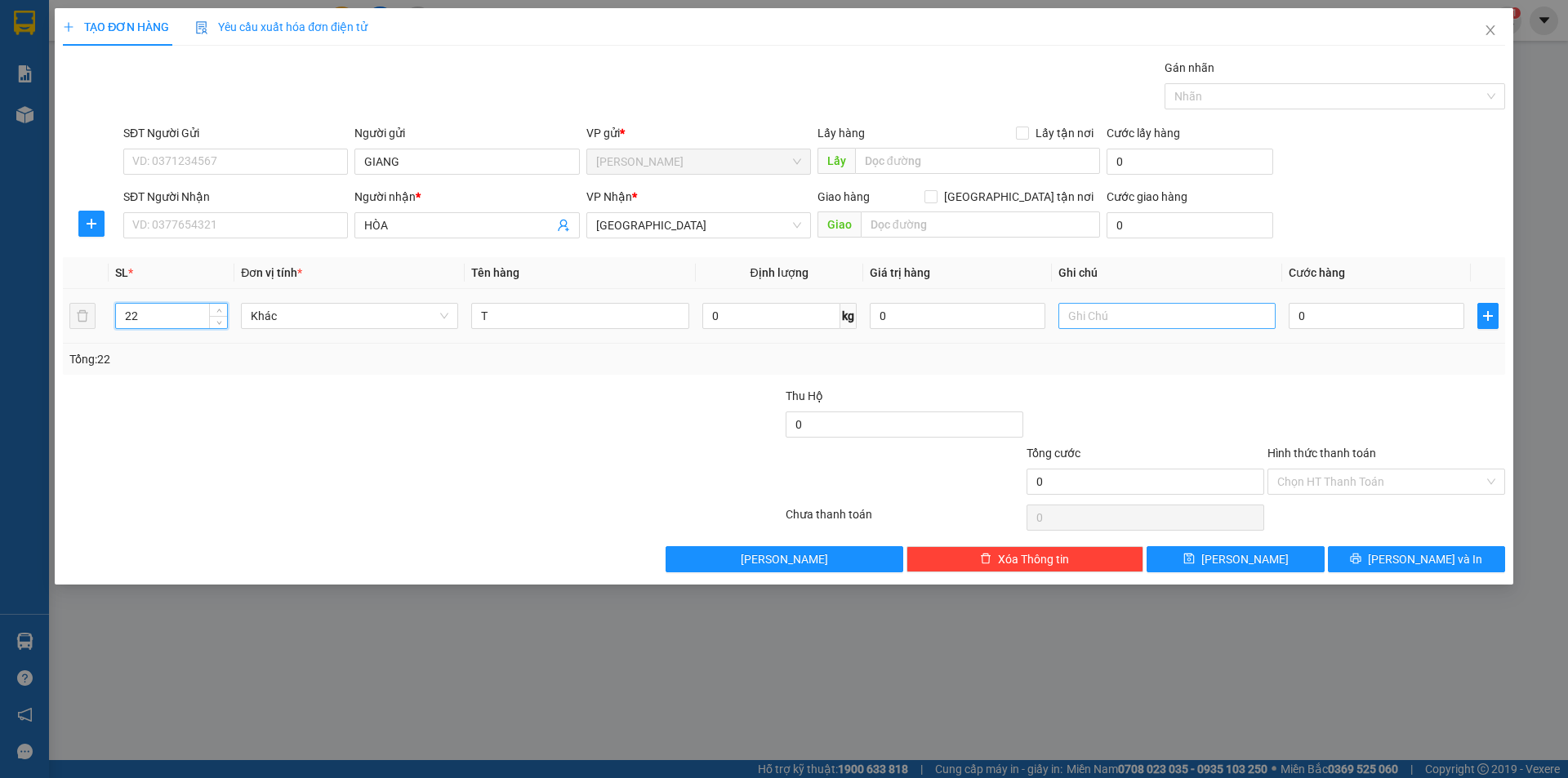
type input "22"
click at [1060, 319] on input "text" at bounding box center [1167, 316] width 217 height 26
type input "2080"
click at [1350, 482] on input "Hình thức thanh toán" at bounding box center [1381, 481] width 207 height 24
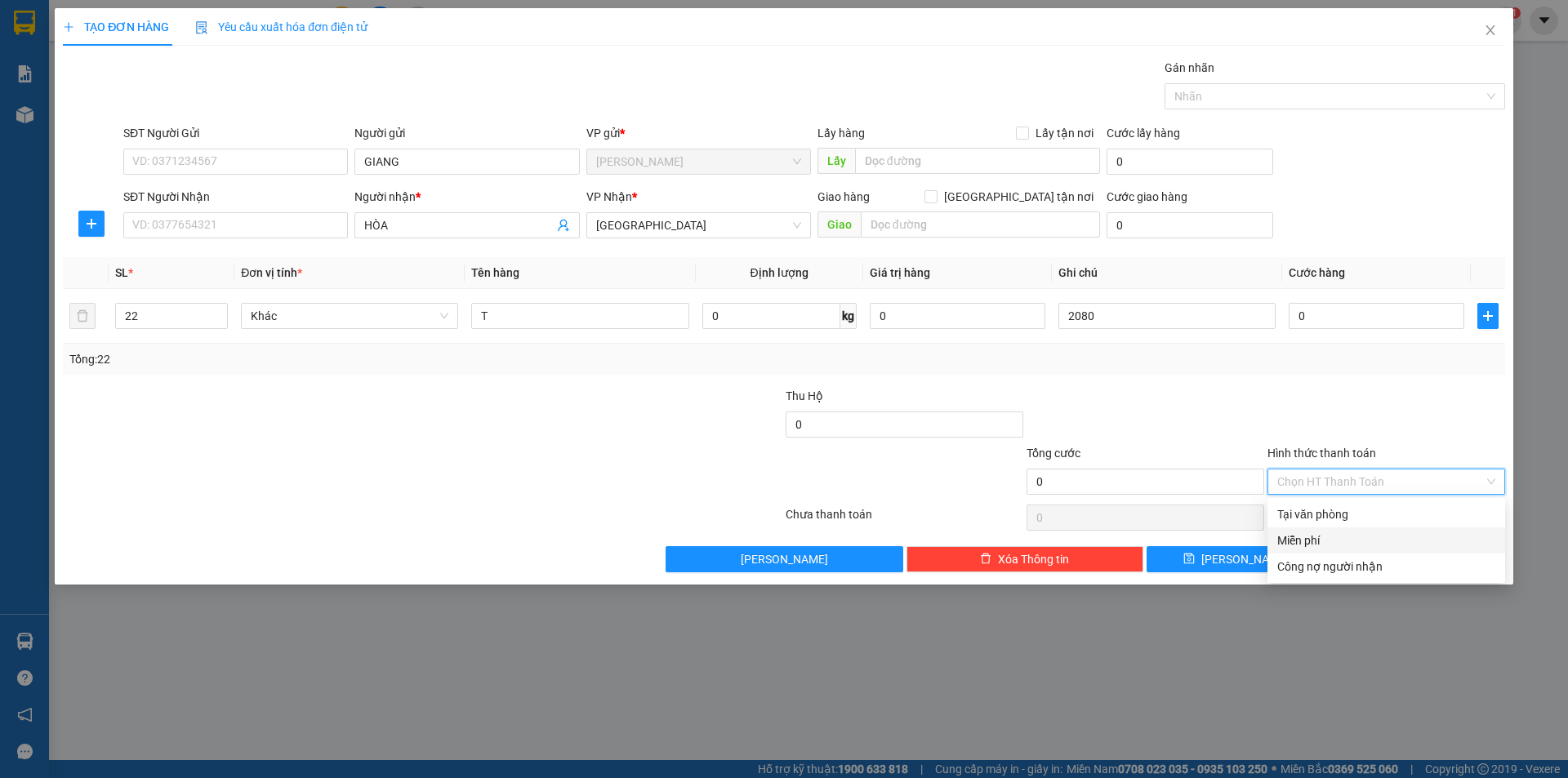
click at [1298, 539] on div "Miễn phí" at bounding box center [1386, 540] width 218 height 18
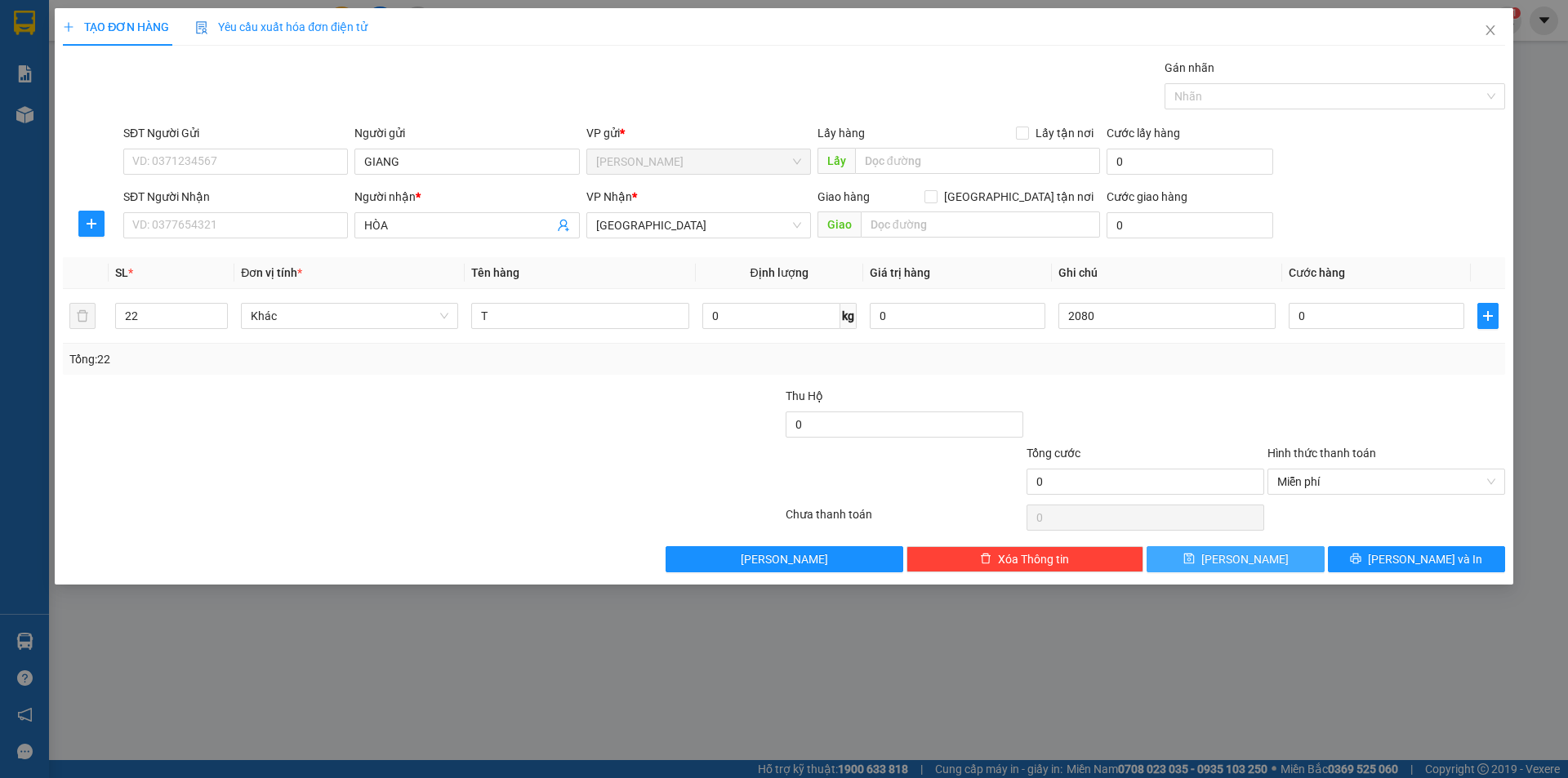
click at [1267, 551] on button "[PERSON_NAME]" at bounding box center [1235, 559] width 177 height 26
type input "1"
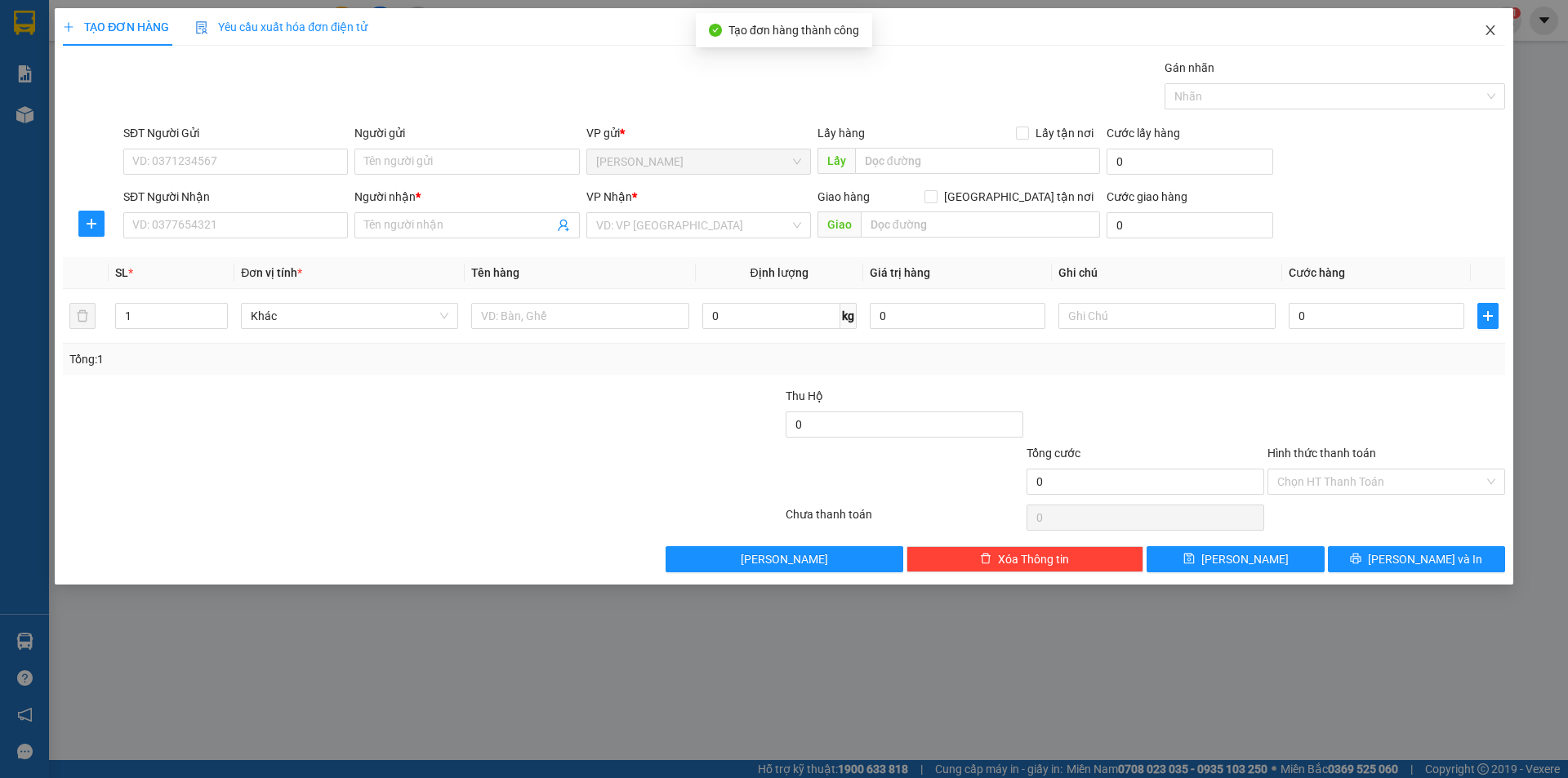
click at [1488, 30] on icon "close" at bounding box center [1490, 29] width 13 height 13
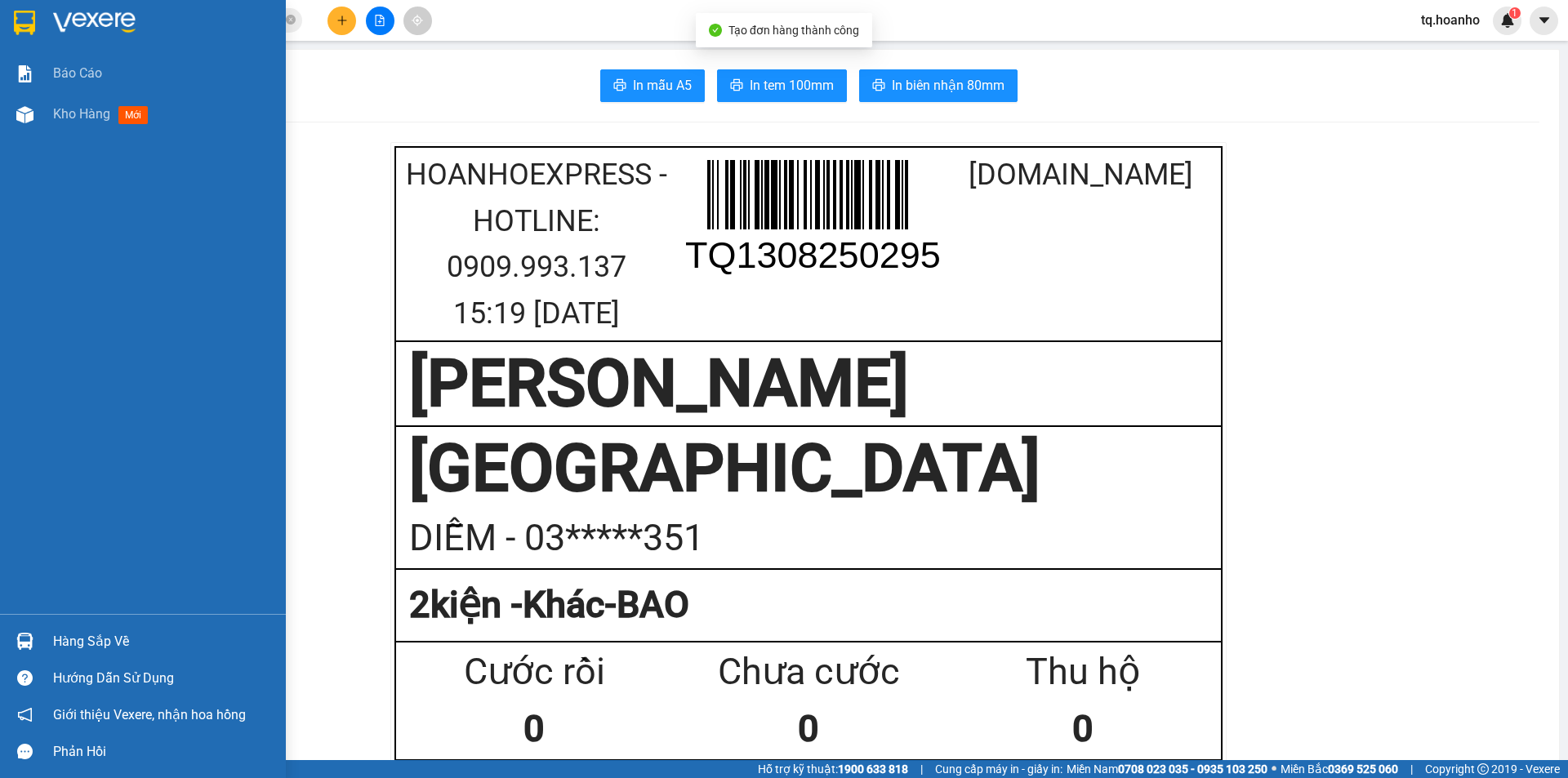
click at [66, 29] on img at bounding box center [94, 23] width 82 height 24
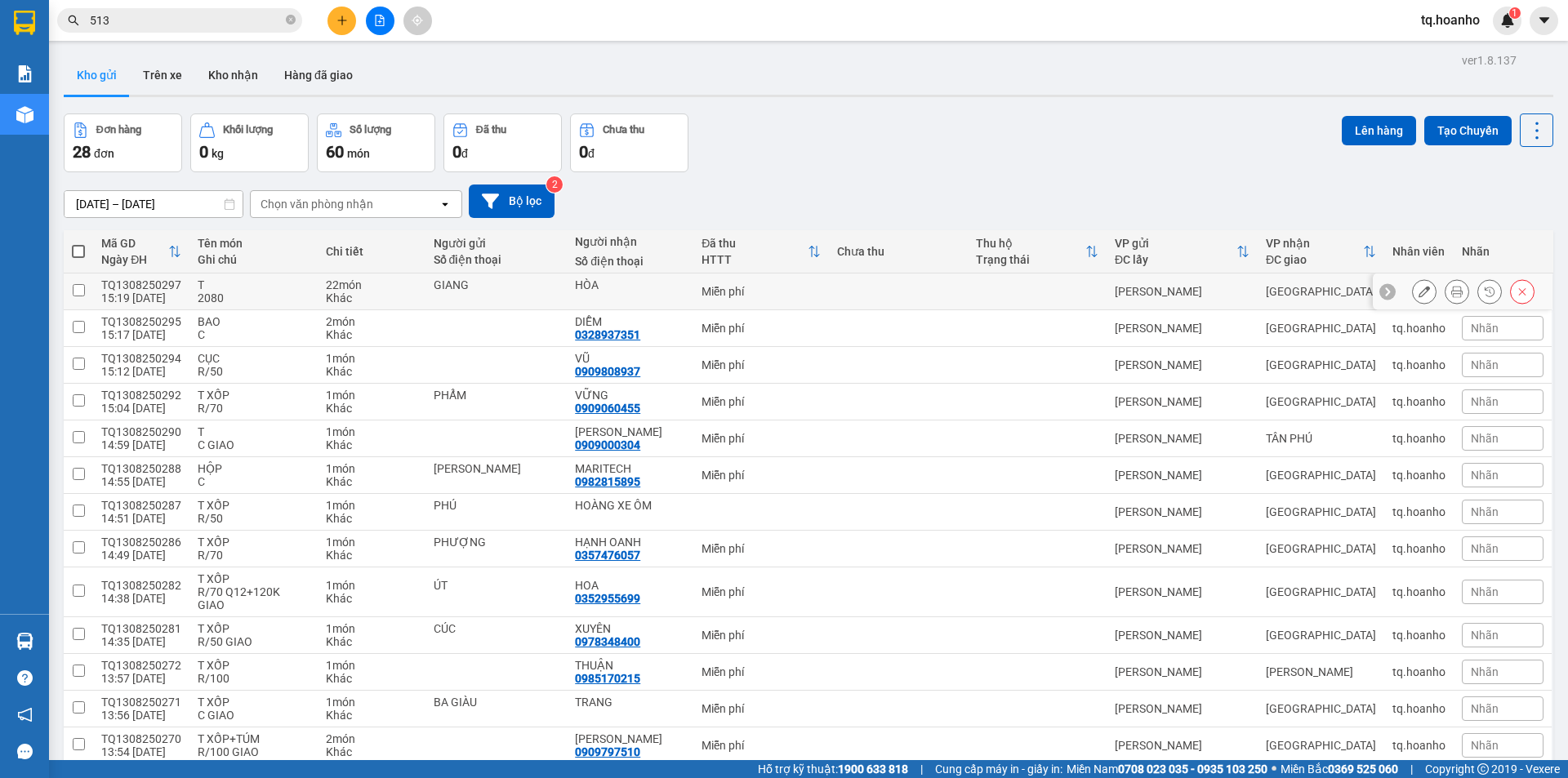
drag, startPoint x: 1428, startPoint y: 295, endPoint x: 1419, endPoint y: 295, distance: 9.0
click at [1419, 295] on div at bounding box center [1473, 291] width 122 height 24
click at [1419, 295] on button at bounding box center [1424, 291] width 23 height 29
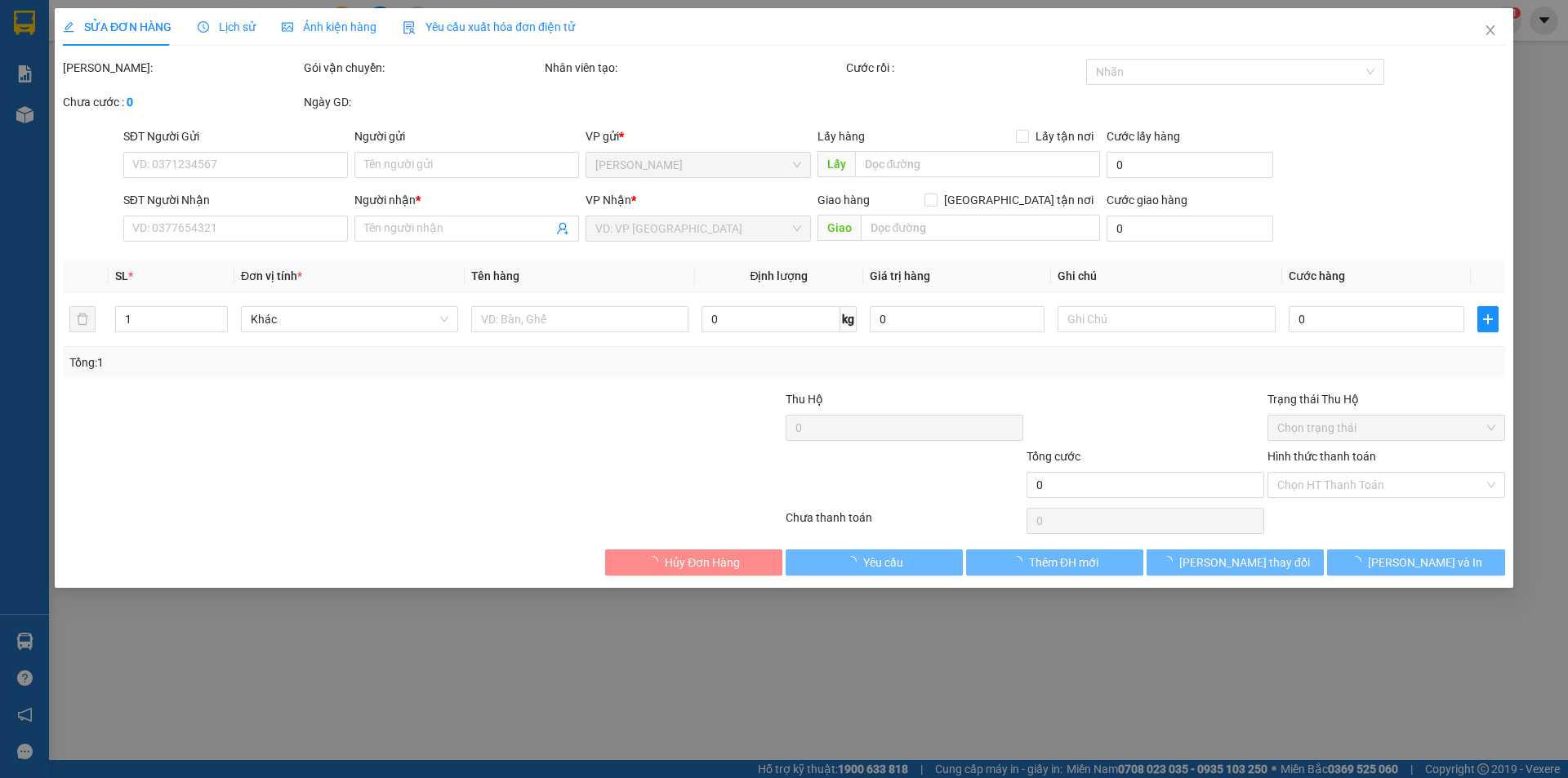
type input "GIANG"
type input "HÒA"
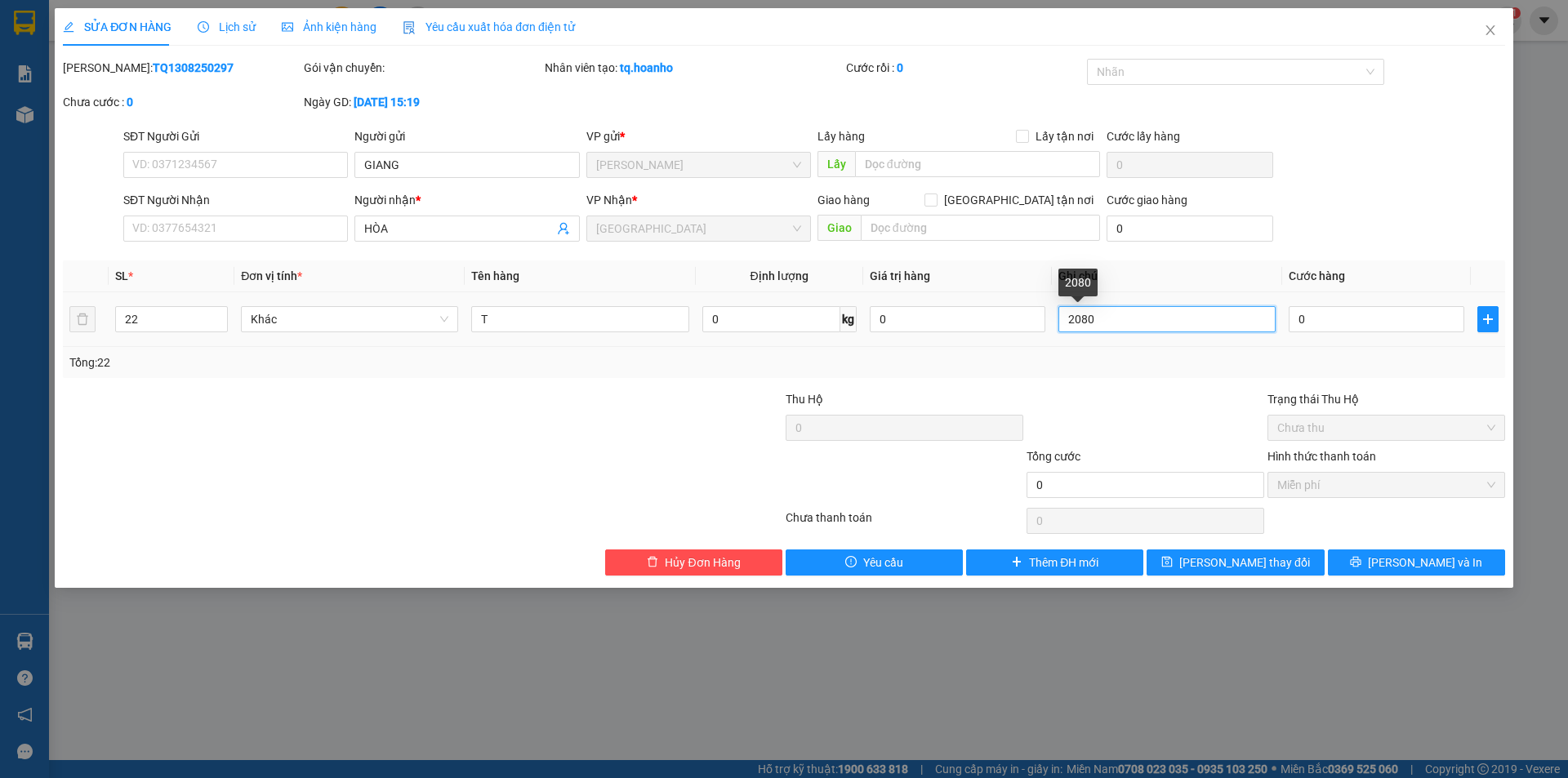
click at [1066, 327] on input "2080" at bounding box center [1167, 319] width 217 height 26
type input "R/2080"
click at [1236, 552] on button "[PERSON_NAME] thay đổi" at bounding box center [1235, 562] width 177 height 26
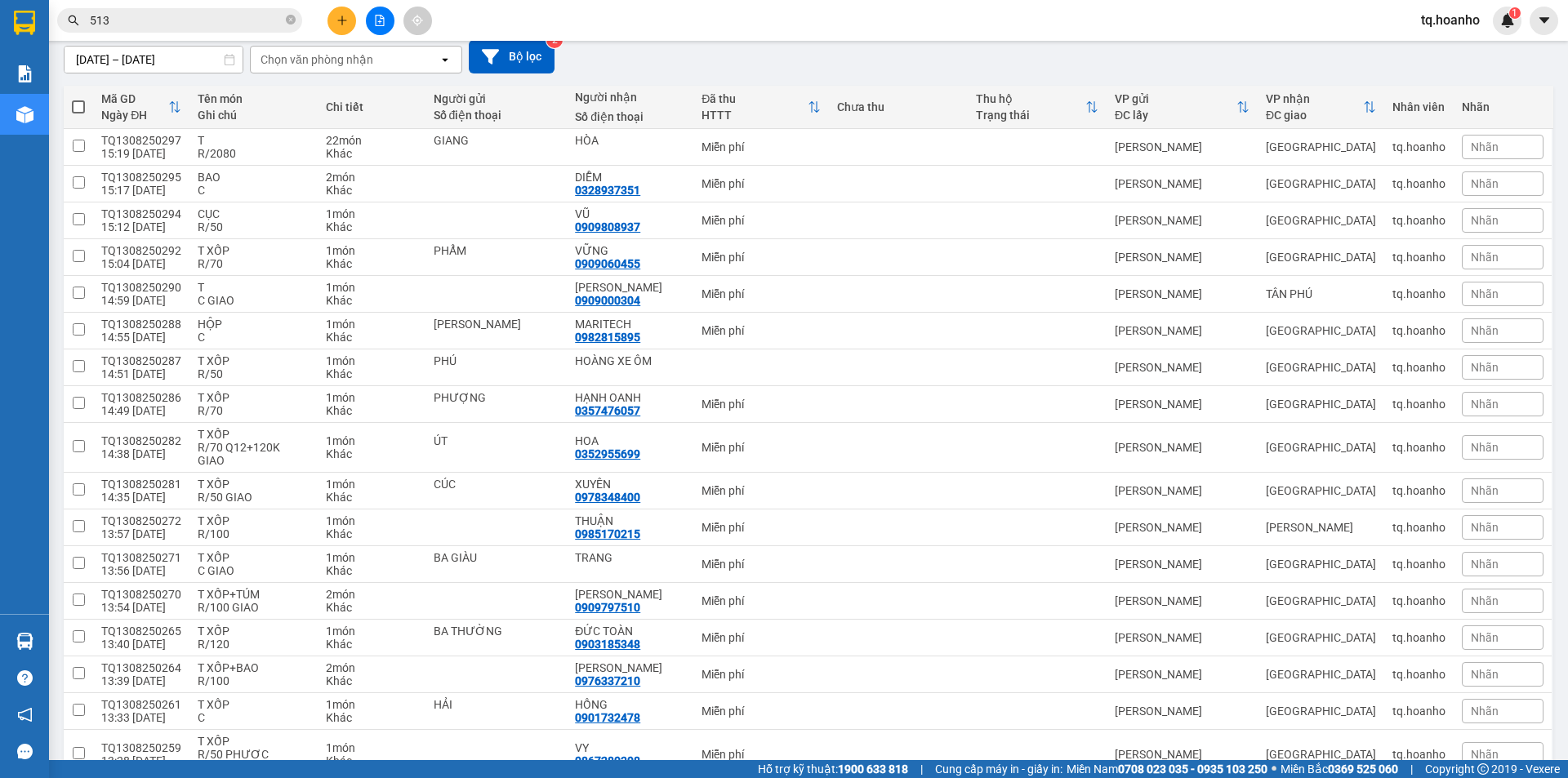
scroll to position [163, 0]
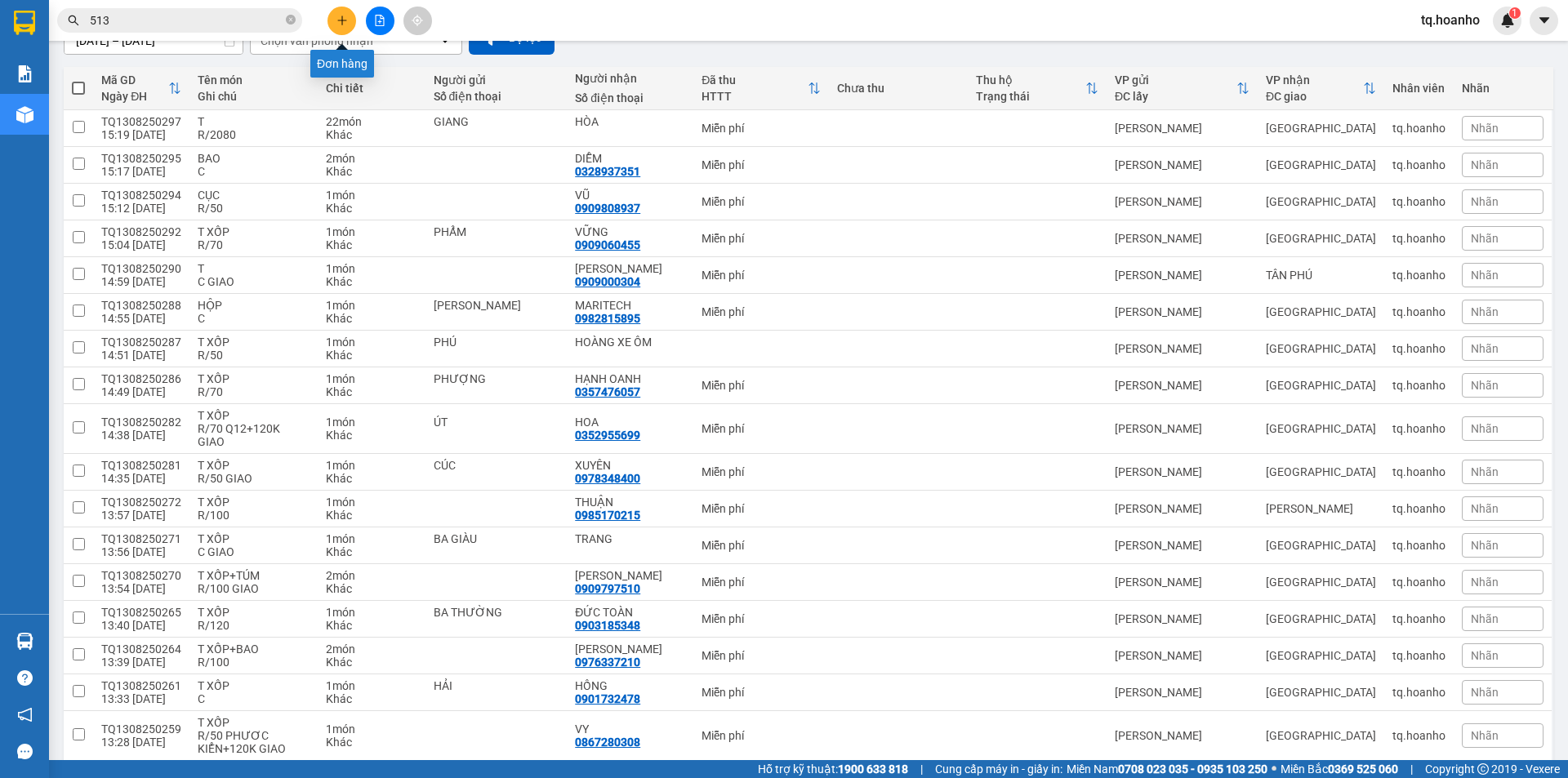
click at [339, 23] on icon "plus" at bounding box center [342, 20] width 11 height 11
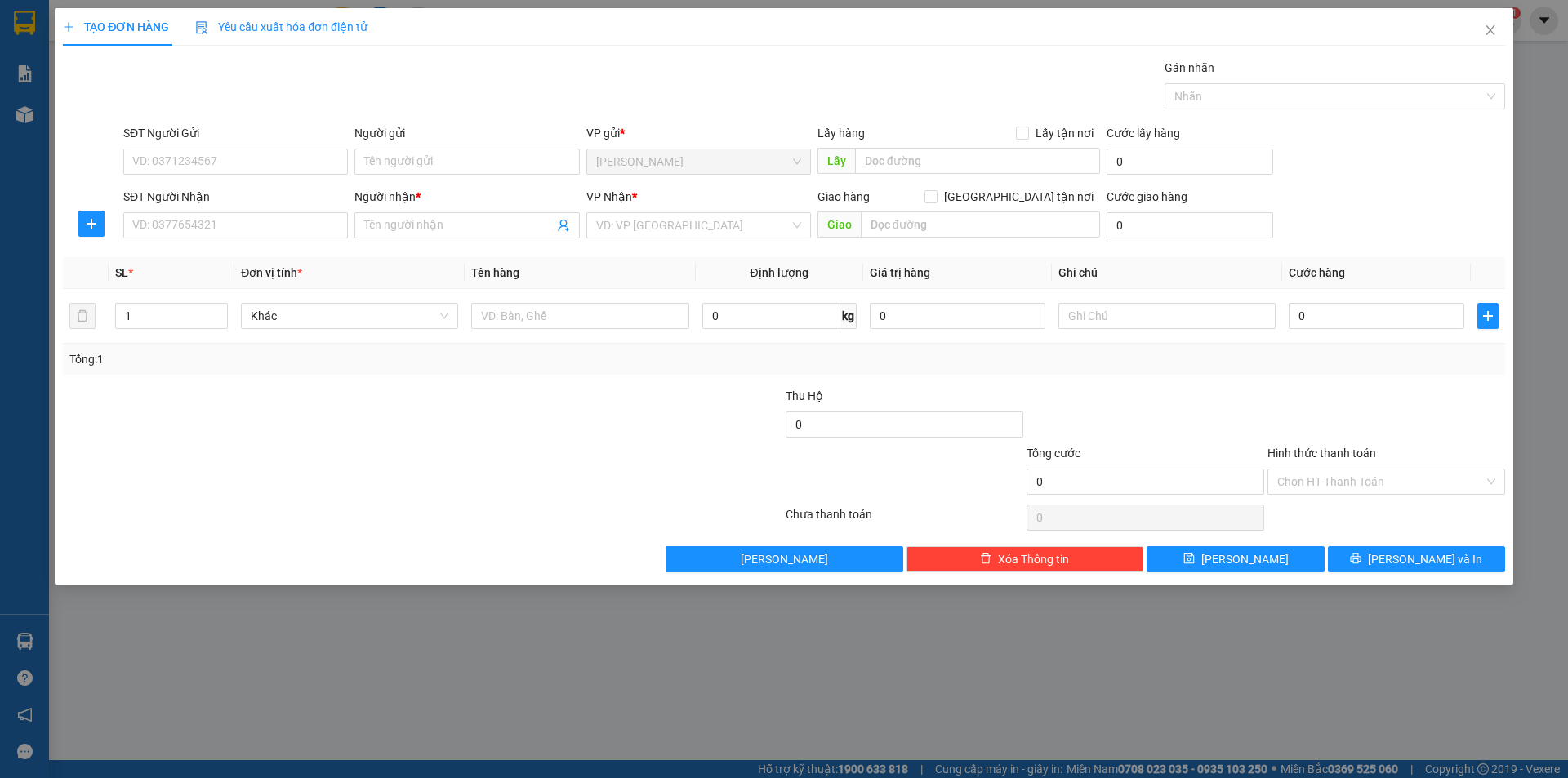
click at [404, 175] on div "Người gửi Tên người gửi" at bounding box center [466, 153] width 225 height 57
click at [299, 221] on input "SĐT Người Nhận" at bounding box center [235, 226] width 225 height 26
click at [285, 252] on div "0908885139 - TÝ" at bounding box center [235, 258] width 205 height 18
type input "0908885139"
type input "TÝ"
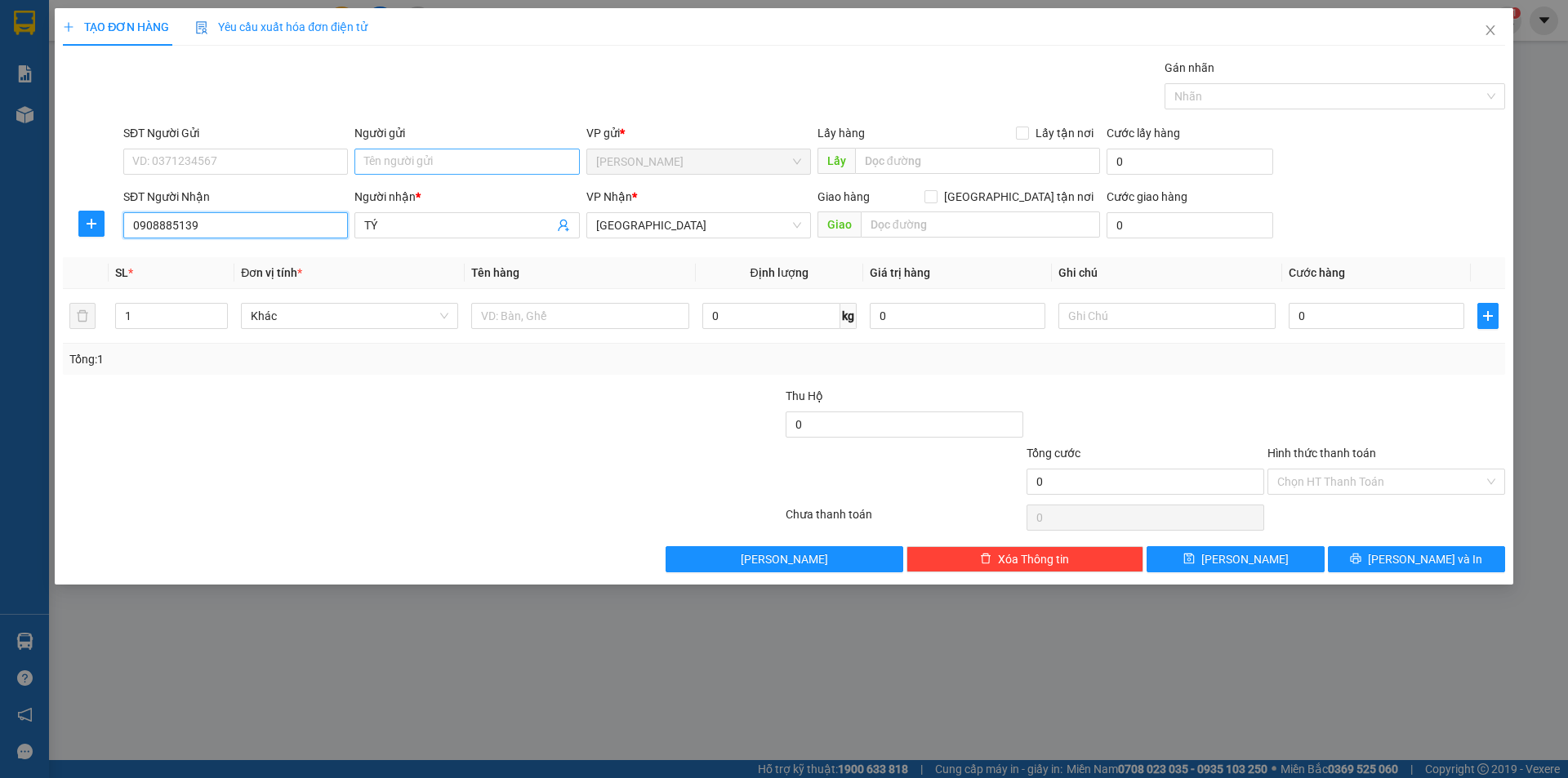
type input "0908885139"
click at [409, 168] on input "Người gửi" at bounding box center [466, 161] width 225 height 26
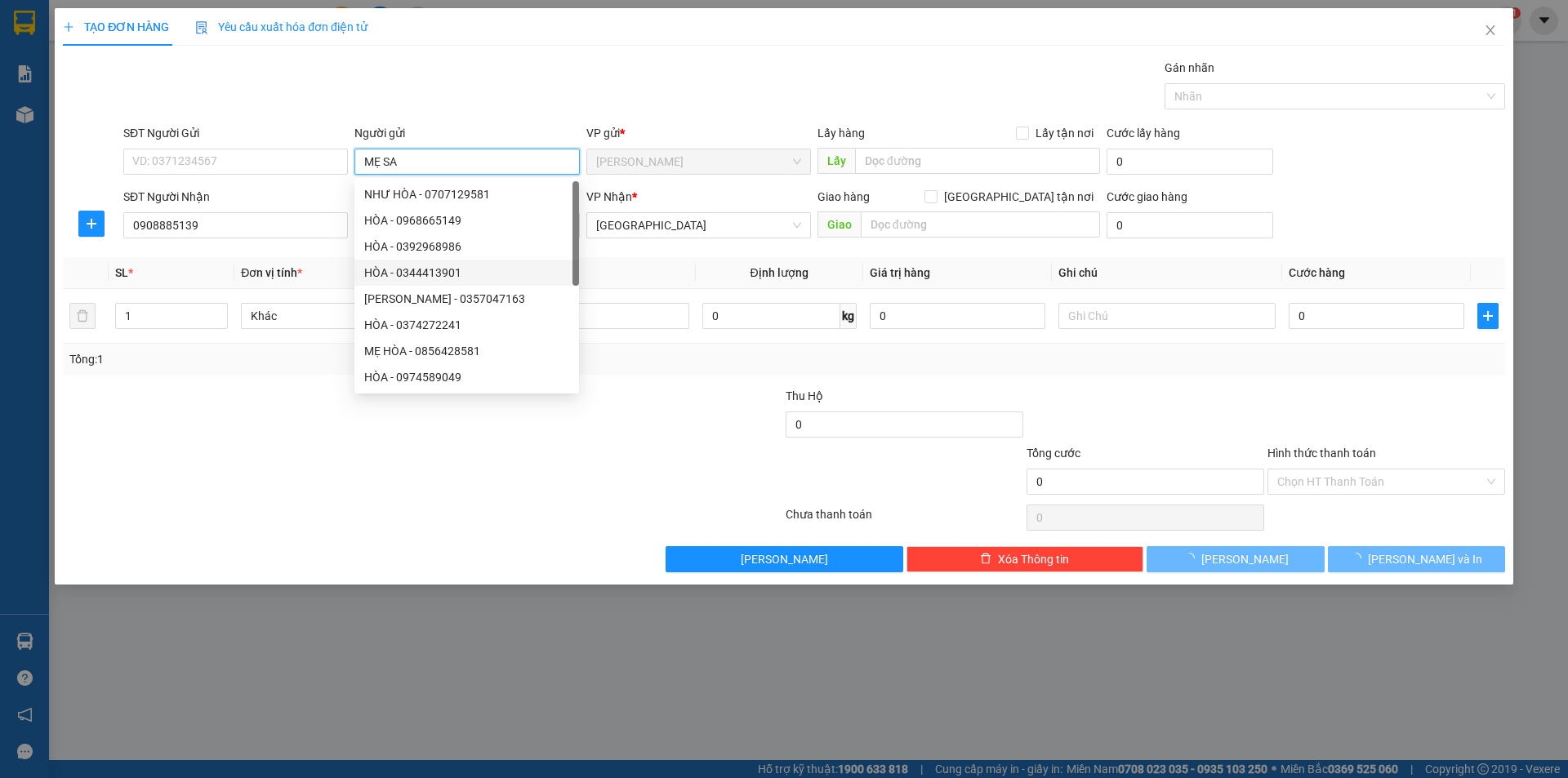
type input "MẸ SA"
drag, startPoint x: 182, startPoint y: 550, endPoint x: 420, endPoint y: 314, distance: 335.2
click at [188, 533] on div "Transit Pickup Surcharge Ids Transit Deliver Surcharge Ids Transit Deliver Surc…" at bounding box center [784, 316] width 1442 height 513
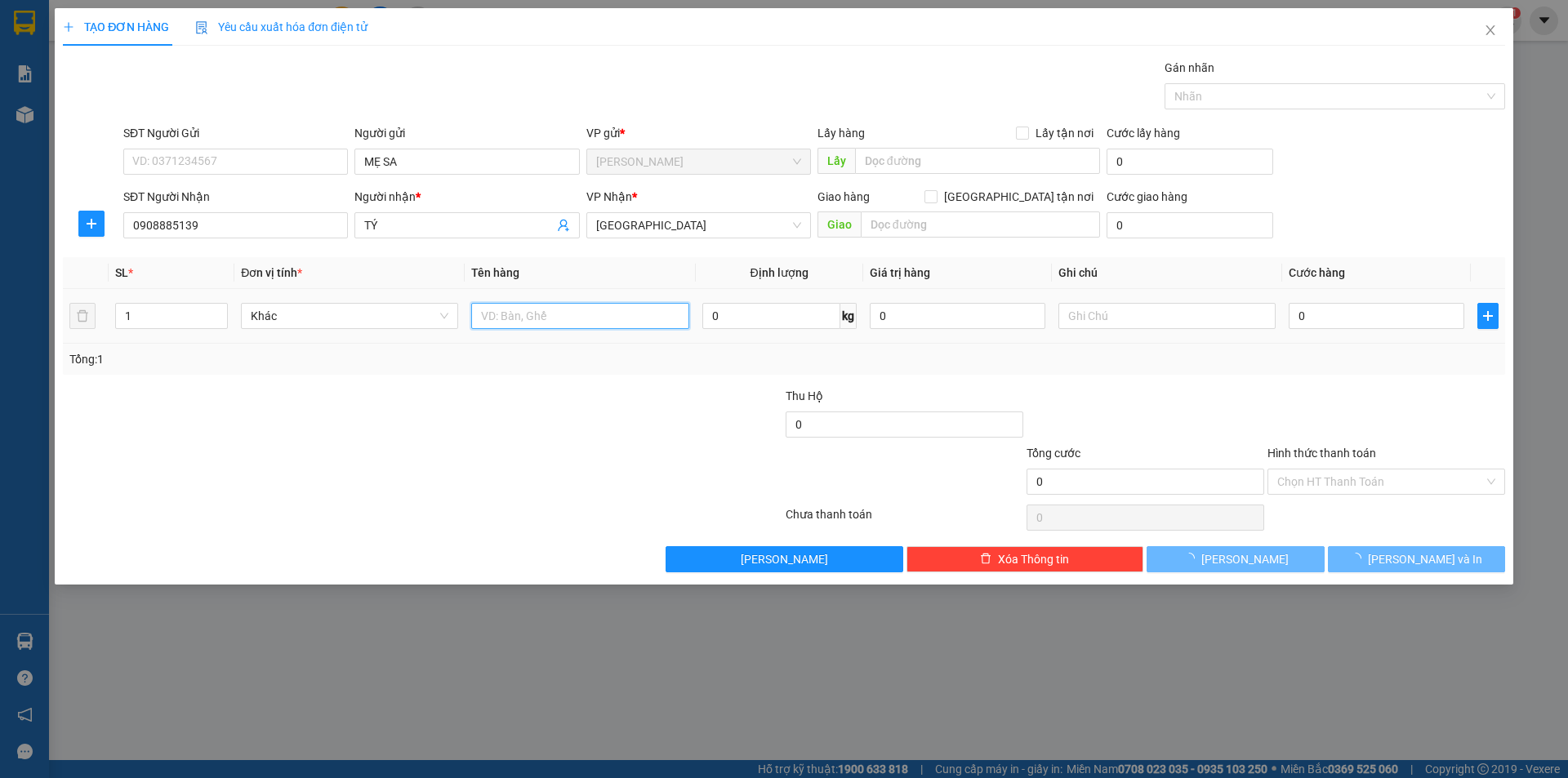
click at [526, 325] on input "text" at bounding box center [580, 316] width 217 height 26
type input "T XỐP"
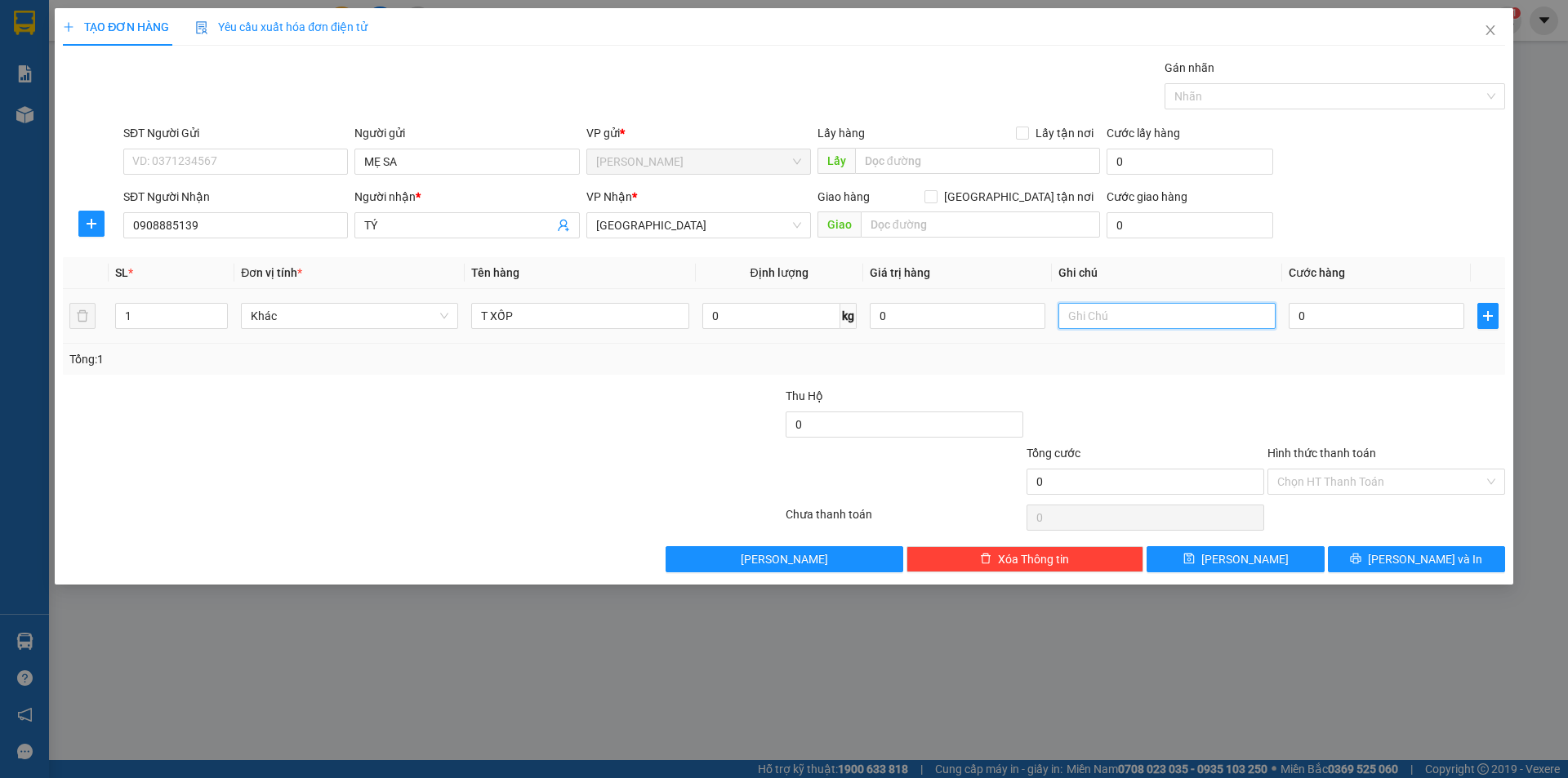
click at [1171, 311] on input "text" at bounding box center [1167, 316] width 217 height 26
click at [1335, 478] on input "Hình thức thanh toán" at bounding box center [1381, 481] width 207 height 24
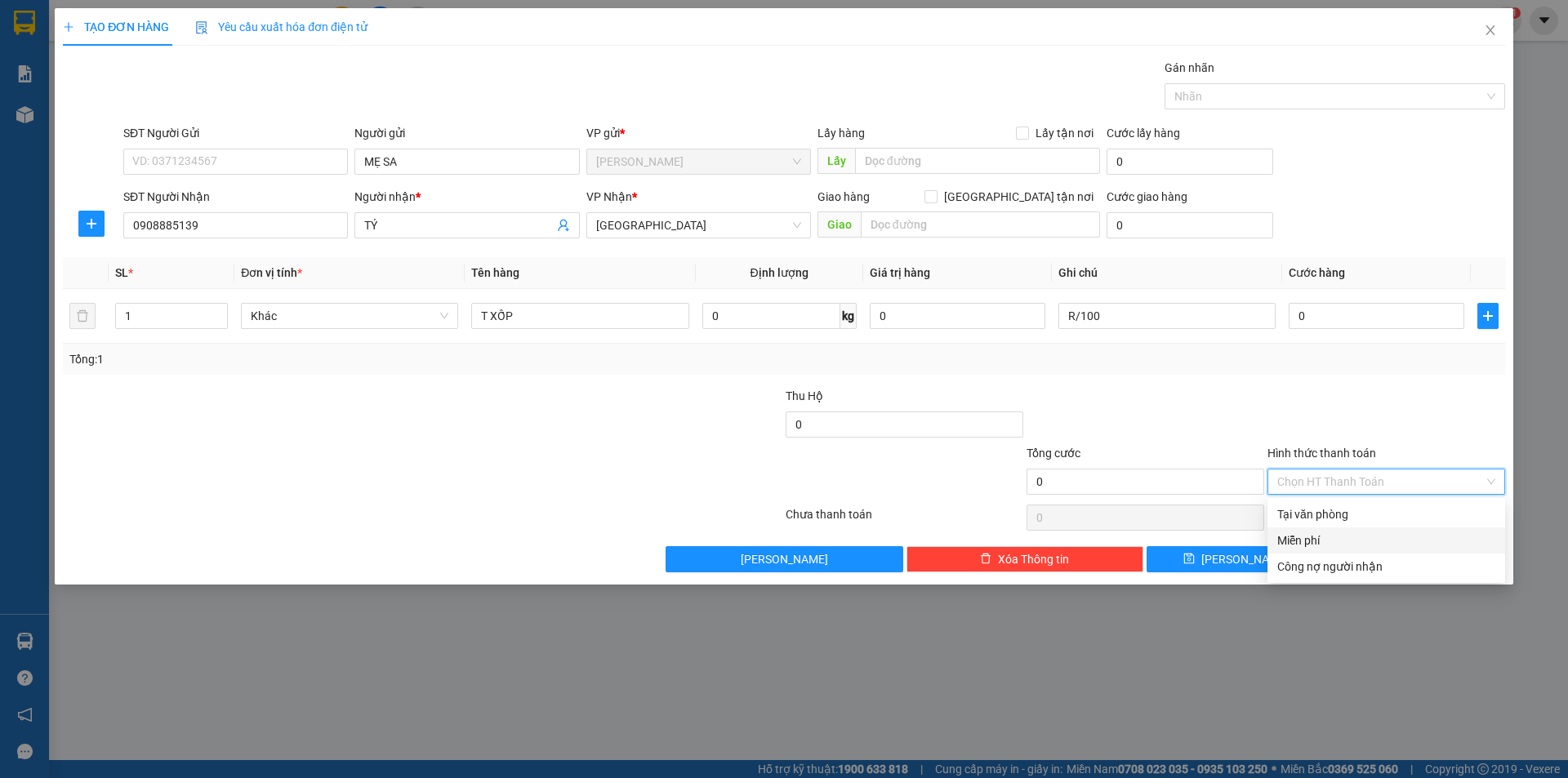
drag, startPoint x: 1300, startPoint y: 539, endPoint x: 1354, endPoint y: 554, distance: 56.0
click at [1316, 544] on div "Miễn phí" at bounding box center [1386, 540] width 218 height 18
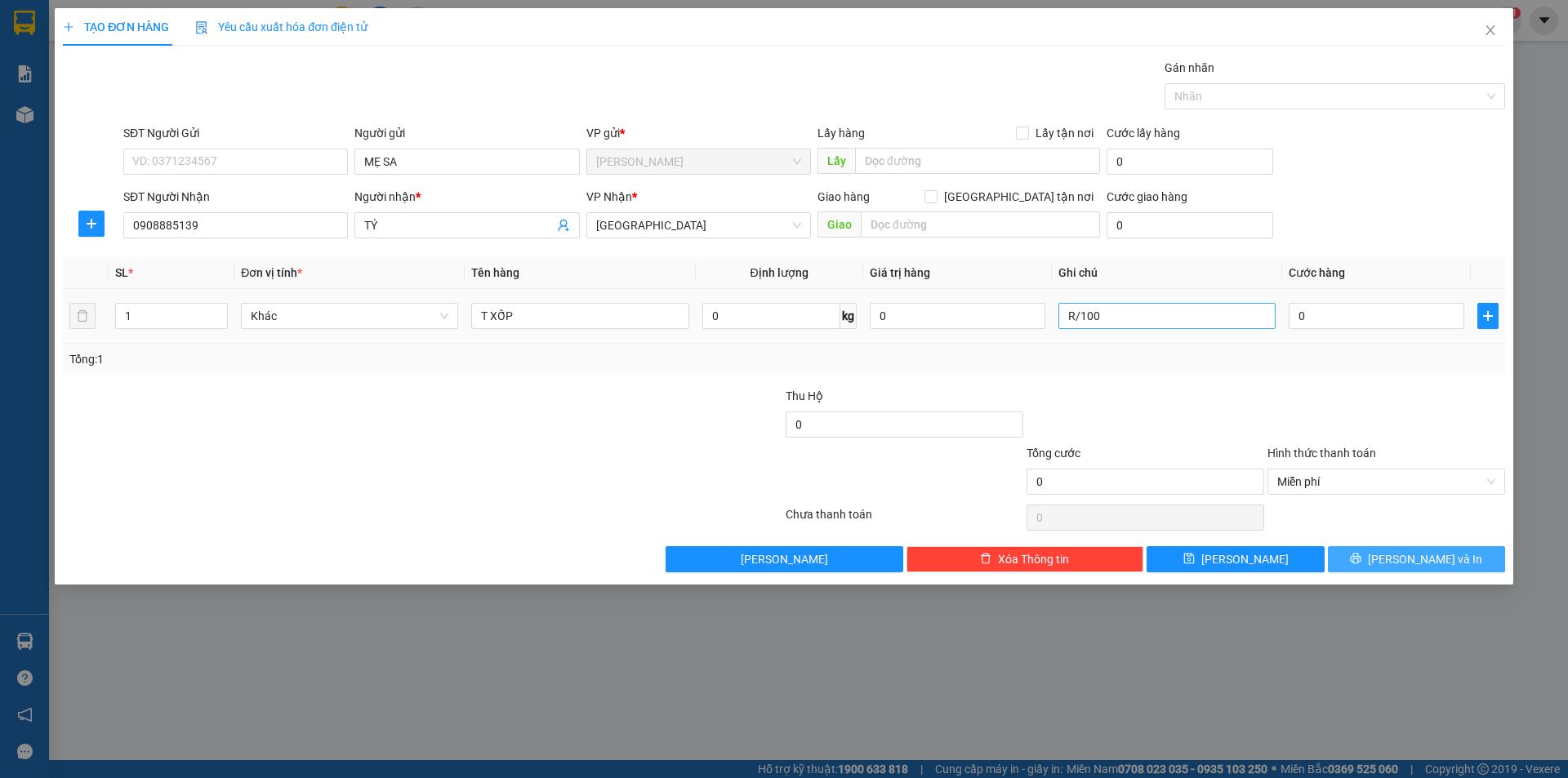
drag, startPoint x: 1359, startPoint y: 555, endPoint x: 1183, endPoint y: 310, distance: 301.7
click at [1183, 310] on div "Transit Pickup Surcharge Ids Transit Deliver Surcharge Ids Transit Deliver Surc…" at bounding box center [784, 316] width 1442 height 513
click at [1152, 308] on input "R/100" at bounding box center [1167, 316] width 217 height 26
type input "R/70"
click at [1357, 559] on button "[PERSON_NAME] và In" at bounding box center [1416, 559] width 177 height 26
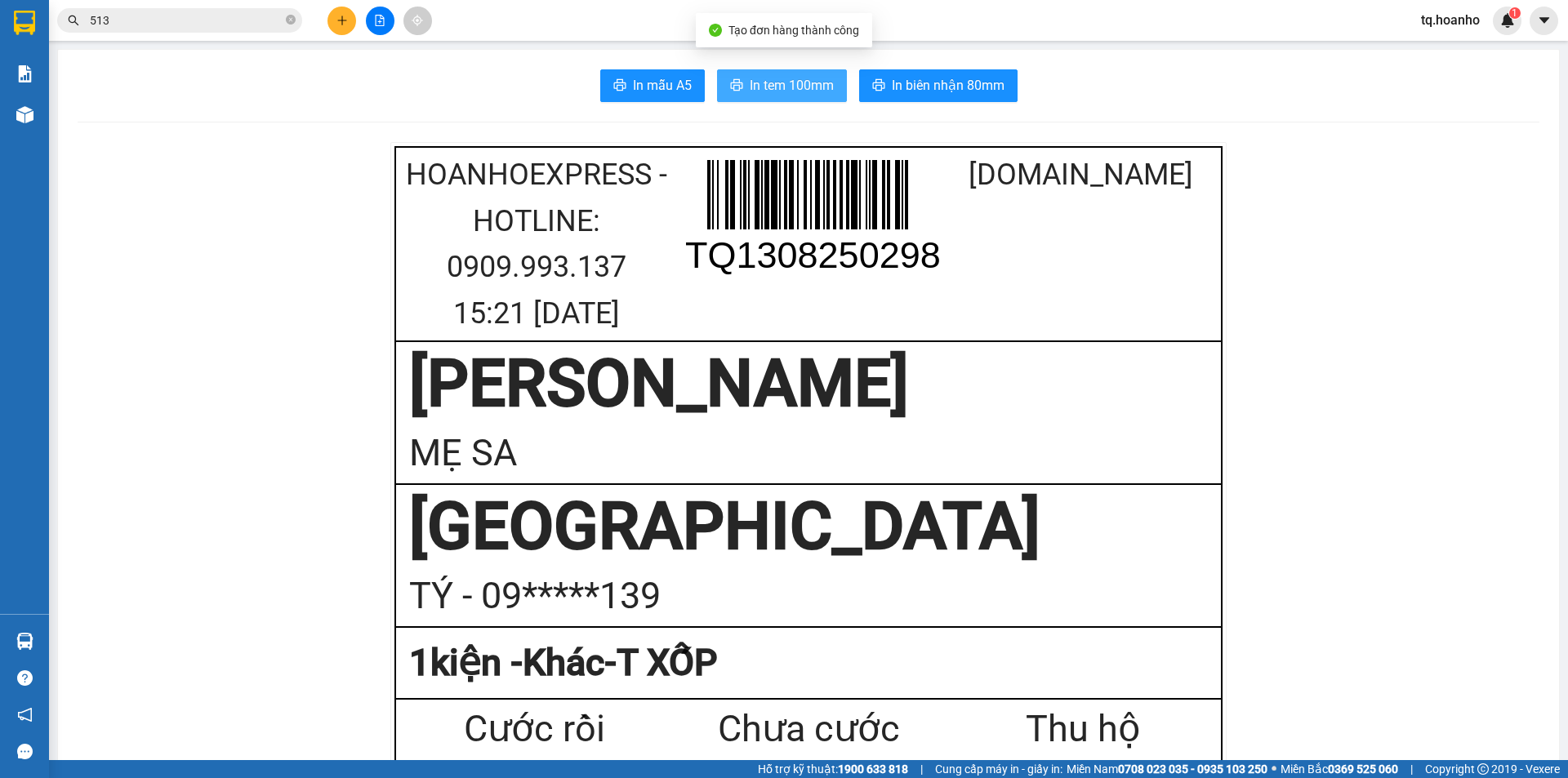
click at [798, 92] on span "In tem 100mm" at bounding box center [791, 86] width 84 height 21
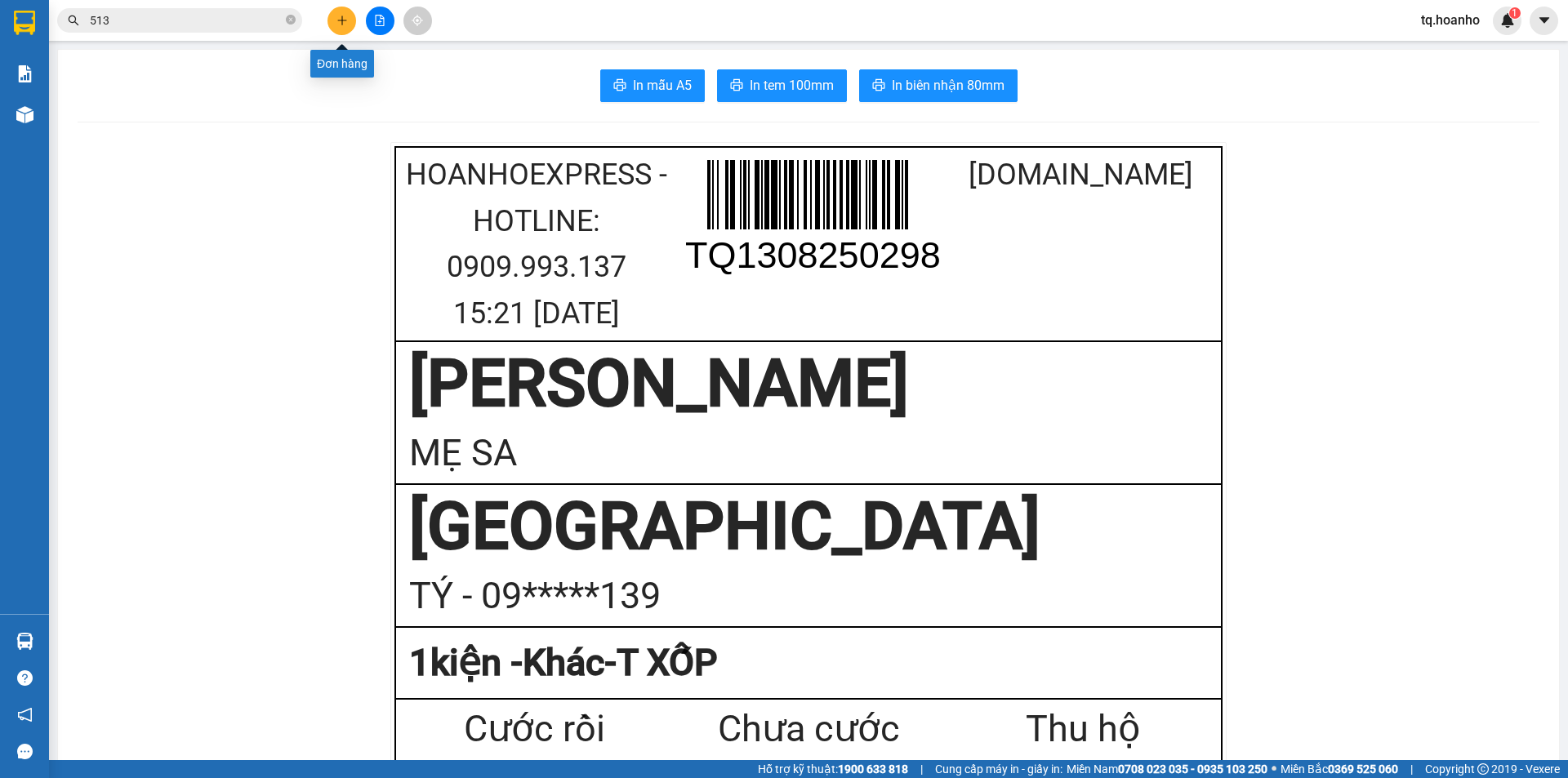
click at [342, 16] on icon "plus" at bounding box center [341, 20] width 1 height 9
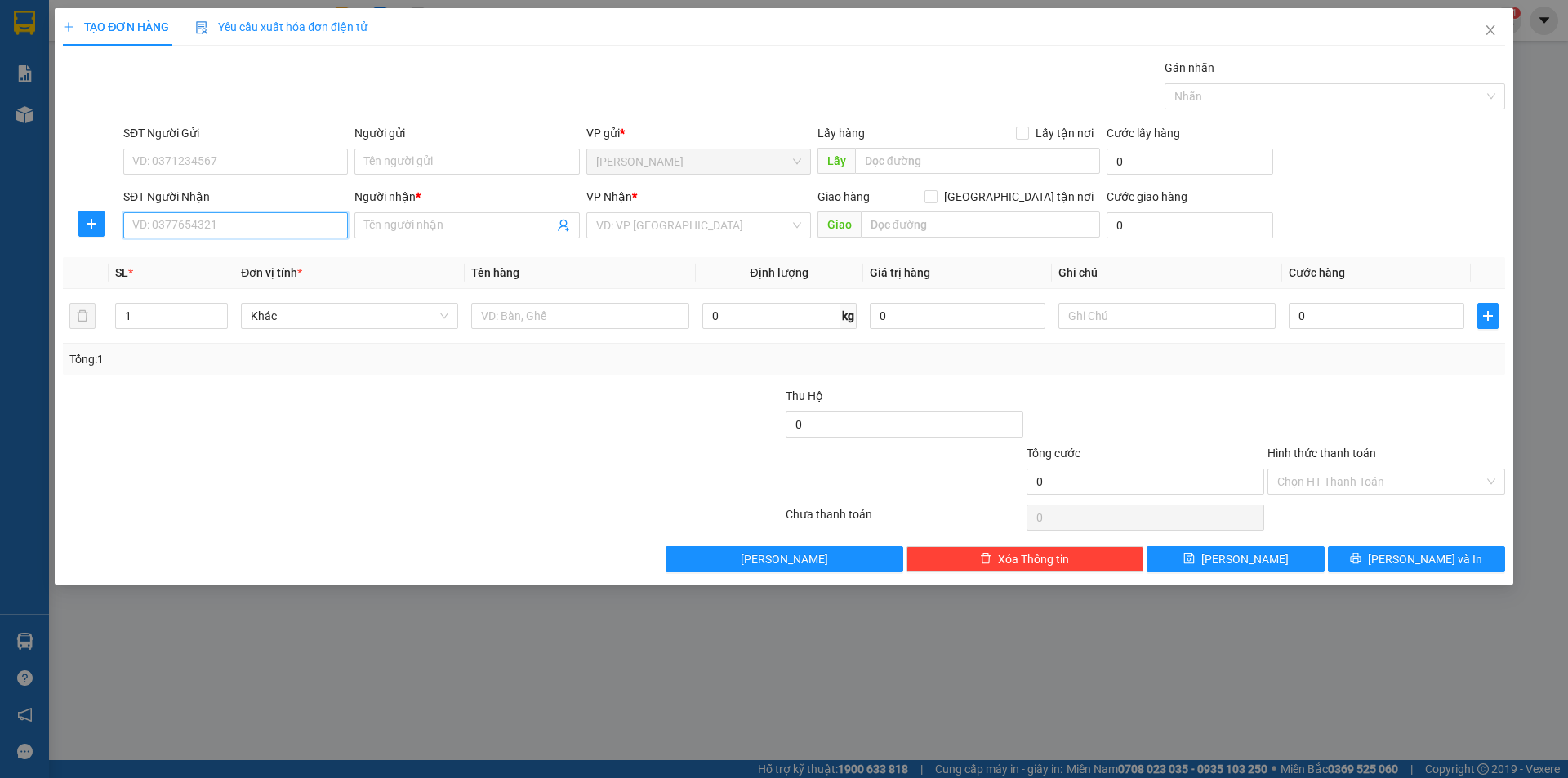
click at [223, 221] on input "SĐT Người Nhận" at bounding box center [235, 226] width 225 height 26
click at [256, 256] on div "0368956090 - MY" at bounding box center [235, 258] width 205 height 18
type input "0368956090"
type input "MY"
type input "0368956090"
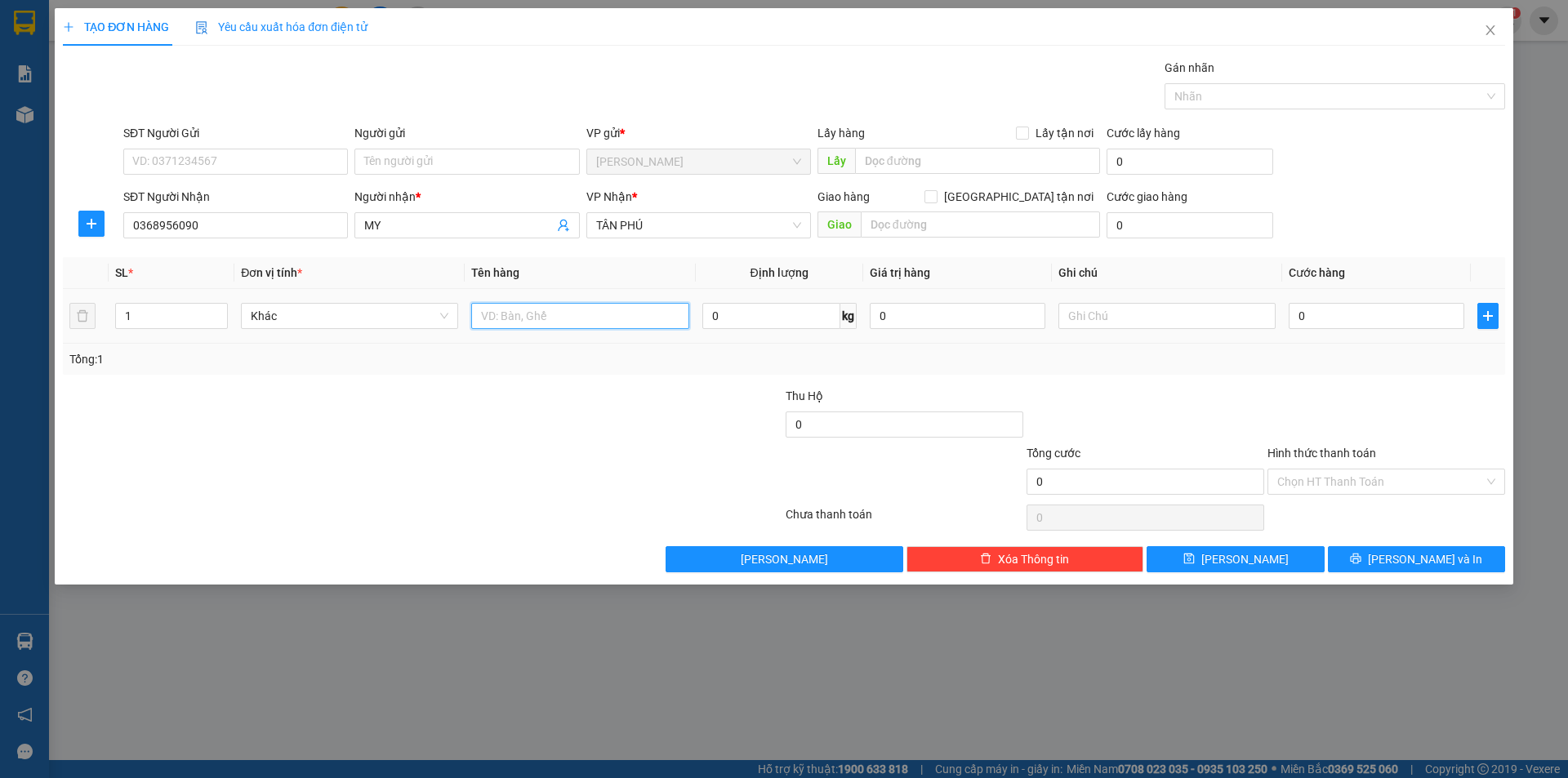
click at [522, 324] on input "text" at bounding box center [580, 316] width 217 height 26
type input "T XỐP"
click at [1112, 318] on input "text" at bounding box center [1167, 316] width 217 height 26
type input "R/60"
click at [1297, 478] on input "Hình thức thanh toán" at bounding box center [1381, 481] width 207 height 24
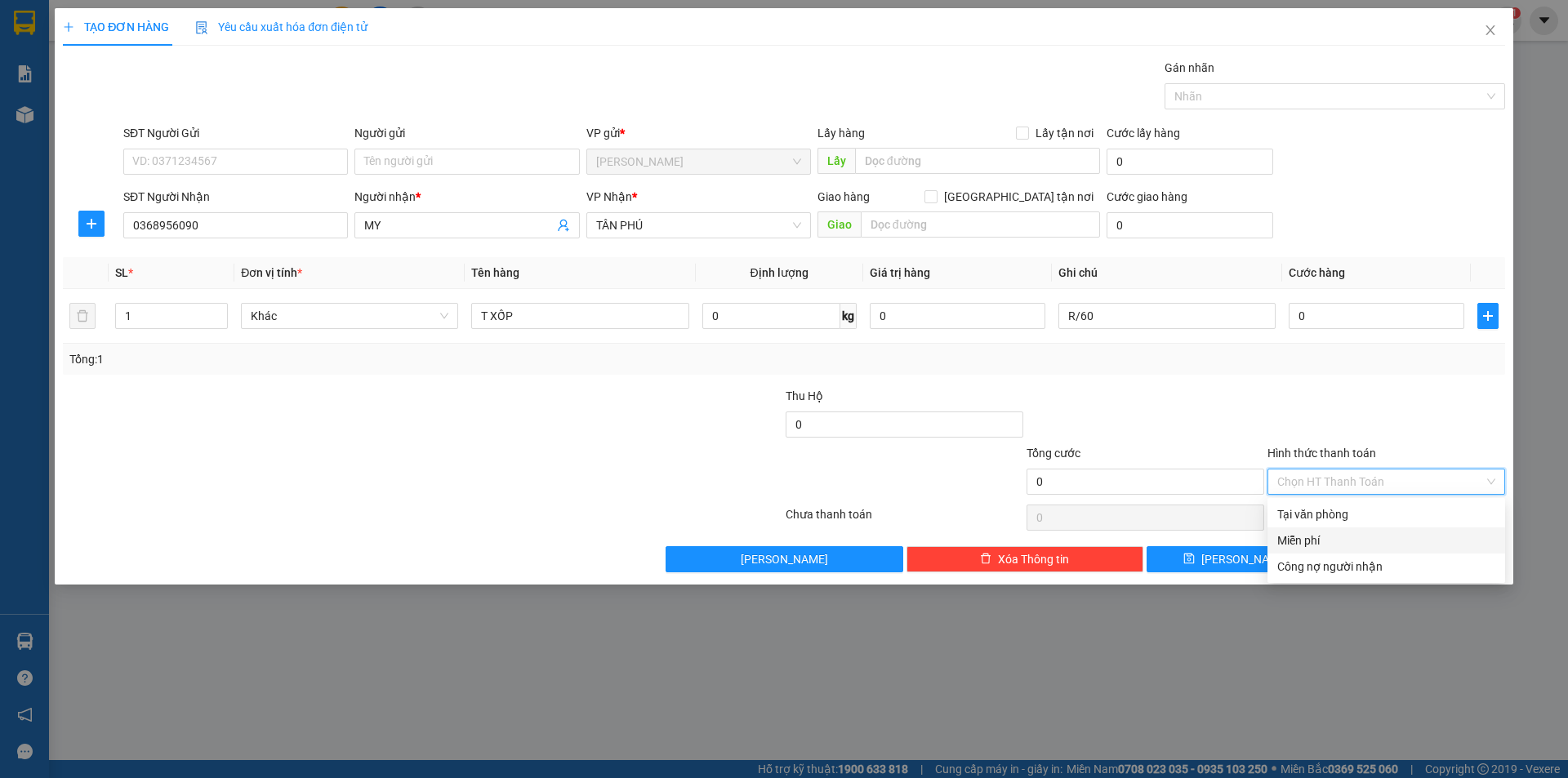
click at [1312, 533] on div "Miễn phí" at bounding box center [1386, 540] width 218 height 18
click at [1366, 548] on button "[PERSON_NAME] và In" at bounding box center [1416, 559] width 177 height 26
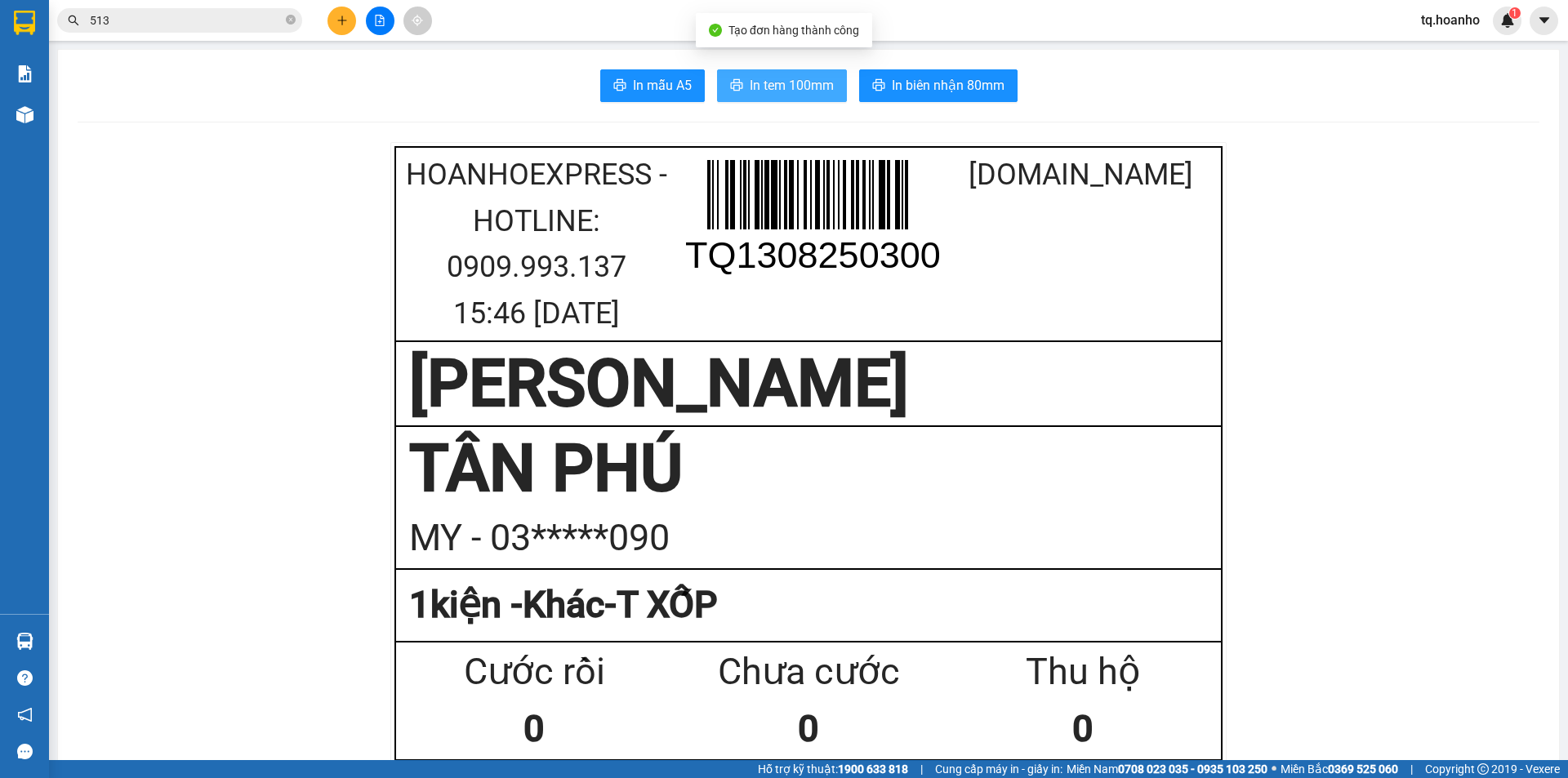
click at [787, 95] on span "In tem 100mm" at bounding box center [791, 86] width 84 height 21
click at [561, 594] on div "1 kiện - Khác-T XỐP" at bounding box center [808, 605] width 798 height 58
click at [428, 559] on div "MY - 03*****090" at bounding box center [808, 538] width 798 height 58
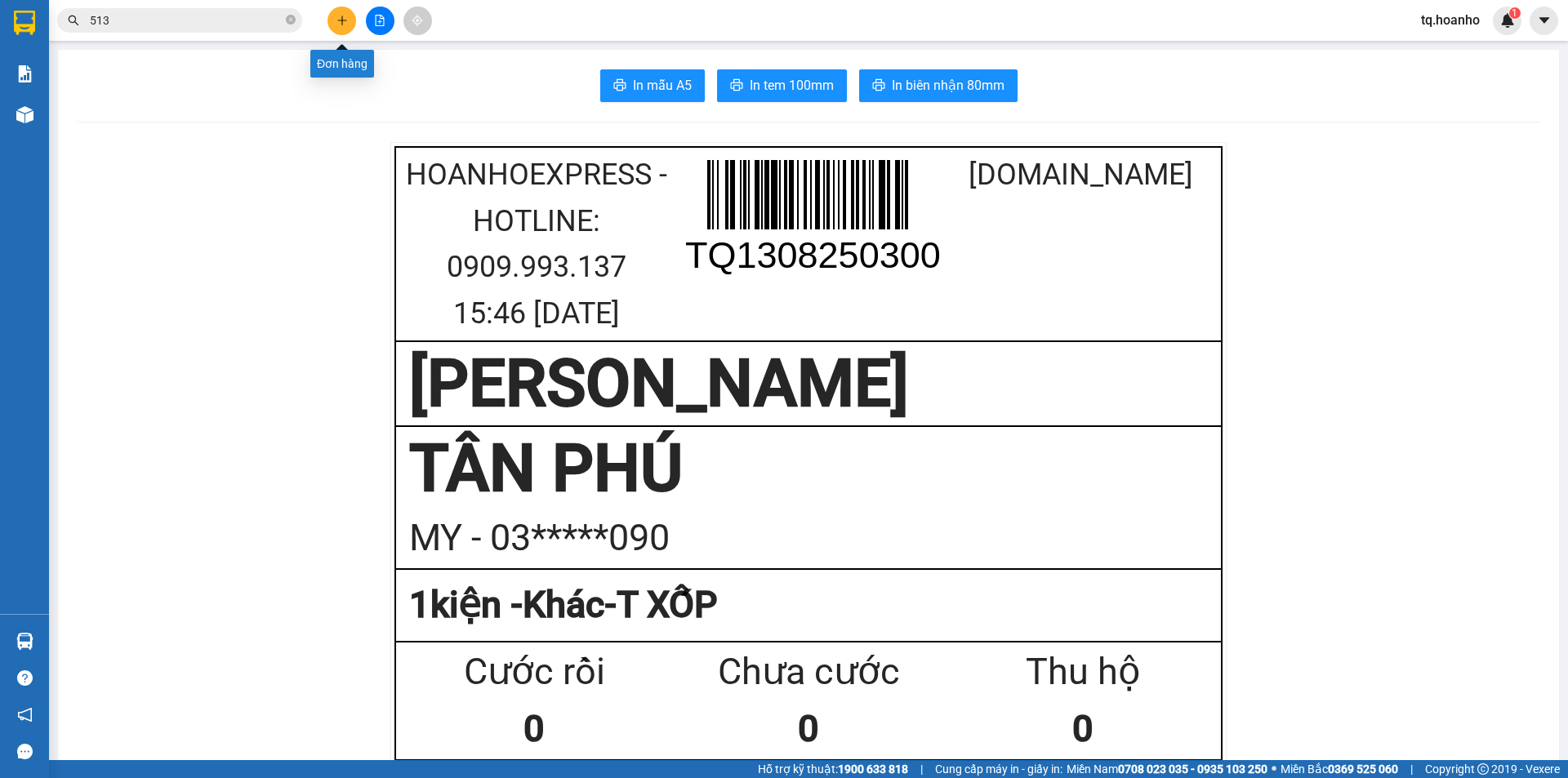
click at [341, 21] on icon "plus" at bounding box center [342, 20] width 9 height 1
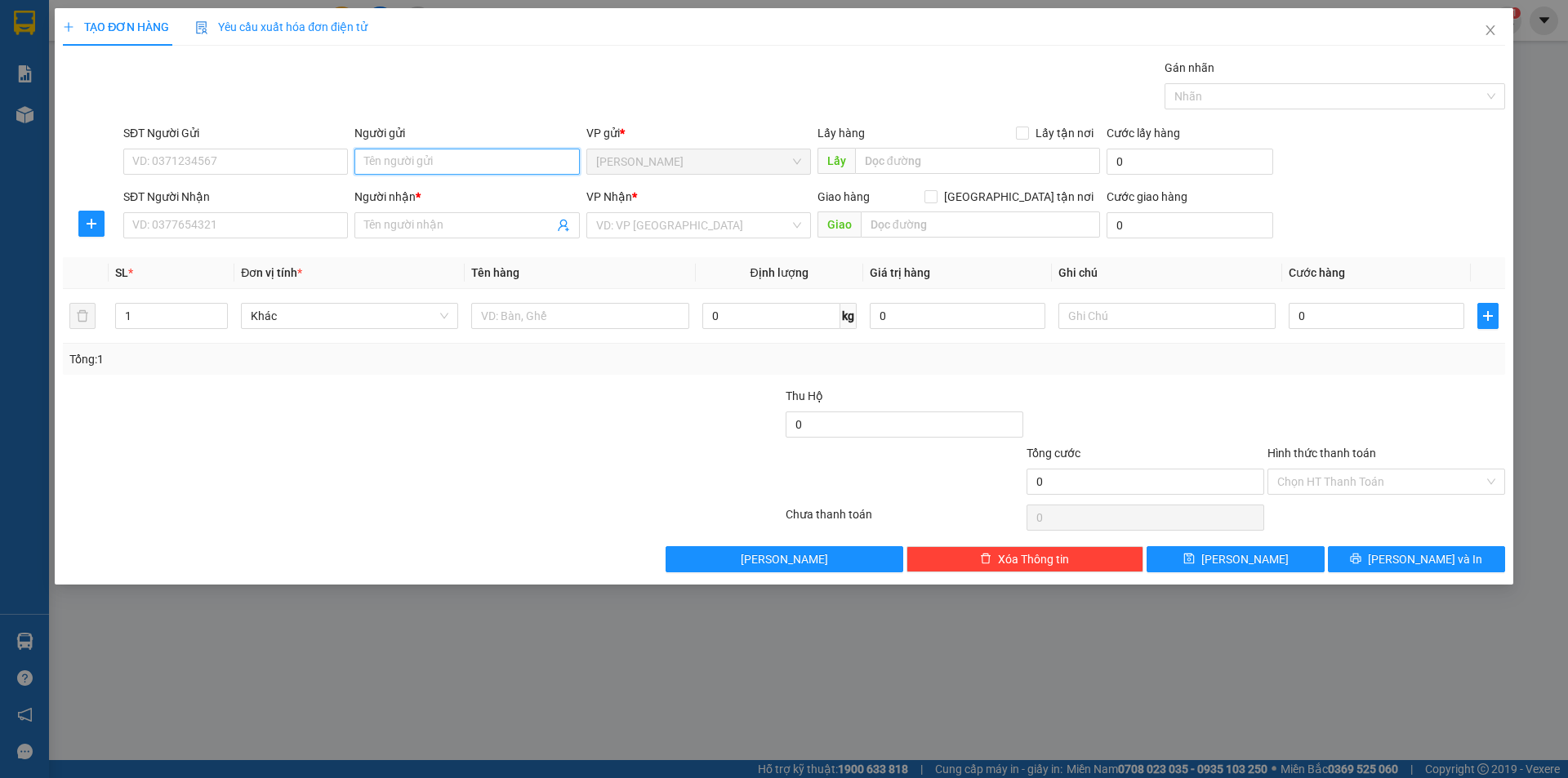
click at [438, 161] on input "Người gửi" at bounding box center [466, 161] width 225 height 26
type input "P"
click at [284, 217] on input "SĐT Người Nhận" at bounding box center [235, 226] width 225 height 26
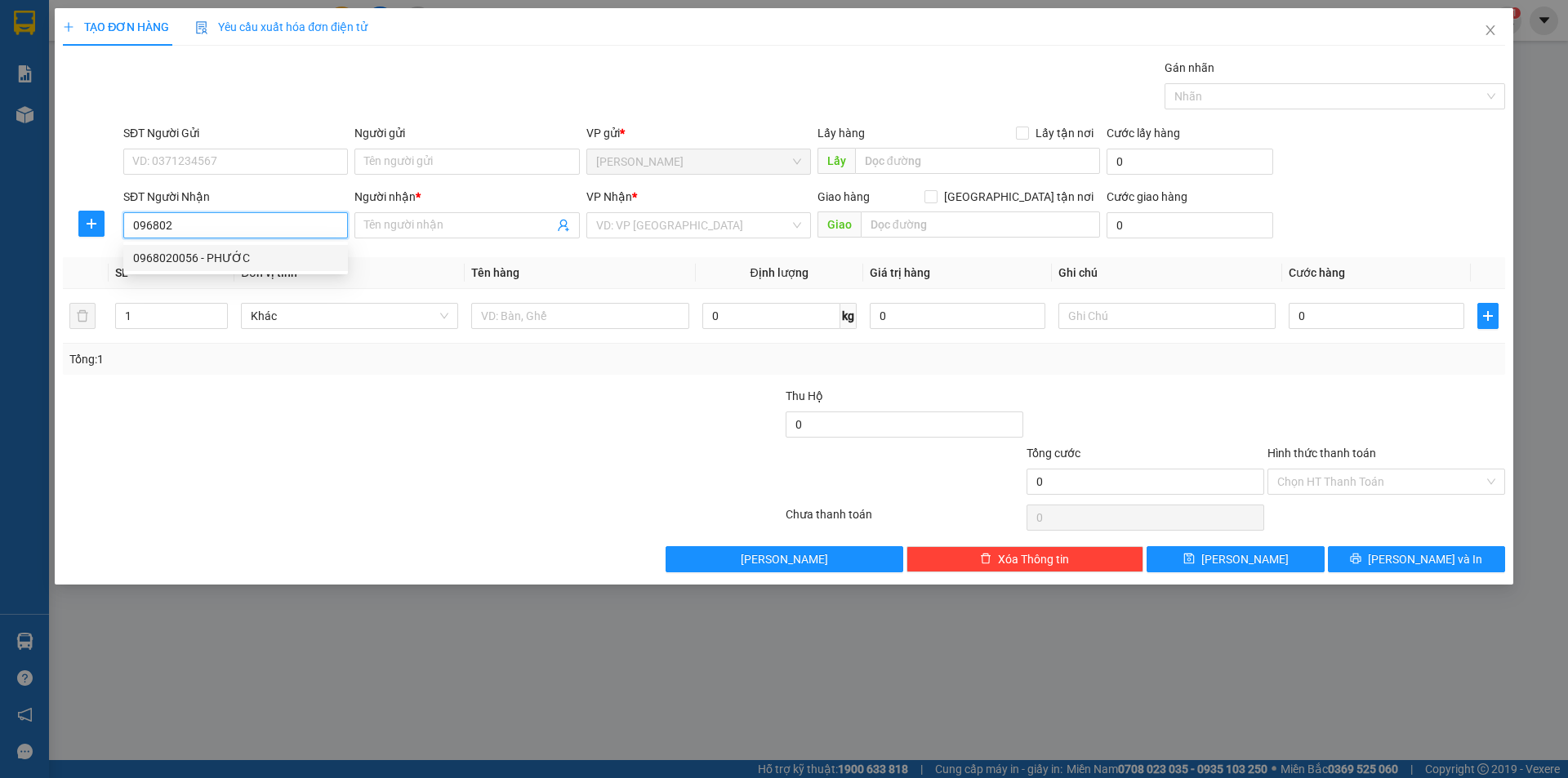
click at [255, 261] on div "0968020056 - PHƯỚC" at bounding box center [235, 258] width 205 height 18
type input "0968020056"
type input "PHƯỚC"
type input "0968020056"
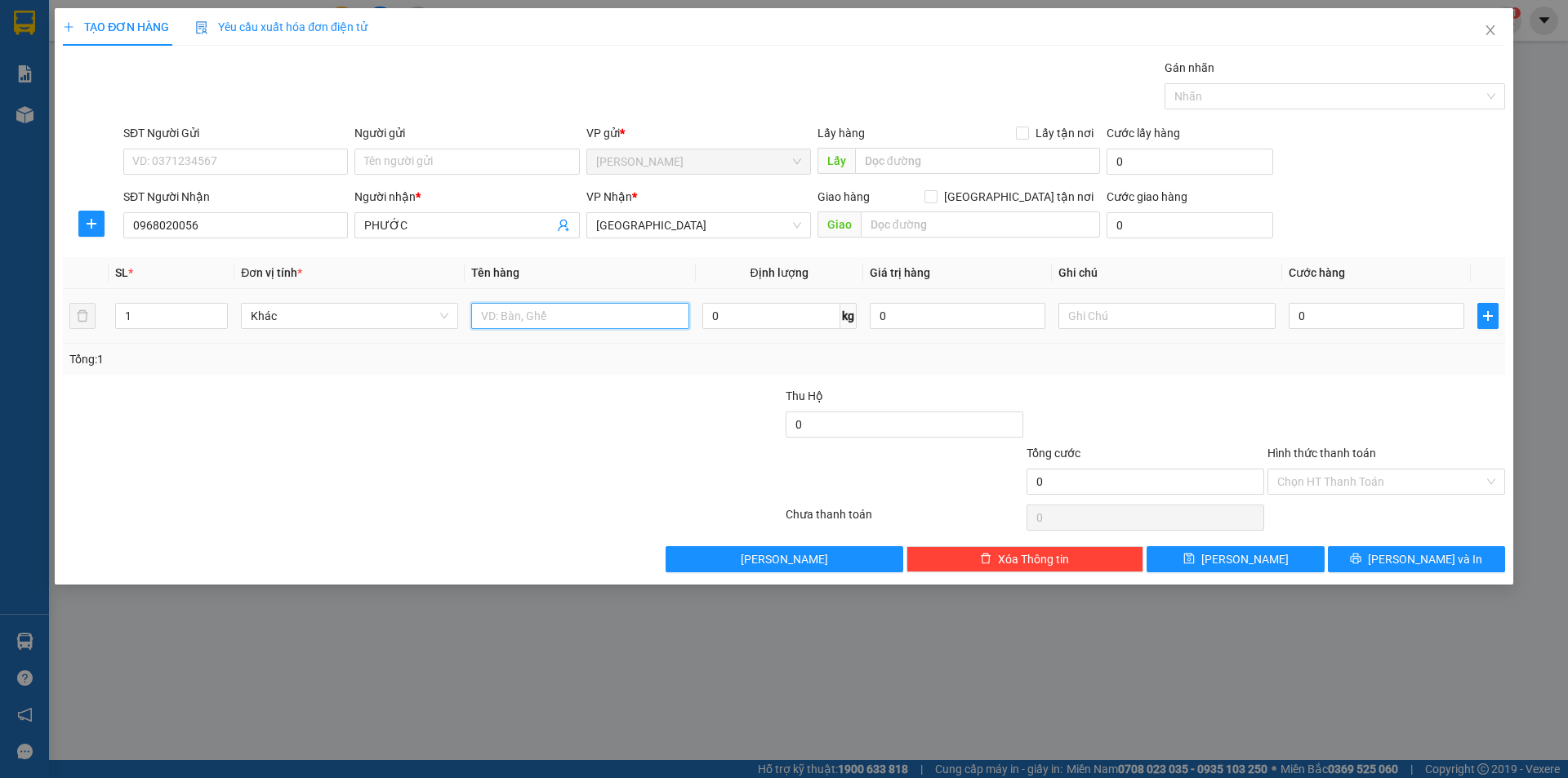
click at [489, 324] on input "text" at bounding box center [580, 316] width 217 height 26
type input "BỊCH"
click at [1153, 321] on input "text" at bounding box center [1167, 316] width 217 height 26
type input "C"
click at [1320, 485] on input "Hình thức thanh toán" at bounding box center [1381, 481] width 207 height 24
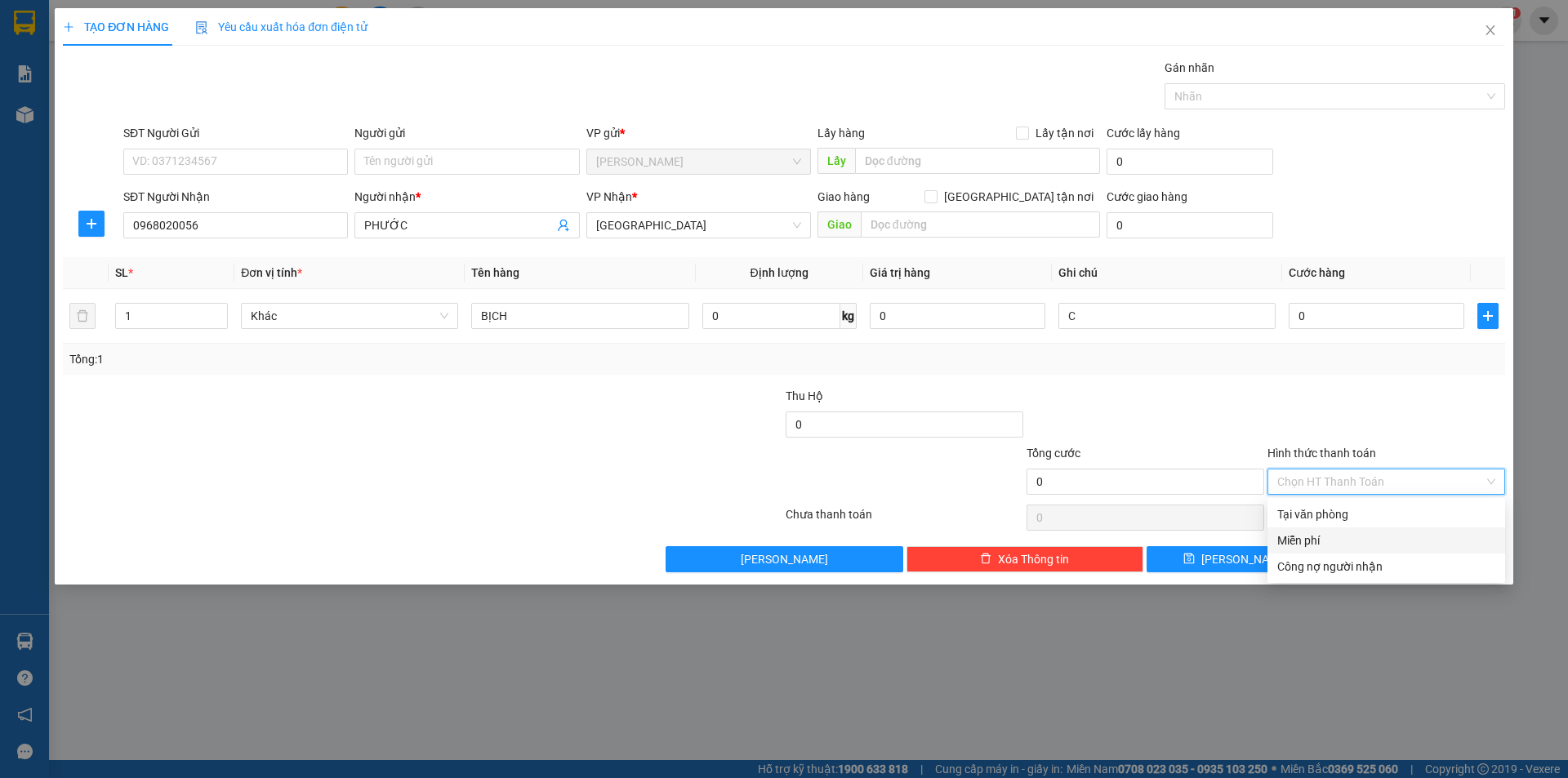
drag, startPoint x: 1304, startPoint y: 538, endPoint x: 1344, endPoint y: 575, distance: 54.5
click at [1304, 541] on div "Miễn phí" at bounding box center [1386, 540] width 218 height 18
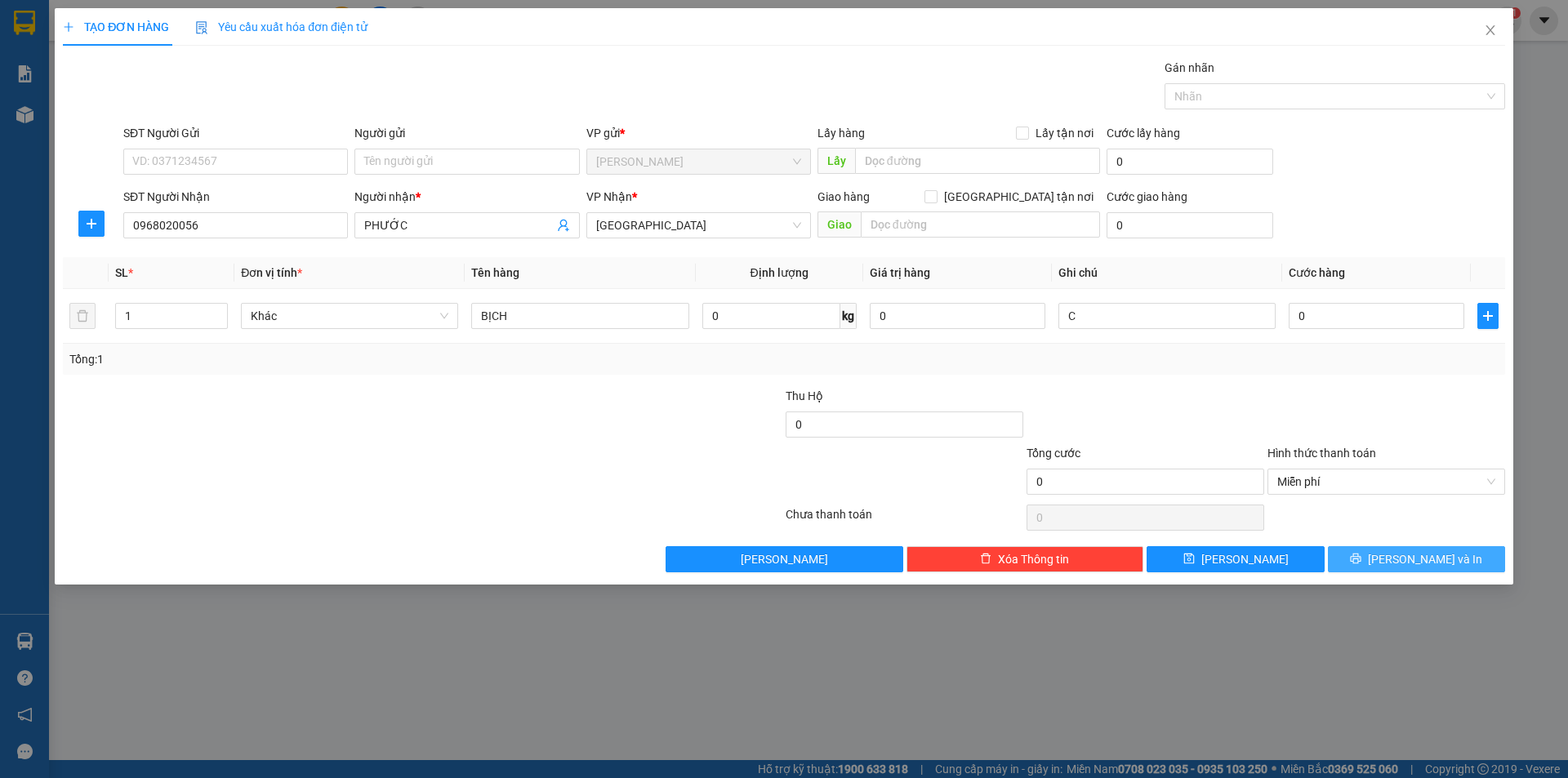
click at [1358, 569] on button "[PERSON_NAME] và In" at bounding box center [1416, 559] width 177 height 26
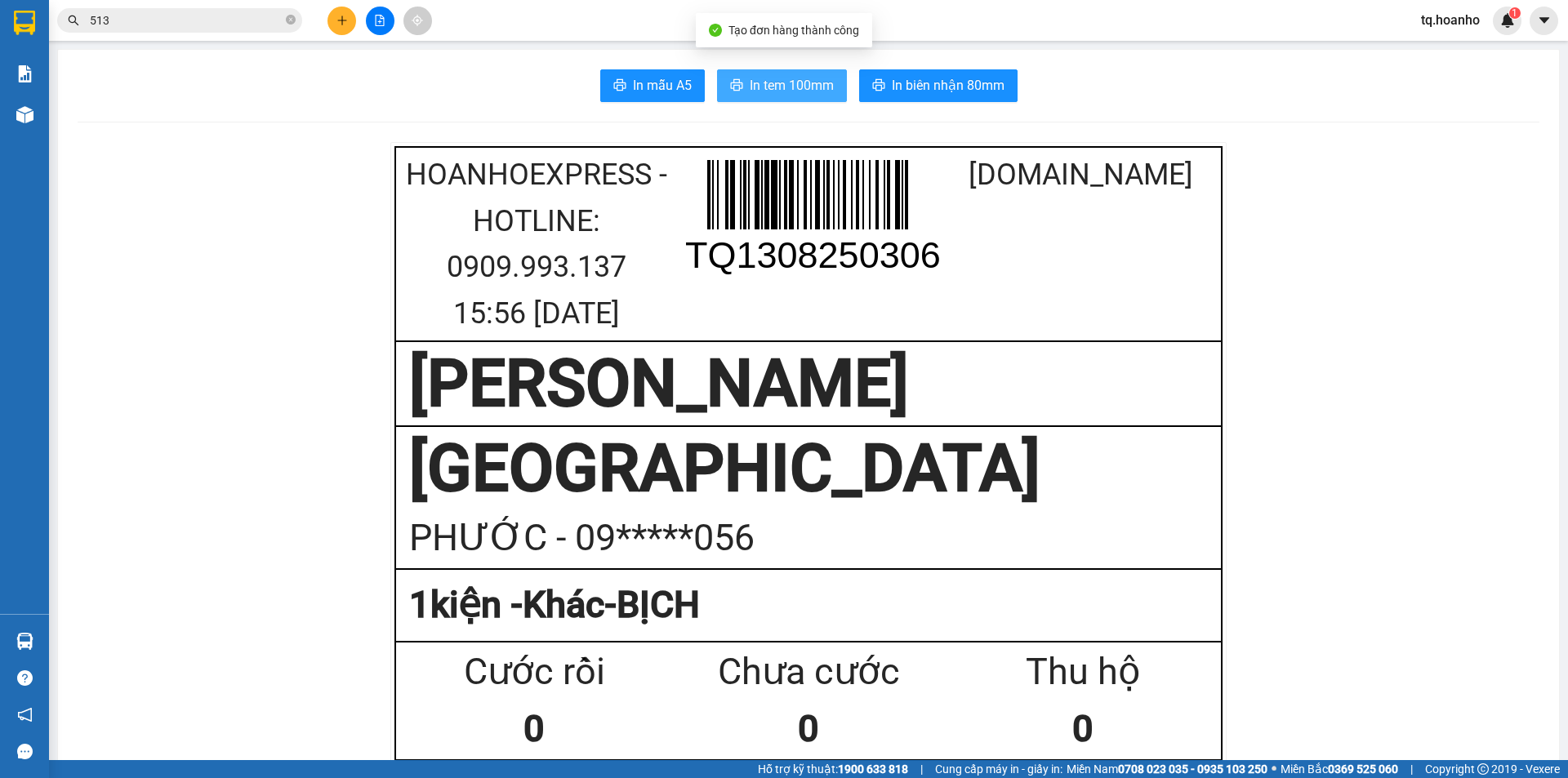
click at [780, 74] on button "In tem 100mm" at bounding box center [782, 86] width 130 height 33
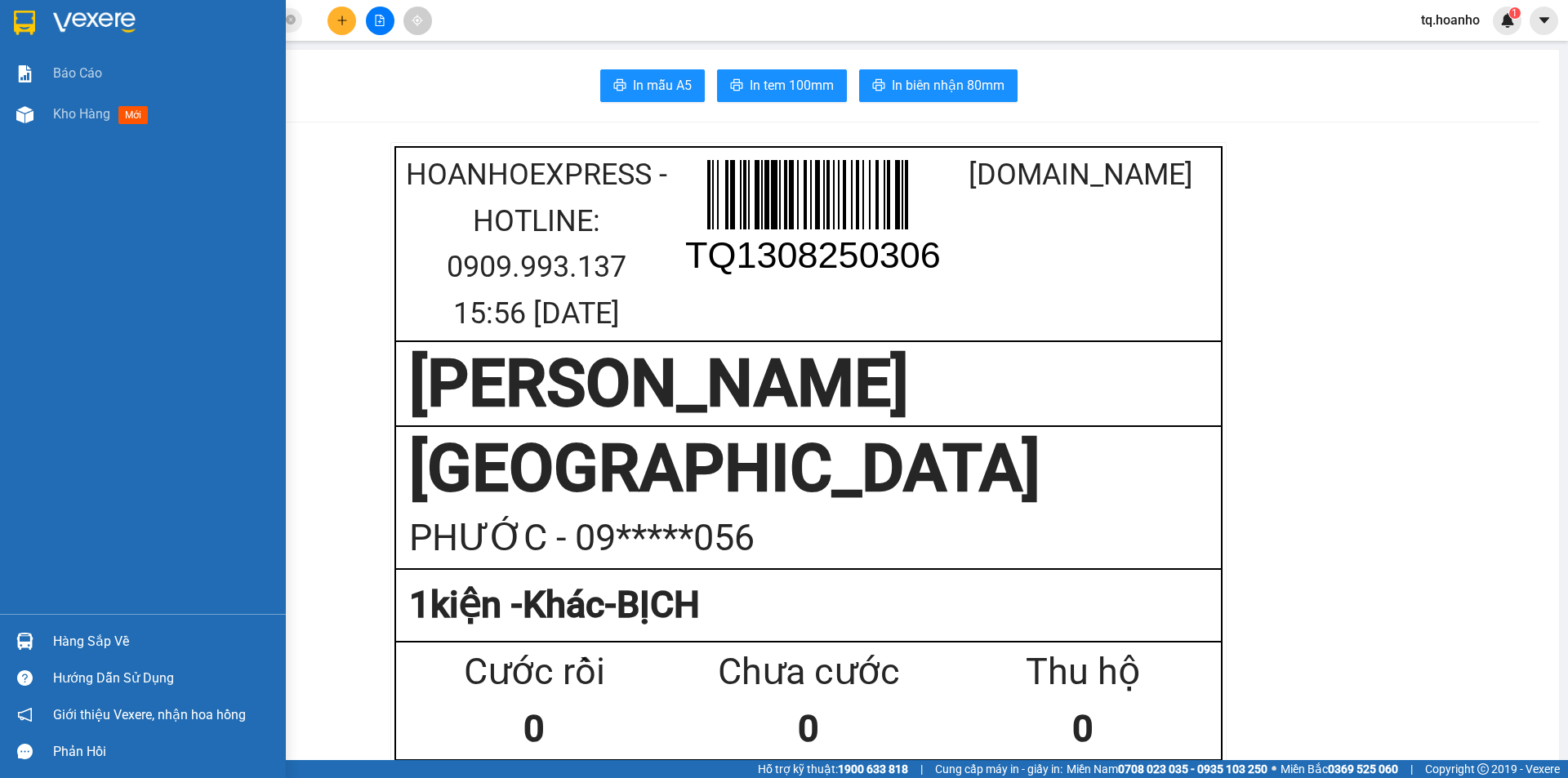
click at [76, 21] on img at bounding box center [94, 23] width 82 height 24
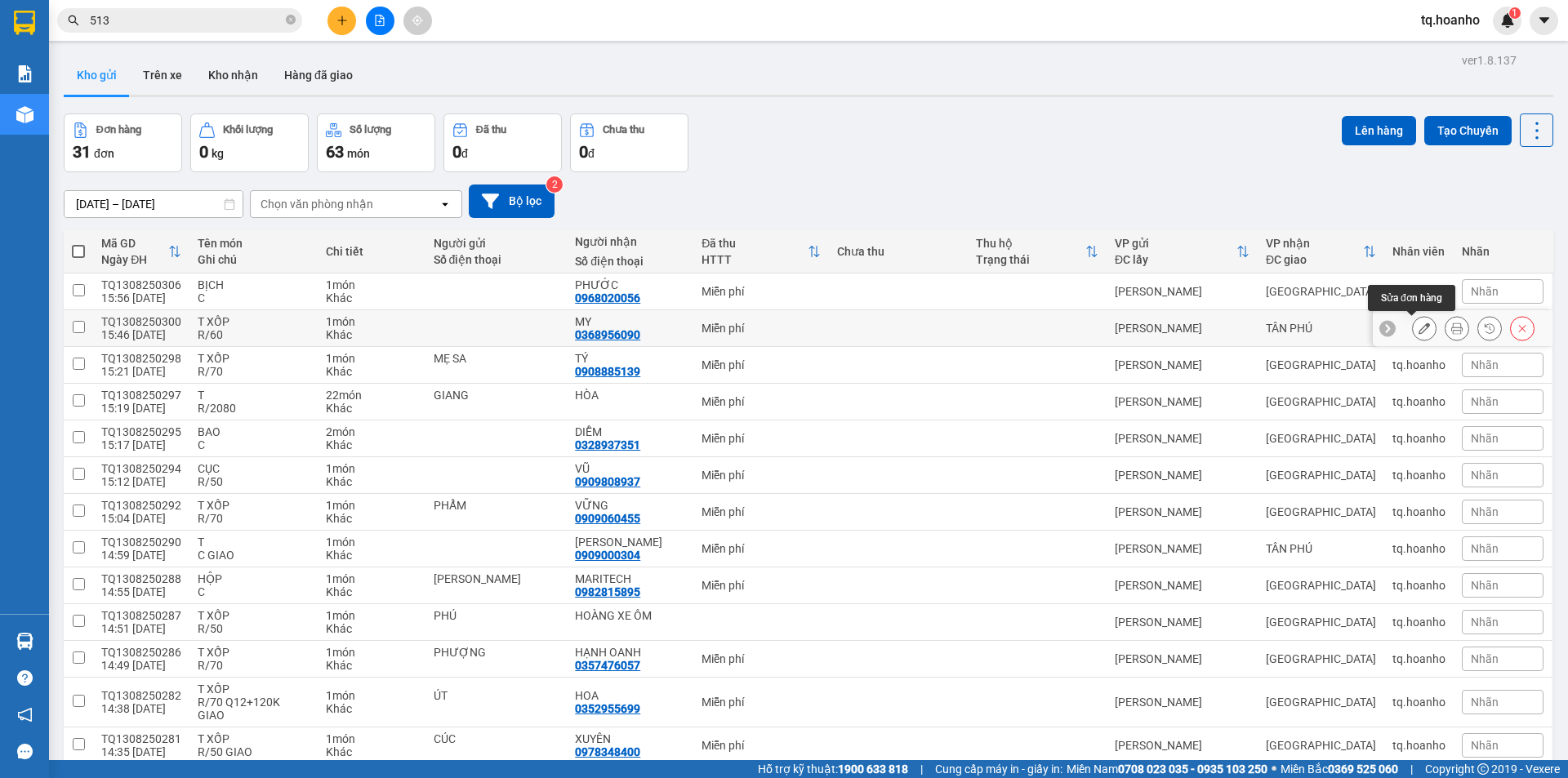
click at [1419, 333] on icon at bounding box center [1424, 328] width 11 height 11
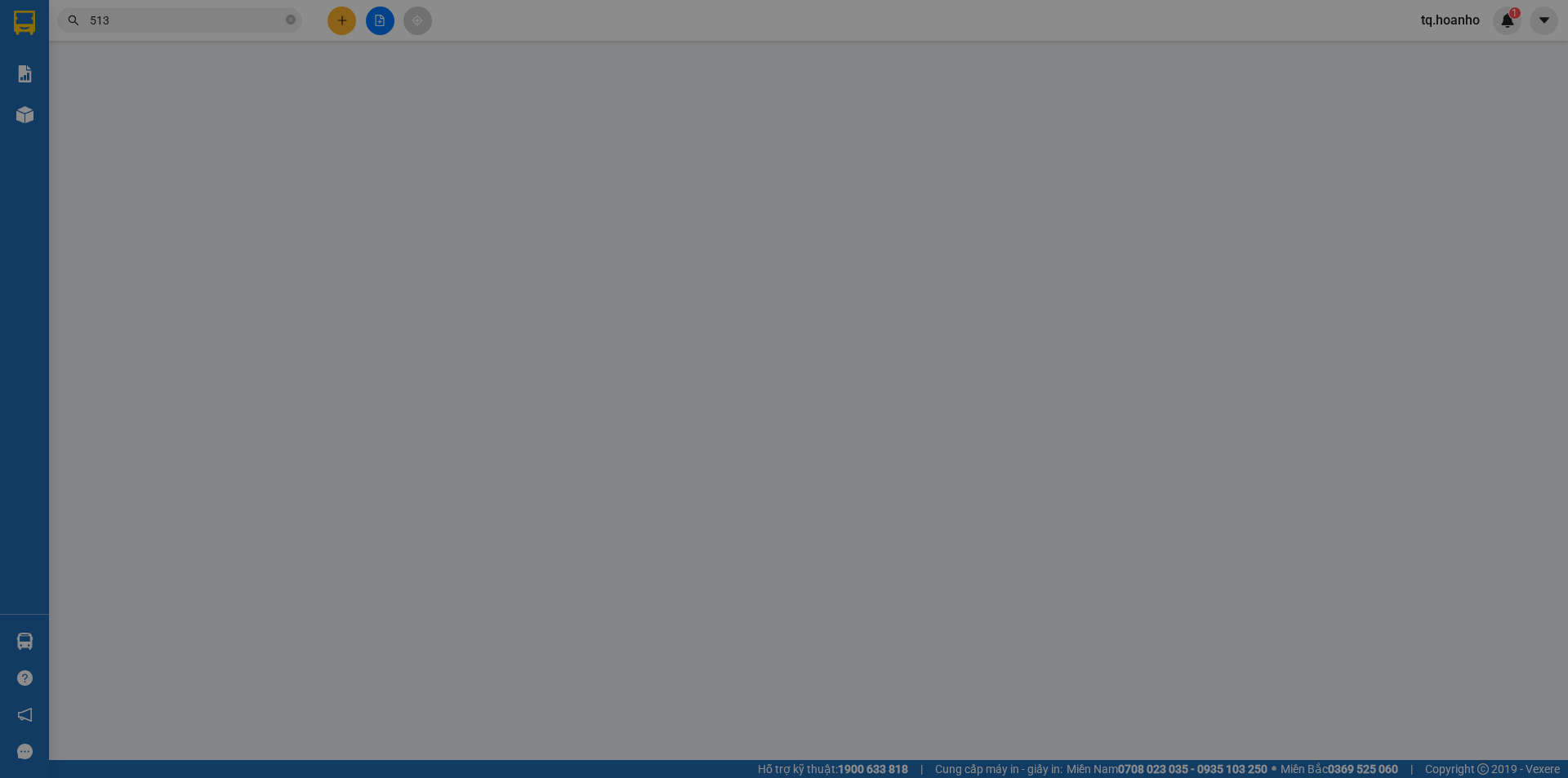
type input "0368956090"
type input "MY"
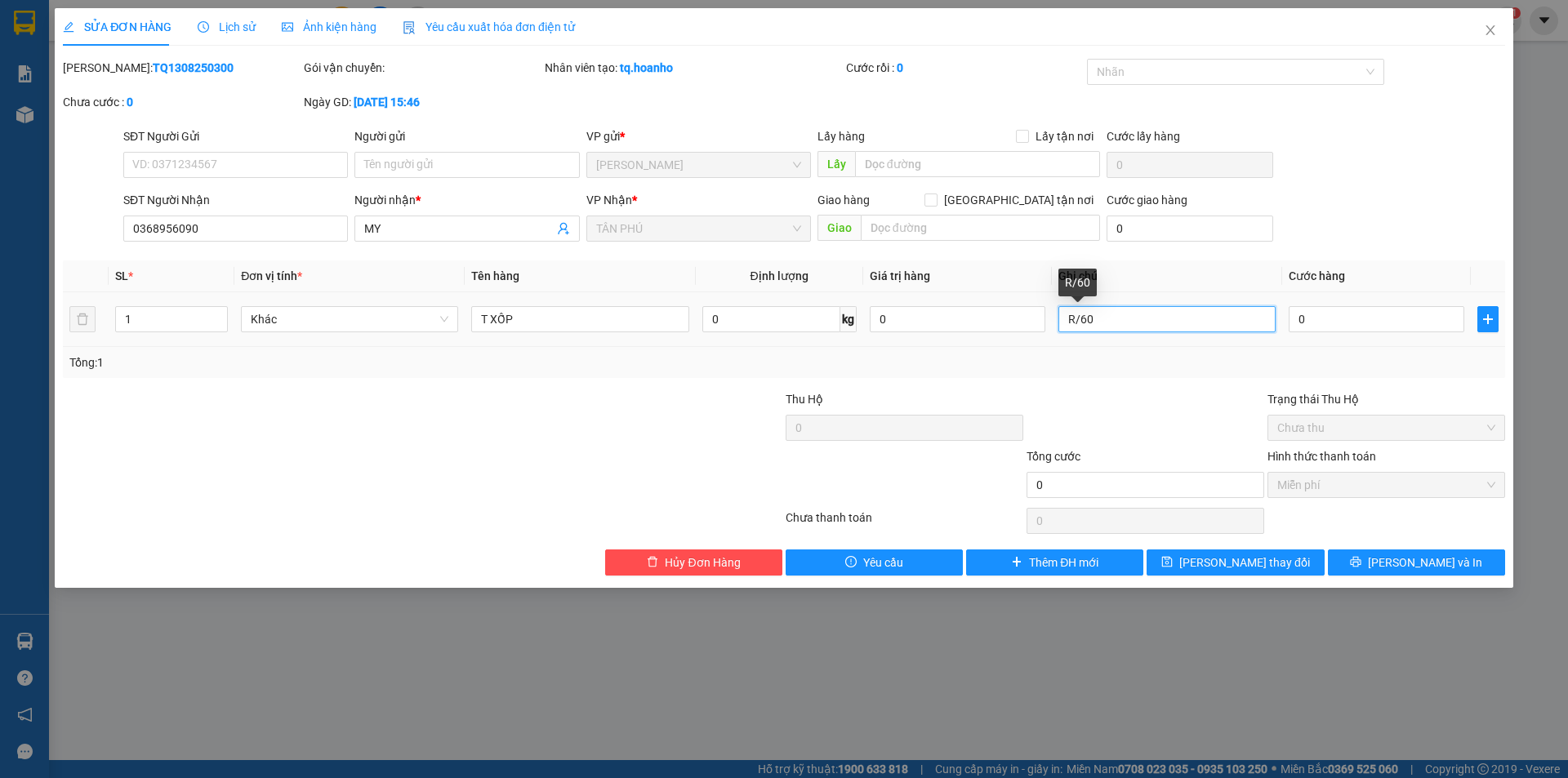
click at [1121, 316] on input "R/60" at bounding box center [1167, 319] width 217 height 26
type input "R/70"
click at [1257, 570] on span "[PERSON_NAME] thay đổi" at bounding box center [1244, 562] width 131 height 18
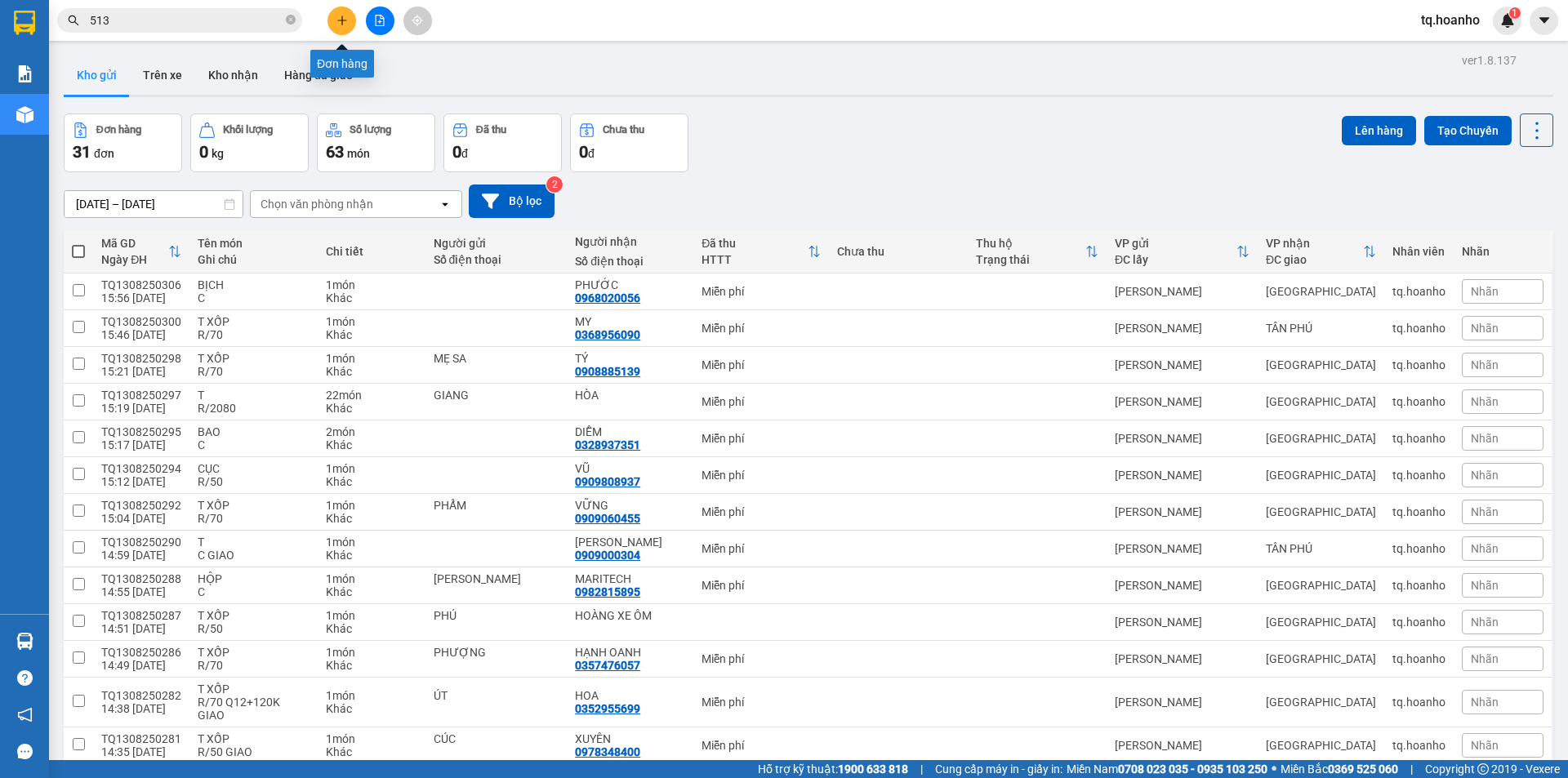
click at [334, 18] on button at bounding box center [341, 21] width 29 height 29
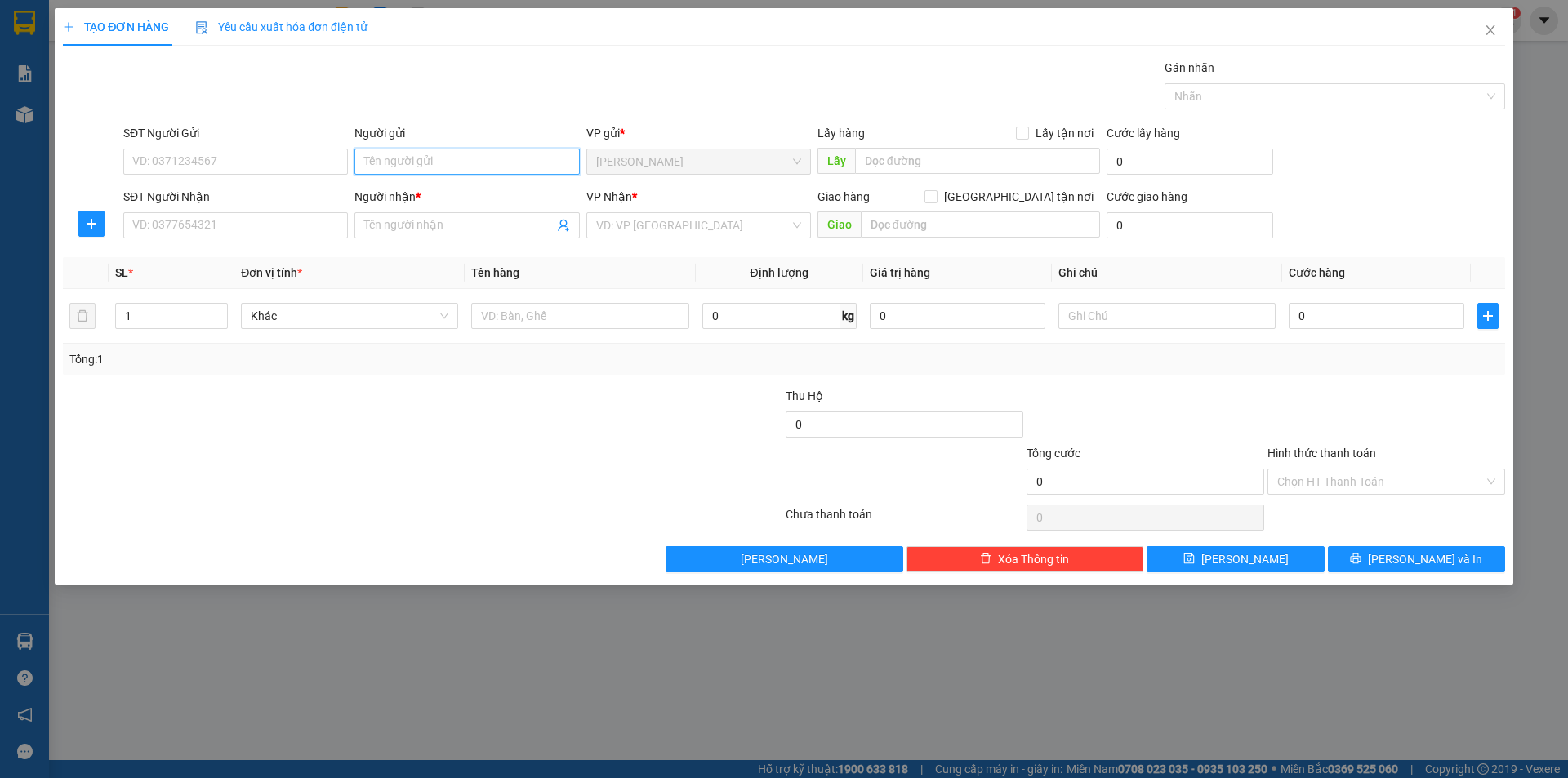
click at [495, 166] on input "Người gửi" at bounding box center [466, 161] width 225 height 26
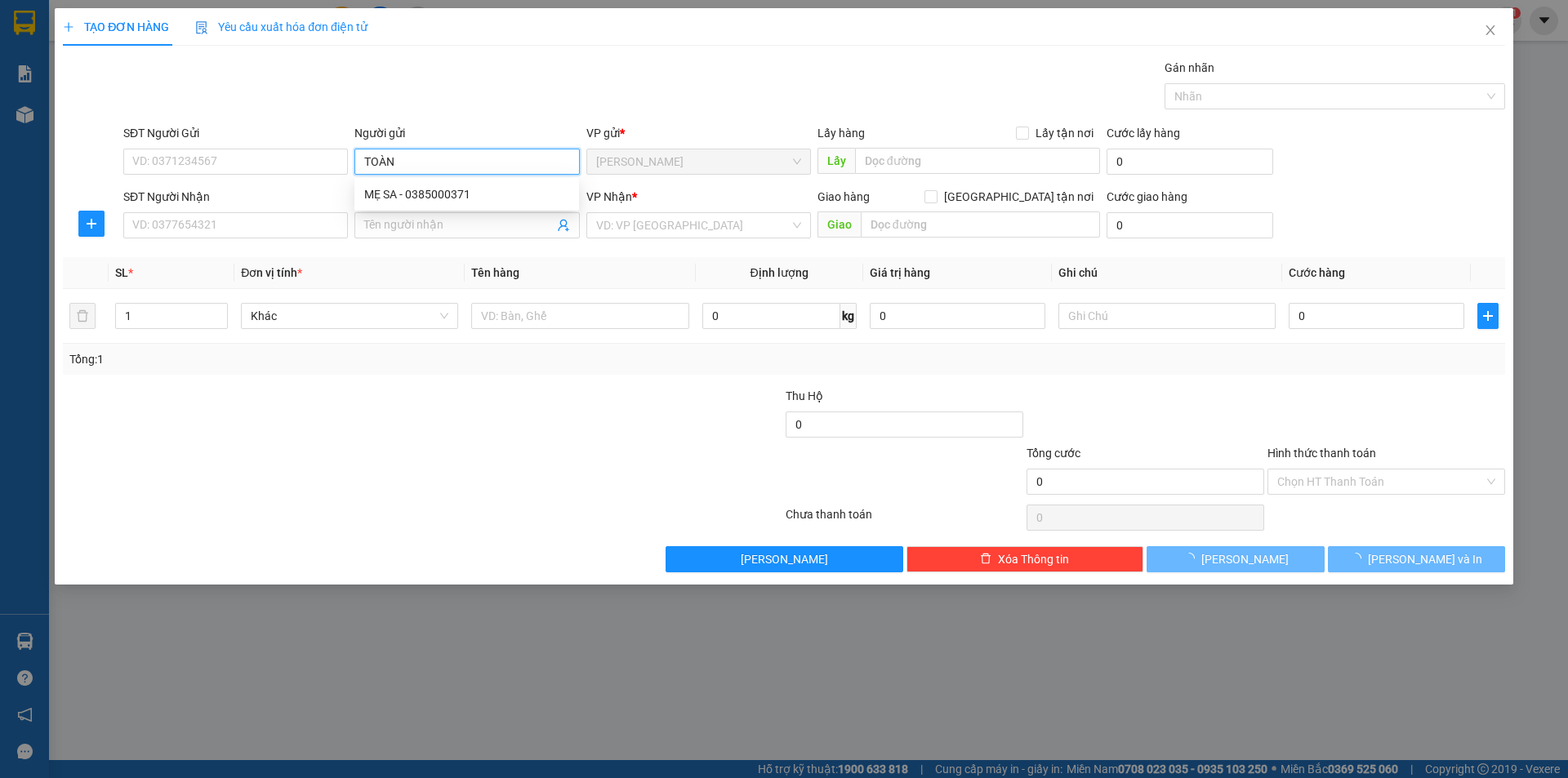
type input "TOÀN"
drag, startPoint x: 404, startPoint y: 488, endPoint x: 376, endPoint y: 256, distance: 233.7
click at [409, 450] on div at bounding box center [302, 473] width 482 height 57
click at [427, 232] on input "Người nhận *" at bounding box center [458, 225] width 188 height 18
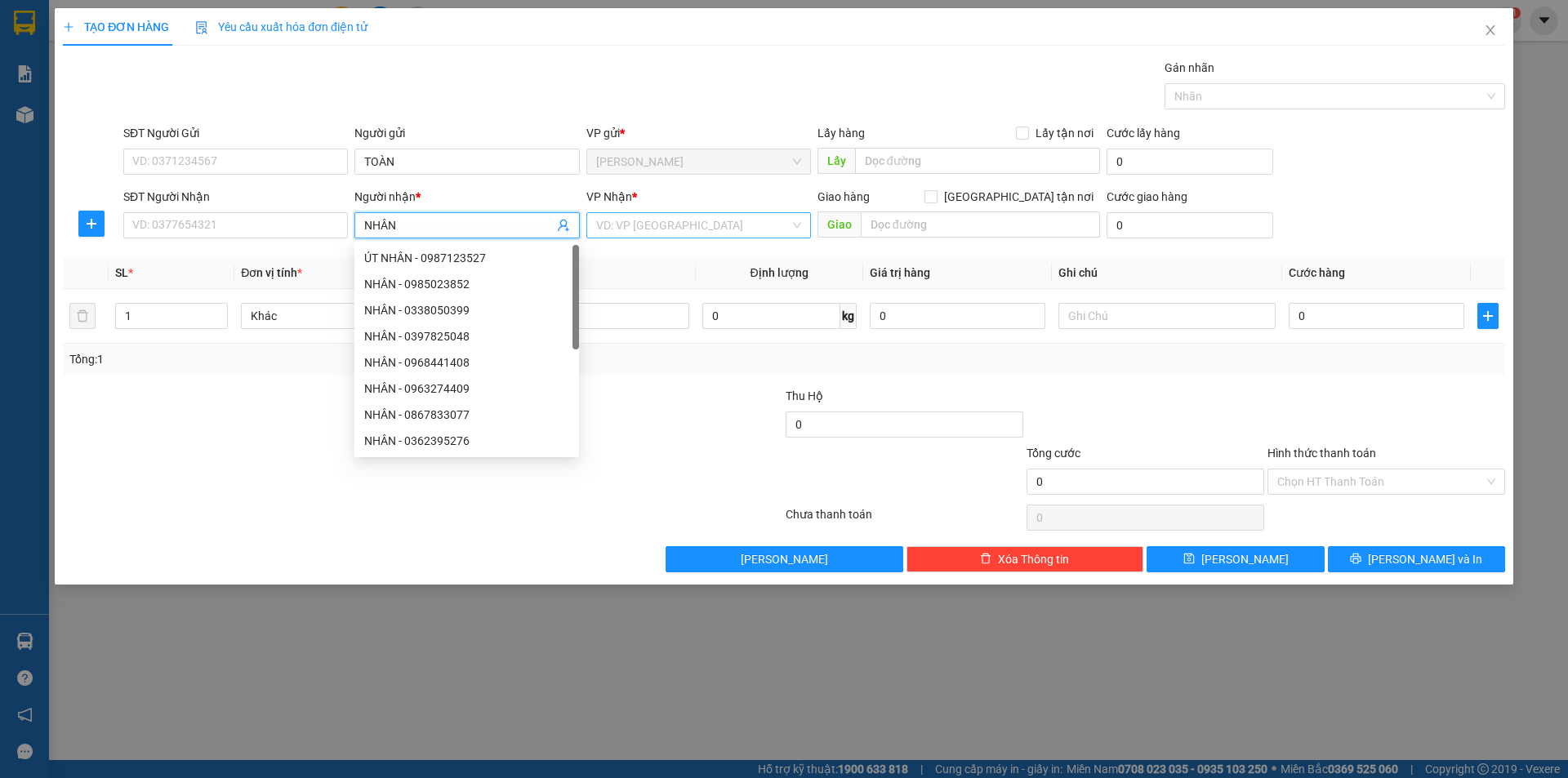
type input "NHÂN"
click at [702, 216] on input "search" at bounding box center [692, 226] width 194 height 24
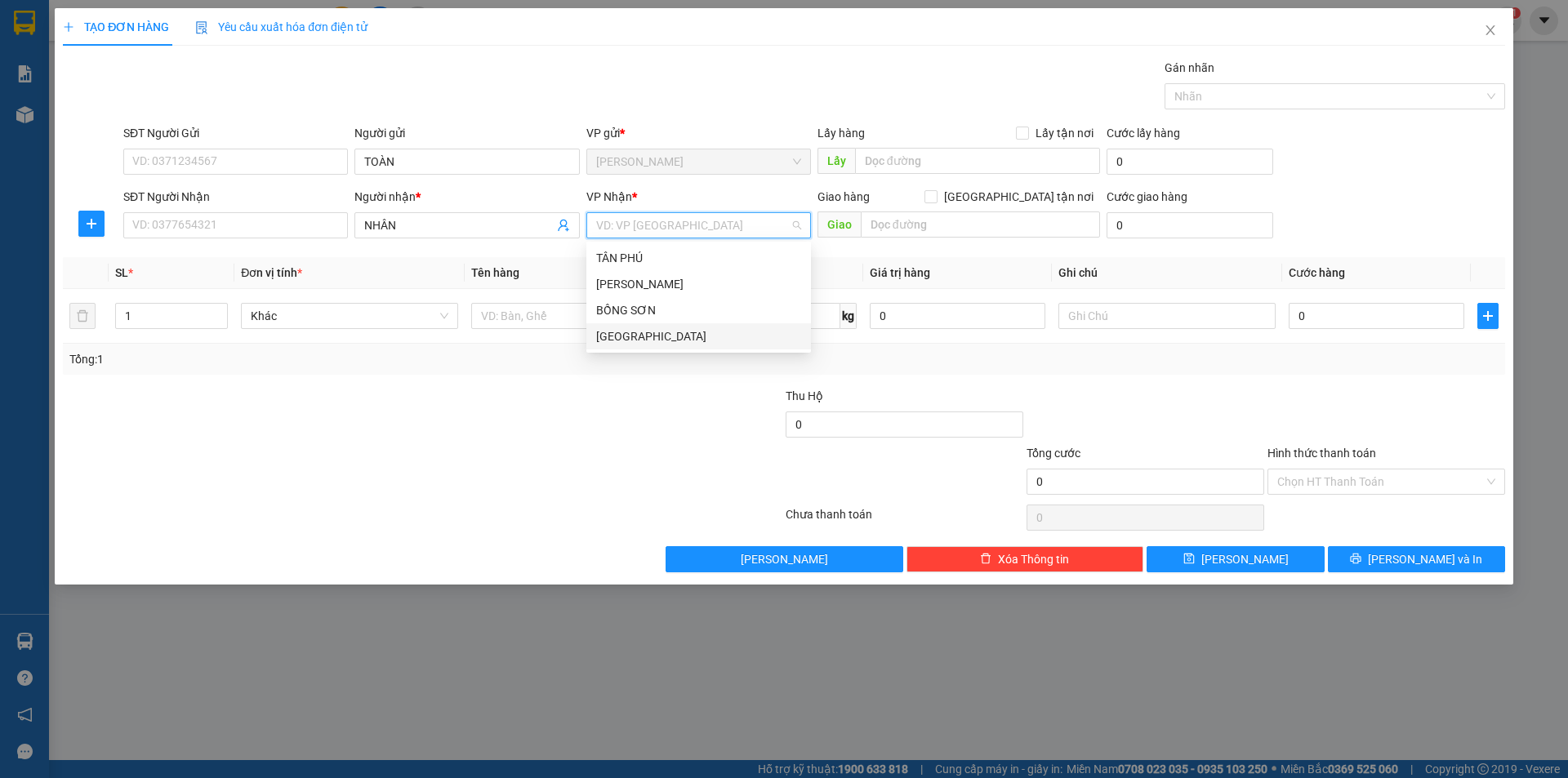
drag, startPoint x: 616, startPoint y: 337, endPoint x: 563, endPoint y: 325, distance: 54.3
click at [615, 337] on div "[GEOGRAPHIC_DATA]" at bounding box center [699, 336] width 205 height 18
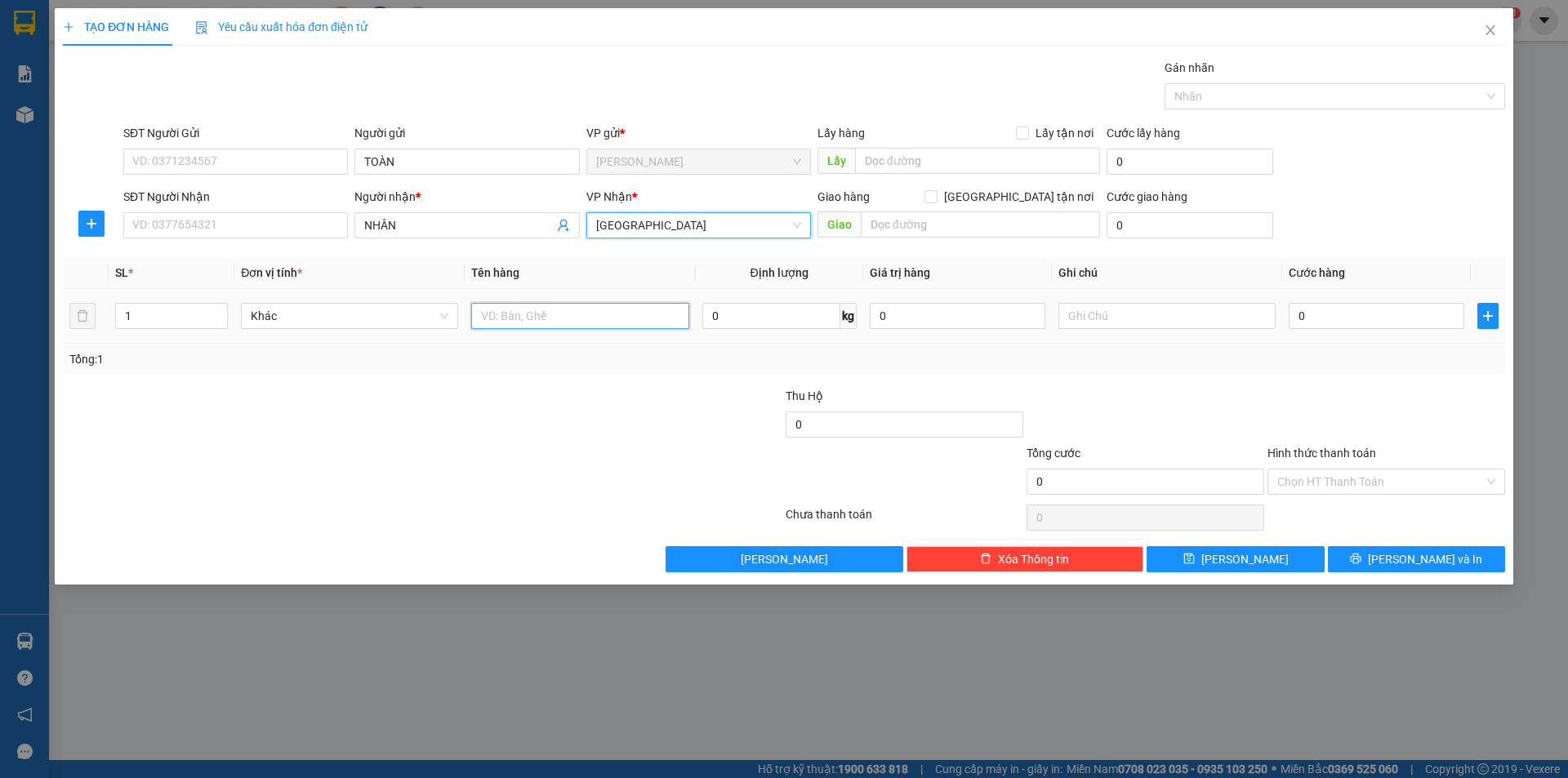
click at [541, 311] on input "text" at bounding box center [580, 316] width 217 height 26
type input "BAO"
click at [1193, 309] on input "text" at bounding box center [1167, 316] width 217 height 26
type input "C"
click at [1343, 488] on input "Hình thức thanh toán" at bounding box center [1381, 481] width 207 height 24
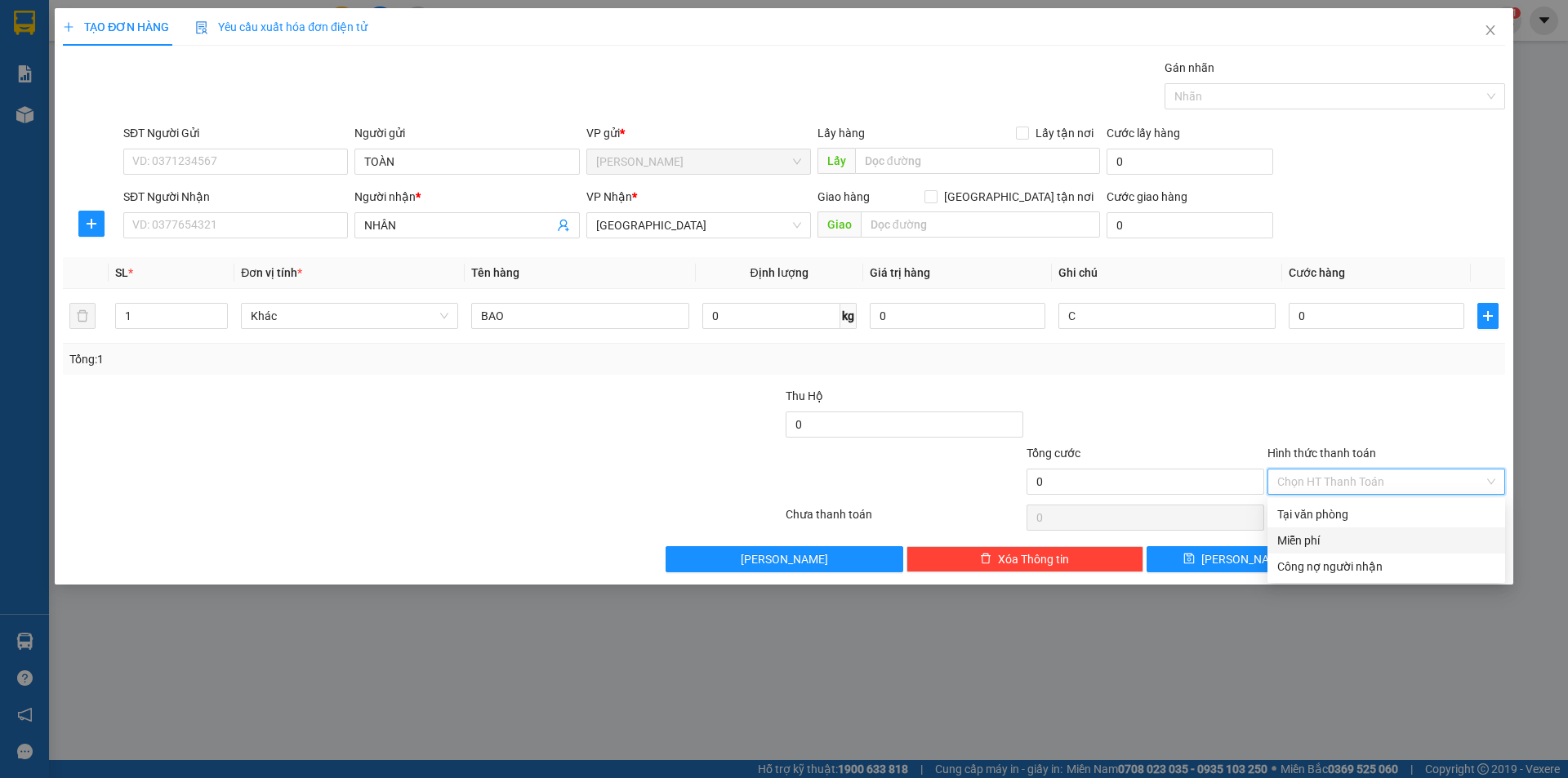
click at [1323, 533] on div "Miễn phí" at bounding box center [1386, 540] width 218 height 18
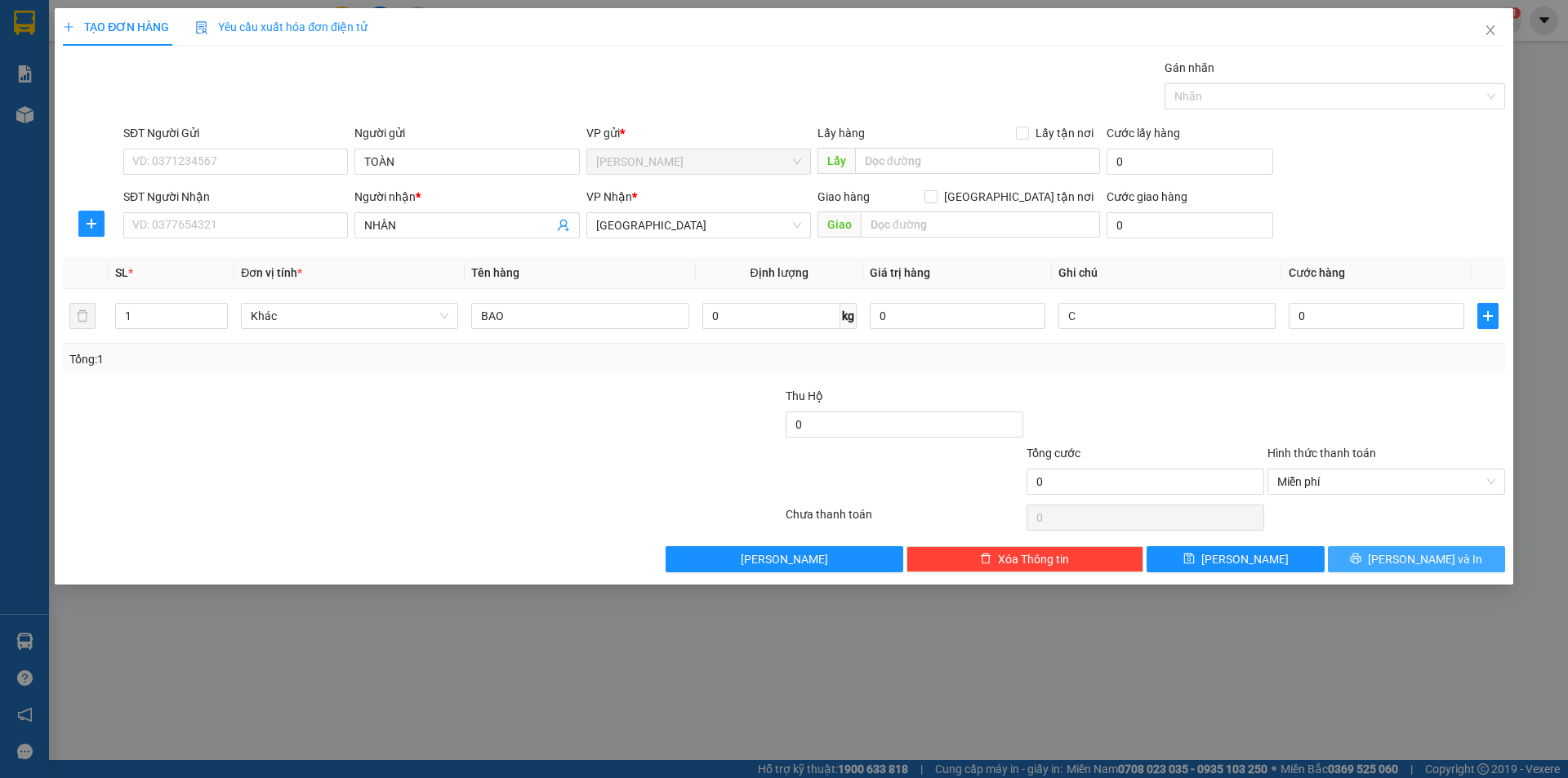
click at [1355, 551] on button "[PERSON_NAME] và In" at bounding box center [1416, 559] width 177 height 26
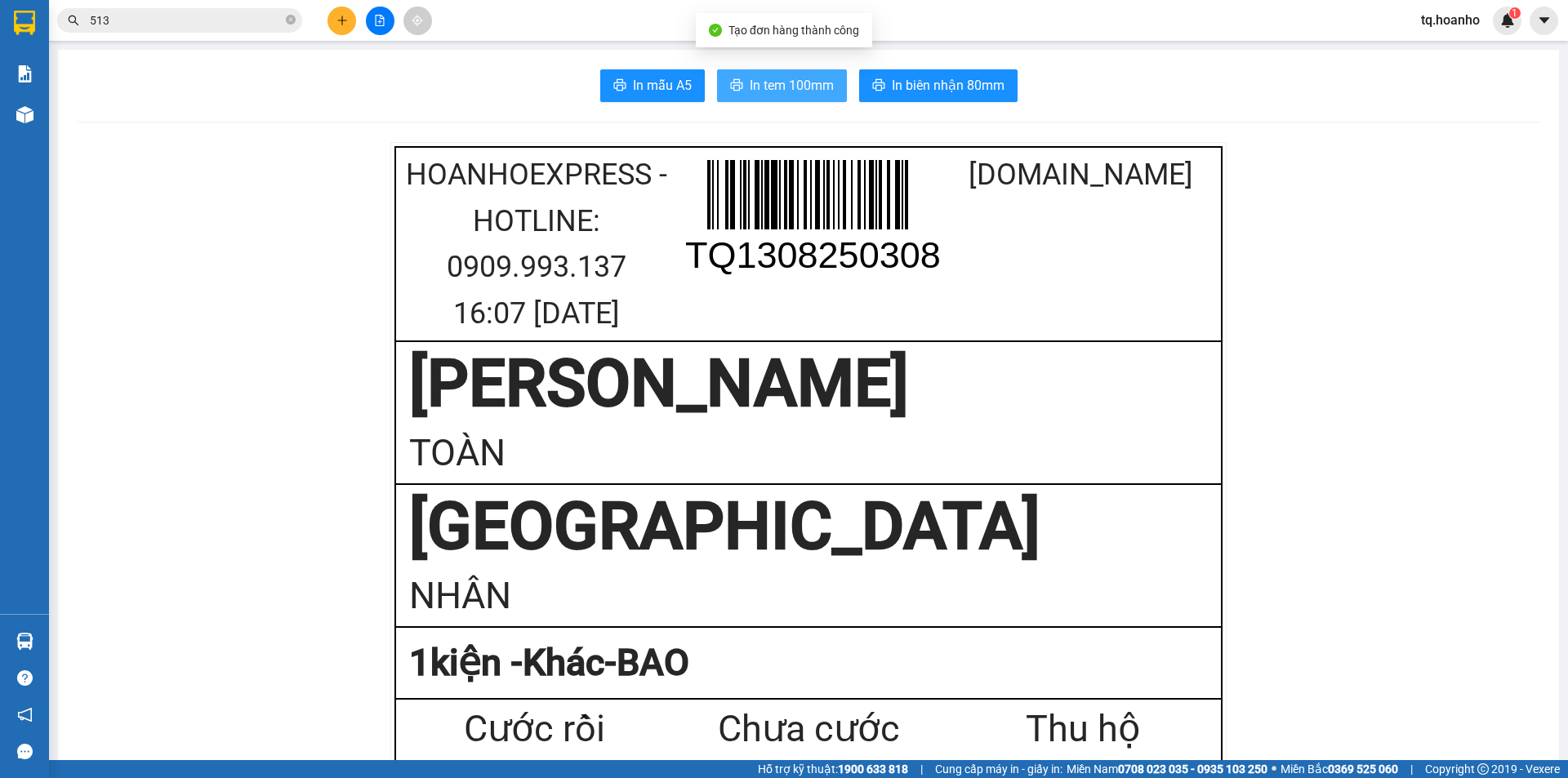
click at [788, 78] on span "In tem 100mm" at bounding box center [791, 86] width 84 height 21
click at [329, 16] on button at bounding box center [341, 21] width 29 height 29
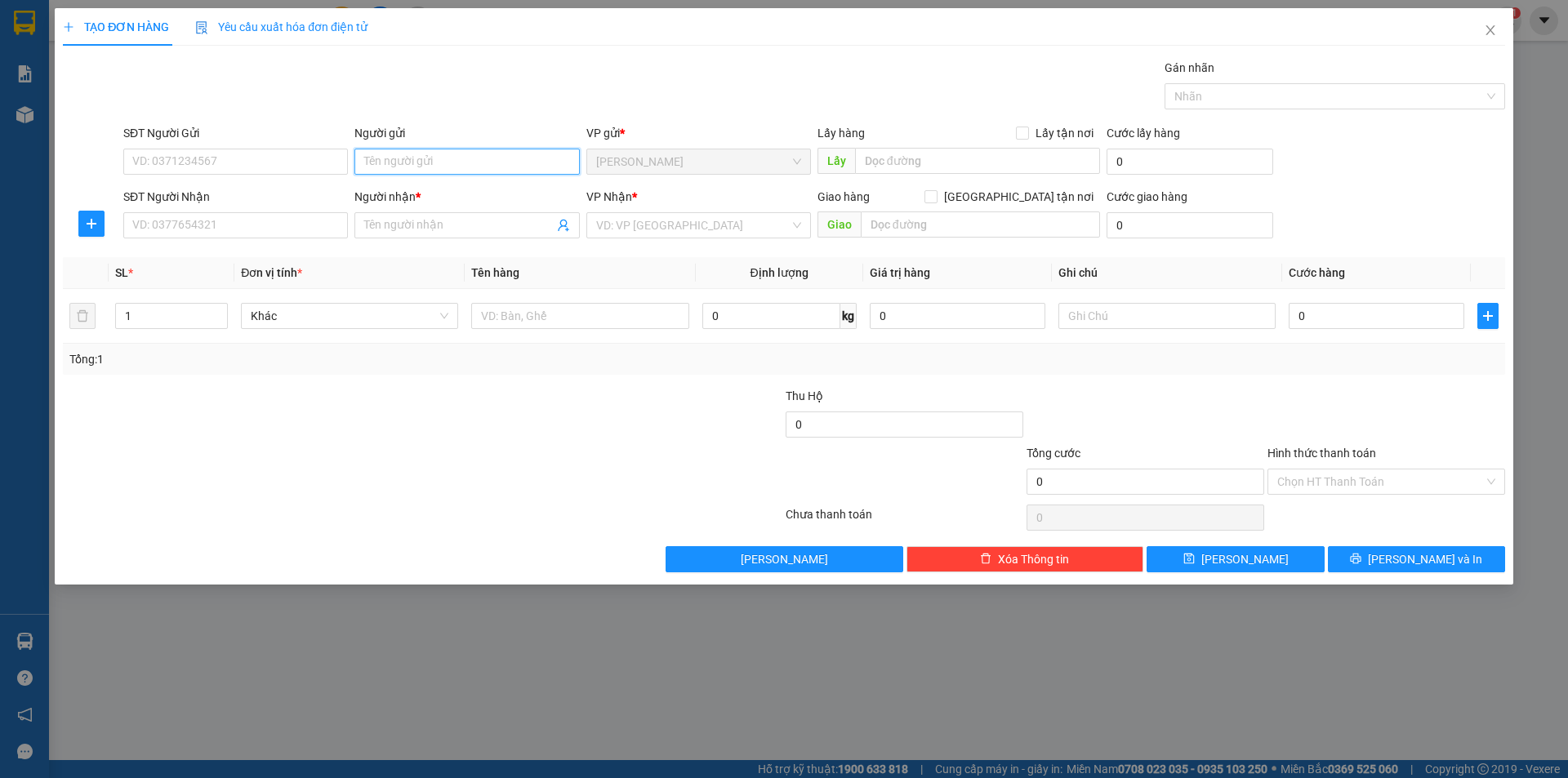
click at [410, 167] on input "Người gửi" at bounding box center [466, 161] width 225 height 26
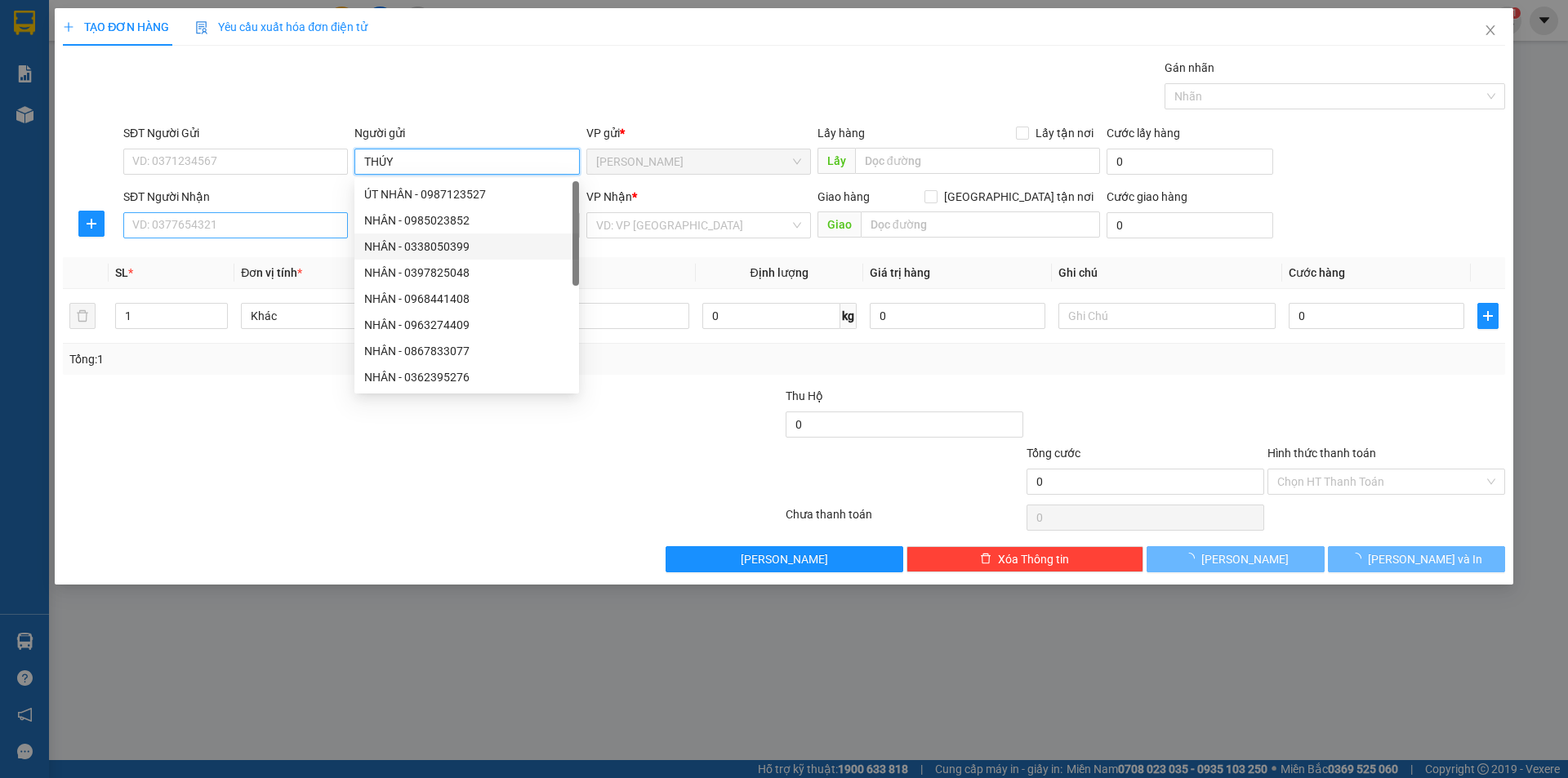
type input "THÚY"
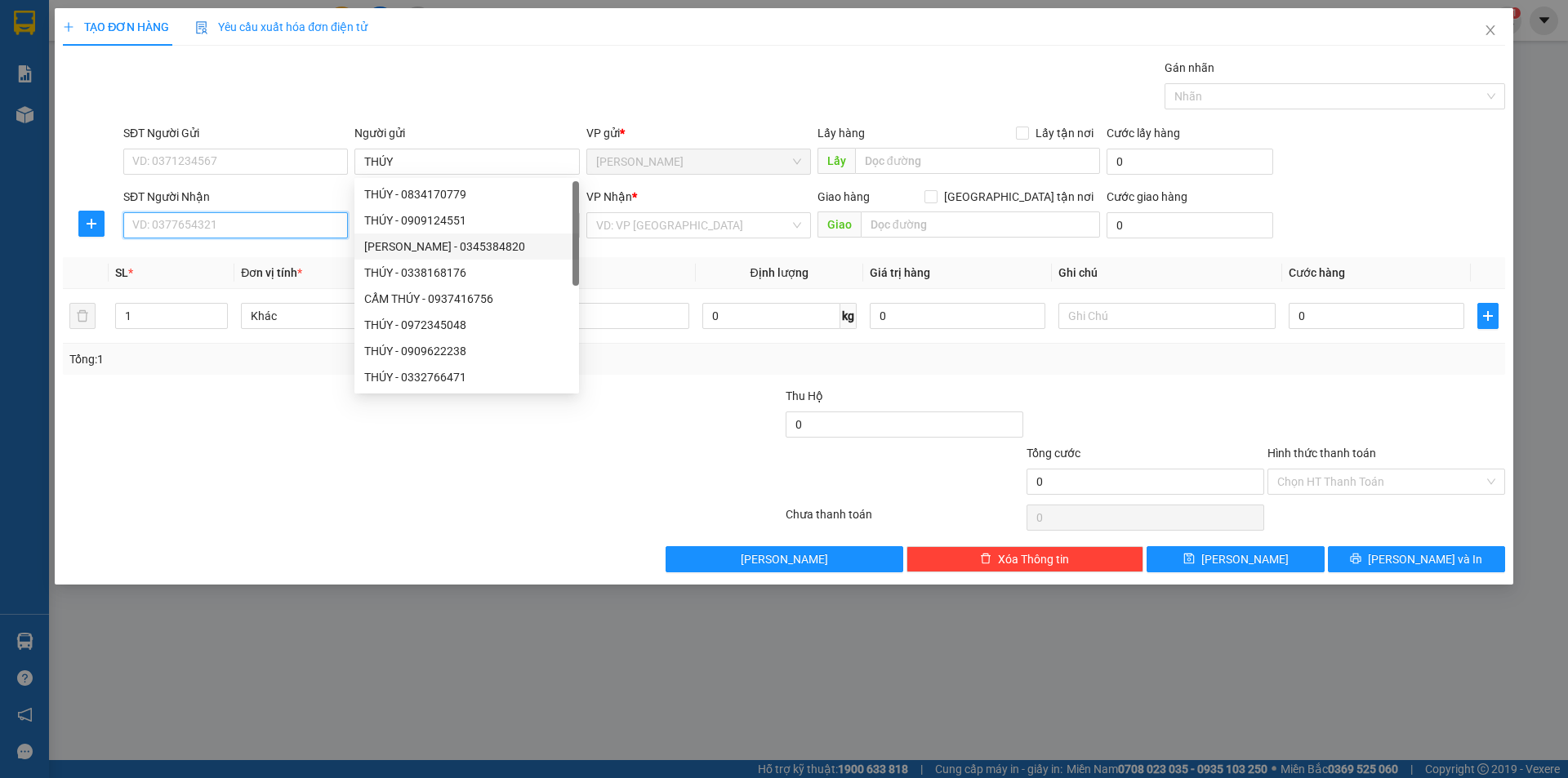
click at [326, 235] on input "SĐT Người Nhận" at bounding box center [235, 226] width 225 height 26
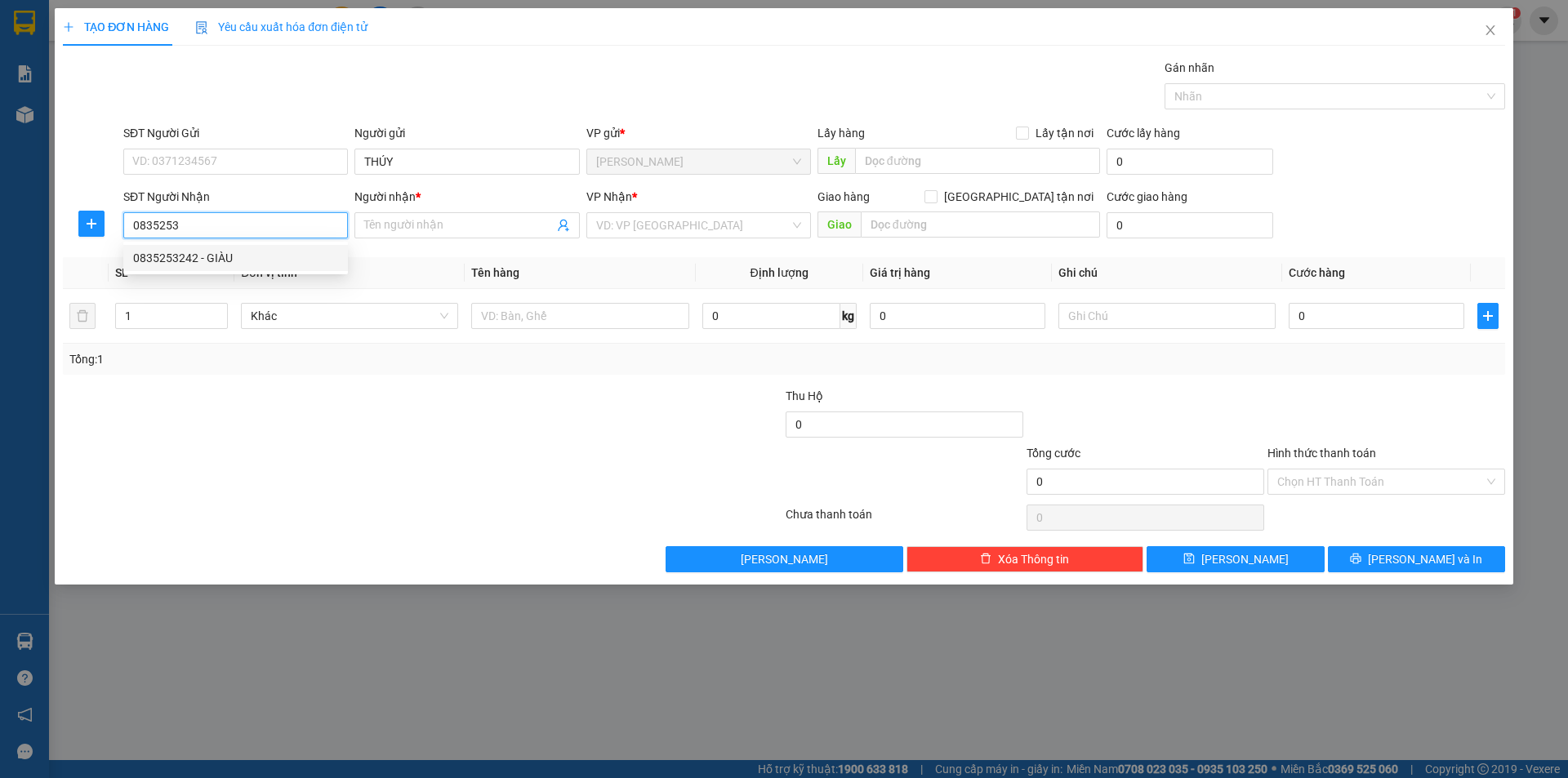
drag, startPoint x: 220, startPoint y: 250, endPoint x: 246, endPoint y: 252, distance: 26.1
click at [221, 250] on div "0835253242 - GIÀU" at bounding box center [235, 258] width 205 height 18
type input "0835253242"
type input "GIÀU"
type input "0835253242"
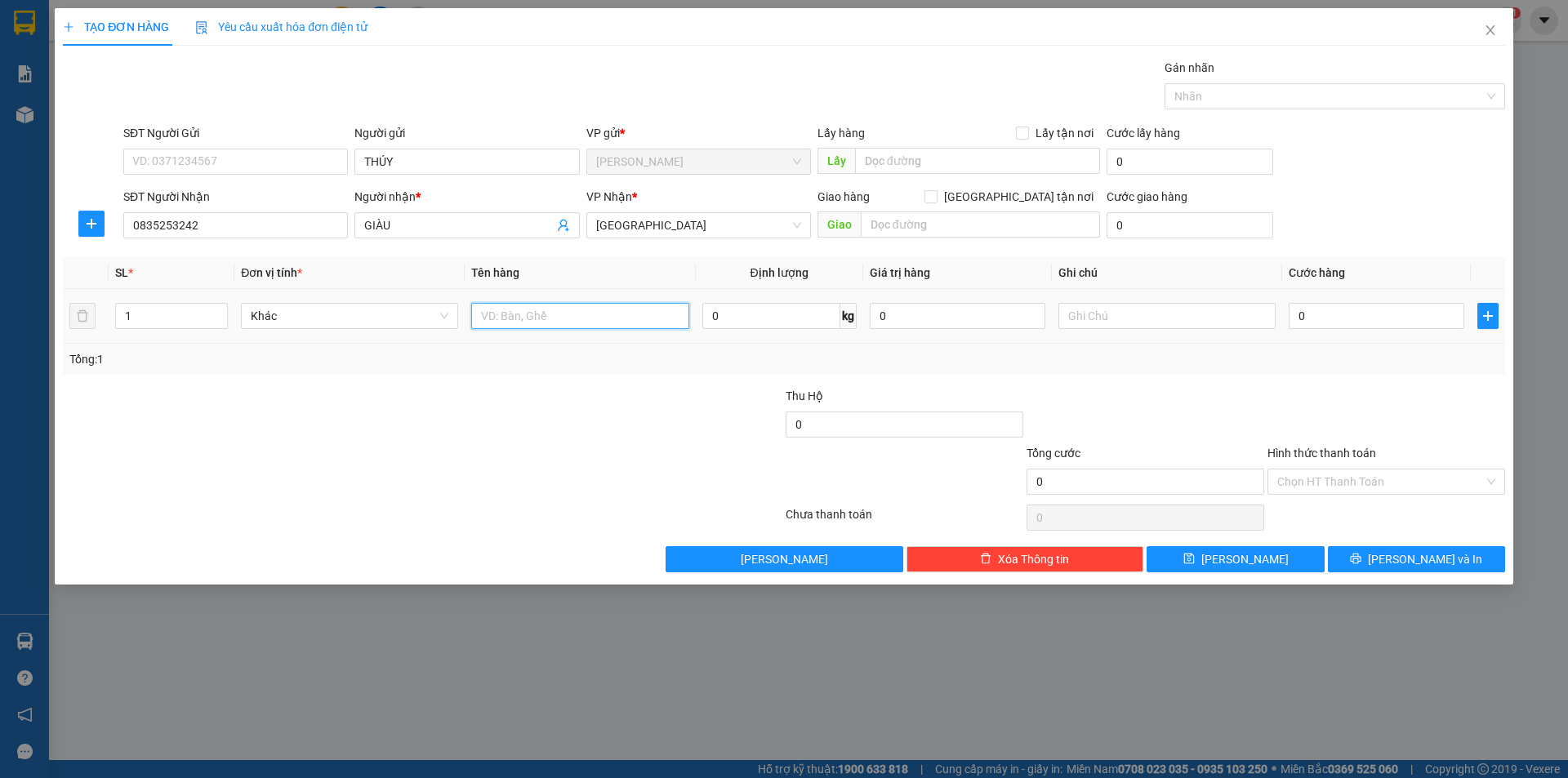
click at [603, 325] on input "text" at bounding box center [580, 316] width 217 height 26
type input "BỊCH"
click at [1082, 311] on input "text" at bounding box center [1167, 316] width 217 height 26
type input "C"
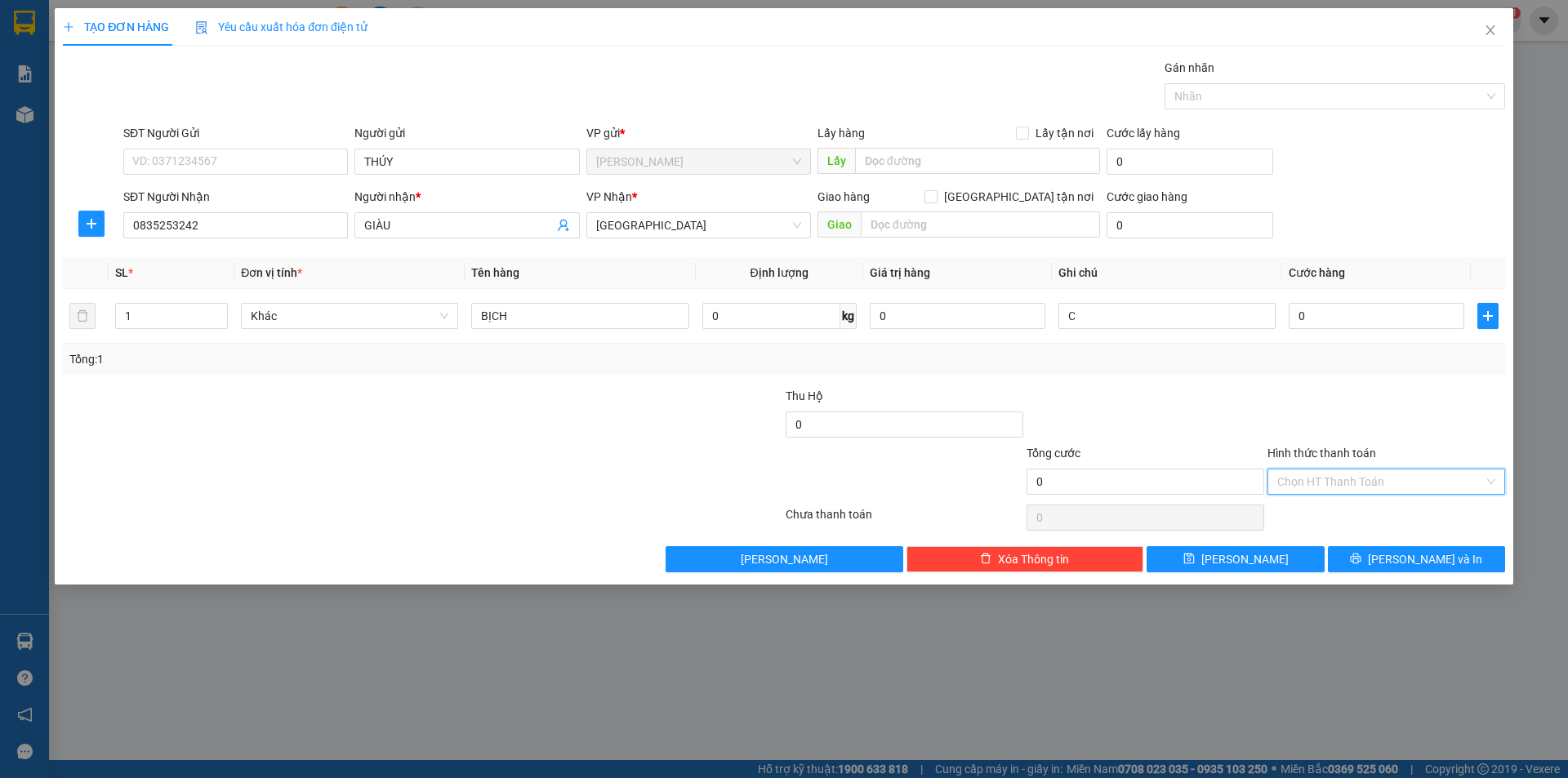
click at [1304, 484] on input "Hình thức thanh toán" at bounding box center [1381, 481] width 207 height 24
drag, startPoint x: 1318, startPoint y: 526, endPoint x: 1320, endPoint y: 534, distance: 8.2
click at [1320, 534] on div "Tại văn phòng Miễn phí Công nợ người nhận" at bounding box center [1386, 540] width 238 height 78
click at [1336, 536] on div "Miễn phí" at bounding box center [1386, 540] width 218 height 18
click at [1357, 554] on button "[PERSON_NAME] và In" at bounding box center [1416, 559] width 177 height 26
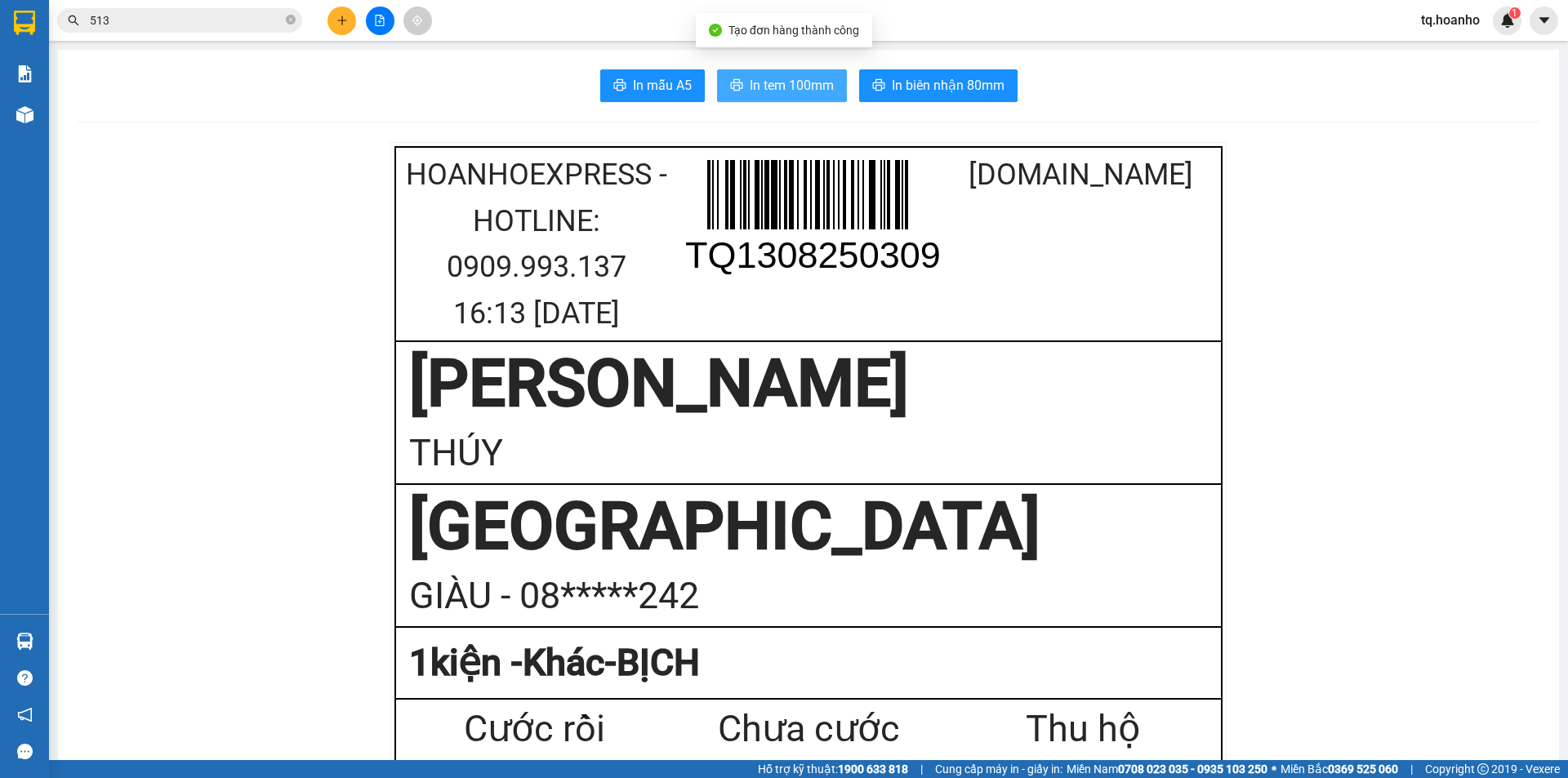
click at [806, 88] on span "In tem 100mm" at bounding box center [791, 86] width 84 height 21
click at [338, 27] on button at bounding box center [341, 21] width 29 height 29
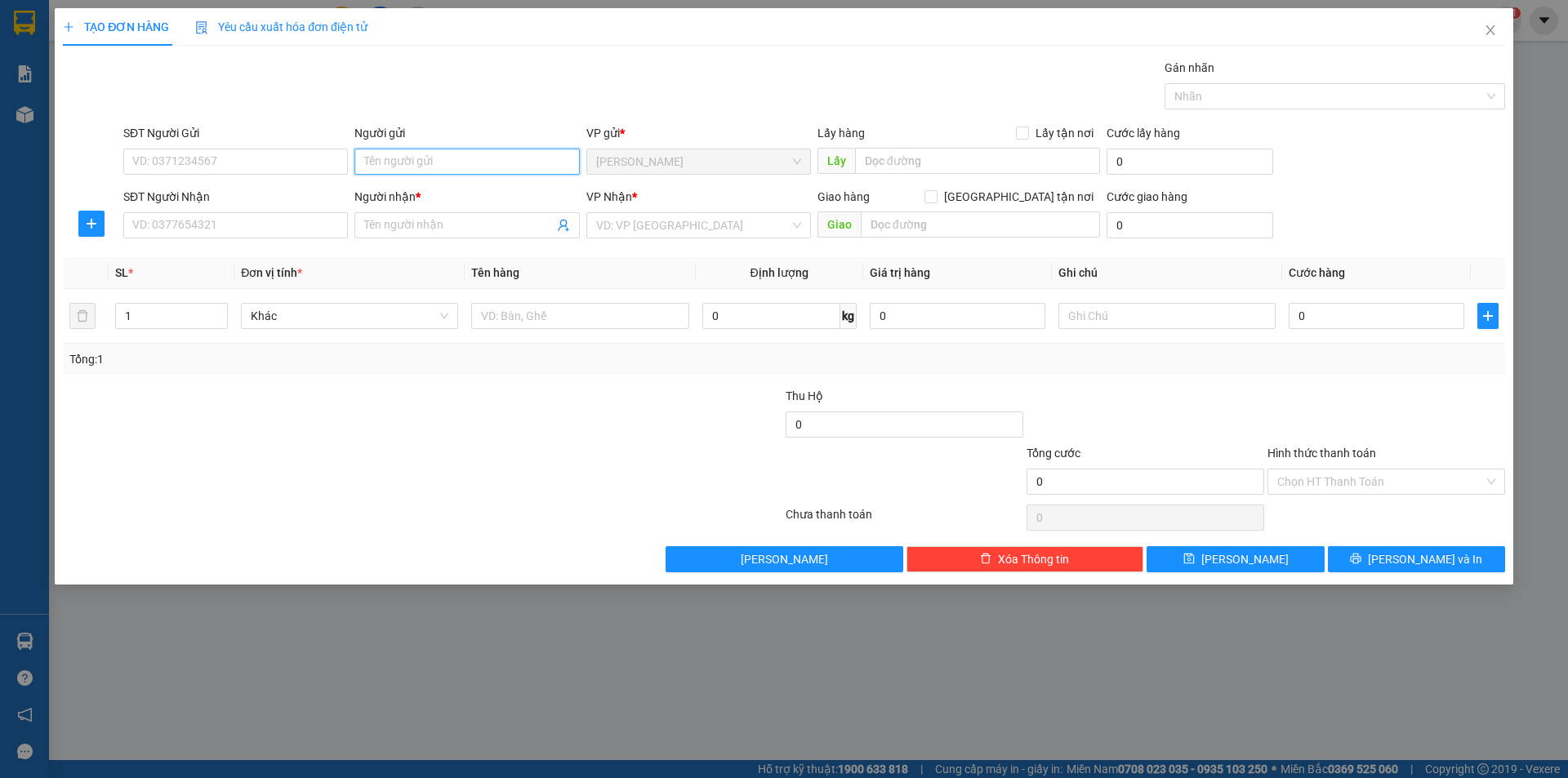
click at [409, 151] on input "Người gửi" at bounding box center [466, 161] width 225 height 26
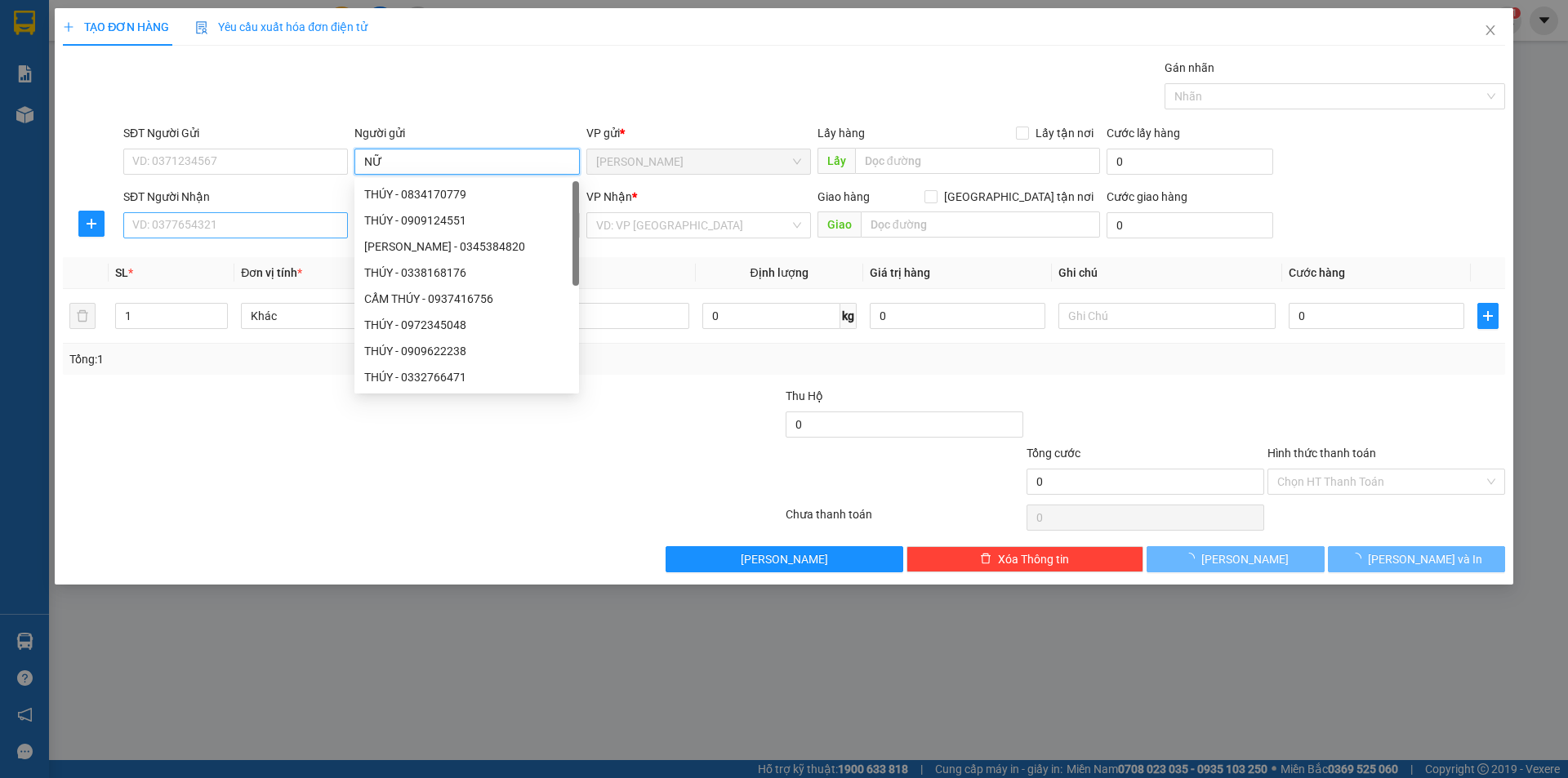
type input "NỮ"
click at [298, 213] on input "SĐT Người Nhận" at bounding box center [235, 226] width 225 height 26
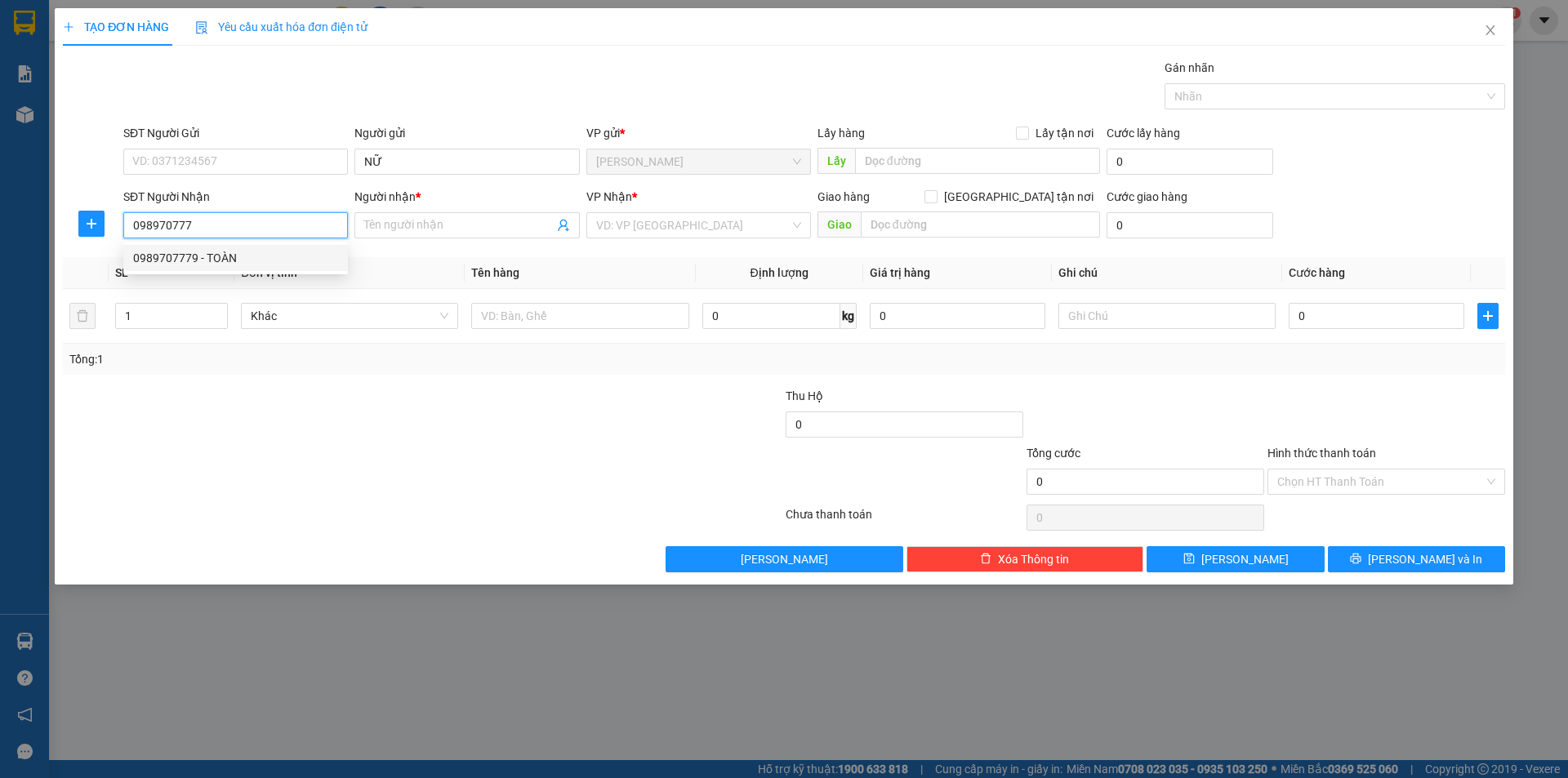
click at [267, 257] on div "0989707779 - TOÀN" at bounding box center [235, 258] width 205 height 18
type input "0989707779"
type input "TOÀN"
type input "0989707779"
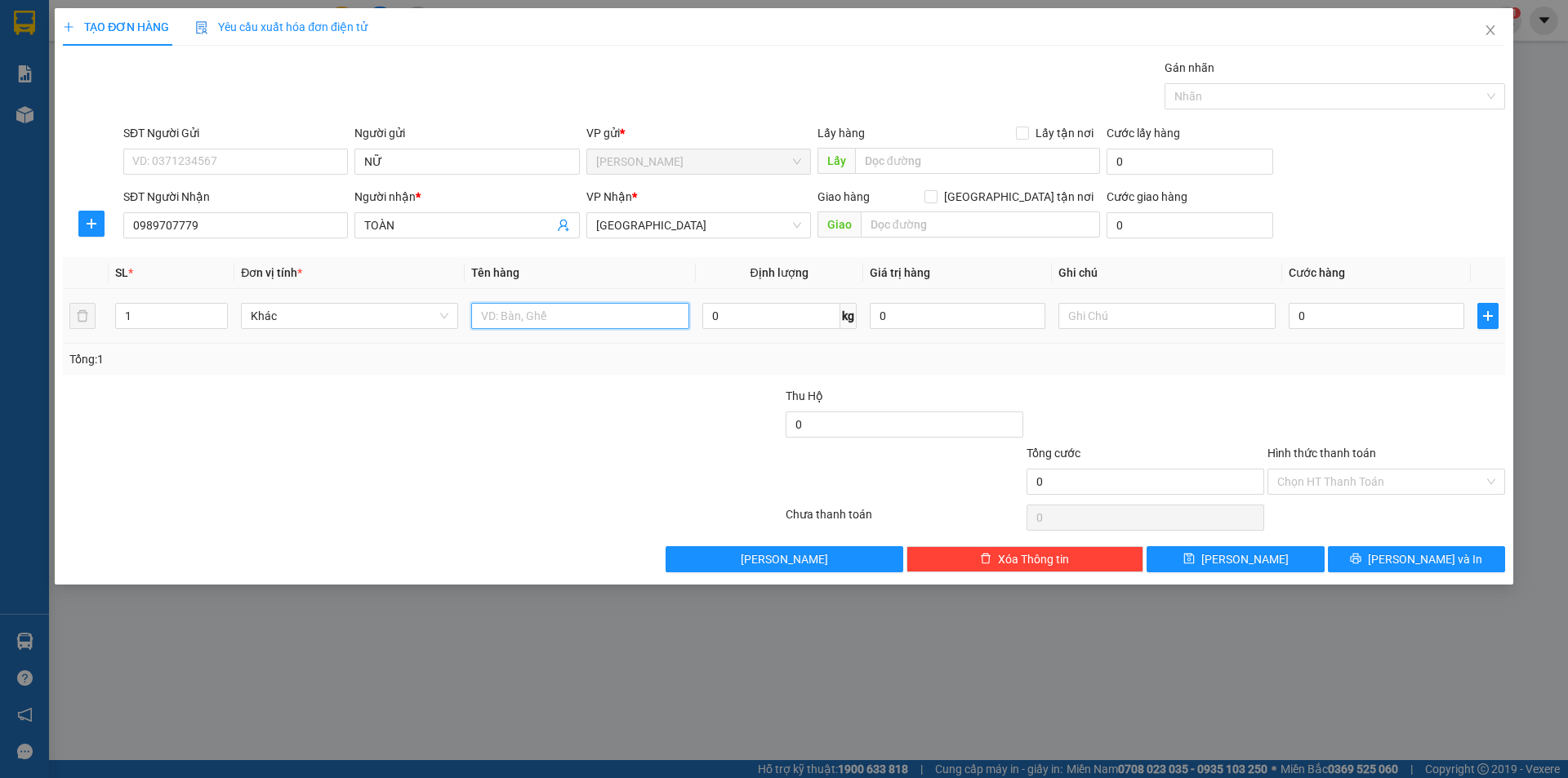
click at [601, 324] on input "text" at bounding box center [580, 316] width 217 height 26
type input "BỊCH"
click at [1158, 328] on input "text" at bounding box center [1167, 316] width 217 height 26
click at [1181, 313] on input "text" at bounding box center [1167, 316] width 217 height 26
type input "R/40"
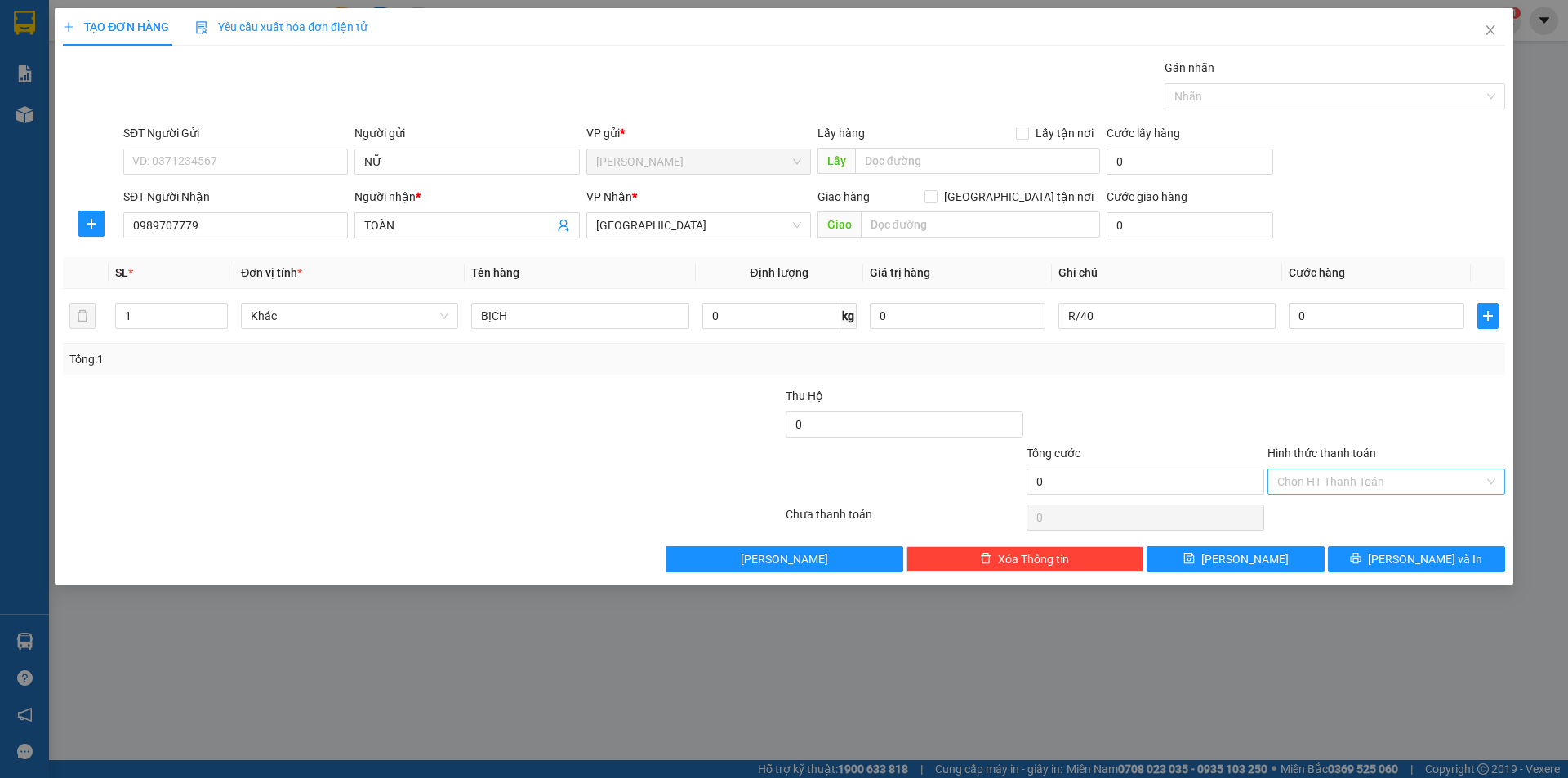
click at [1417, 479] on input "Hình thức thanh toán" at bounding box center [1381, 481] width 207 height 24
click at [1357, 544] on div "Miễn phí" at bounding box center [1386, 540] width 218 height 18
click at [1378, 569] on button "[PERSON_NAME] và In" at bounding box center [1416, 559] width 177 height 26
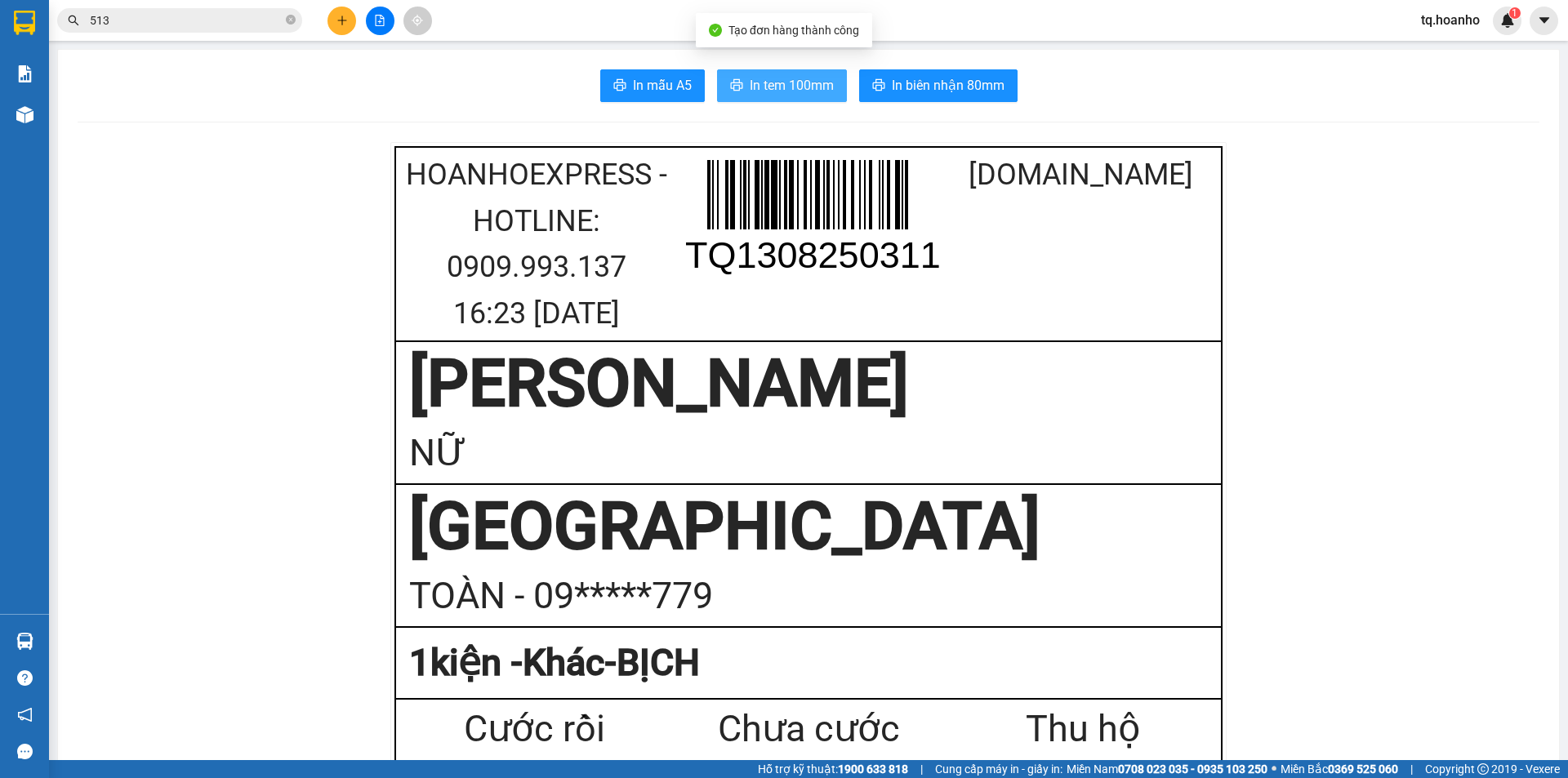
click at [741, 73] on button "In tem 100mm" at bounding box center [782, 86] width 130 height 33
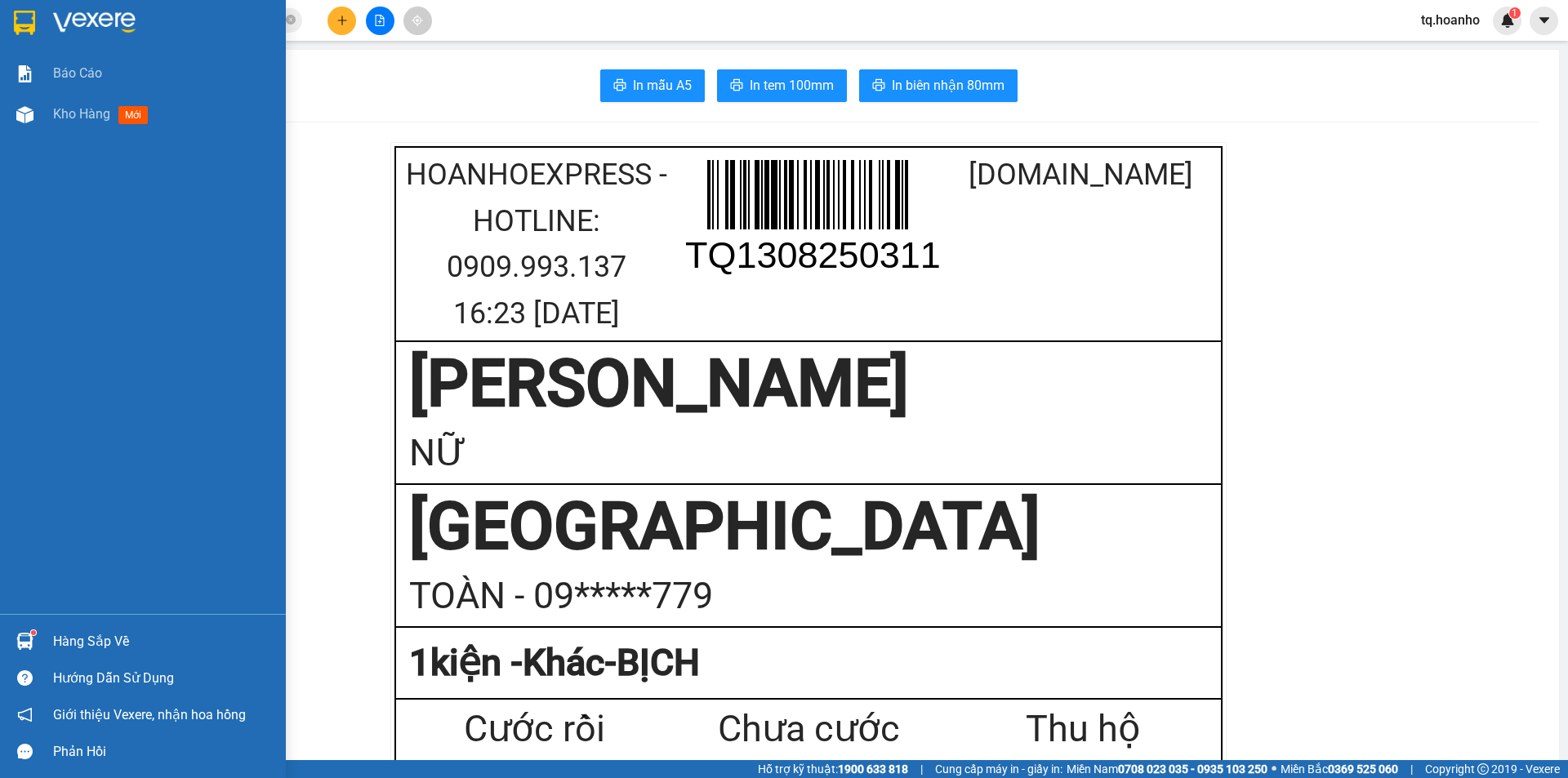
click at [84, 20] on img at bounding box center [94, 23] width 82 height 24
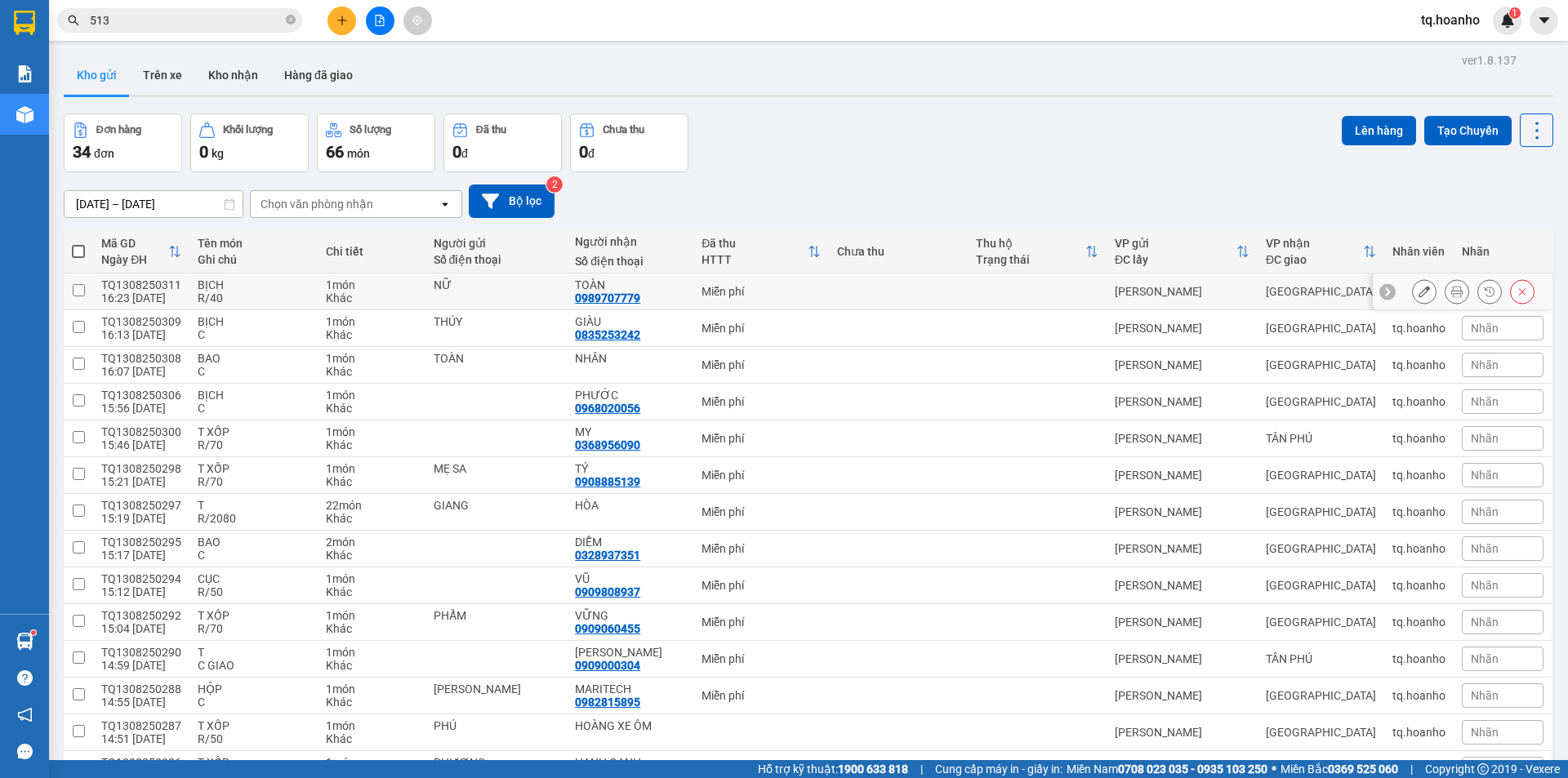
click at [261, 291] on div "R/40" at bounding box center [253, 297] width 111 height 13
checkbox input "true"
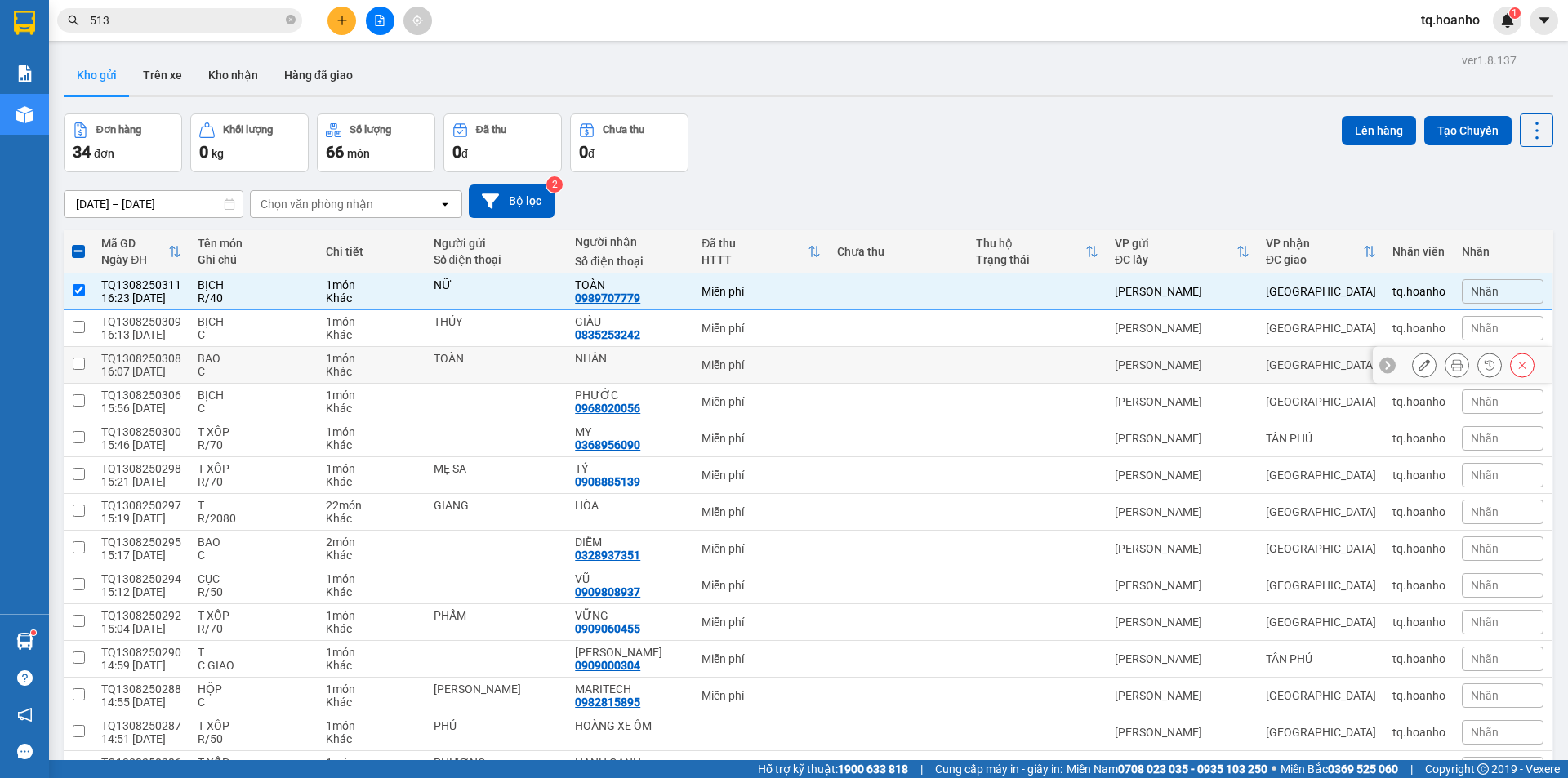
click at [254, 358] on div "BAO" at bounding box center [253, 358] width 111 height 13
checkbox input "true"
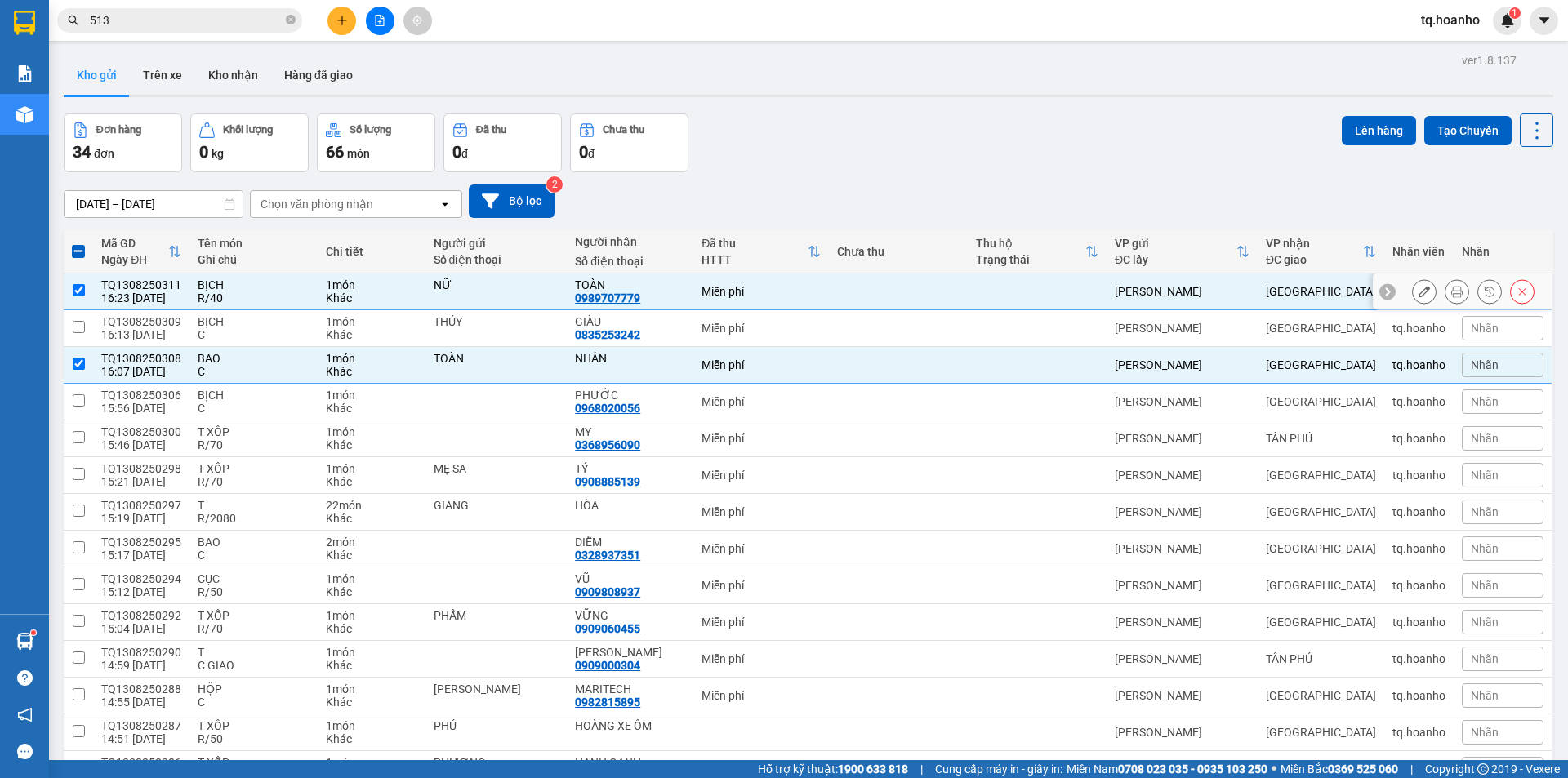
click at [284, 282] on div "BỊCH" at bounding box center [253, 284] width 111 height 13
checkbox input "false"
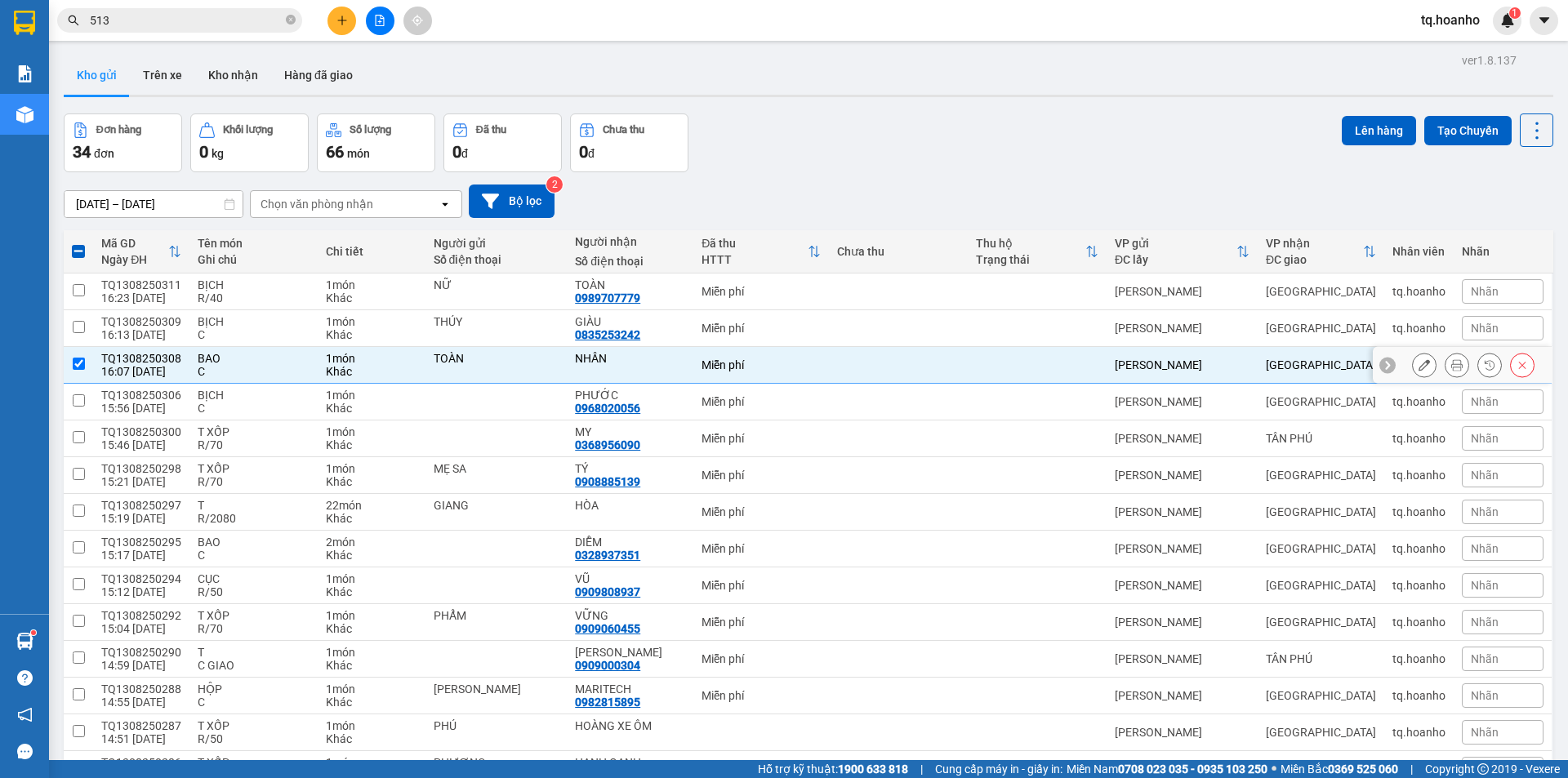
click at [266, 373] on div "C" at bounding box center [253, 371] width 111 height 13
checkbox input "false"
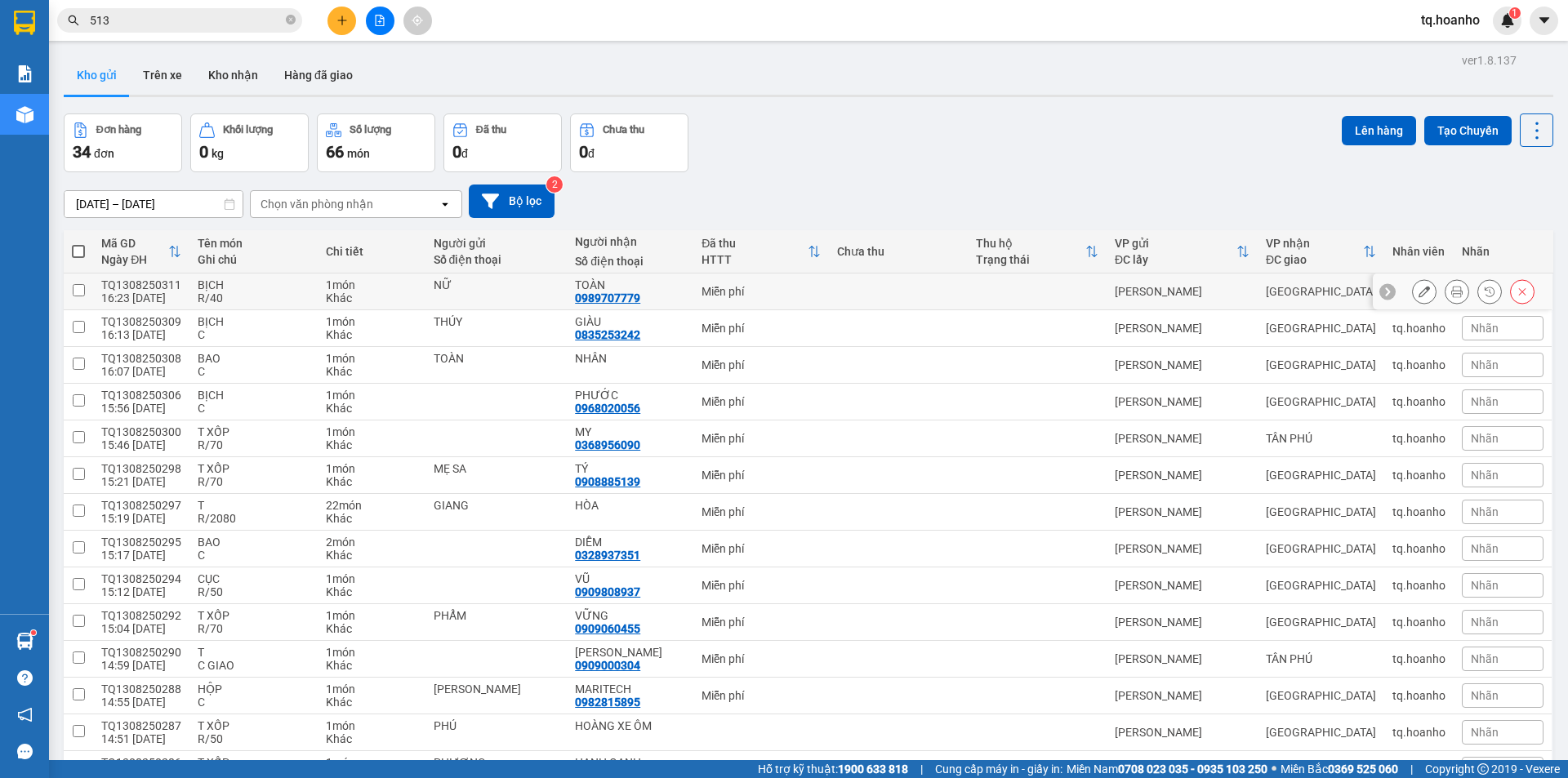
click at [274, 281] on div "BỊCH" at bounding box center [253, 284] width 111 height 13
checkbox input "true"
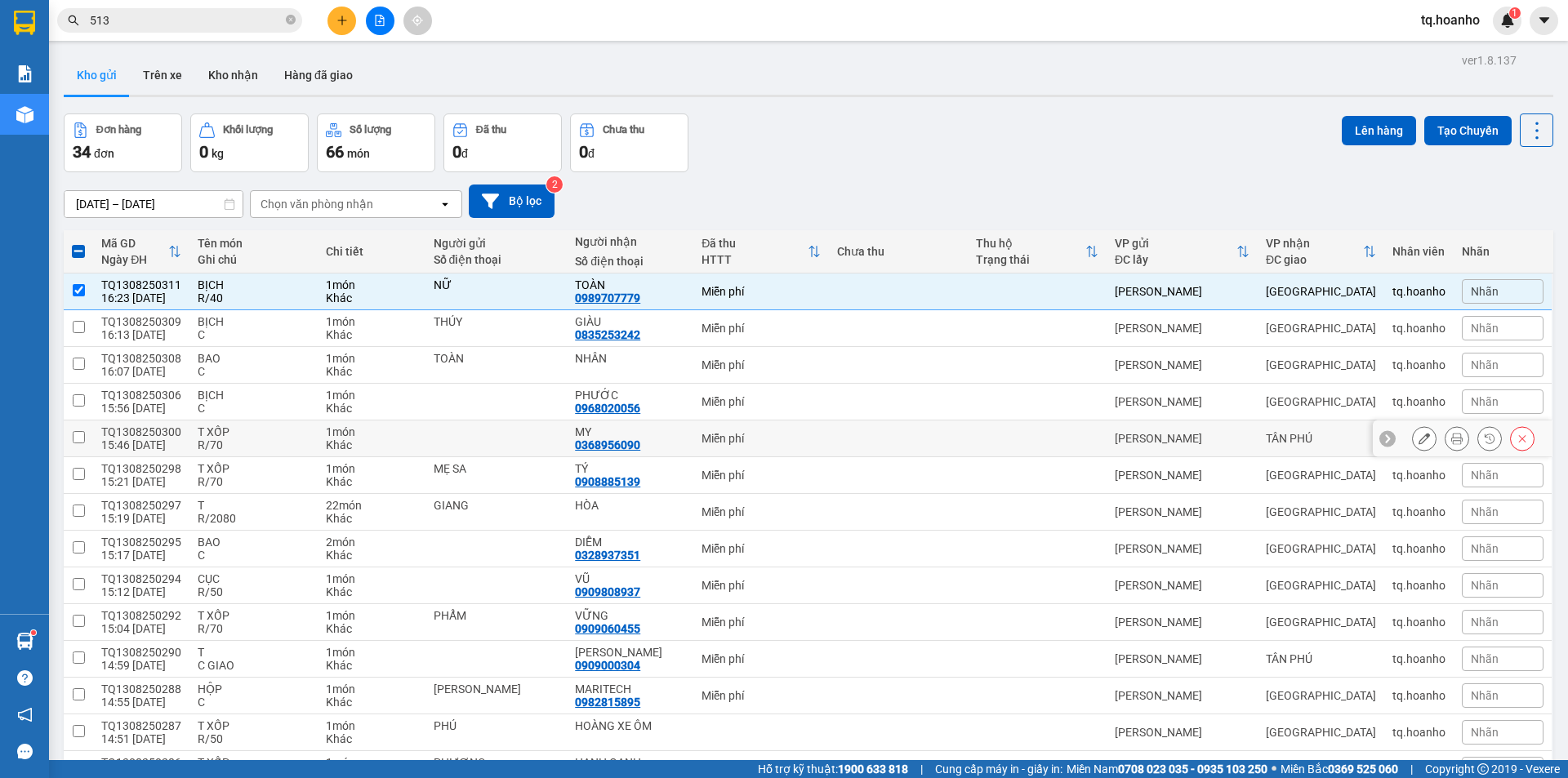
click at [260, 439] on div "R/70" at bounding box center [253, 444] width 111 height 13
checkbox input "true"
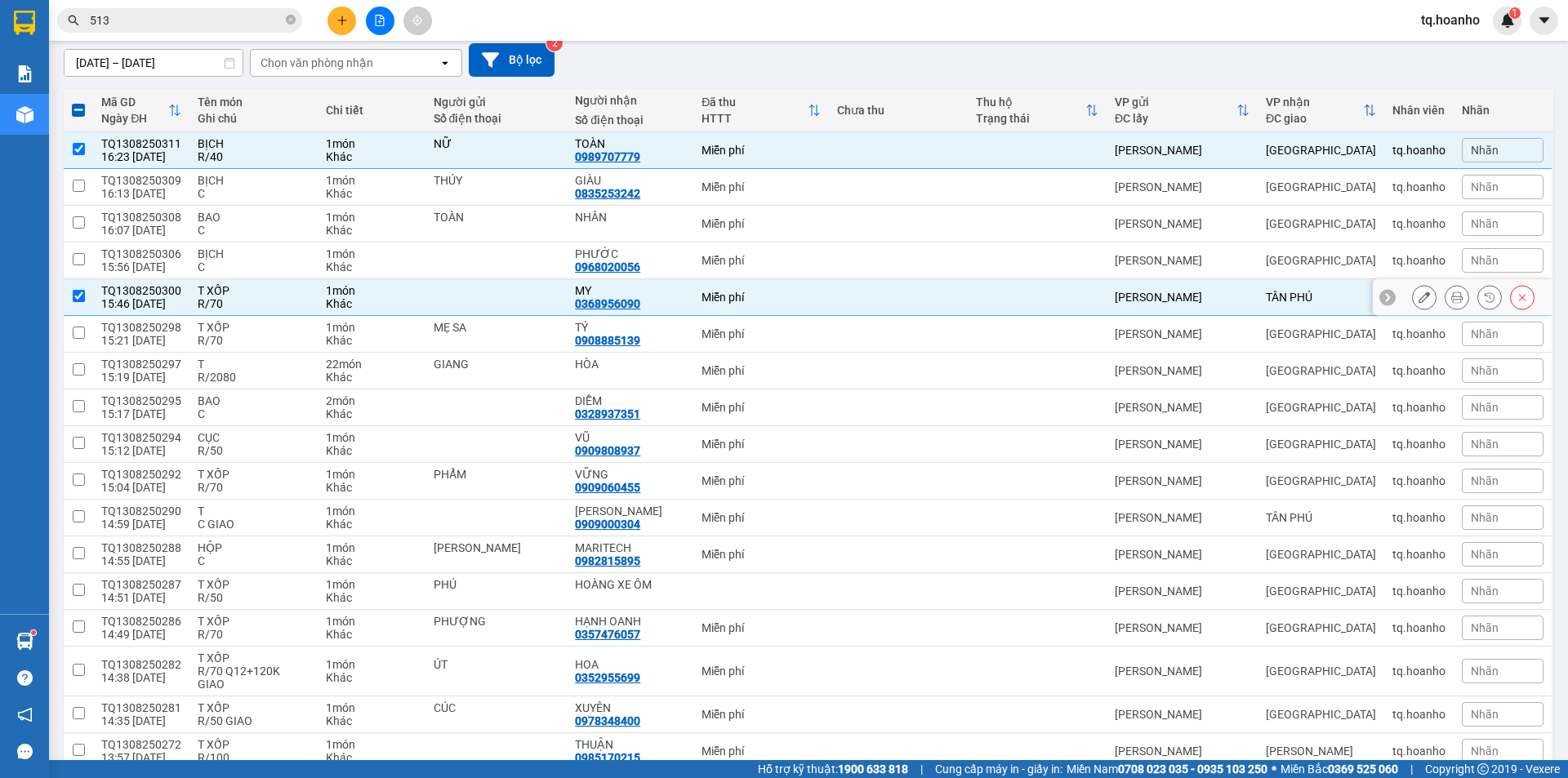
scroll to position [163, 0]
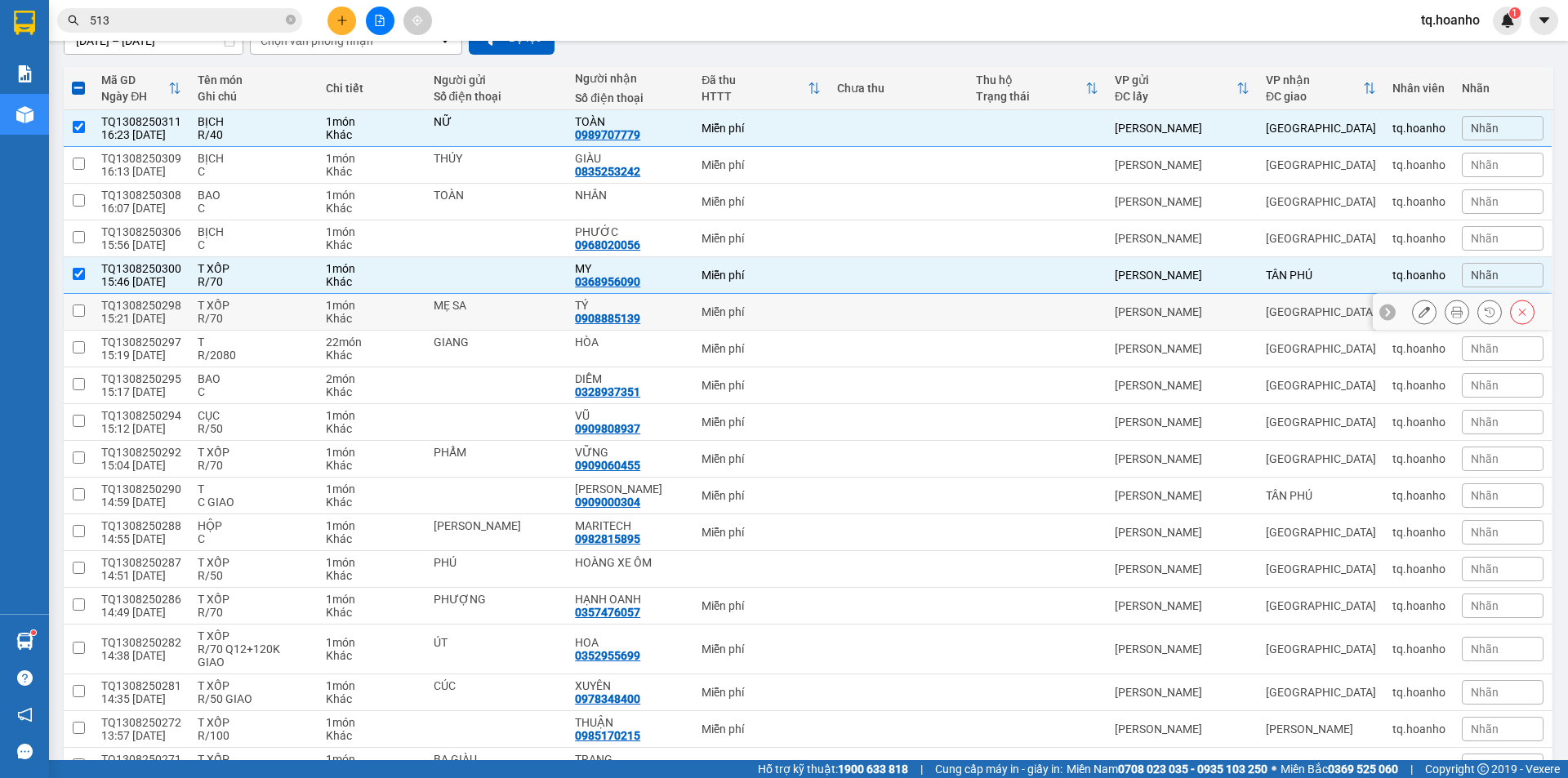
click at [250, 319] on div "R/70" at bounding box center [253, 317] width 111 height 13
checkbox input "true"
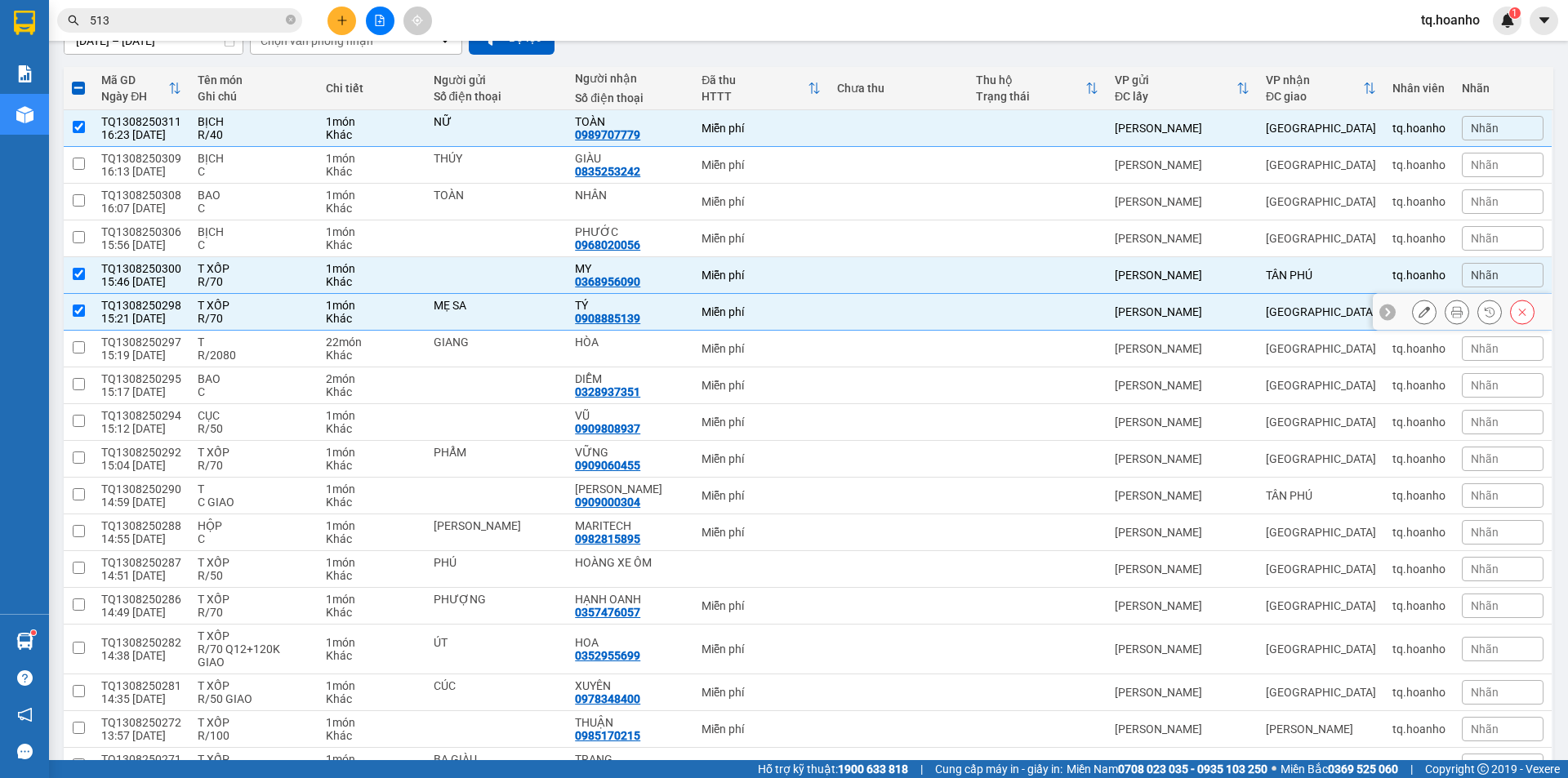
scroll to position [245, 0]
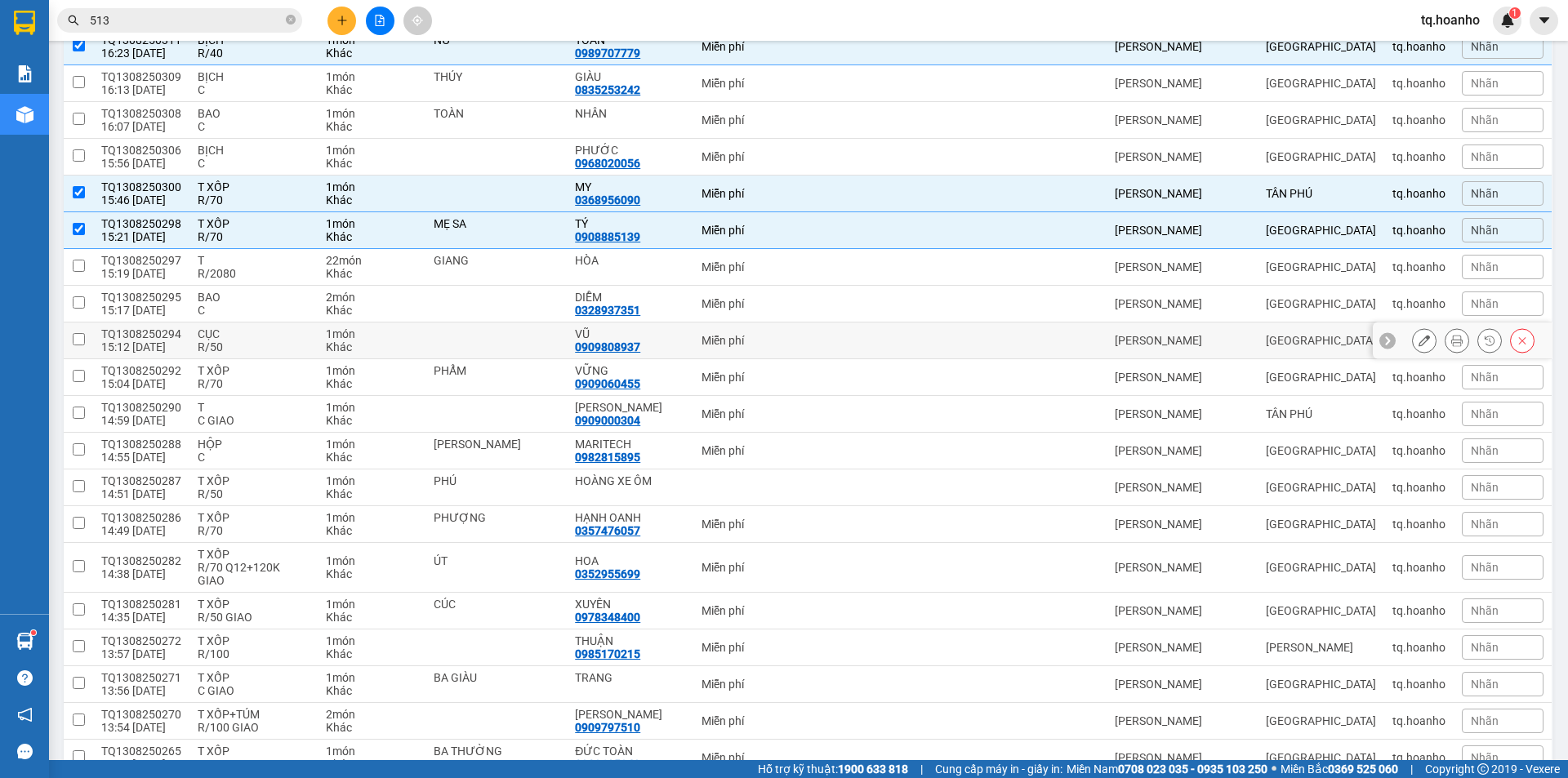
click at [266, 329] on div "CỤC" at bounding box center [253, 333] width 111 height 13
checkbox input "true"
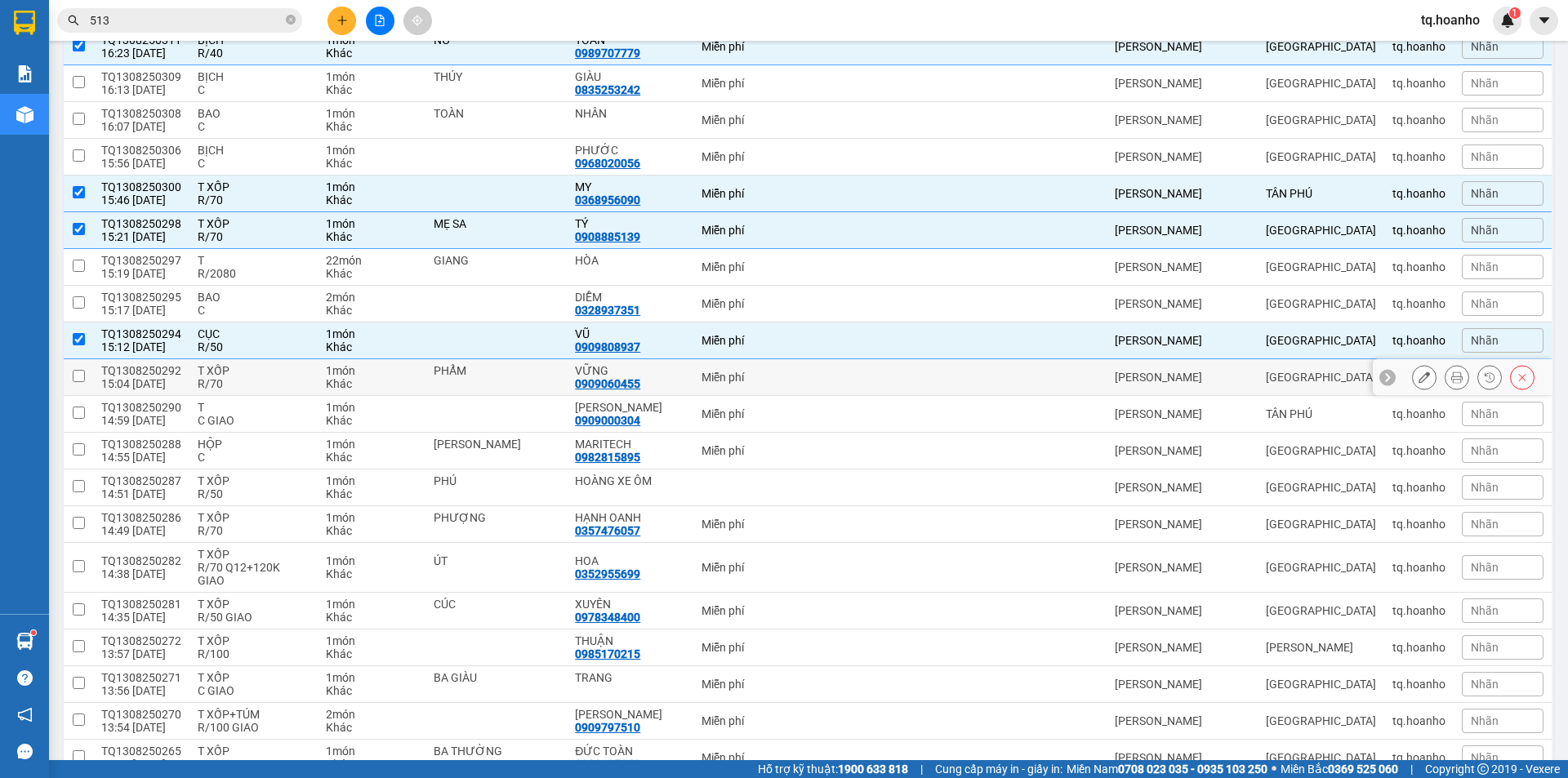
click at [255, 382] on div "R/70" at bounding box center [253, 383] width 111 height 13
checkbox input "true"
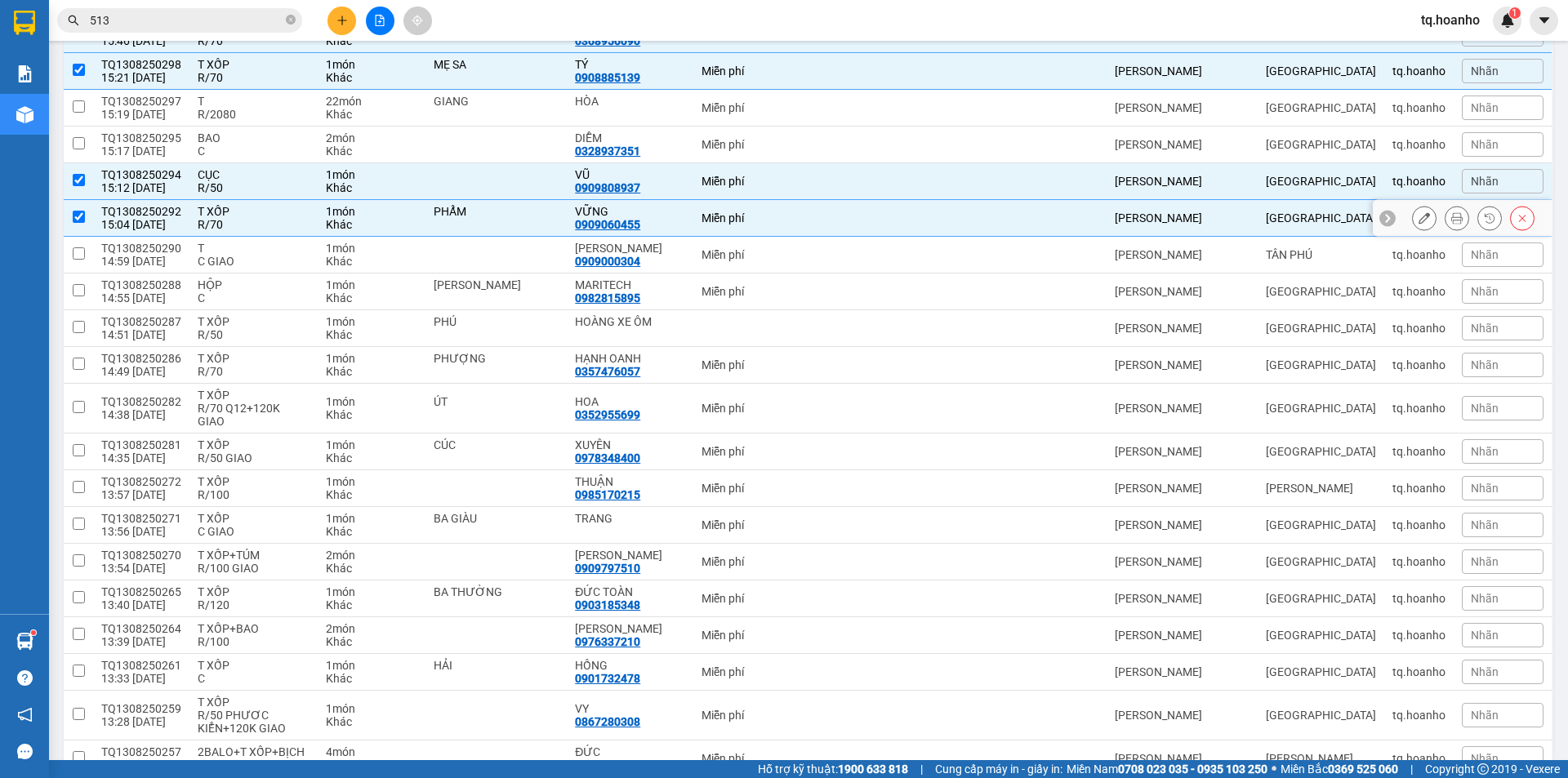
scroll to position [409, 0]
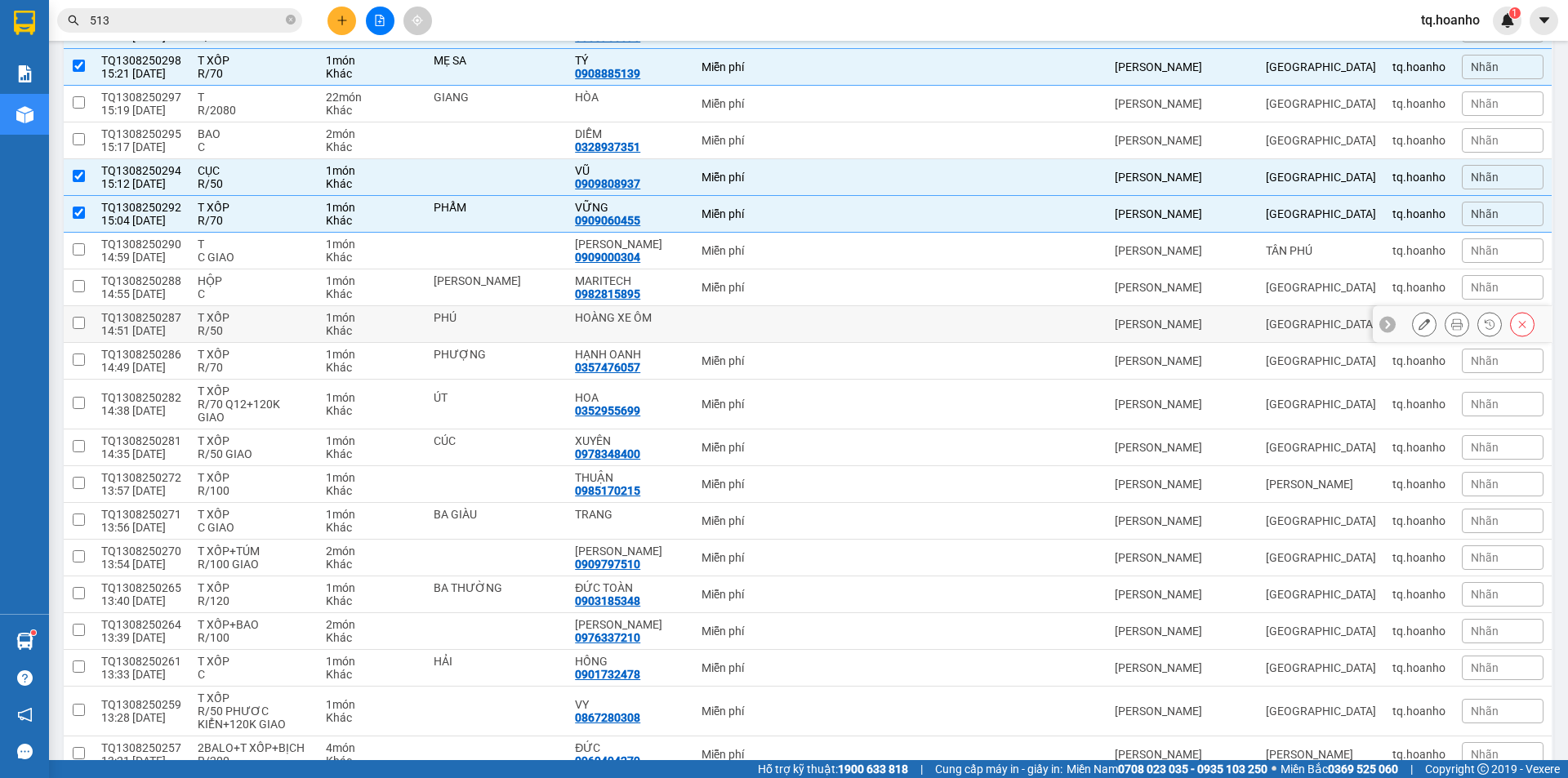
click at [253, 330] on div "R/50" at bounding box center [253, 330] width 111 height 13
checkbox input "true"
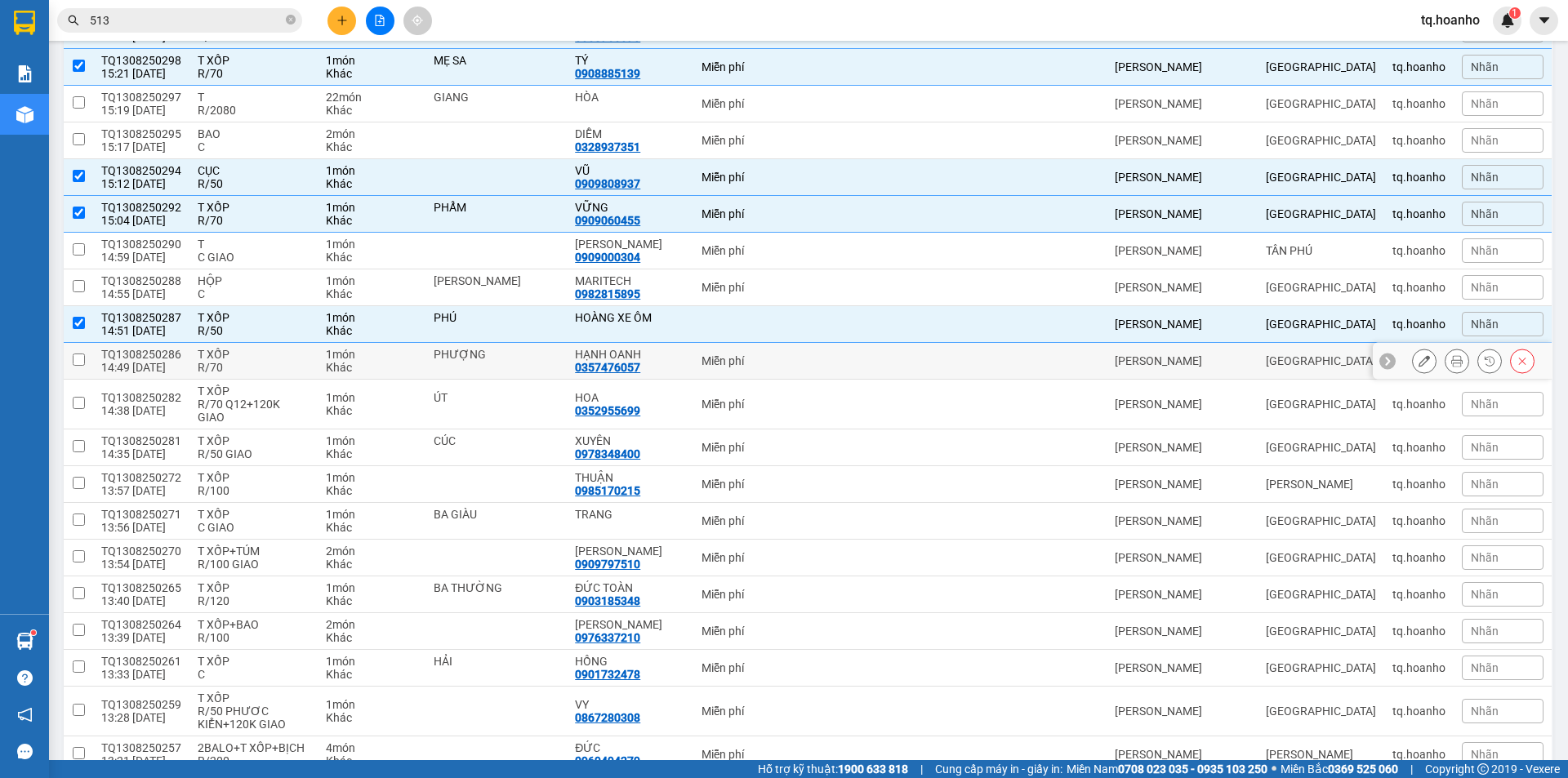
click at [255, 376] on td "T XỐP R/70" at bounding box center [253, 361] width 128 height 36
checkbox input "true"
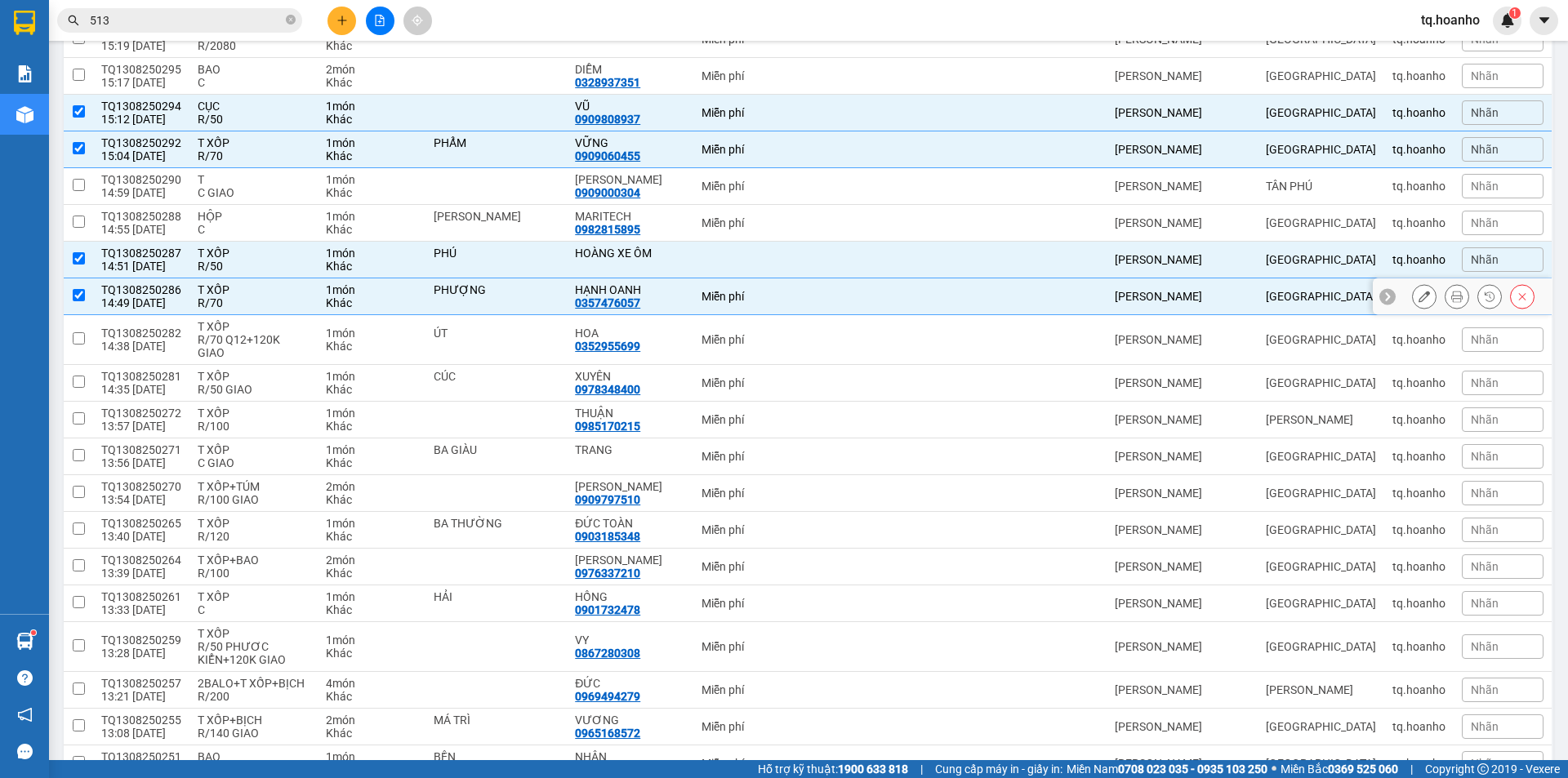
scroll to position [490, 0]
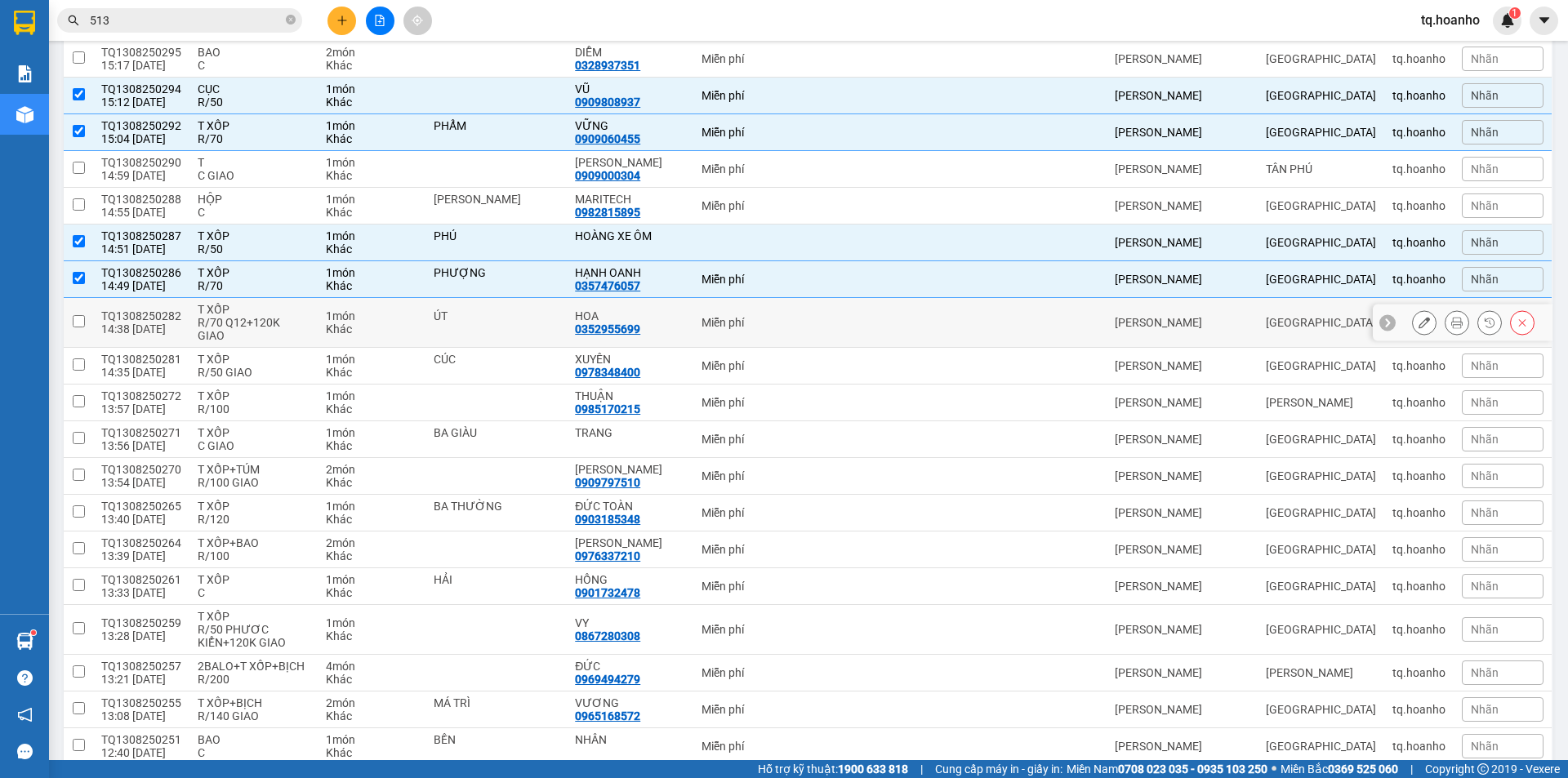
click at [242, 332] on td "T XỐP R/70 Q12+120K GIAO" at bounding box center [253, 322] width 128 height 49
checkbox input "true"
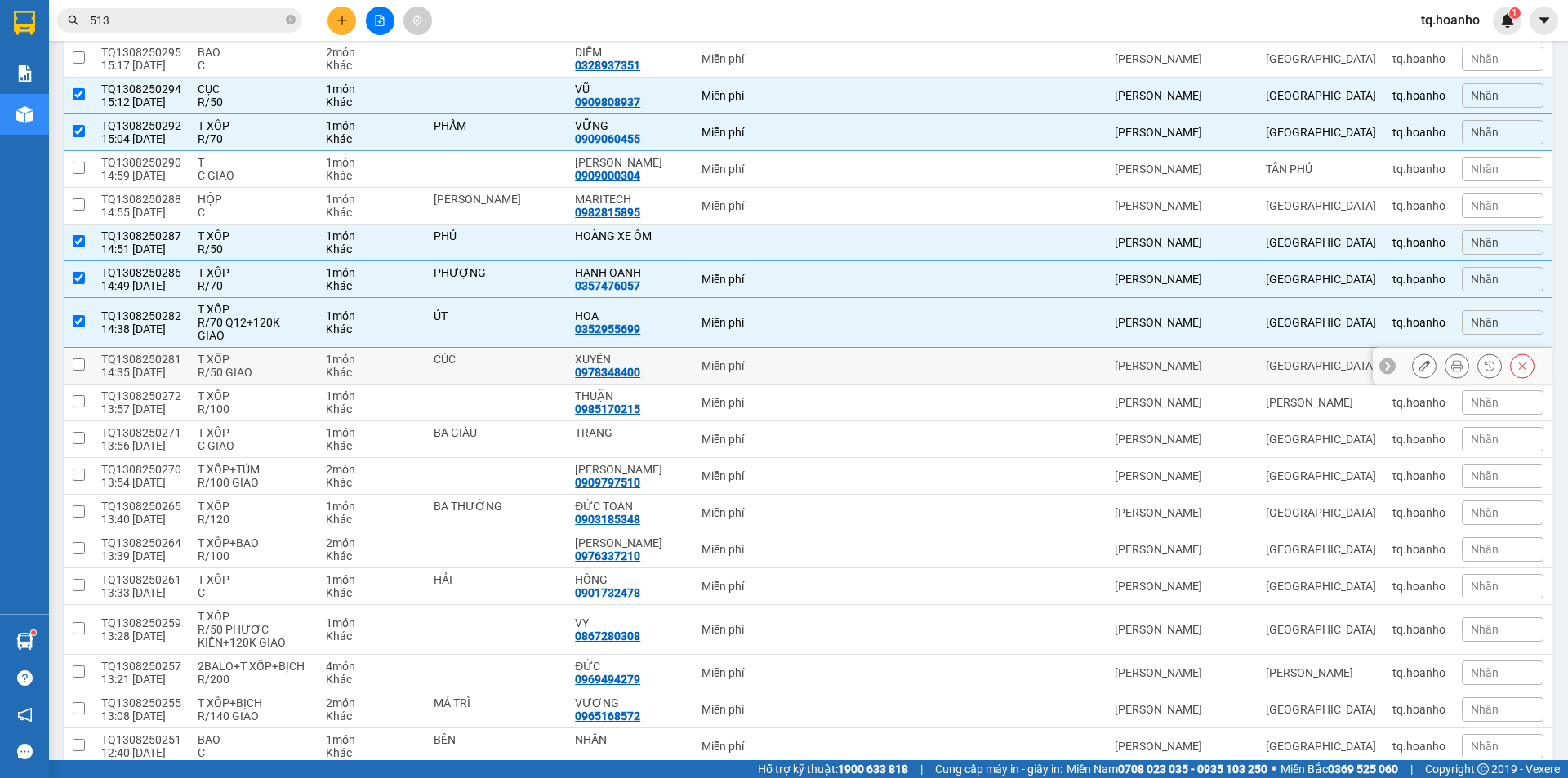
click at [263, 353] on div "T XỐP" at bounding box center [253, 359] width 111 height 13
checkbox input "true"
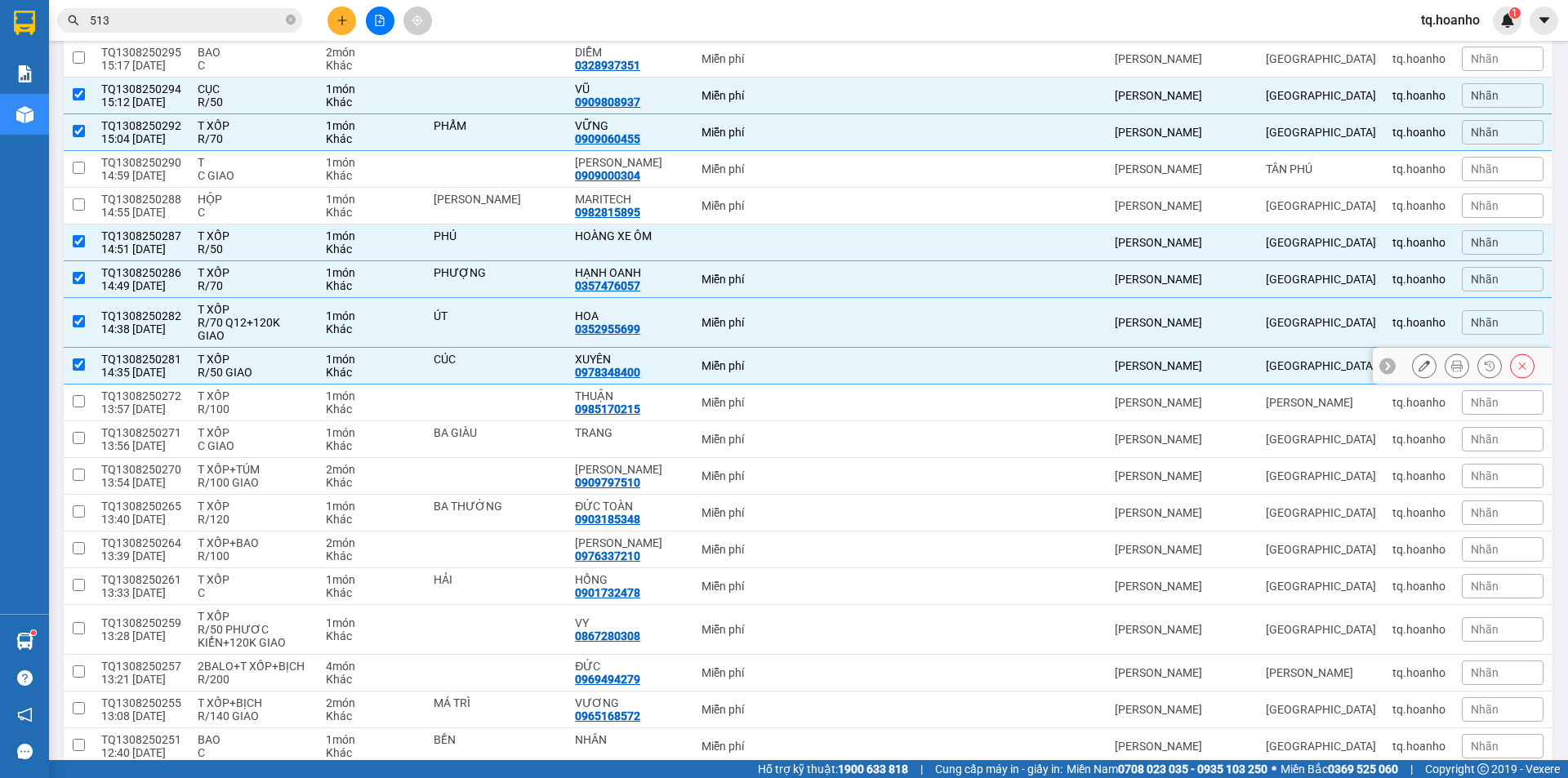
scroll to position [572, 0]
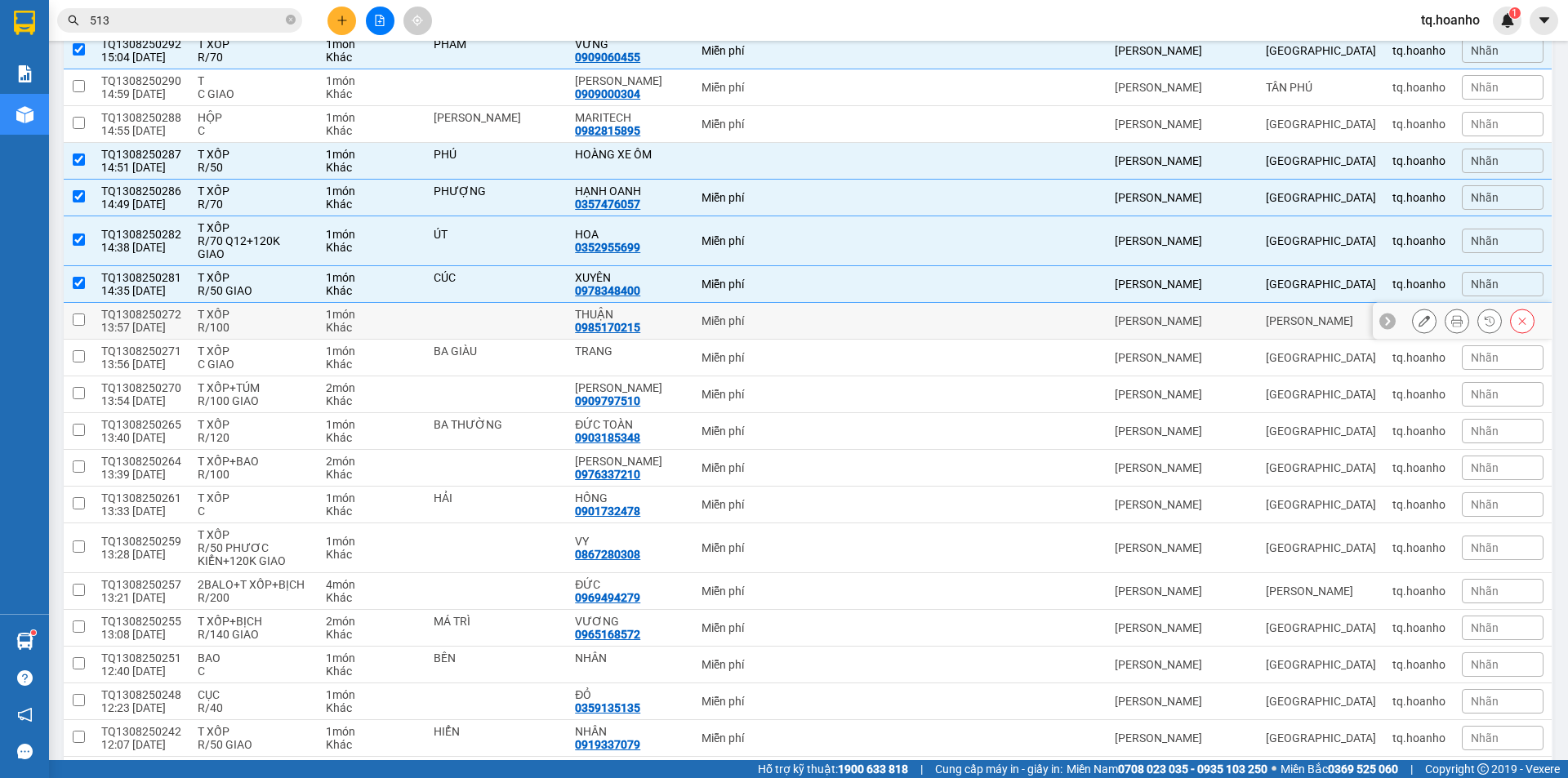
click at [242, 321] on div "R/100" at bounding box center [253, 327] width 111 height 13
checkbox input "true"
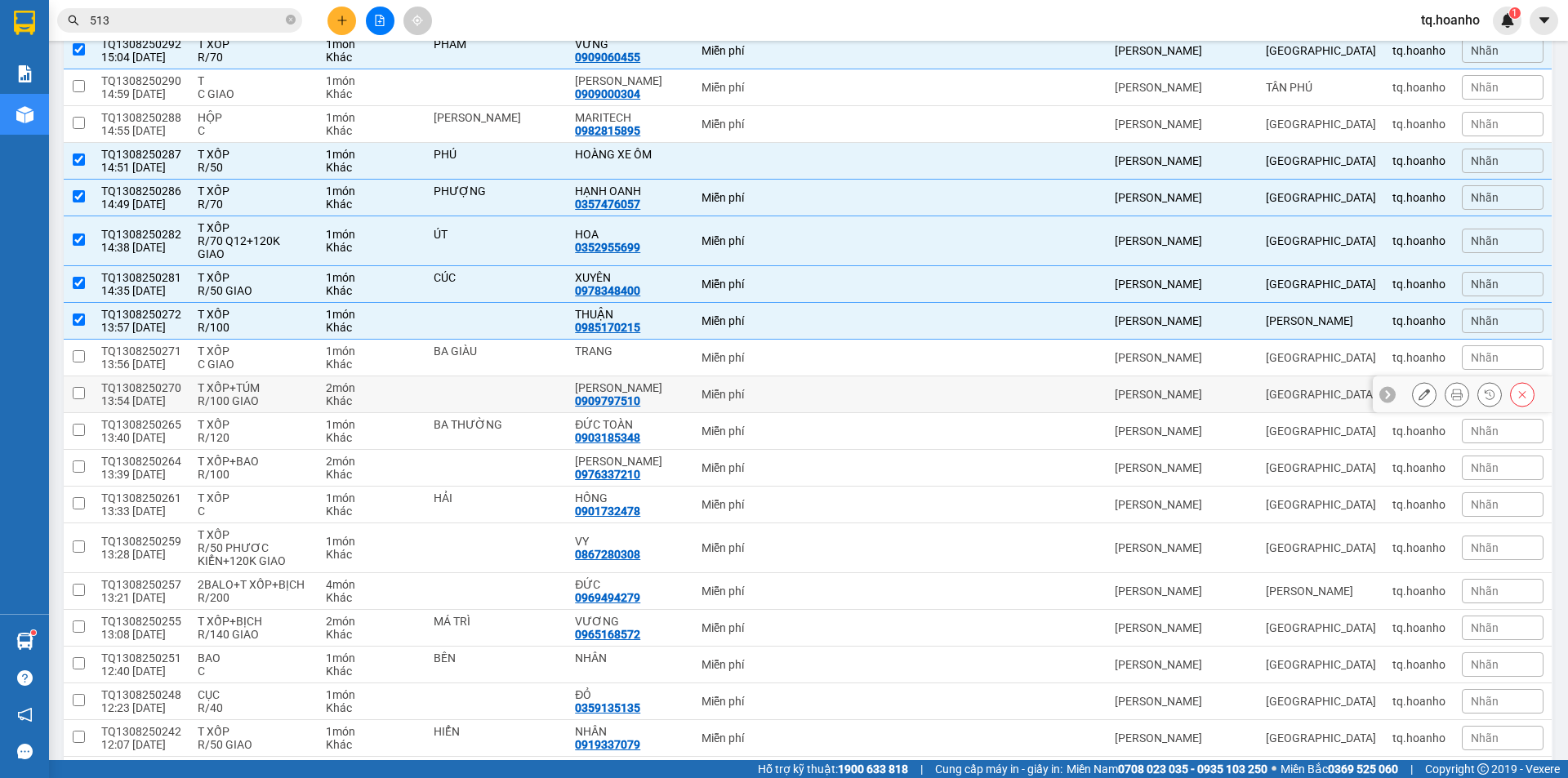
click at [270, 395] on div "R/100 GIAO" at bounding box center [253, 401] width 111 height 13
checkbox input "true"
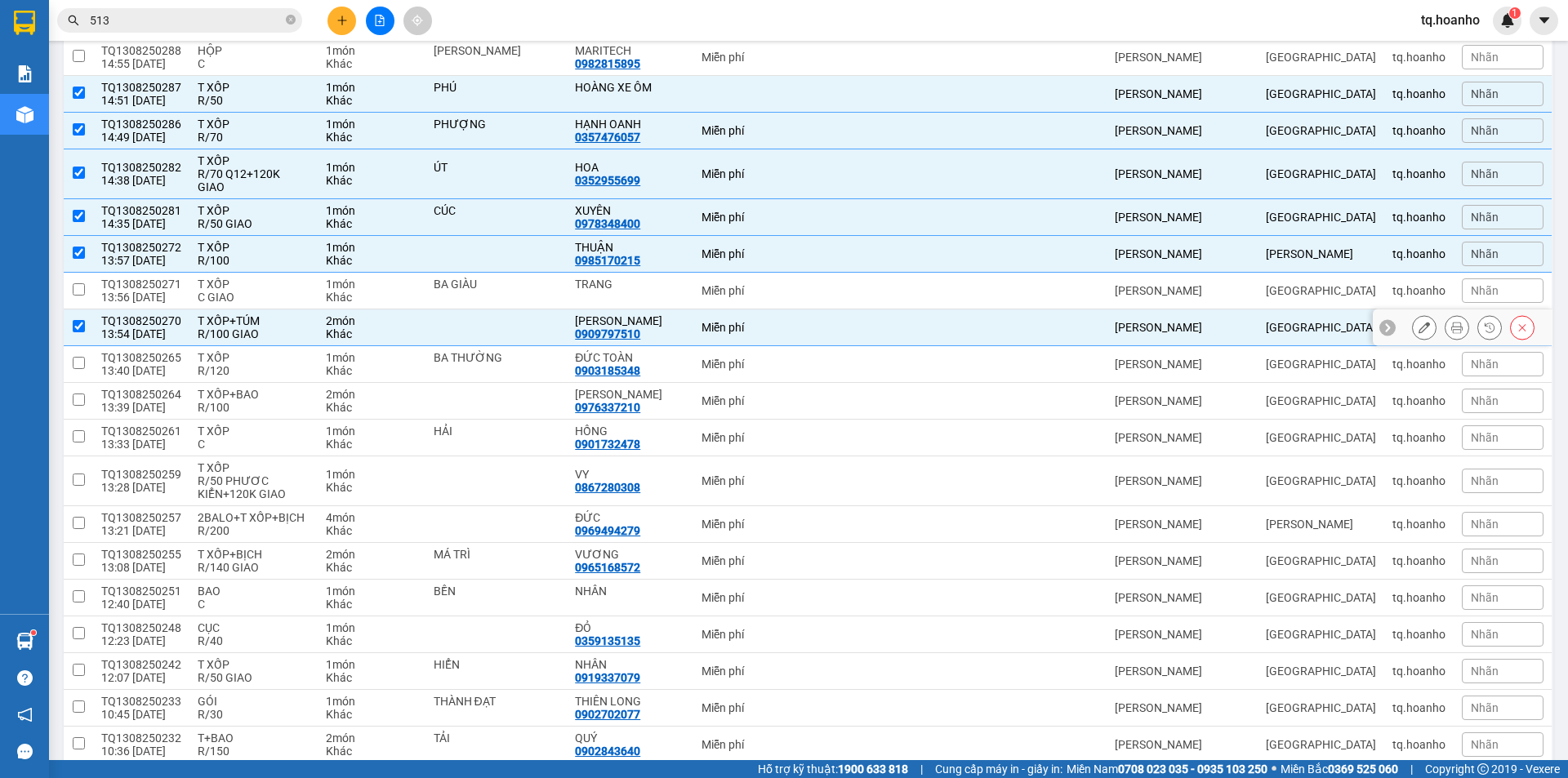
scroll to position [653, 0]
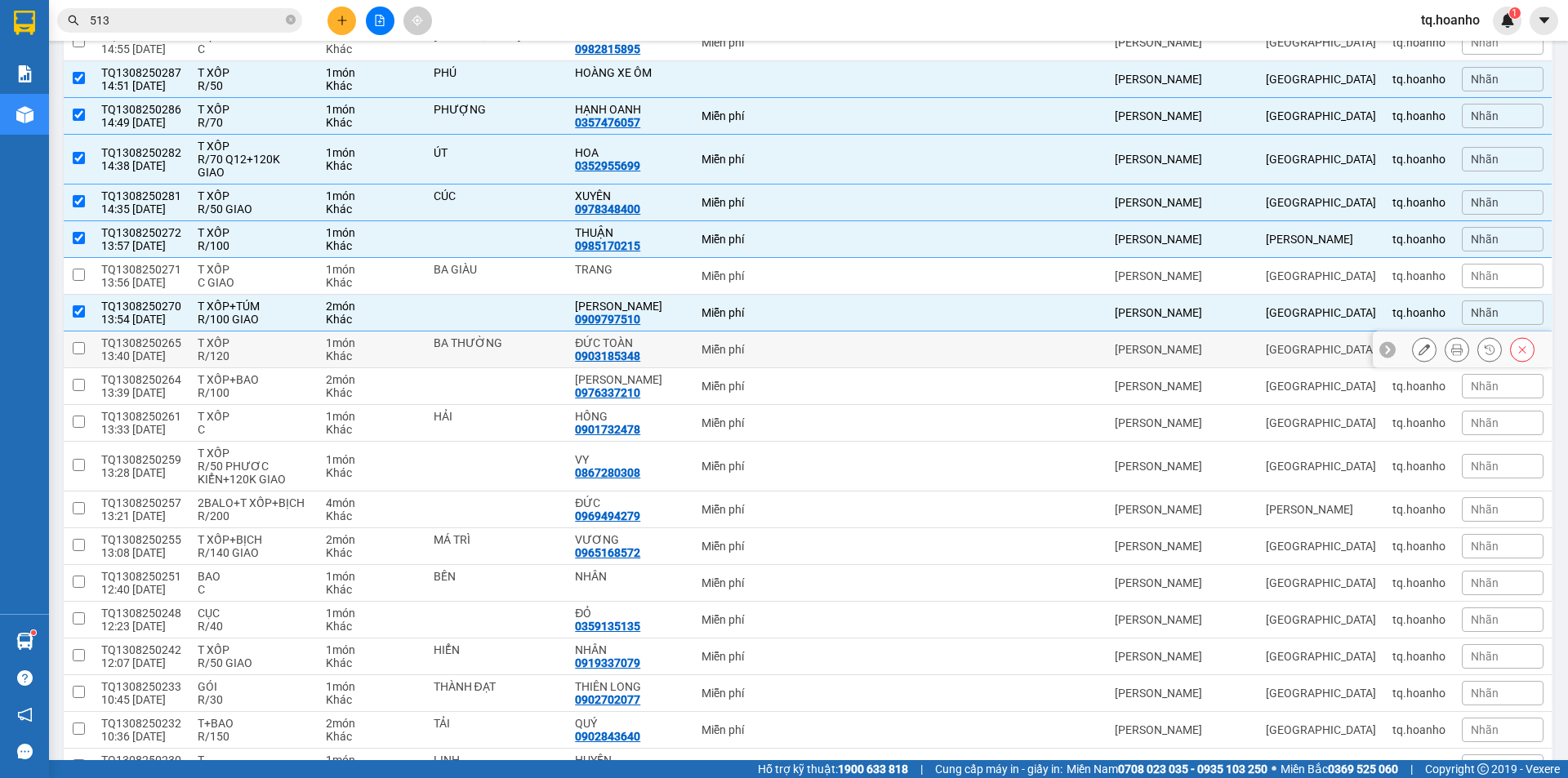
click at [266, 331] on td "T XỐP R/120" at bounding box center [253, 350] width 128 height 36
checkbox input "true"
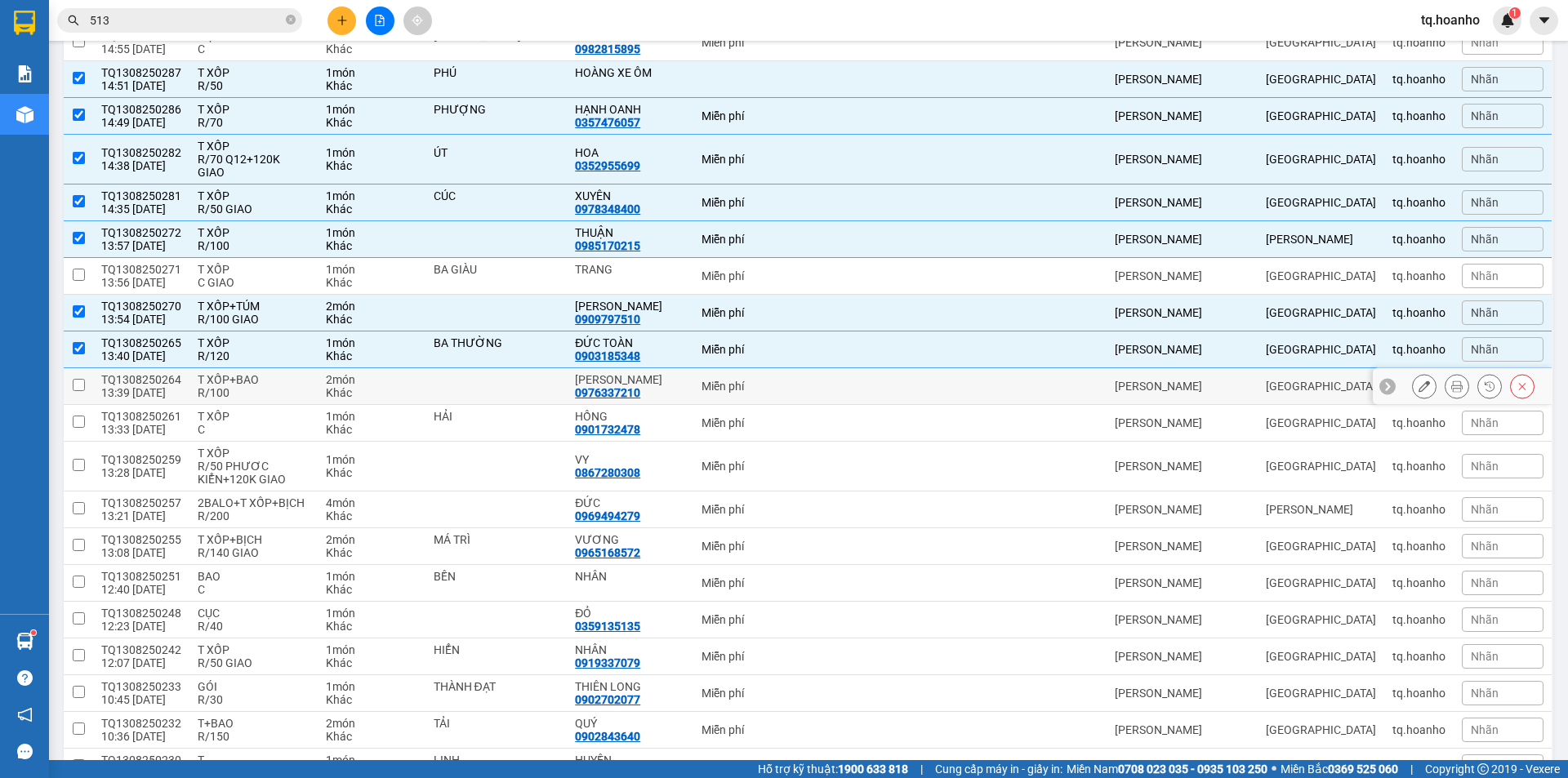
click at [286, 386] on div "R/100" at bounding box center [253, 392] width 111 height 13
checkbox input "true"
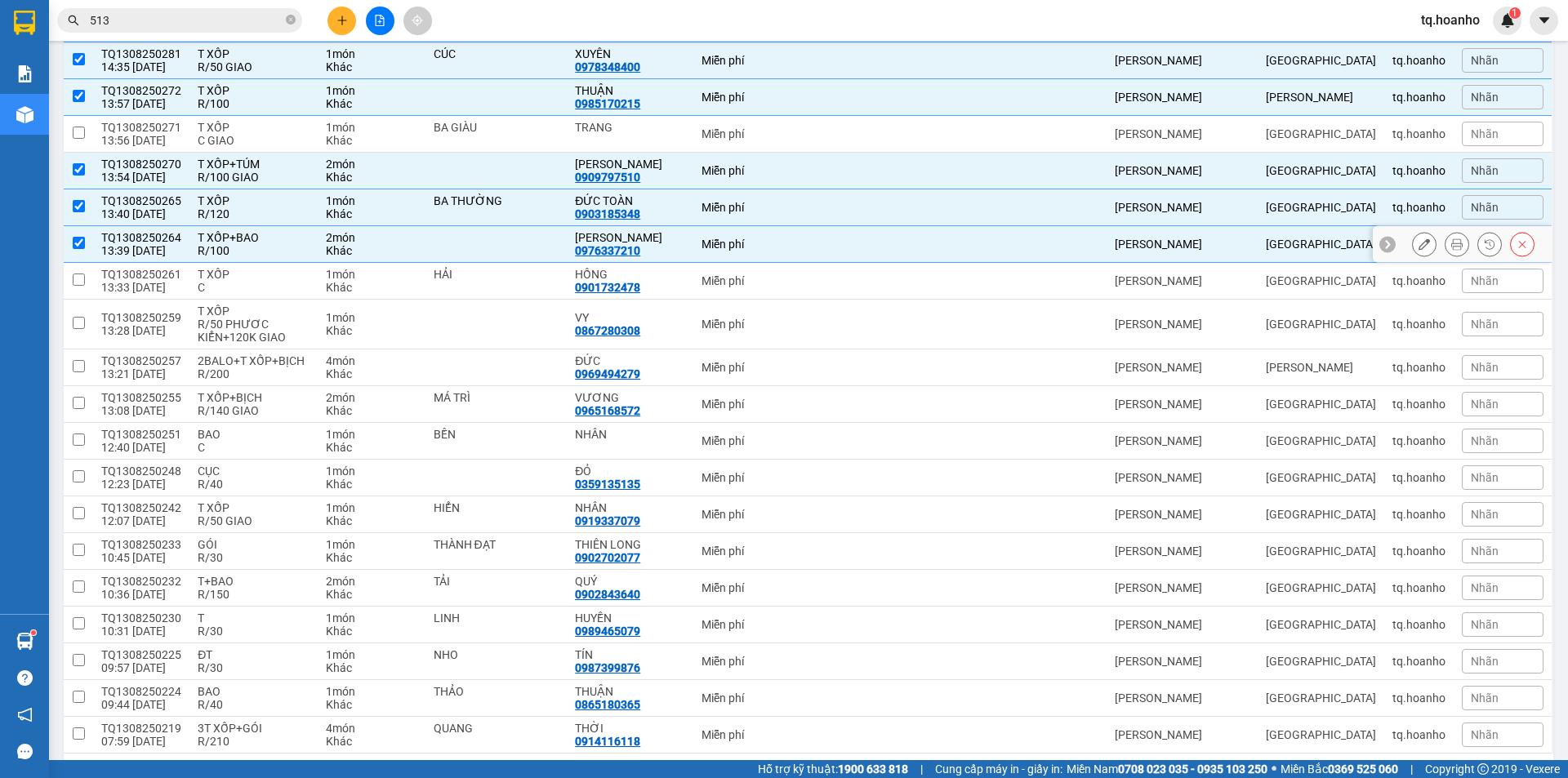
scroll to position [816, 0]
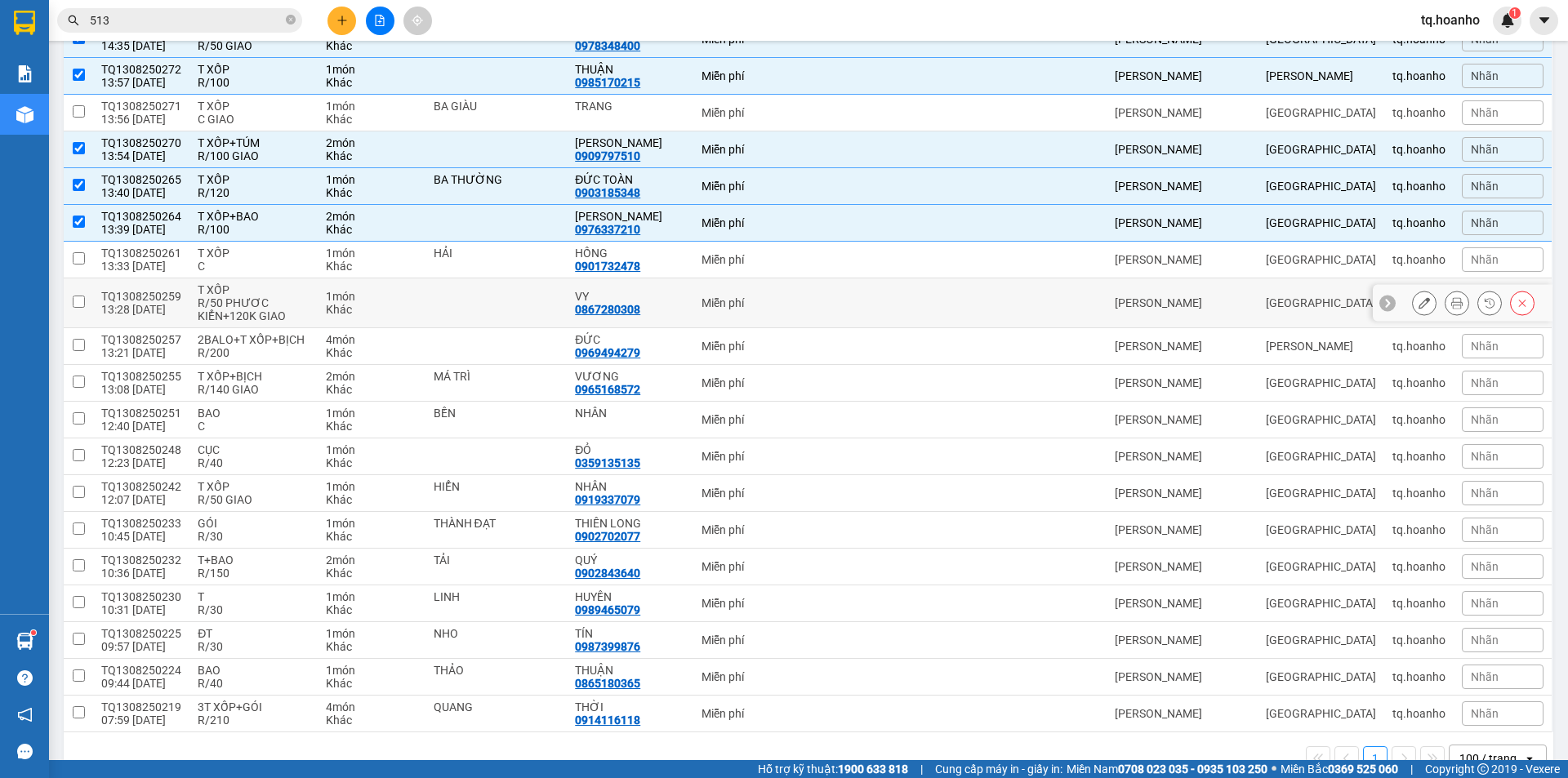
click at [285, 297] on div "R/50 PHƯƠC KIỂN+120K GIAO" at bounding box center [253, 310] width 111 height 26
checkbox input "true"
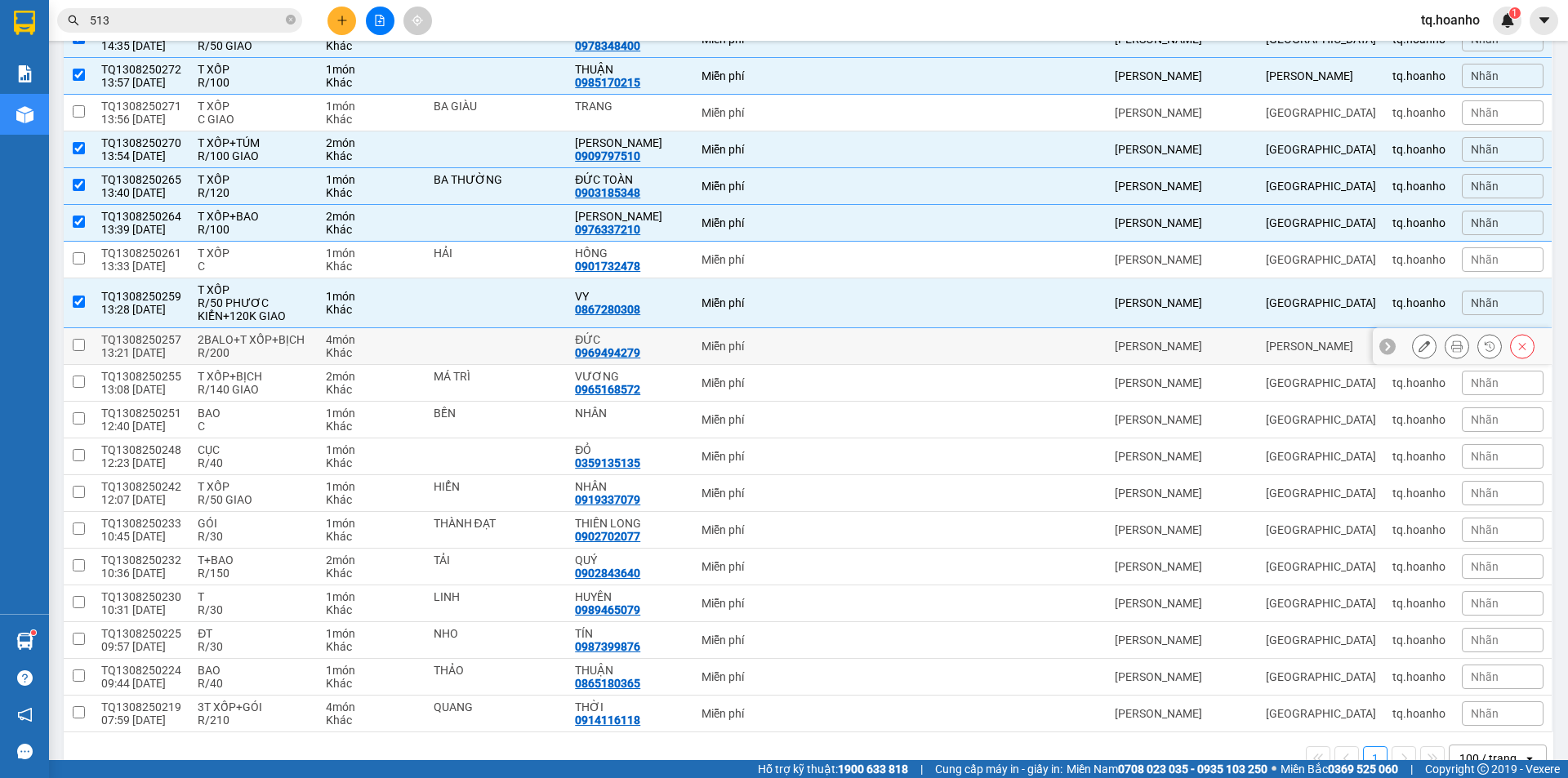
click at [266, 333] on div "2BALO+T XỐP+BỊCH" at bounding box center [253, 339] width 111 height 13
checkbox input "true"
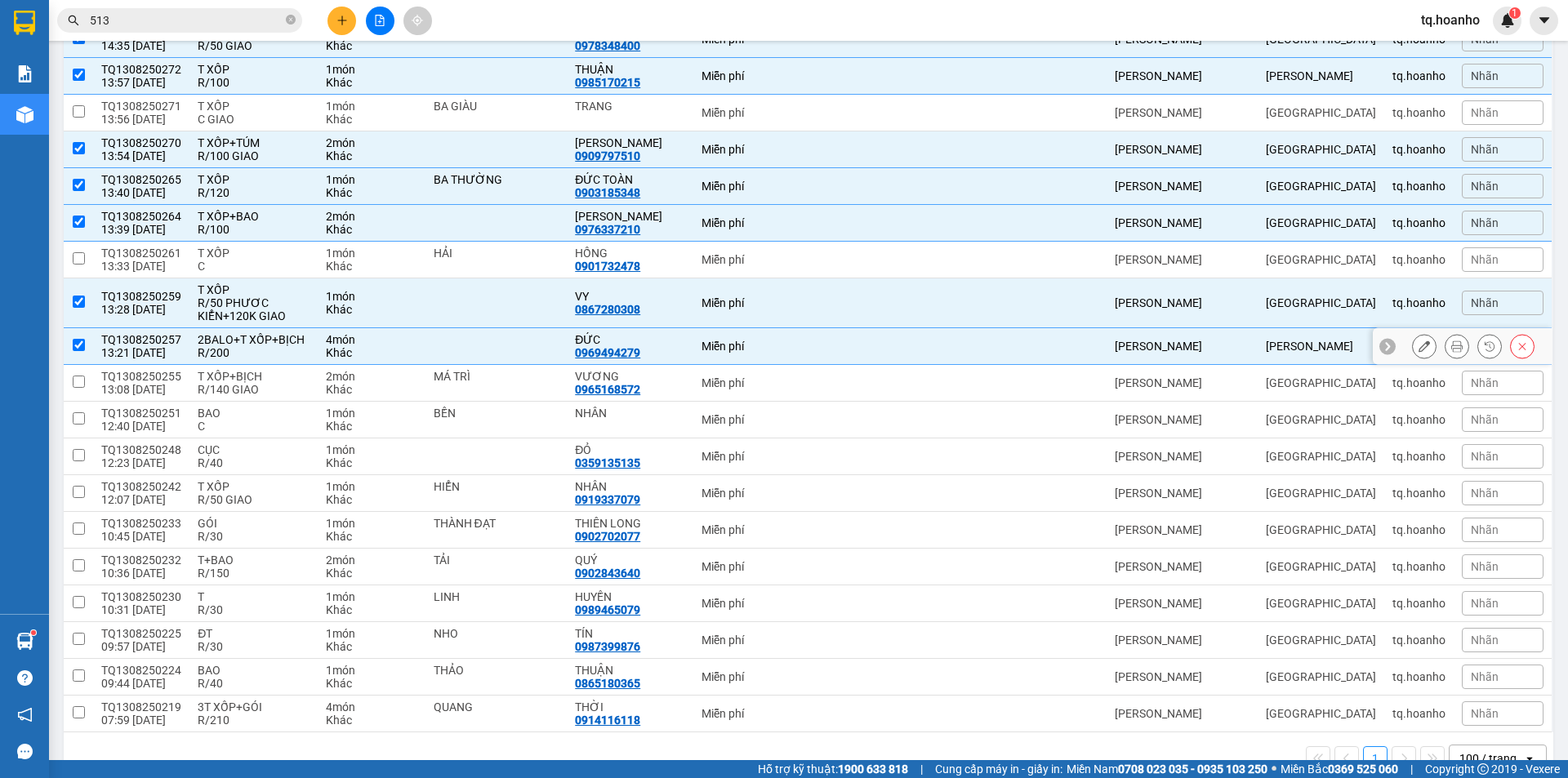
scroll to position [842, 0]
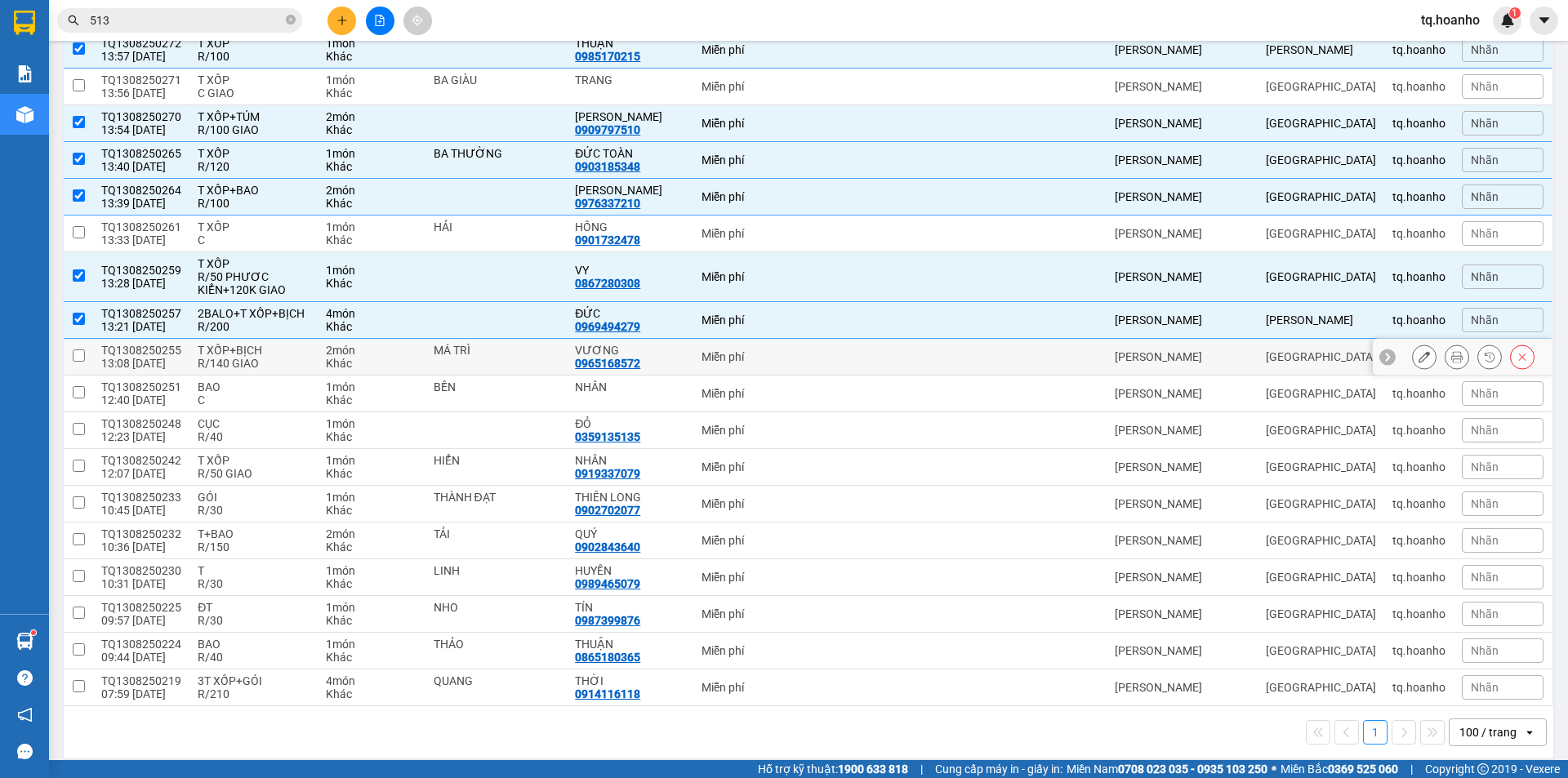
click at [274, 356] on div "R/140 GIAO" at bounding box center [253, 363] width 111 height 13
checkbox input "true"
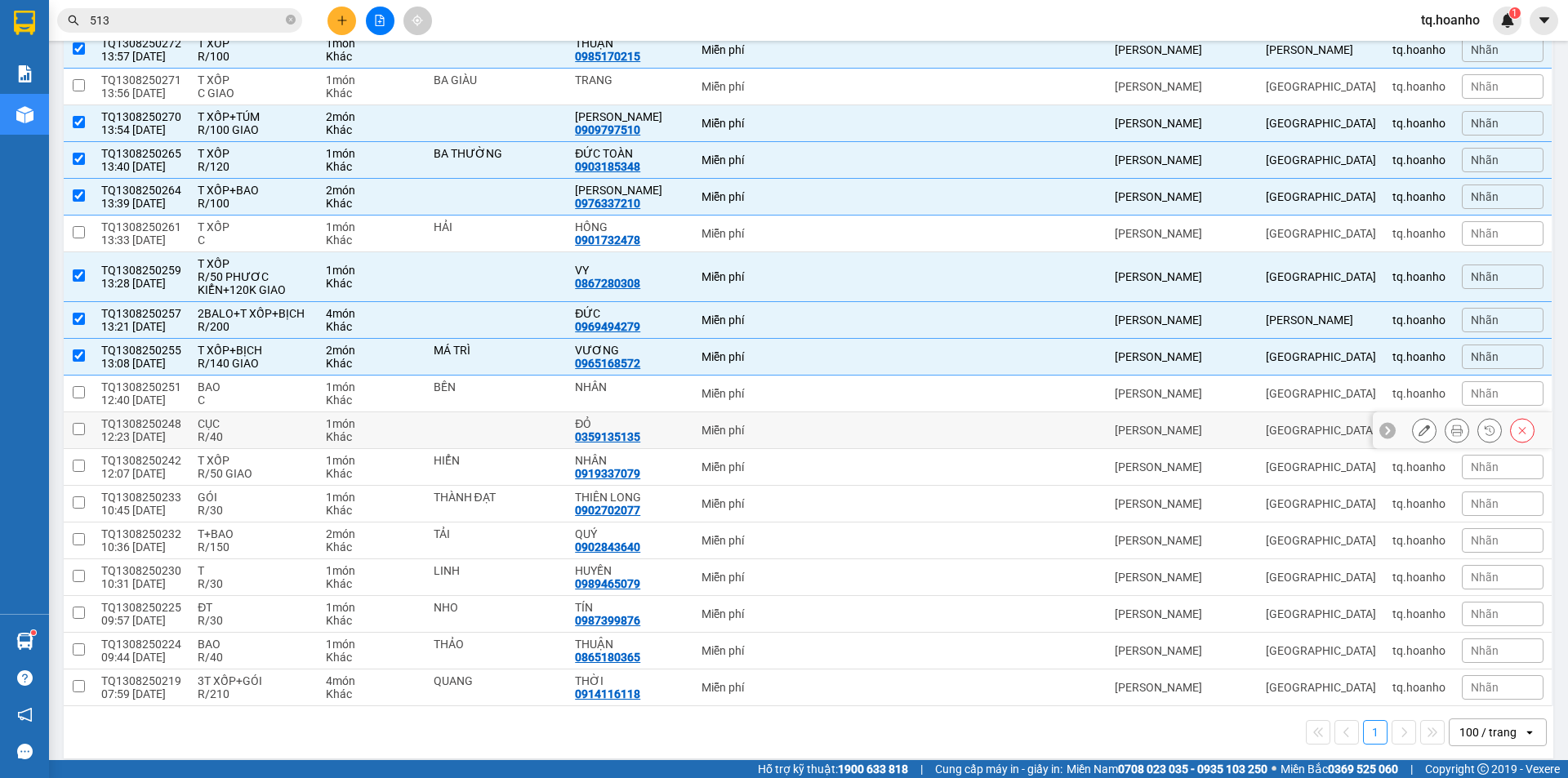
click at [246, 430] on div "R/40" at bounding box center [253, 436] width 111 height 13
checkbox input "true"
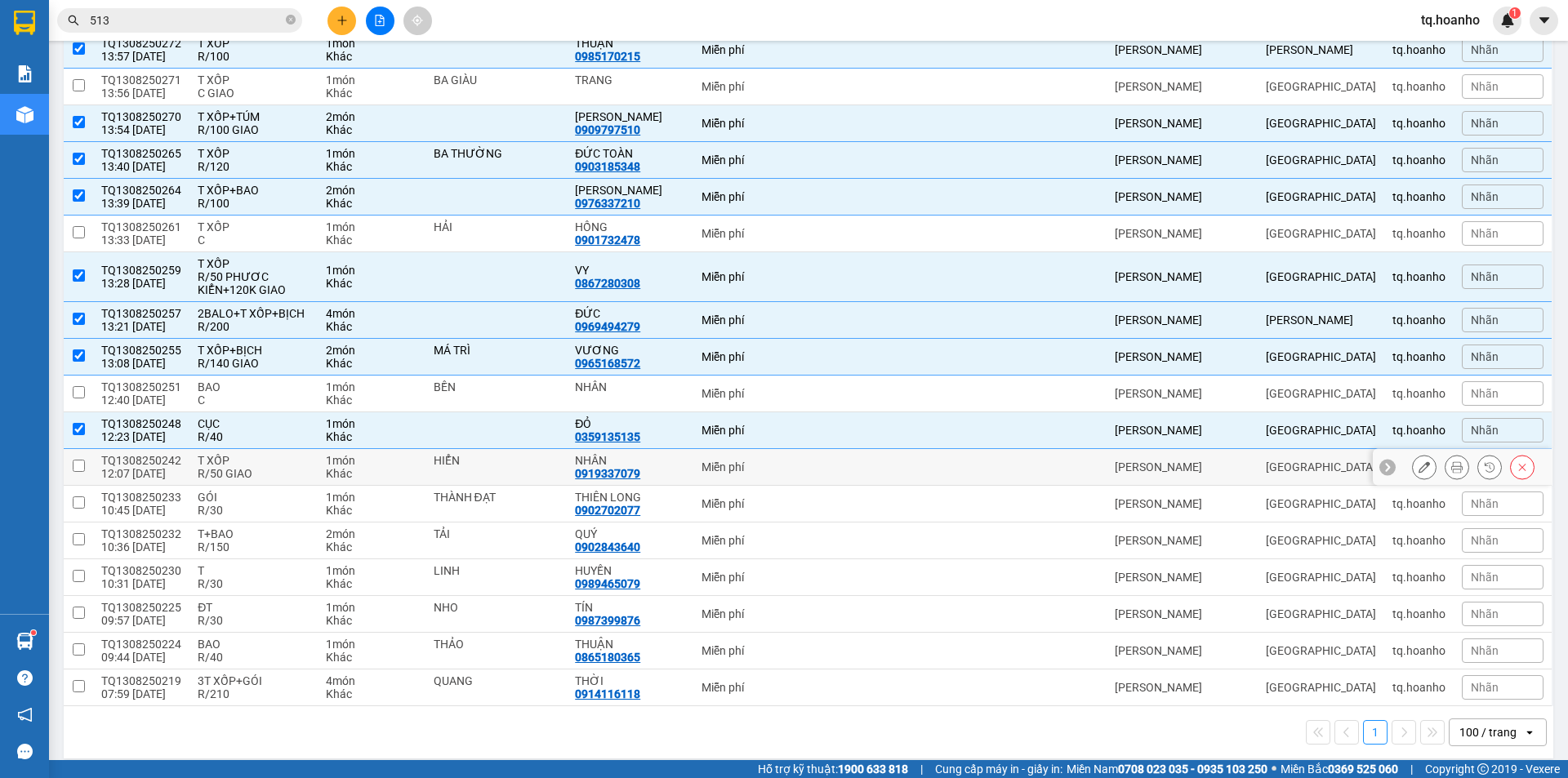
click at [285, 467] on div "R/50 GIAO" at bounding box center [253, 473] width 111 height 13
checkbox input "true"
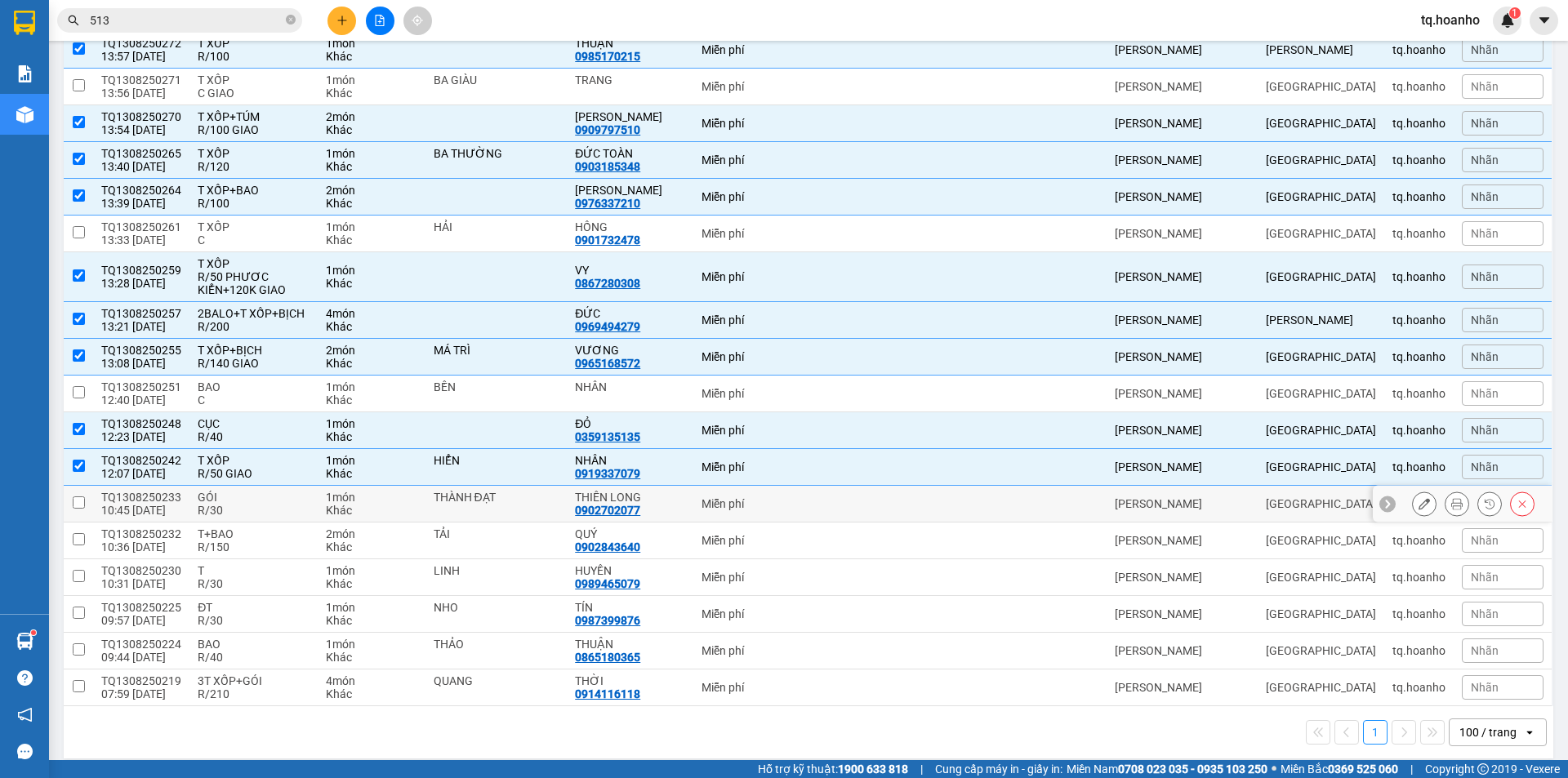
click at [278, 491] on div "GÓI" at bounding box center [253, 497] width 111 height 13
checkbox input "true"
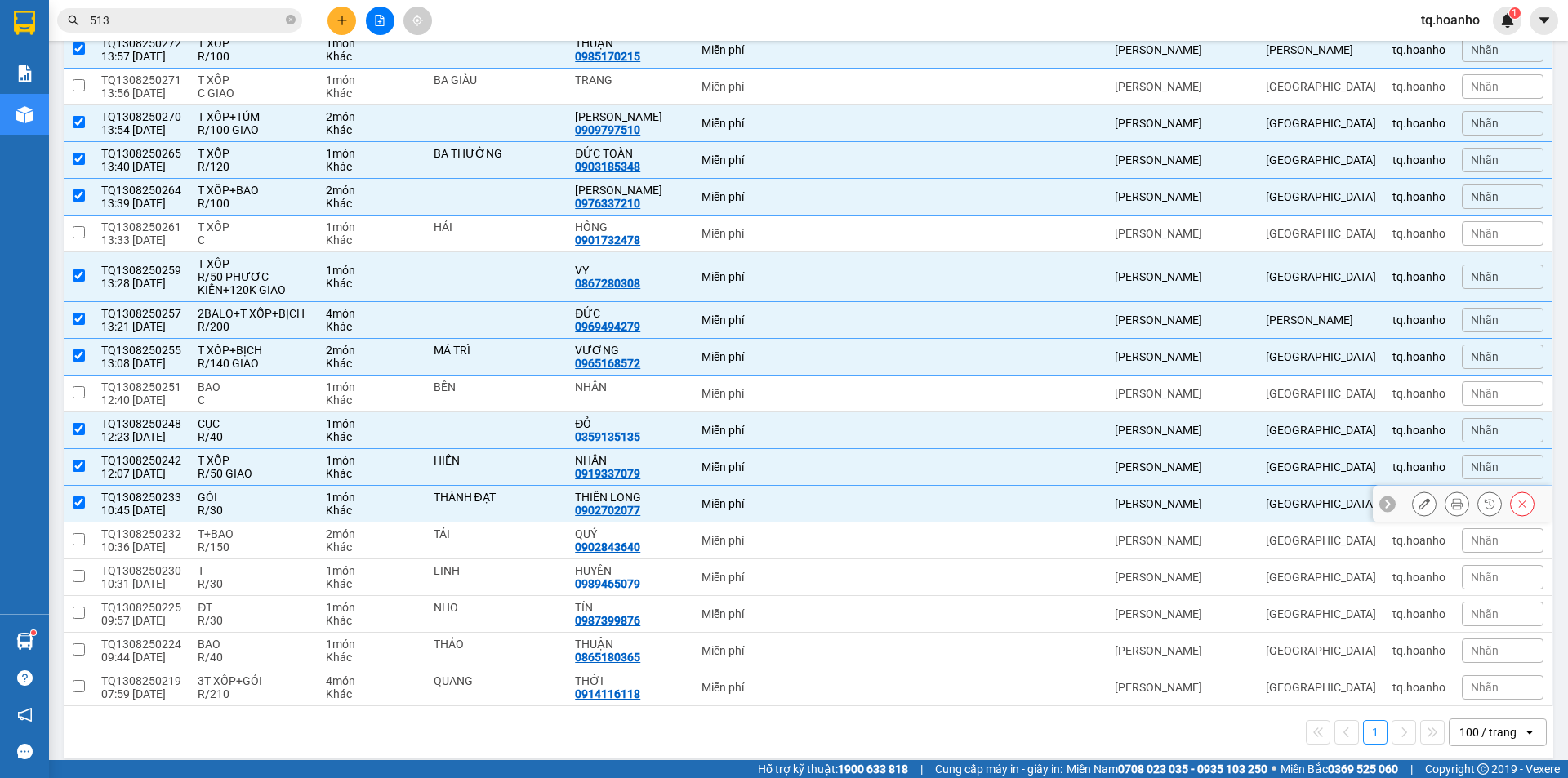
click at [245, 527] on div "T+BAO" at bounding box center [253, 533] width 111 height 13
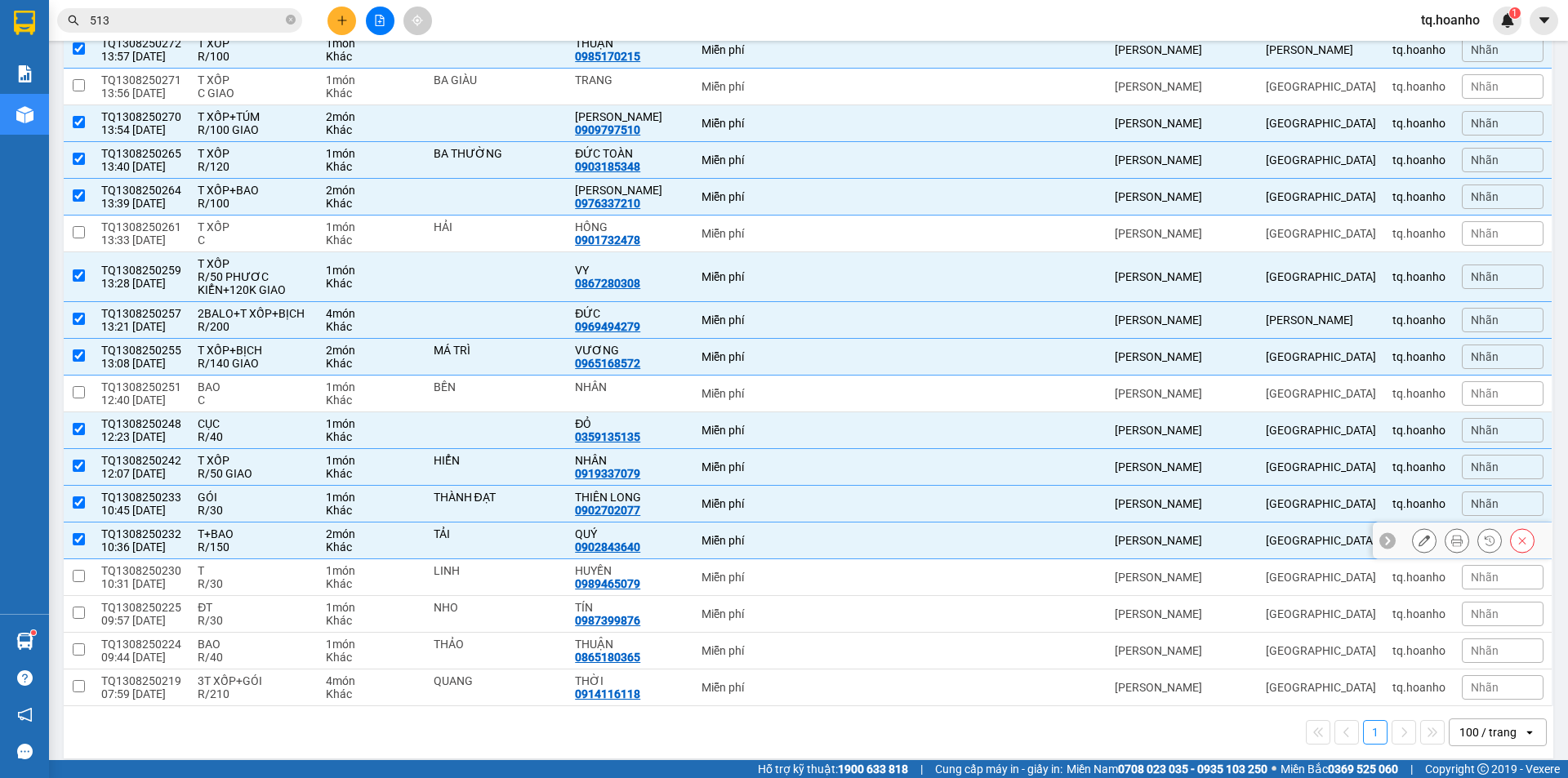
checkbox input "true"
click at [252, 564] on div "T" at bounding box center [253, 570] width 111 height 13
checkbox input "true"
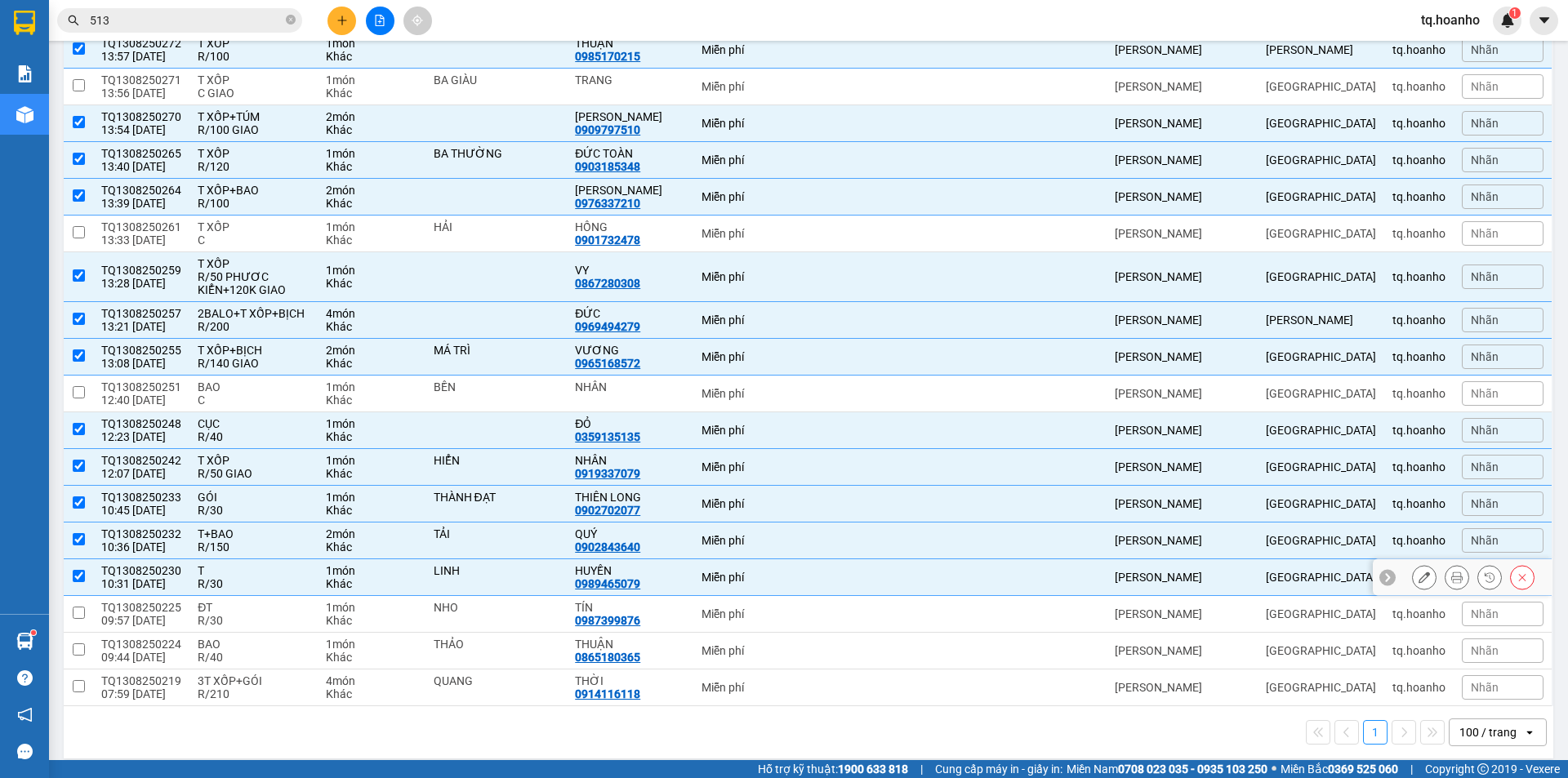
click at [252, 601] on div "ĐT" at bounding box center [253, 607] width 111 height 13
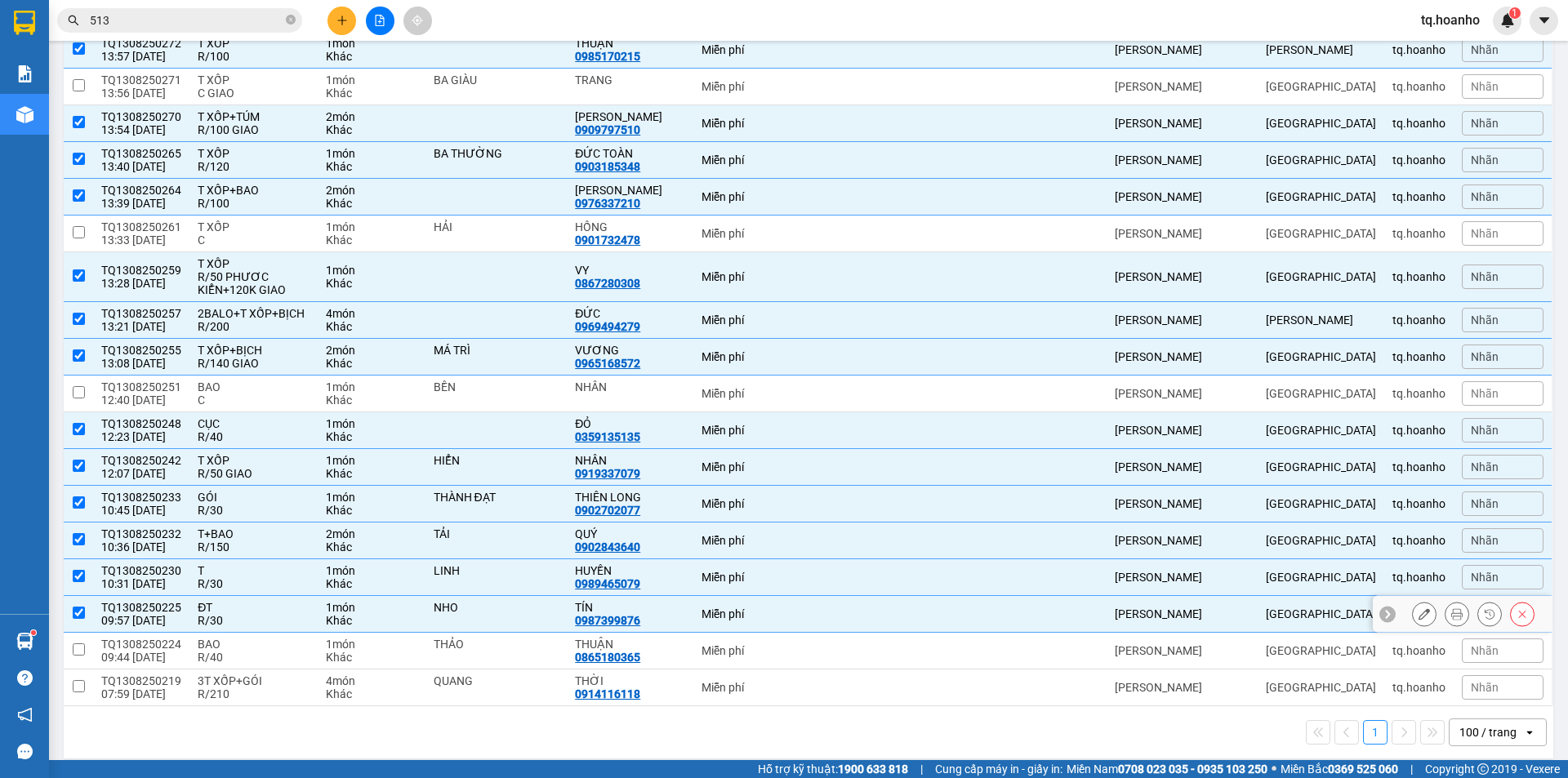
checkbox input "true"
click at [253, 651] on div "R/40" at bounding box center [253, 657] width 111 height 13
checkbox input "true"
